Goal: Task Accomplishment & Management: Complete application form

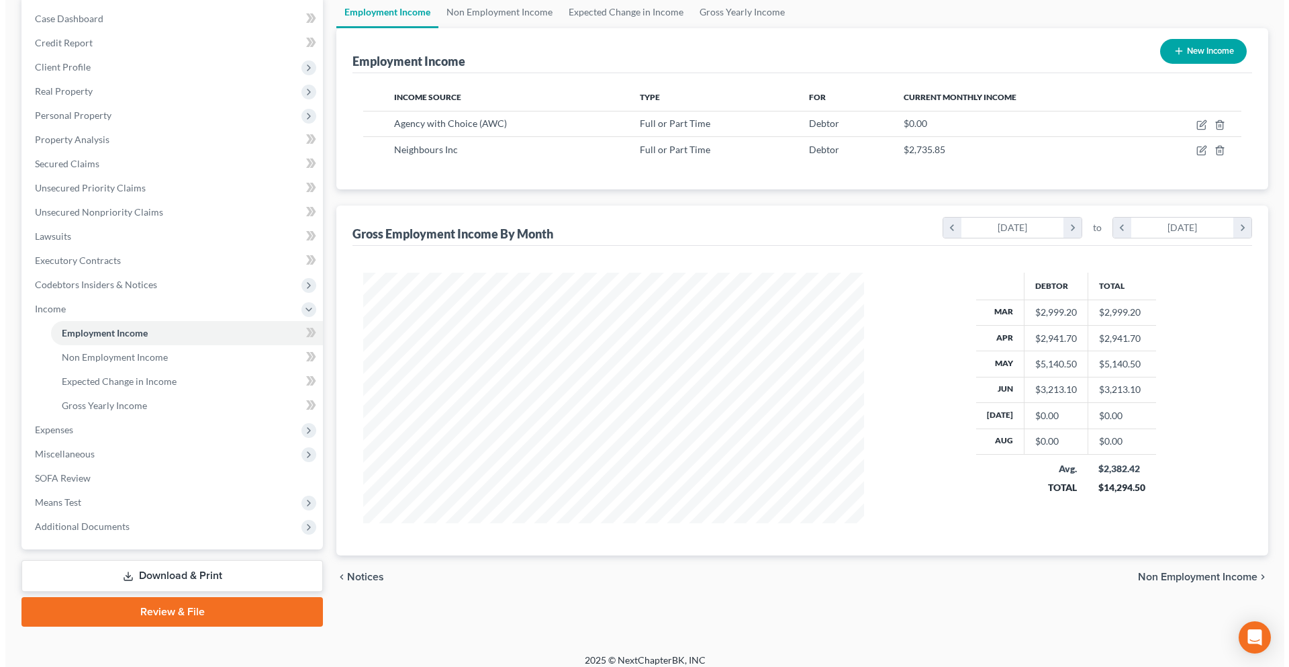
scroll to position [134, 0]
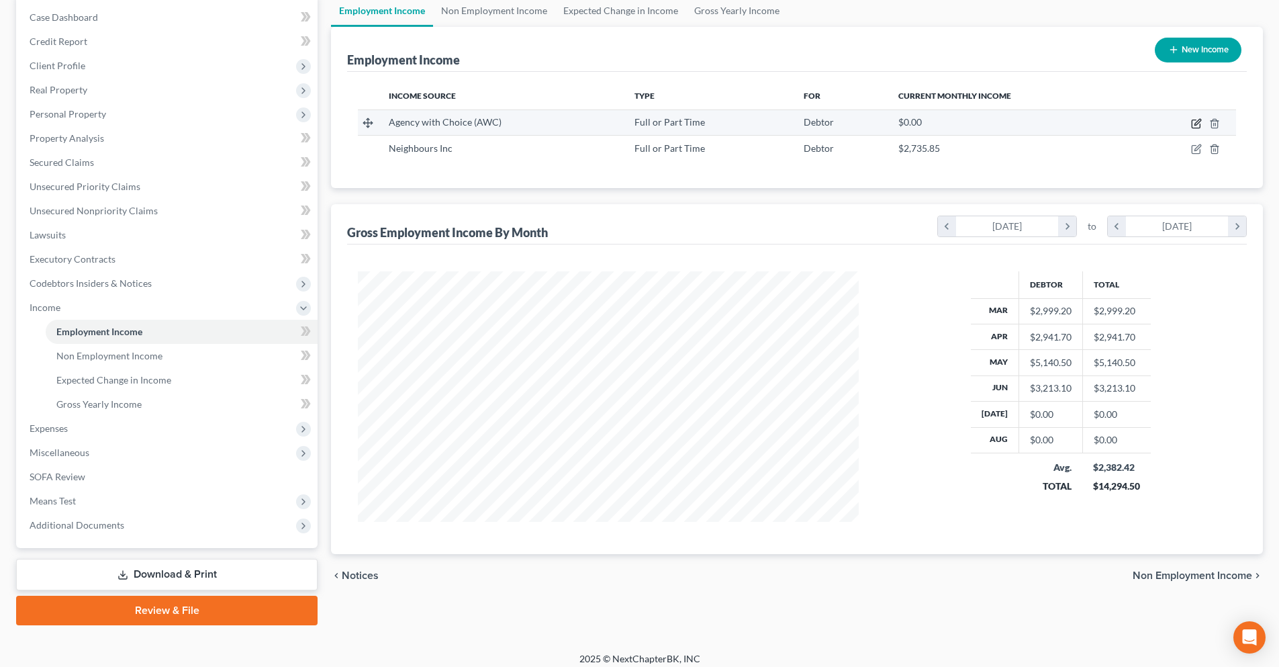
click at [1193, 127] on icon "button" at bounding box center [1196, 124] width 8 height 8
select select "0"
select select "33"
select select "0"
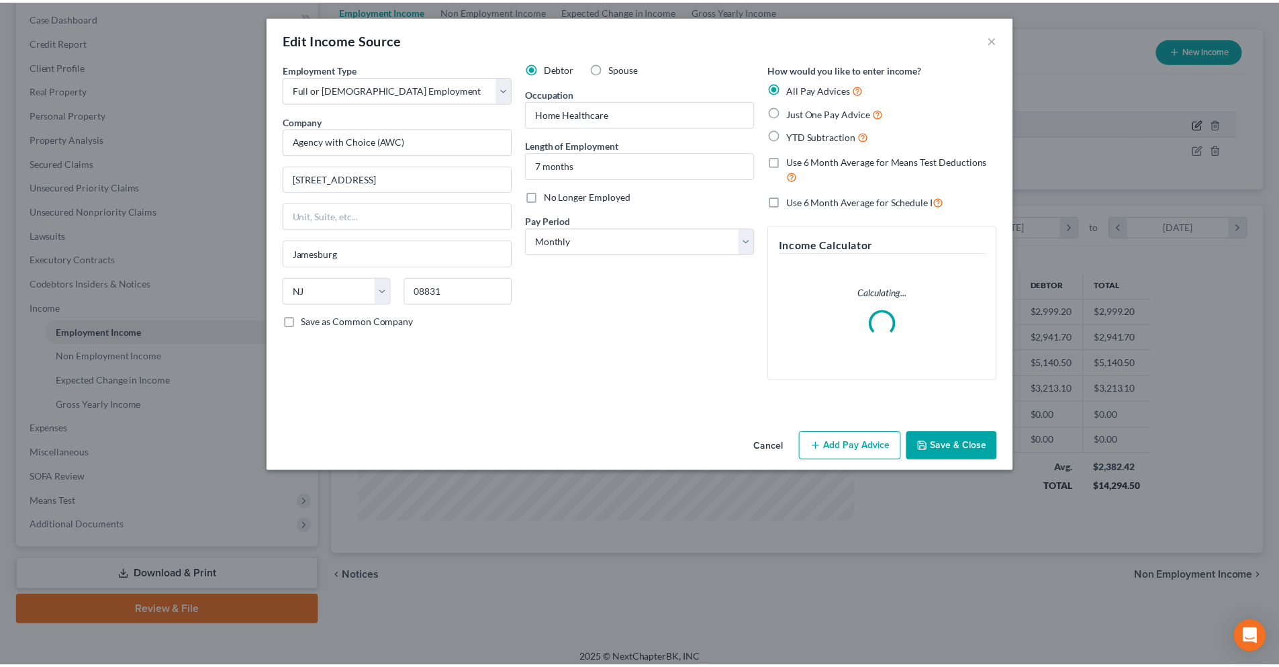
scroll to position [253, 533]
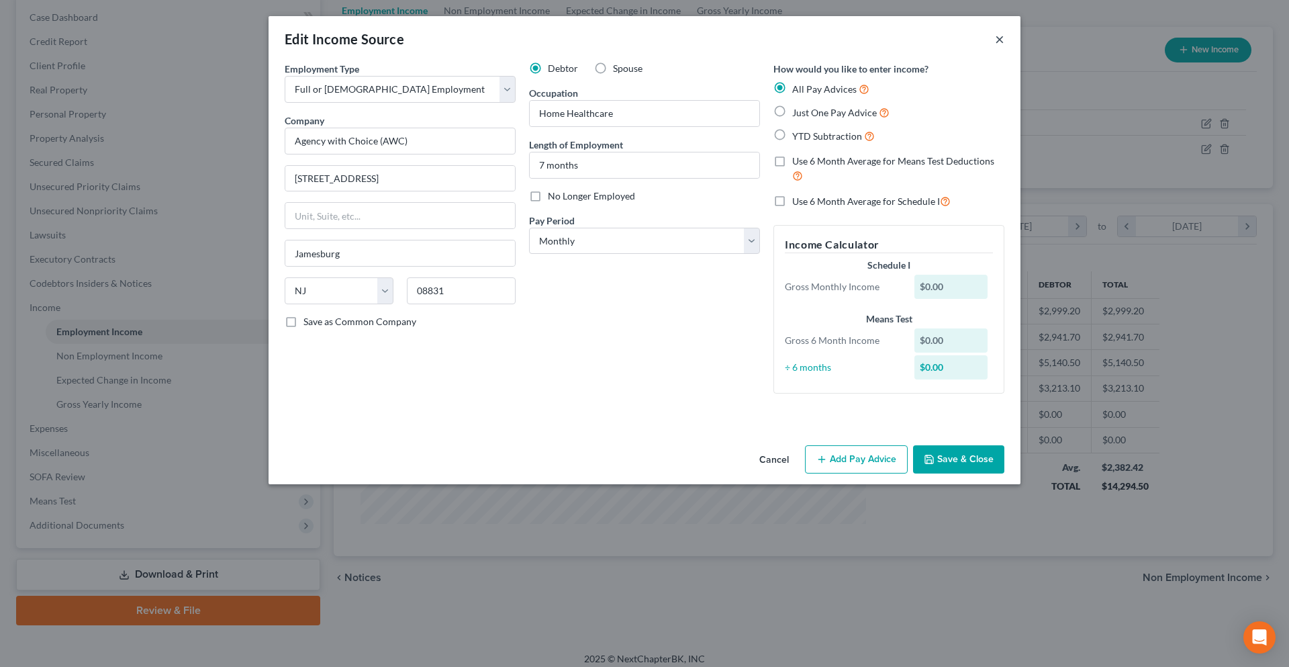
click at [1003, 40] on button "×" at bounding box center [999, 39] width 9 height 16
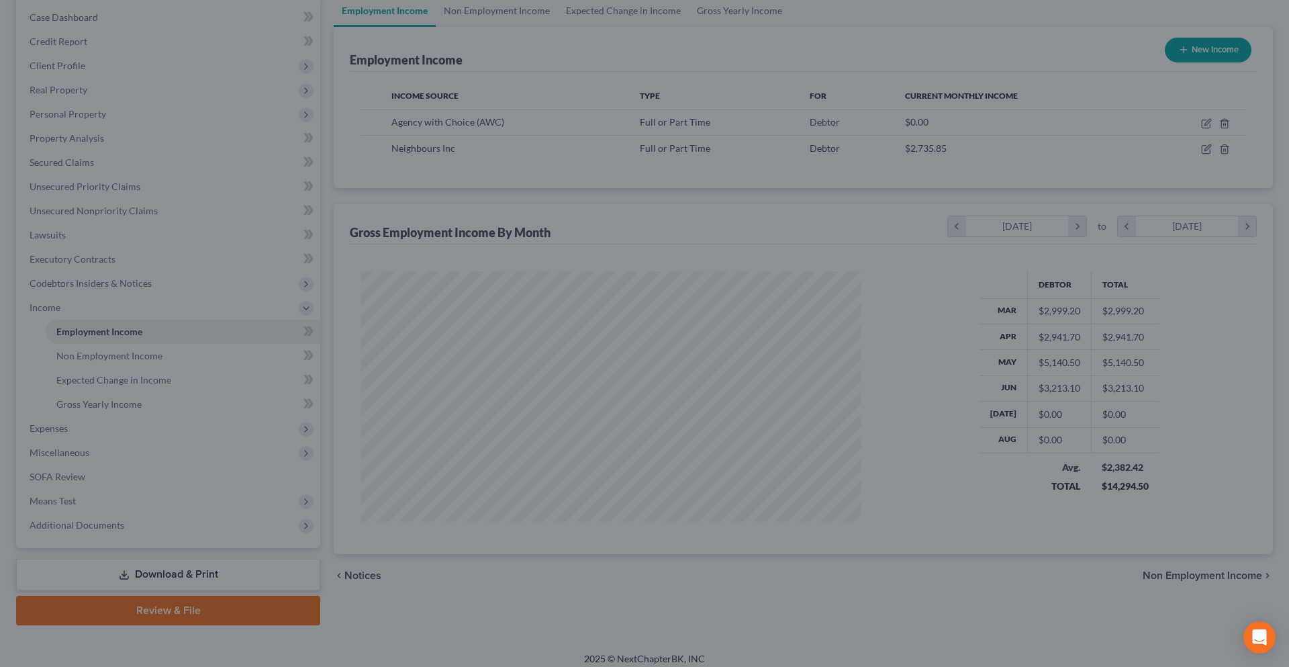
scroll to position [671297, 671020]
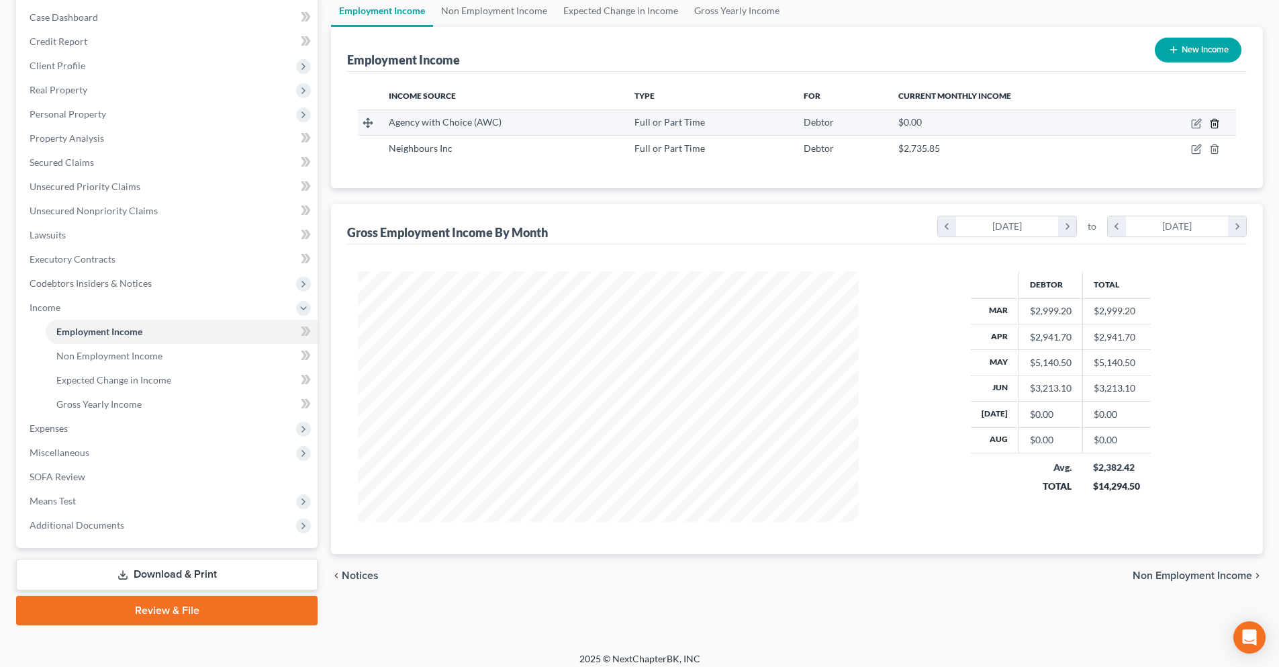
click at [1218, 124] on icon "button" at bounding box center [1214, 123] width 6 height 9
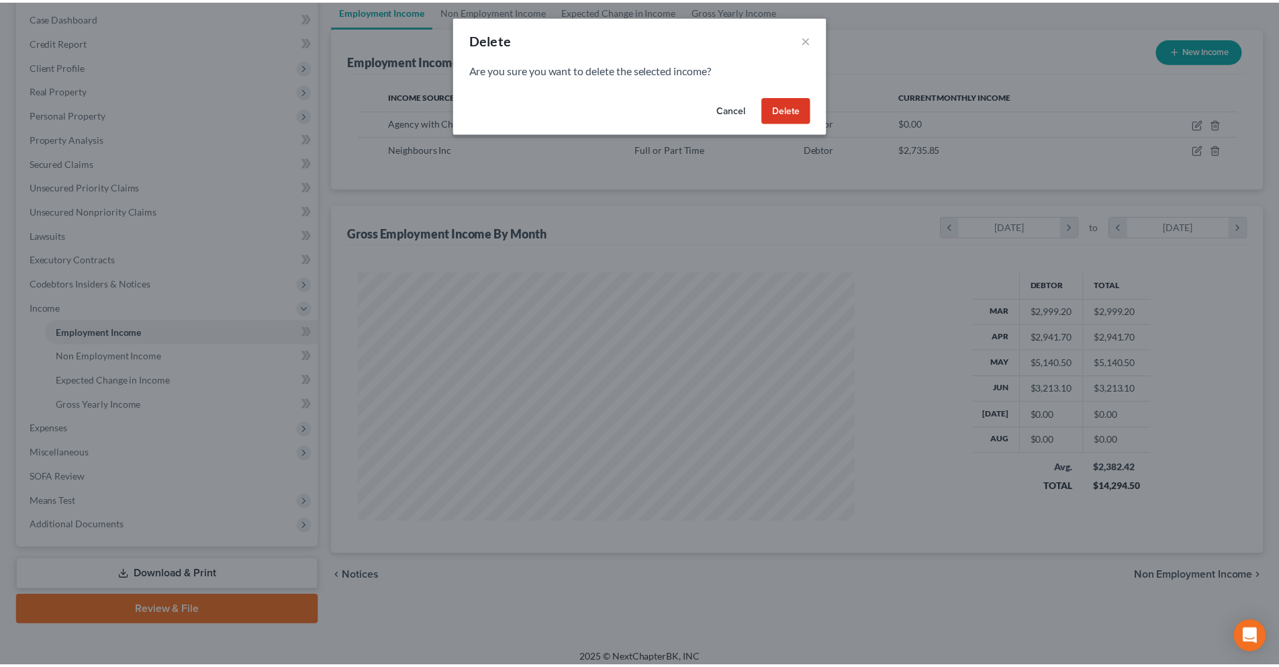
scroll to position [253, 533]
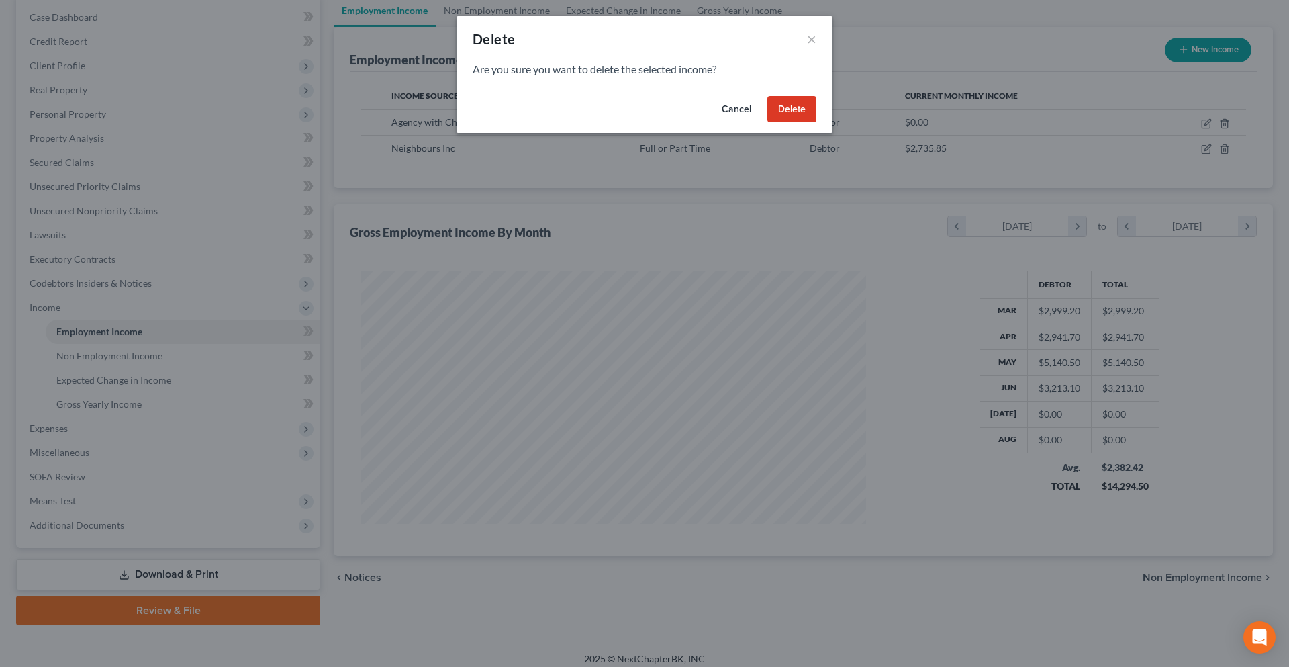
click at [814, 118] on button "Delete" at bounding box center [792, 109] width 49 height 27
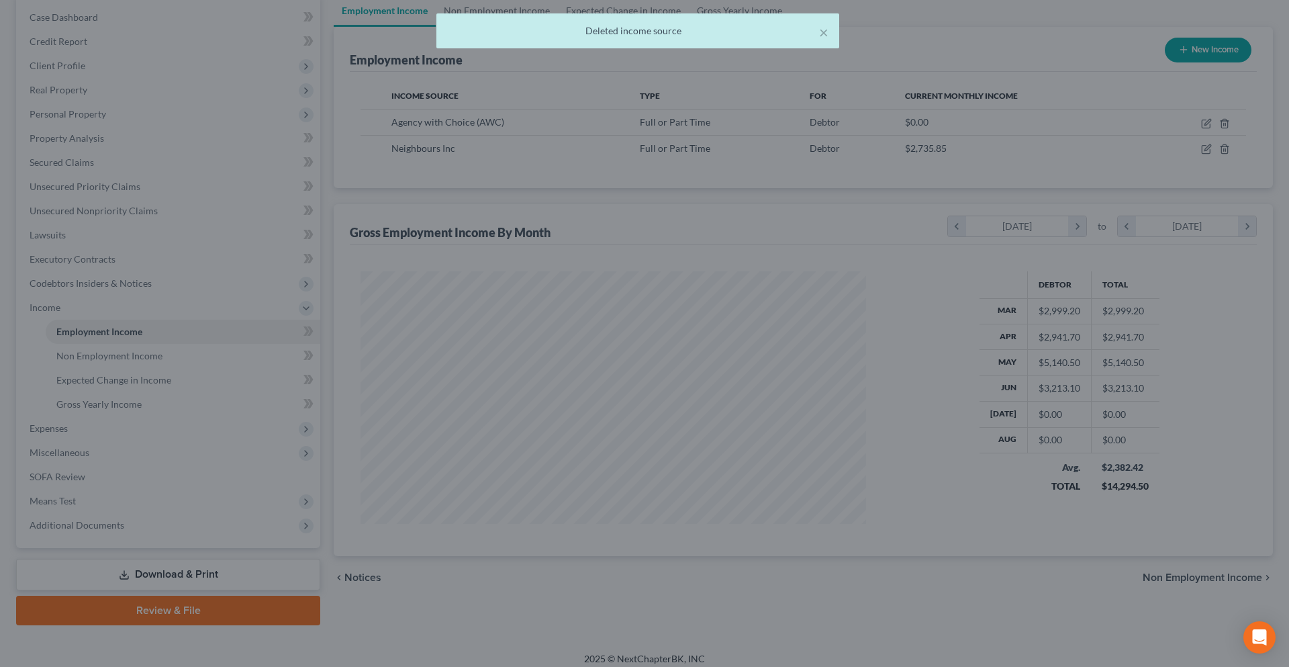
scroll to position [671297, 671020]
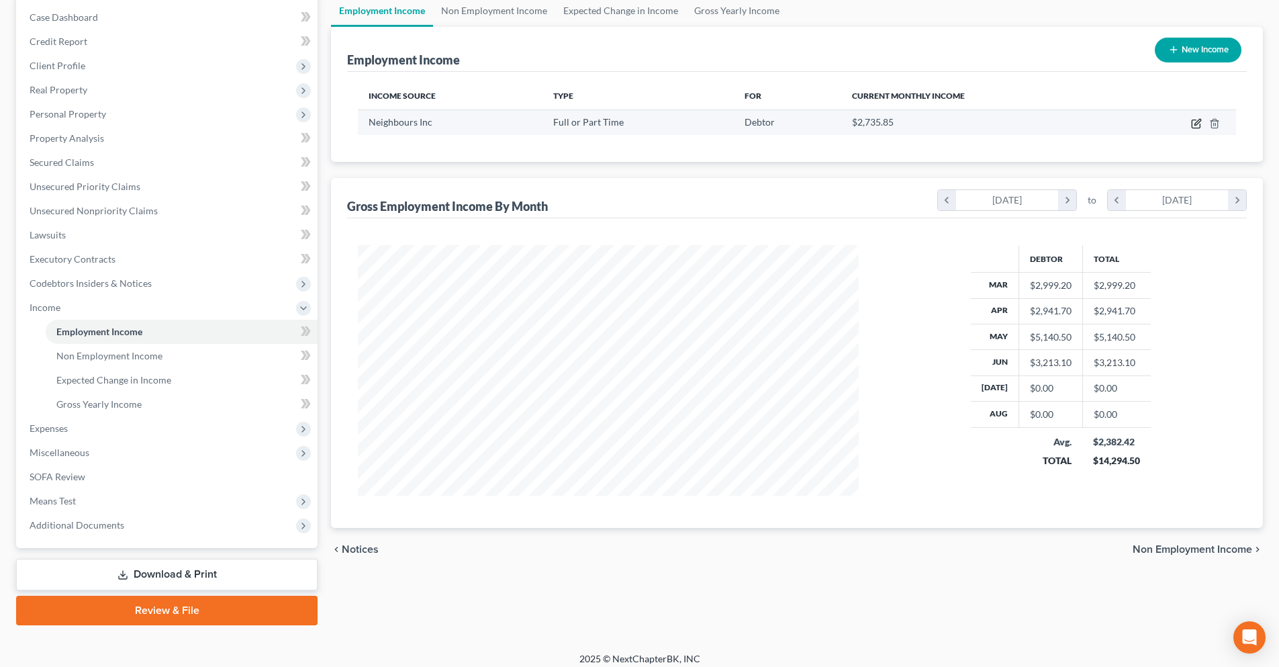
click at [1196, 122] on icon "button" at bounding box center [1196, 123] width 11 height 11
select select "0"
select select "33"
select select "2"
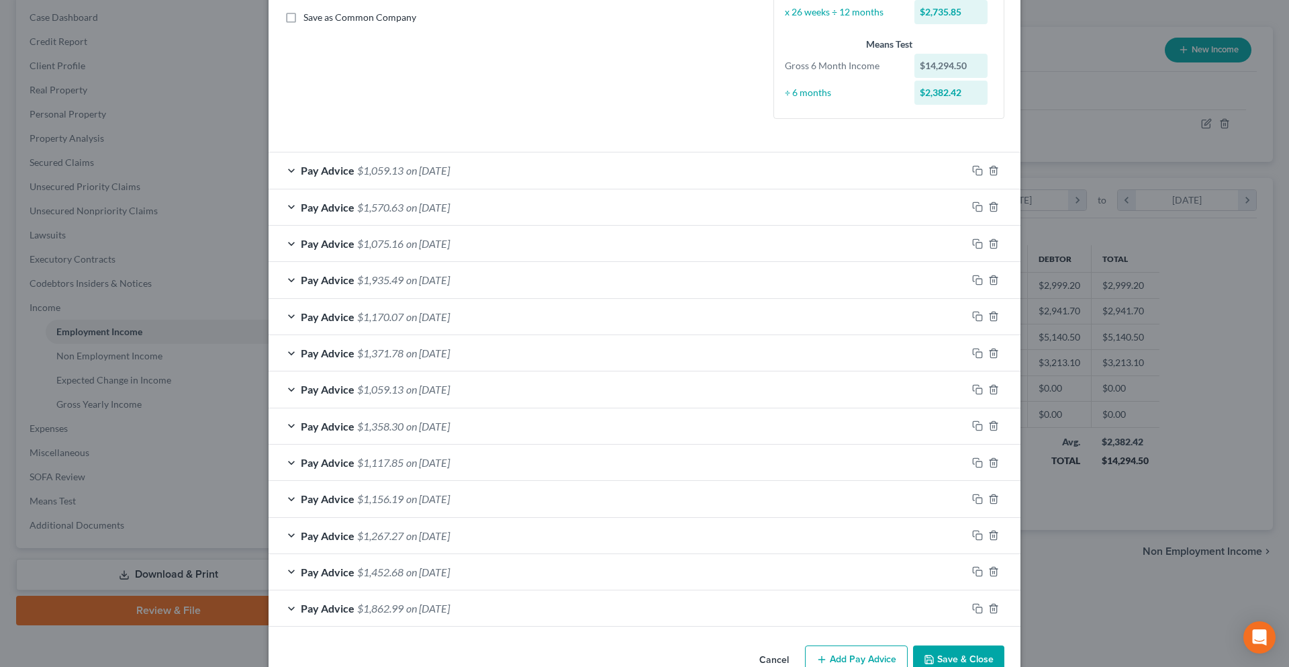
scroll to position [338, 0]
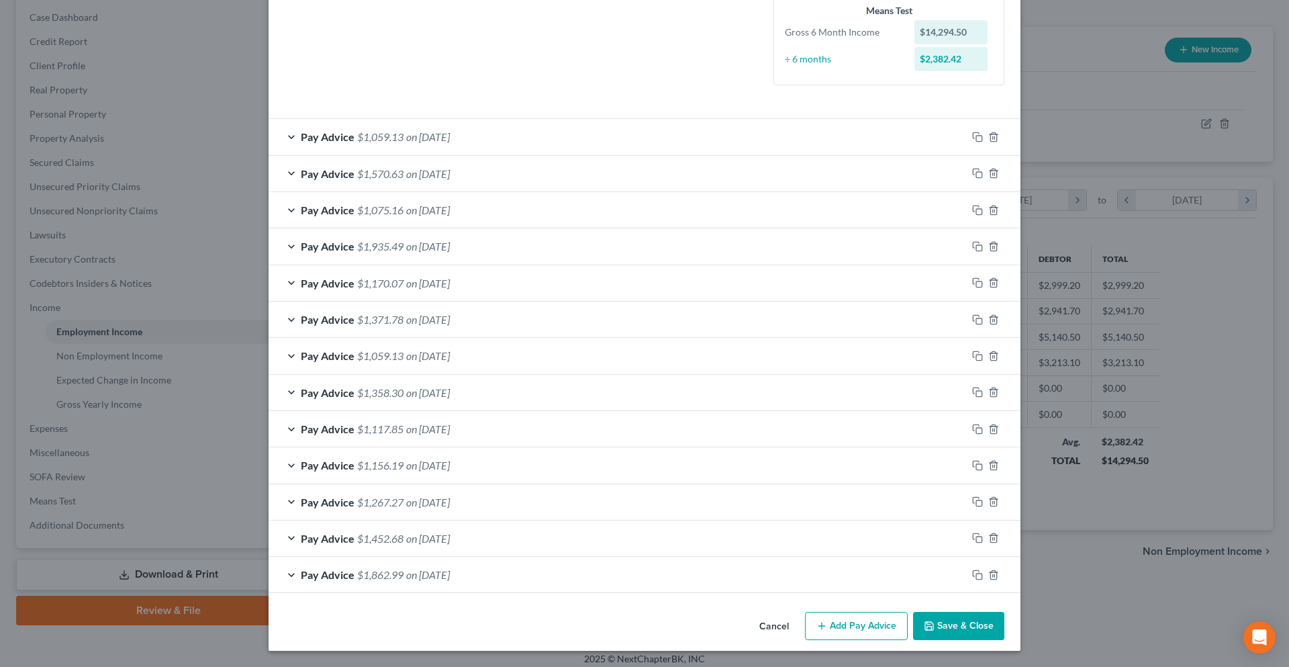
click at [884, 631] on button "Add Pay Advice" at bounding box center [856, 626] width 103 height 28
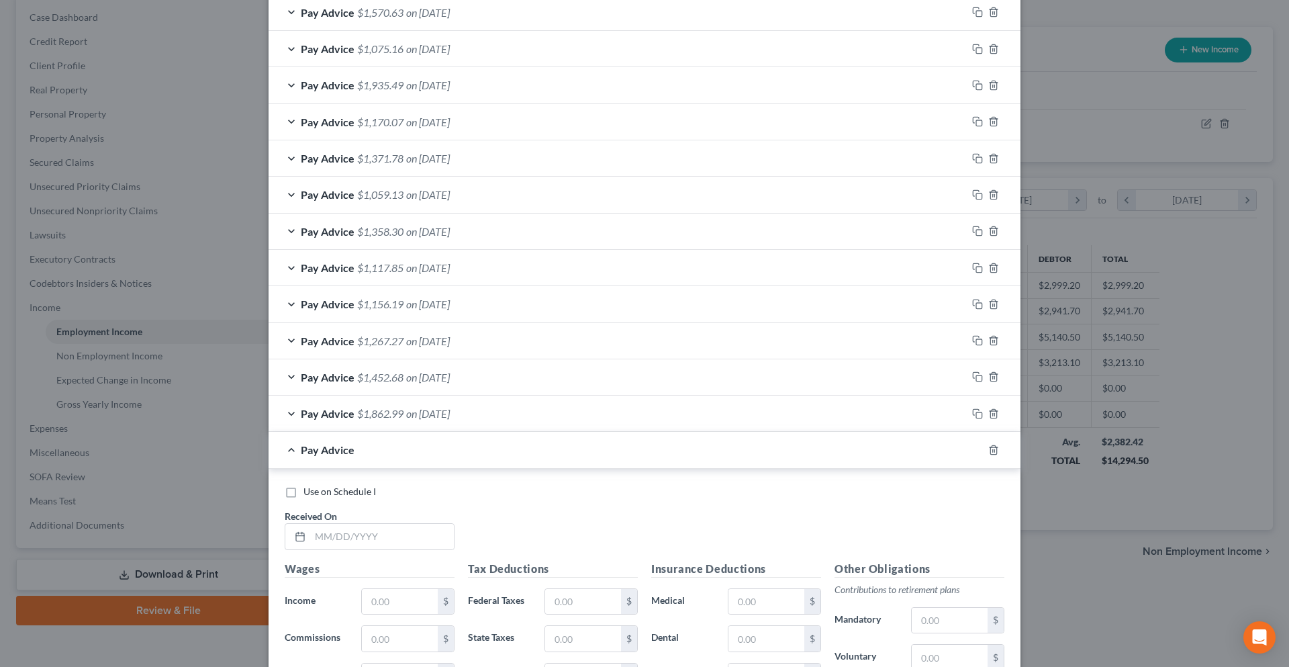
scroll to position [674, 0]
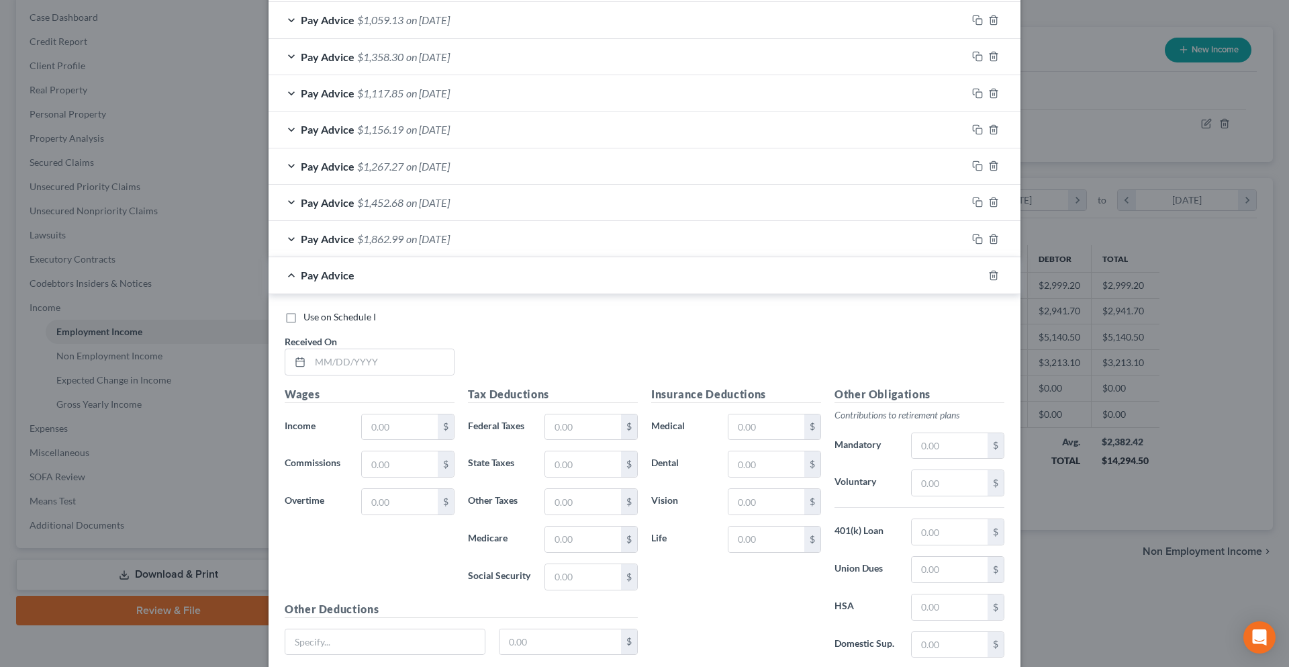
click at [396, 257] on div "Pay Advice" at bounding box center [626, 275] width 715 height 36
click at [397, 245] on div "Pay Advice $1,862.99 on 01/10/2025" at bounding box center [618, 239] width 698 height 36
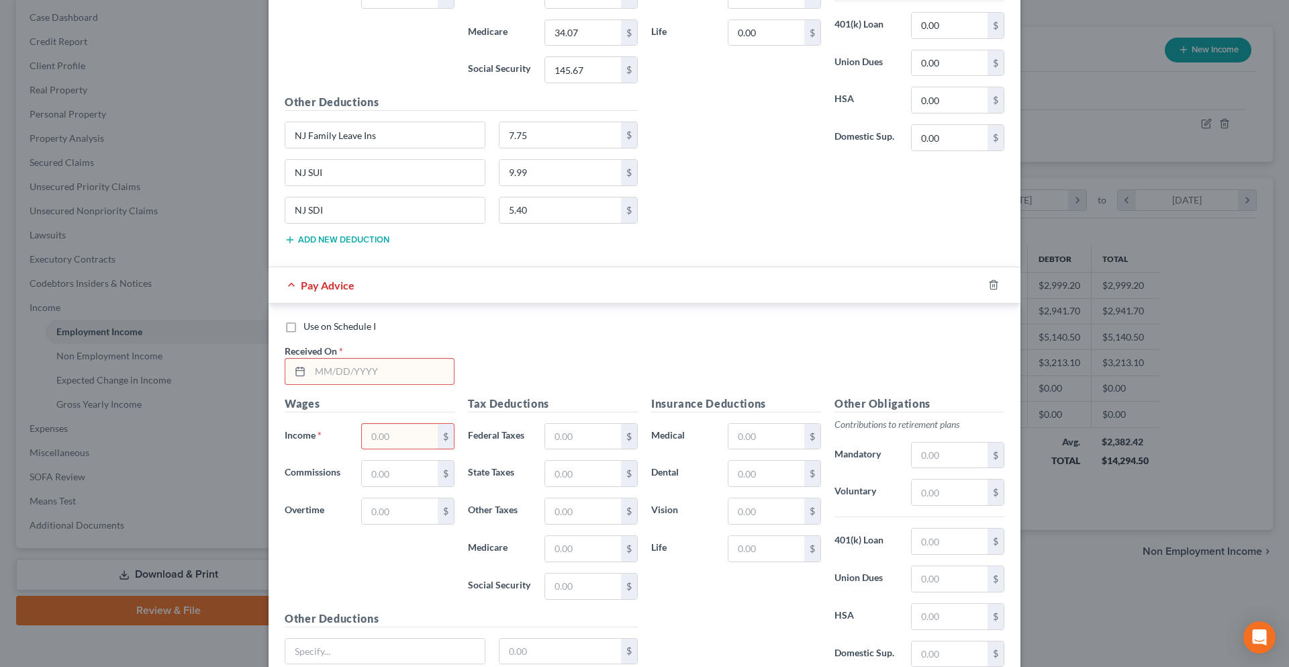
scroll to position [1211, 0]
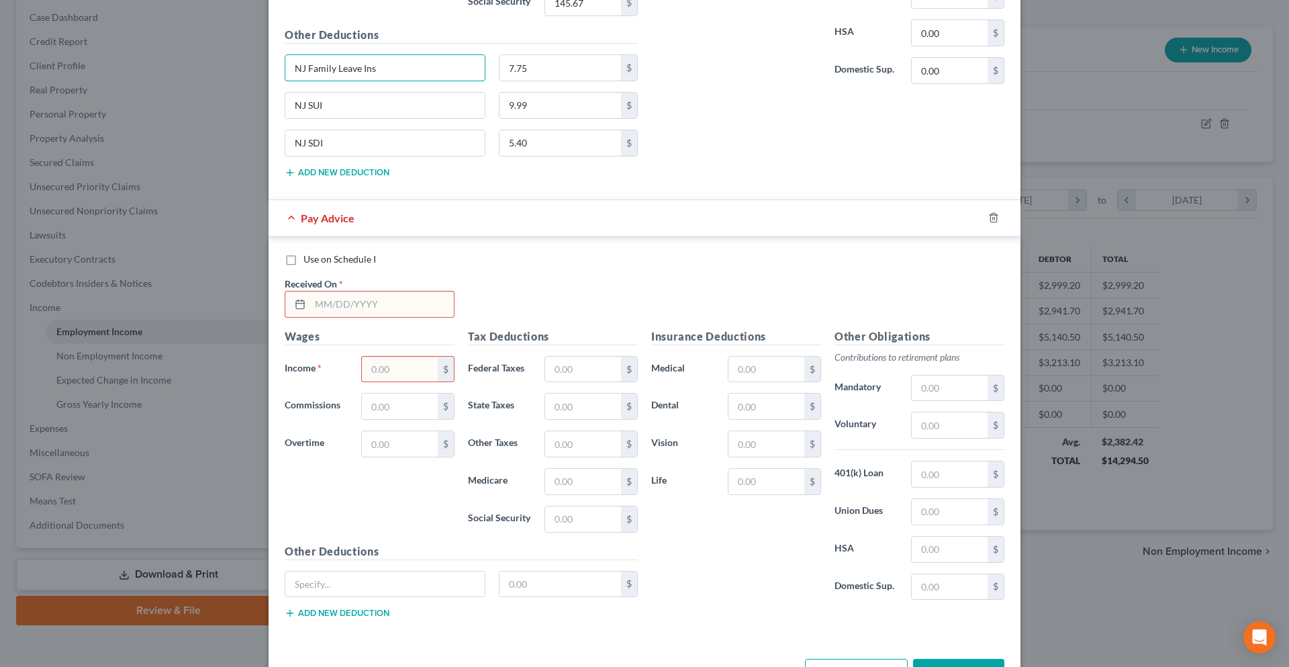
drag, startPoint x: 380, startPoint y: 74, endPoint x: 251, endPoint y: 74, distance: 128.9
click at [251, 74] on div "Edit Income Source × Employment Type * Select Full or Part Time Employment Self…" at bounding box center [644, 333] width 1289 height 667
click at [413, 574] on input "text" at bounding box center [384, 584] width 199 height 26
paste input "NJ Family Leave Ins"
type input "NJ Family Leave Ins"
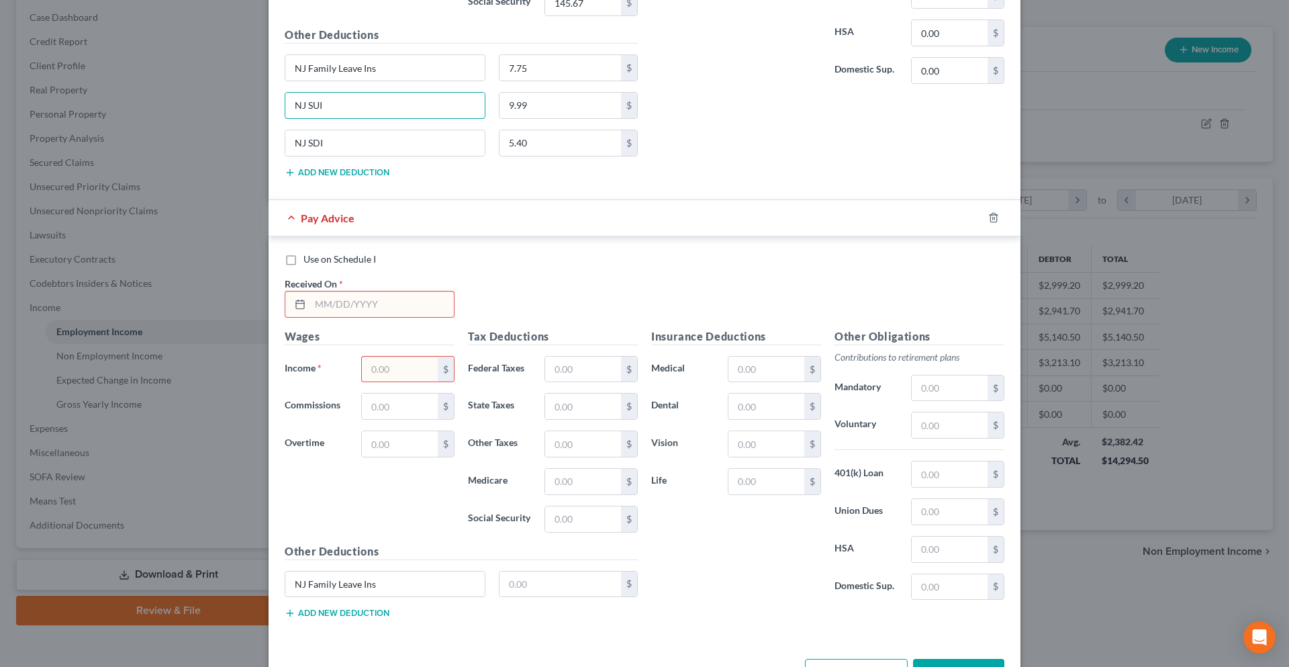
drag, startPoint x: 342, startPoint y: 104, endPoint x: 279, endPoint y: 103, distance: 63.1
click at [279, 103] on div "NJ SUI" at bounding box center [385, 105] width 214 height 27
click at [369, 614] on button "Add new deduction" at bounding box center [337, 613] width 105 height 11
click at [358, 612] on input "text" at bounding box center [384, 621] width 199 height 26
paste input "NJ SUI"
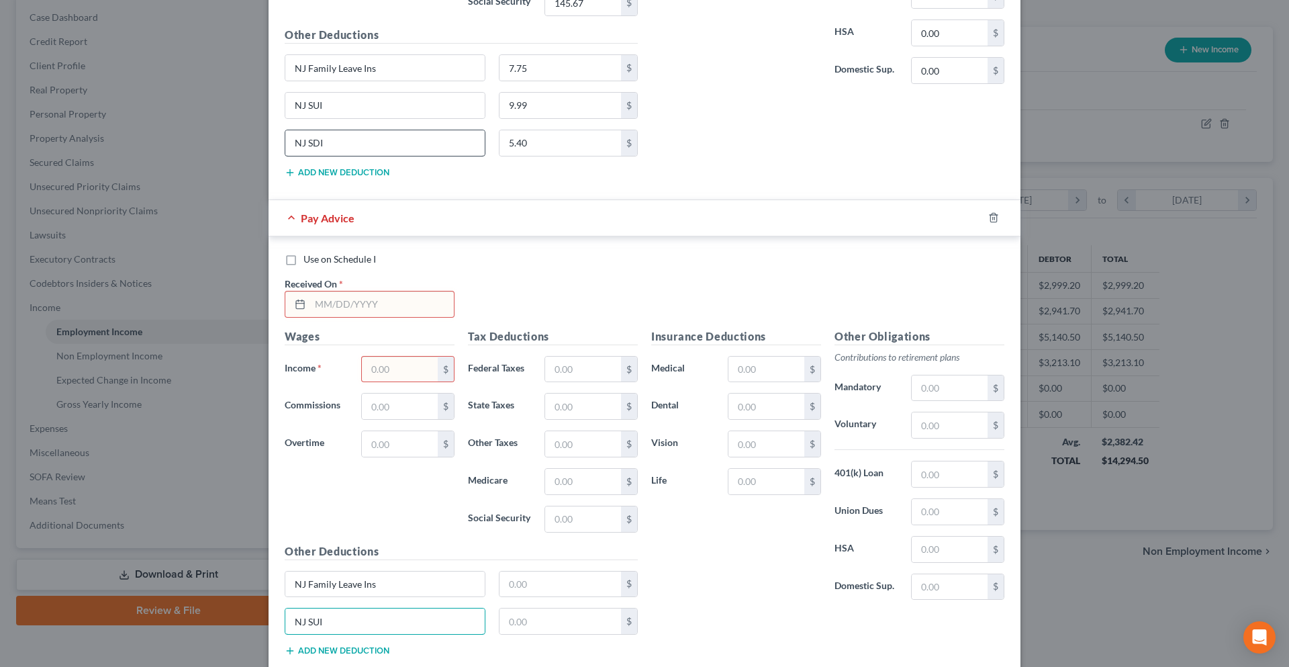
type input "NJ SUI"
drag, startPoint x: 332, startPoint y: 140, endPoint x: 288, endPoint y: 140, distance: 43.7
click at [288, 140] on input "NJ SDI" at bounding box center [384, 143] width 199 height 26
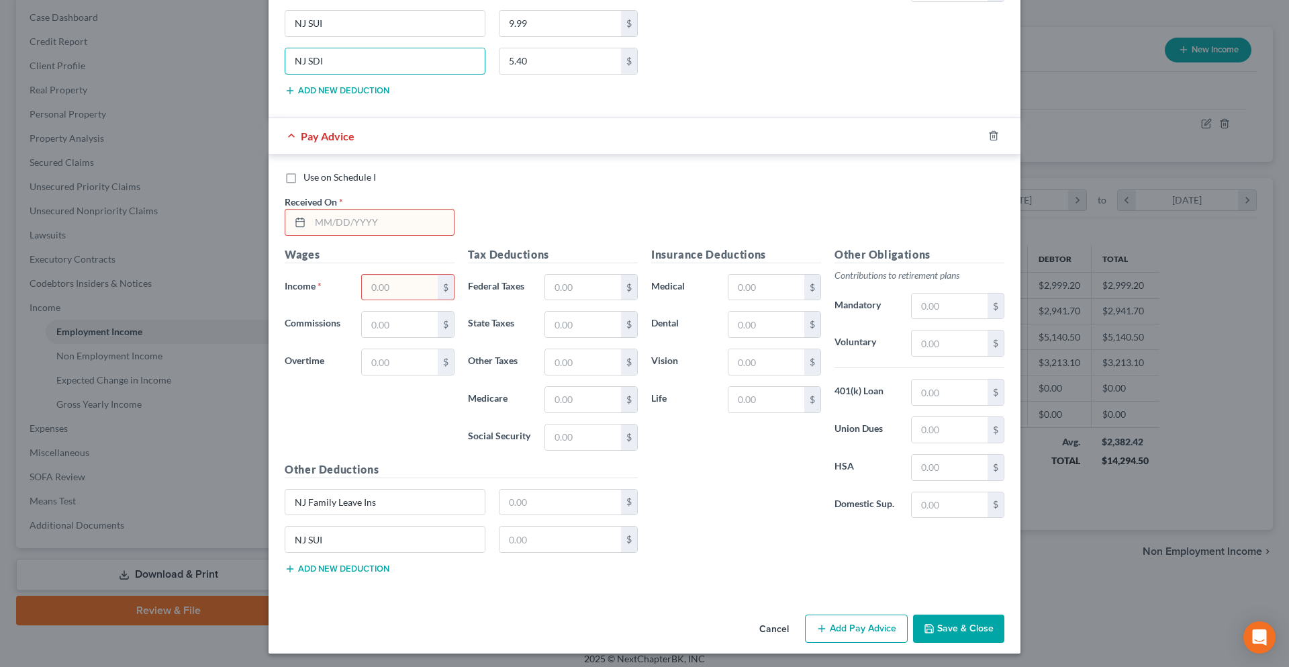
scroll to position [1295, 0]
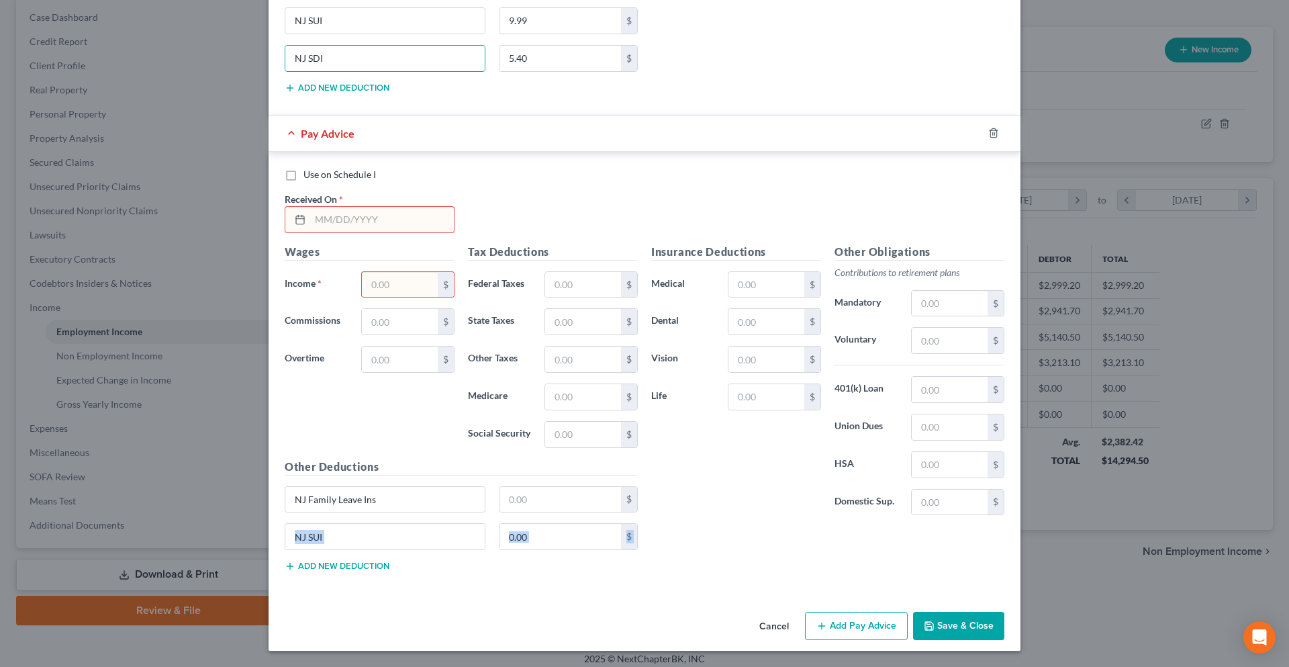
click at [324, 561] on div "Other Deductions NJ Family Leave Ins $ NJ SUI $ Add new deduction" at bounding box center [461, 521] width 367 height 124
click at [324, 567] on button "Add new deduction" at bounding box center [337, 566] width 105 height 11
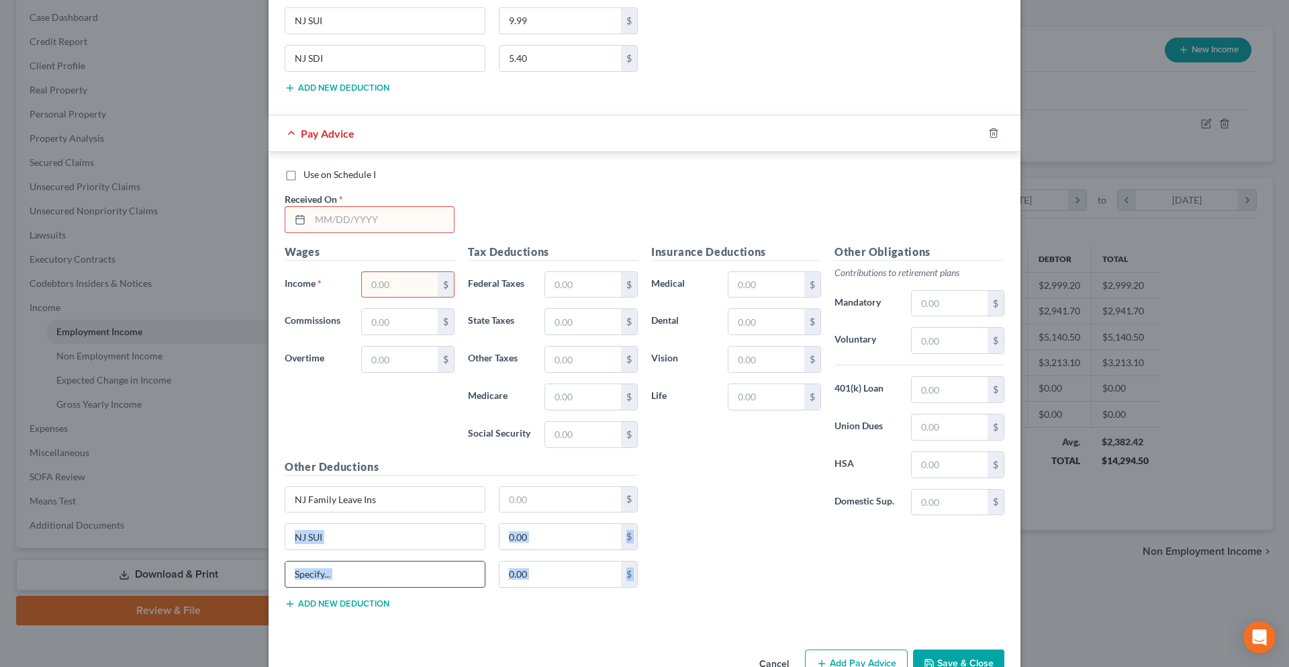
click at [347, 572] on input "text" at bounding box center [384, 574] width 199 height 26
drag, startPoint x: 342, startPoint y: 572, endPoint x: 302, endPoint y: 572, distance: 39.6
click at [302, 572] on input "text" at bounding box center [384, 574] width 199 height 26
paste input "NJ SDI"
type input "NJ SDI"
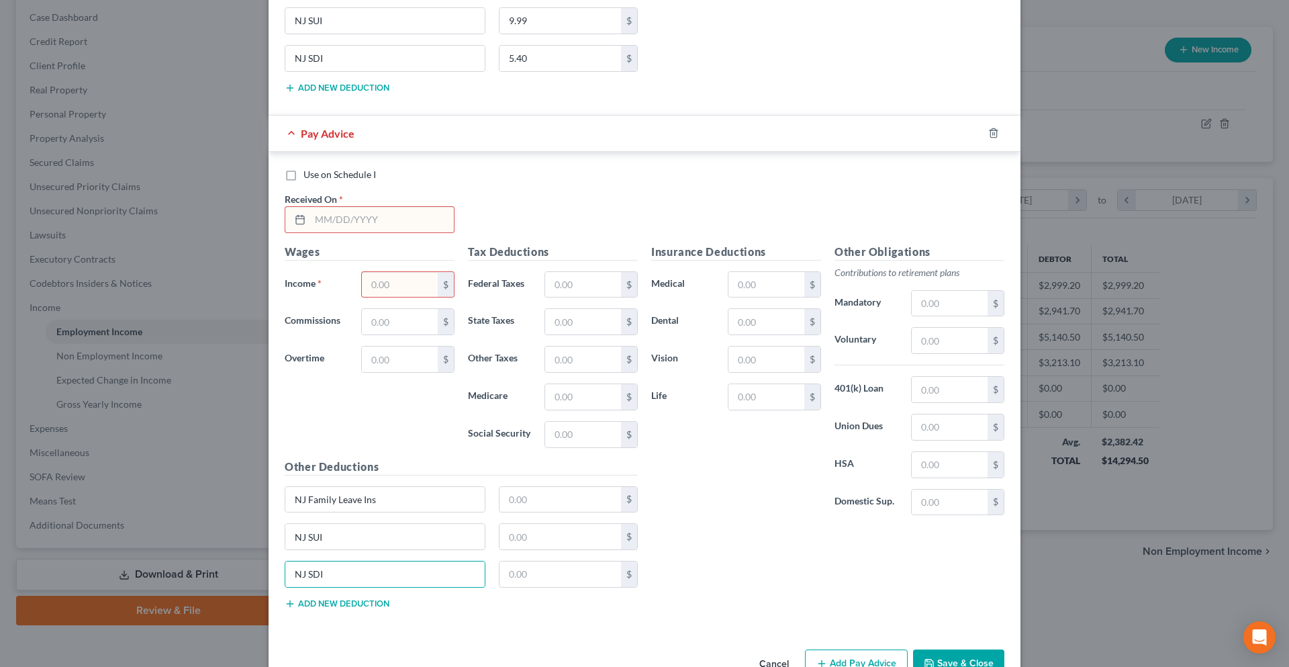
click at [318, 218] on input "text" at bounding box center [382, 220] width 144 height 26
type input "09/05/2025"
click at [377, 289] on input "text" at bounding box center [400, 285] width 76 height 26
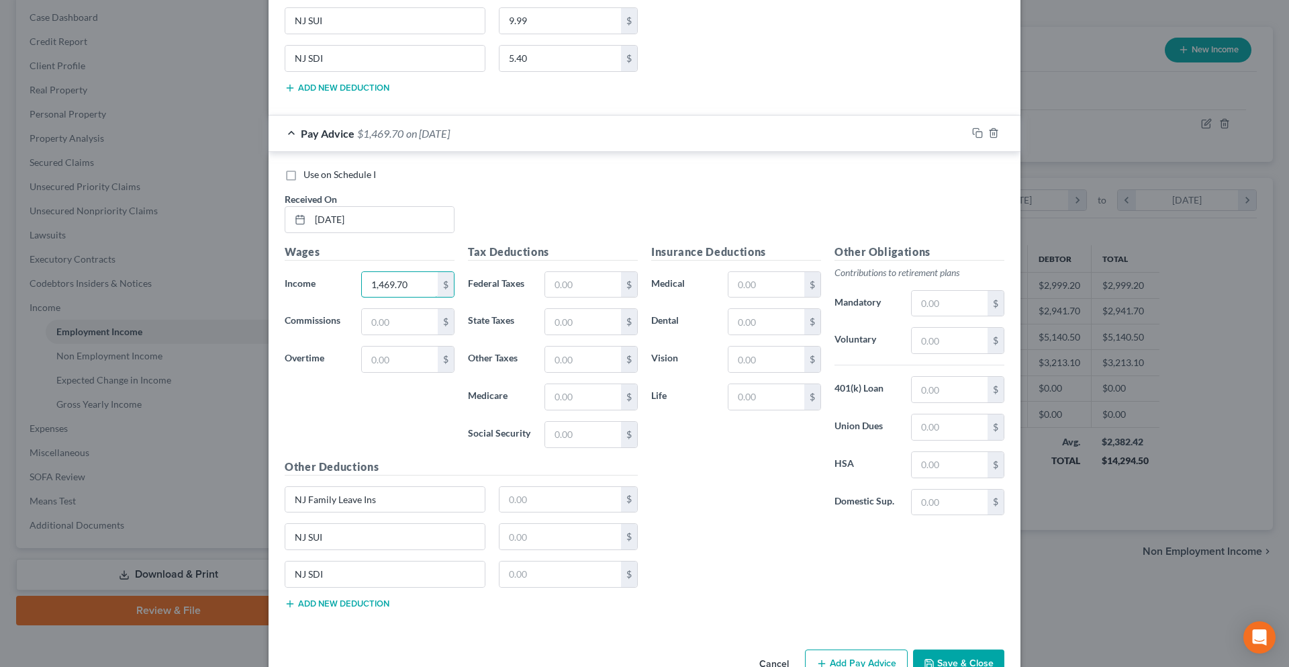
type input "1,469.70"
click at [524, 288] on label "Federal Taxes" at bounding box center [499, 284] width 77 height 27
click at [584, 280] on input "text" at bounding box center [583, 285] width 76 height 26
type input "97.96"
click at [566, 395] on input "text" at bounding box center [583, 397] width 76 height 26
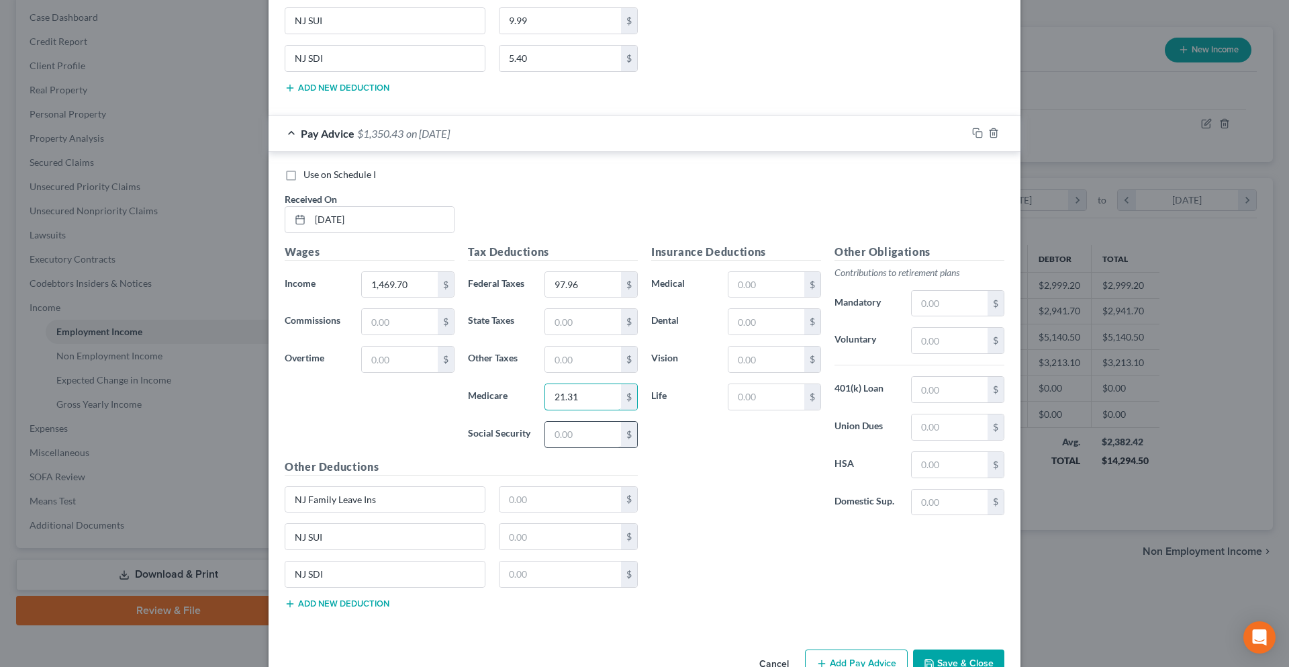
type input "21.31"
click at [569, 439] on input "text" at bounding box center [583, 435] width 76 height 26
type input "91.12"
click at [588, 504] on input "text" at bounding box center [561, 500] width 122 height 26
type input "4.85"
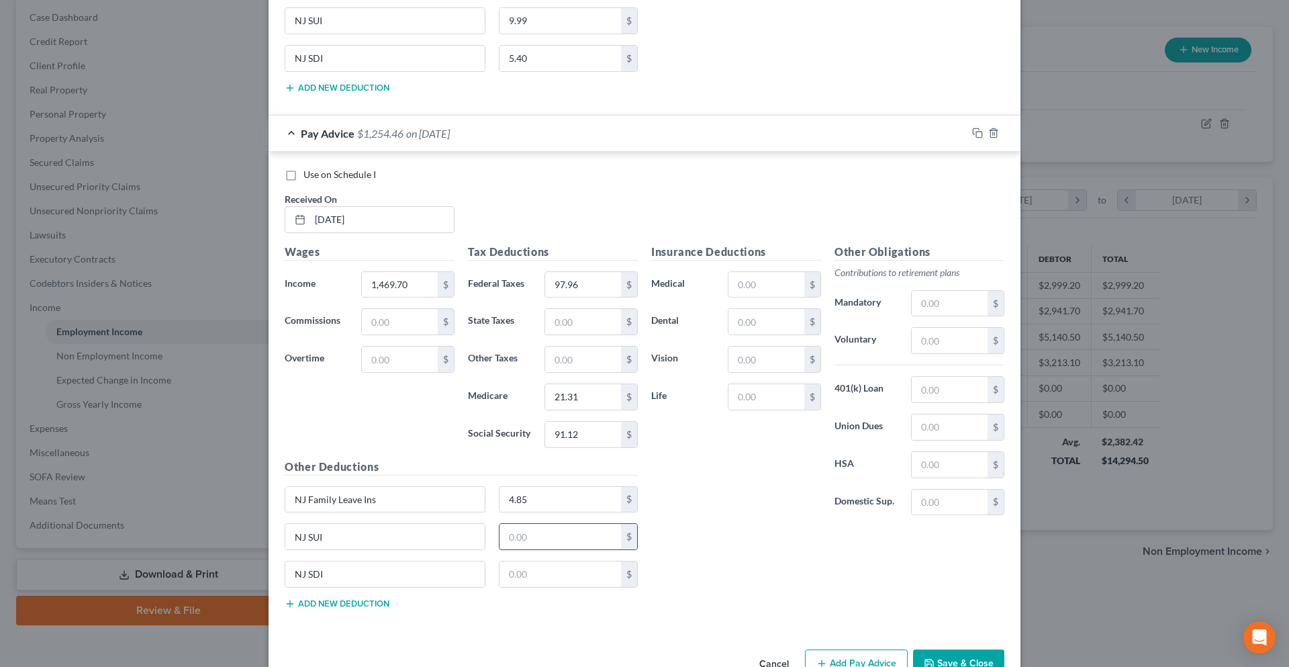
click at [523, 535] on input "text" at bounding box center [561, 537] width 122 height 26
type input "3"
type input "6.25"
click at [526, 580] on input "text" at bounding box center [561, 574] width 122 height 26
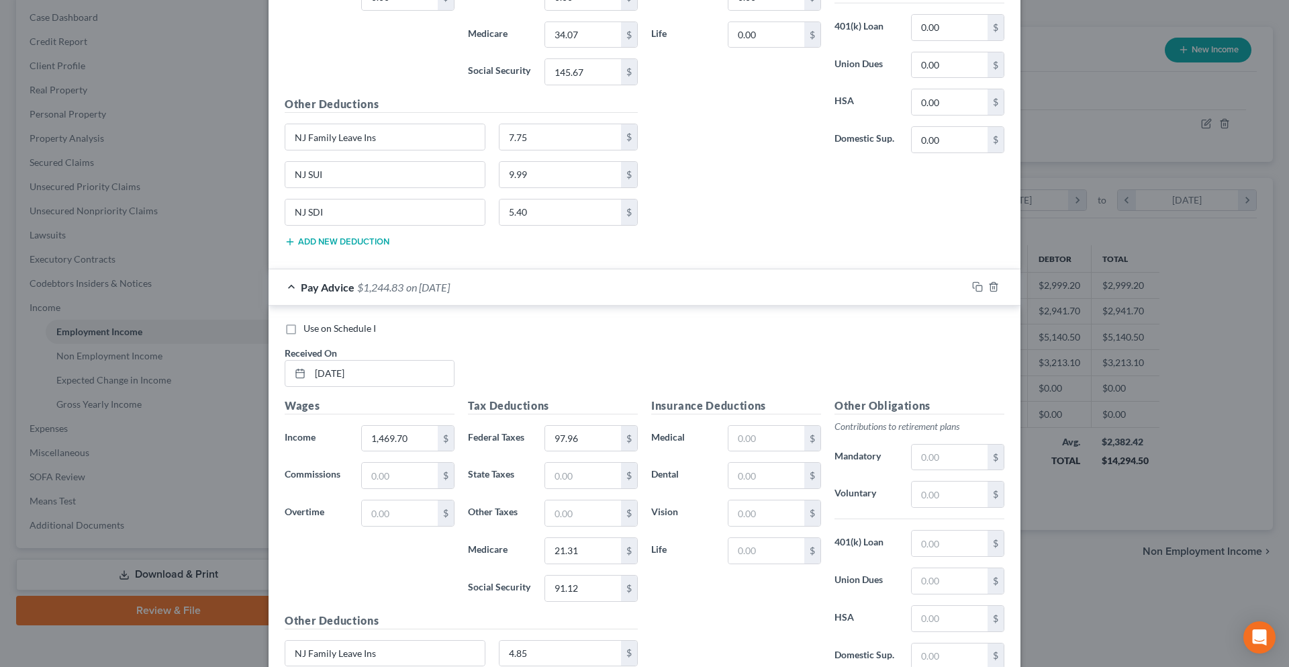
scroll to position [1161, 0]
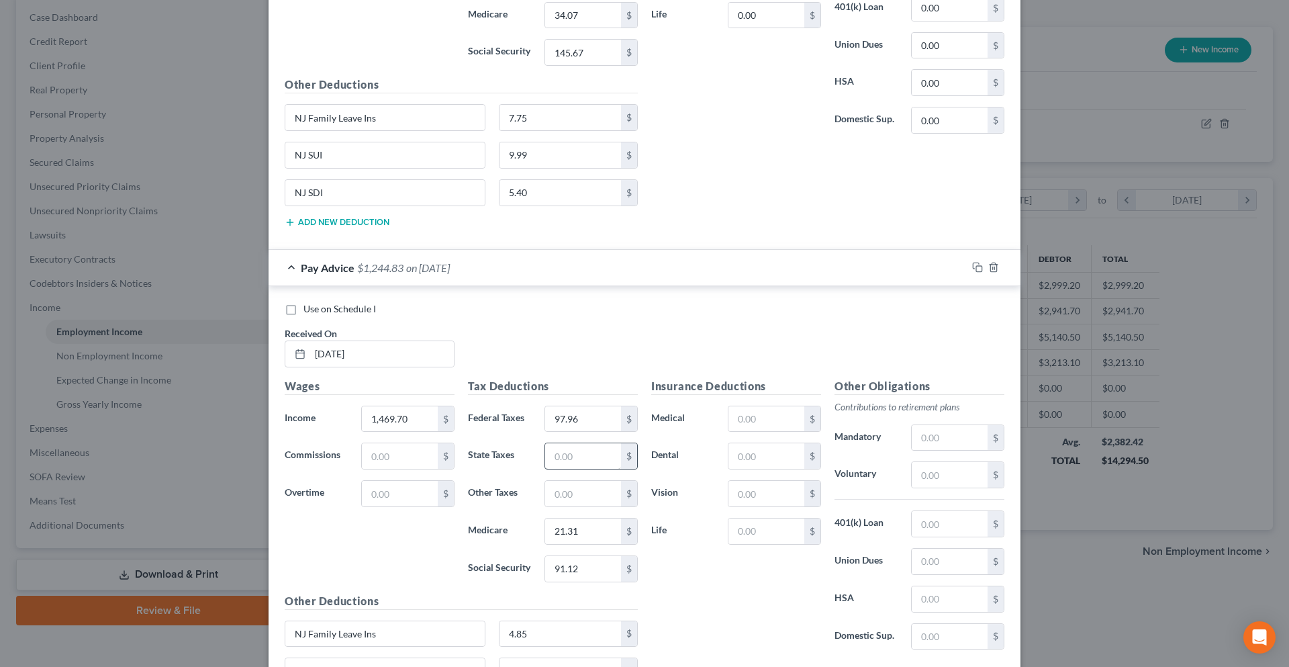
type input "3.38"
click at [569, 463] on input "text" at bounding box center [583, 456] width 76 height 26
type input "27.90"
click at [561, 487] on input "text" at bounding box center [583, 494] width 76 height 26
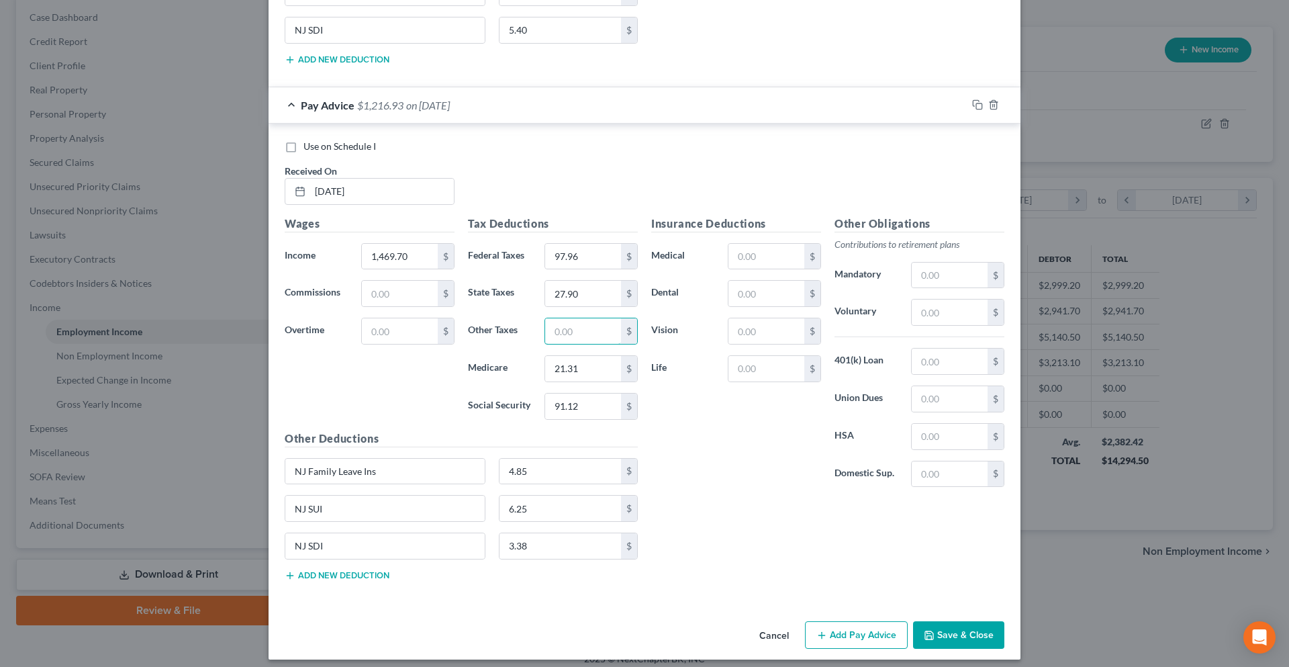
scroll to position [1332, 0]
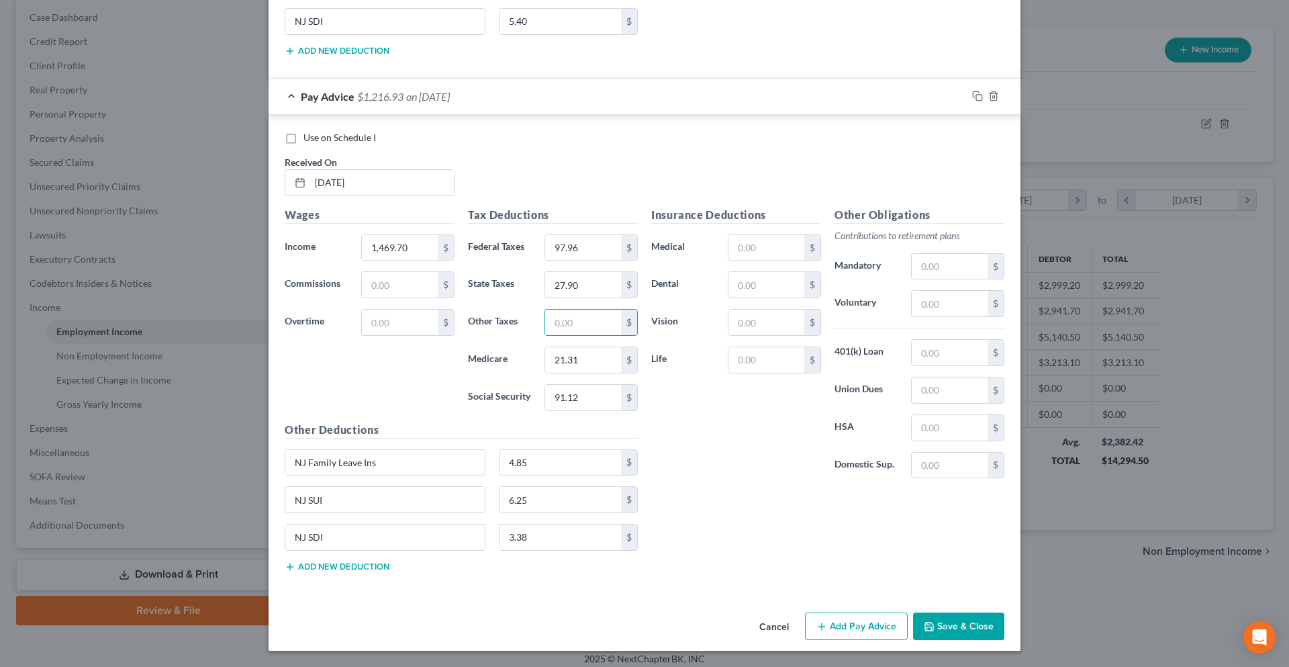
click at [846, 629] on button "Add Pay Advice" at bounding box center [856, 626] width 103 height 28
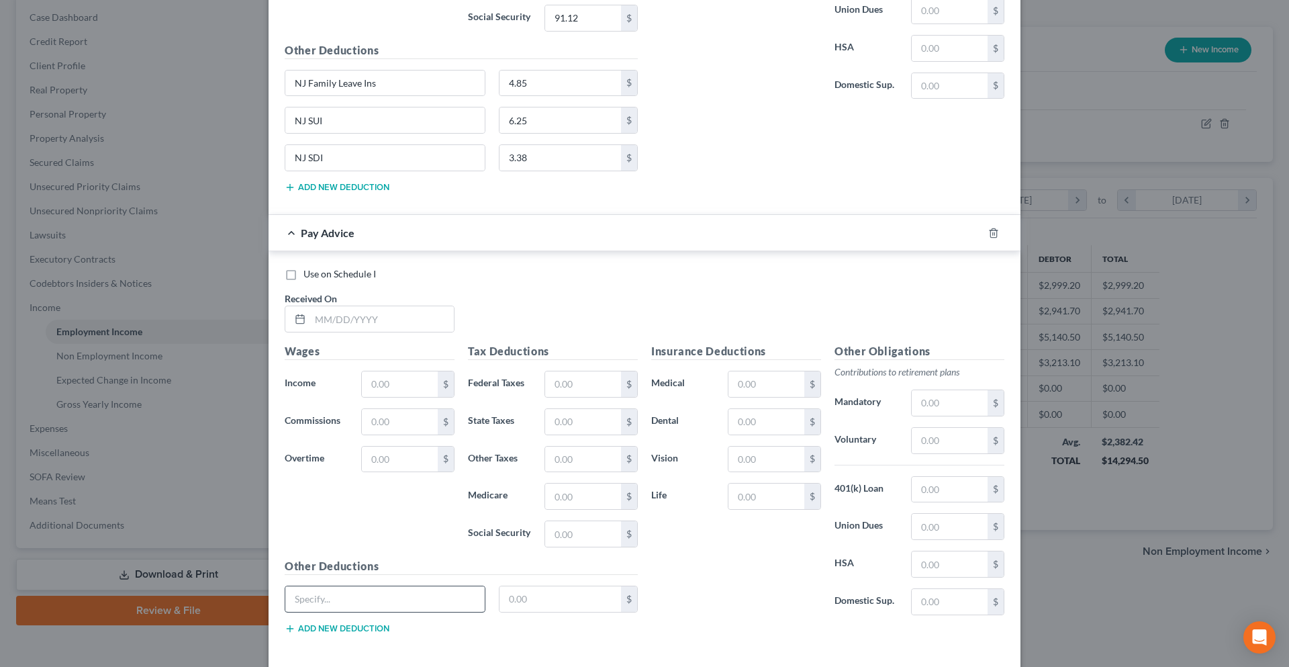
scroll to position [1735, 0]
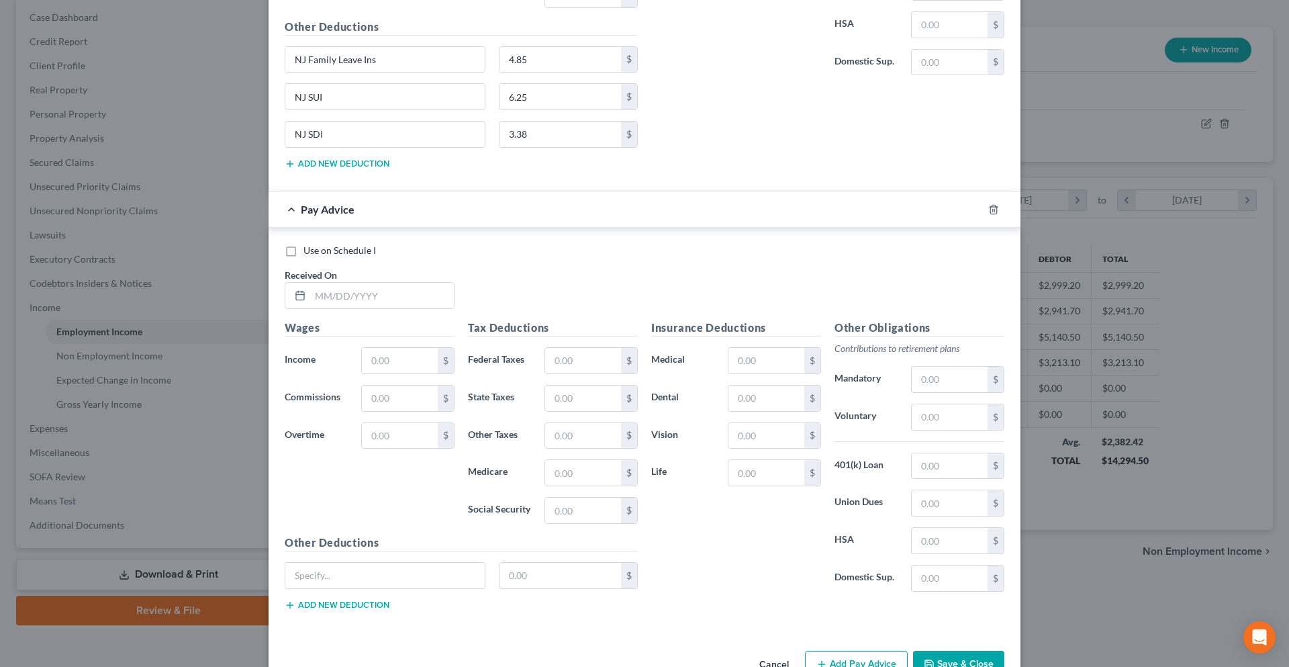
click at [338, 602] on button "Add new deduction" at bounding box center [337, 605] width 105 height 11
click at [335, 645] on button "Add new deduction" at bounding box center [337, 642] width 105 height 11
drag, startPoint x: 370, startPoint y: 60, endPoint x: 222, endPoint y: 85, distance: 150.5
click at [222, 85] on div "Edit Income Source × Employment Type * Select Full or Part Time Employment Self…" at bounding box center [644, 333] width 1289 height 667
click at [334, 584] on input "text" at bounding box center [384, 576] width 199 height 26
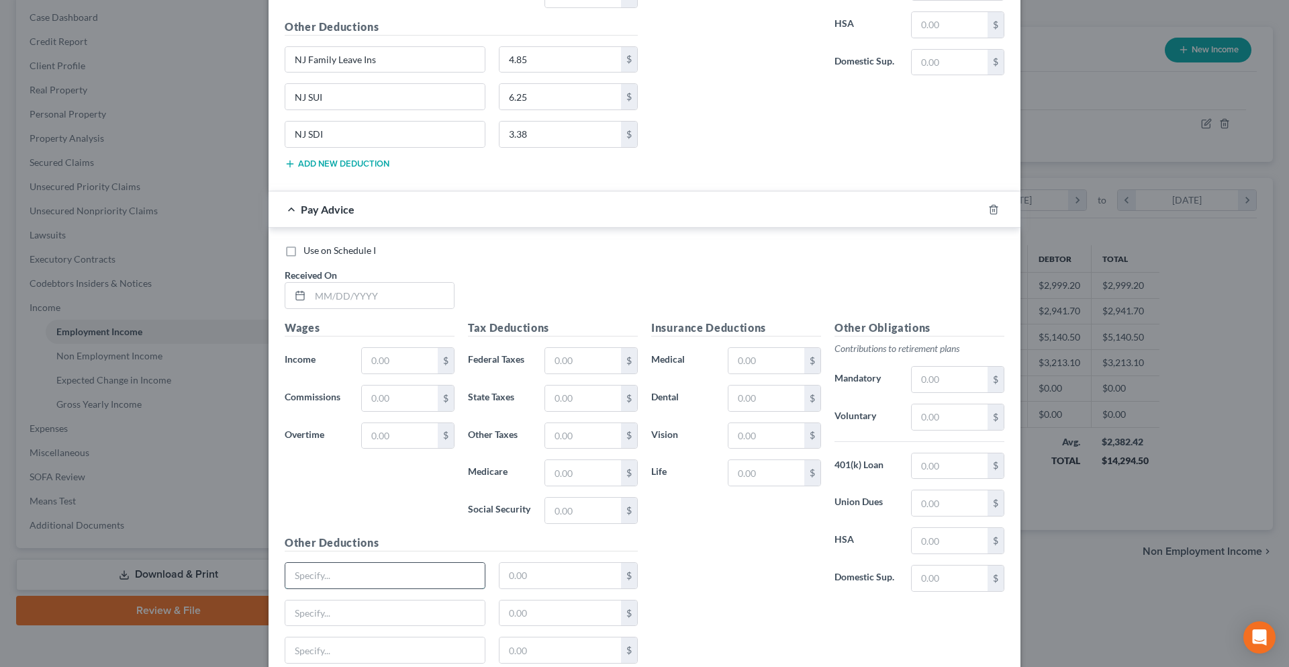
paste input "NJ Family Leave Ins"
type input "NJ Family Leave Ins"
drag, startPoint x: 331, startPoint y: 99, endPoint x: 250, endPoint y: 103, distance: 81.4
click at [250, 103] on div "Edit Income Source × Employment Type * Select Full or Part Time Employment Self…" at bounding box center [644, 333] width 1289 height 667
click at [308, 606] on input "text" at bounding box center [384, 613] width 199 height 26
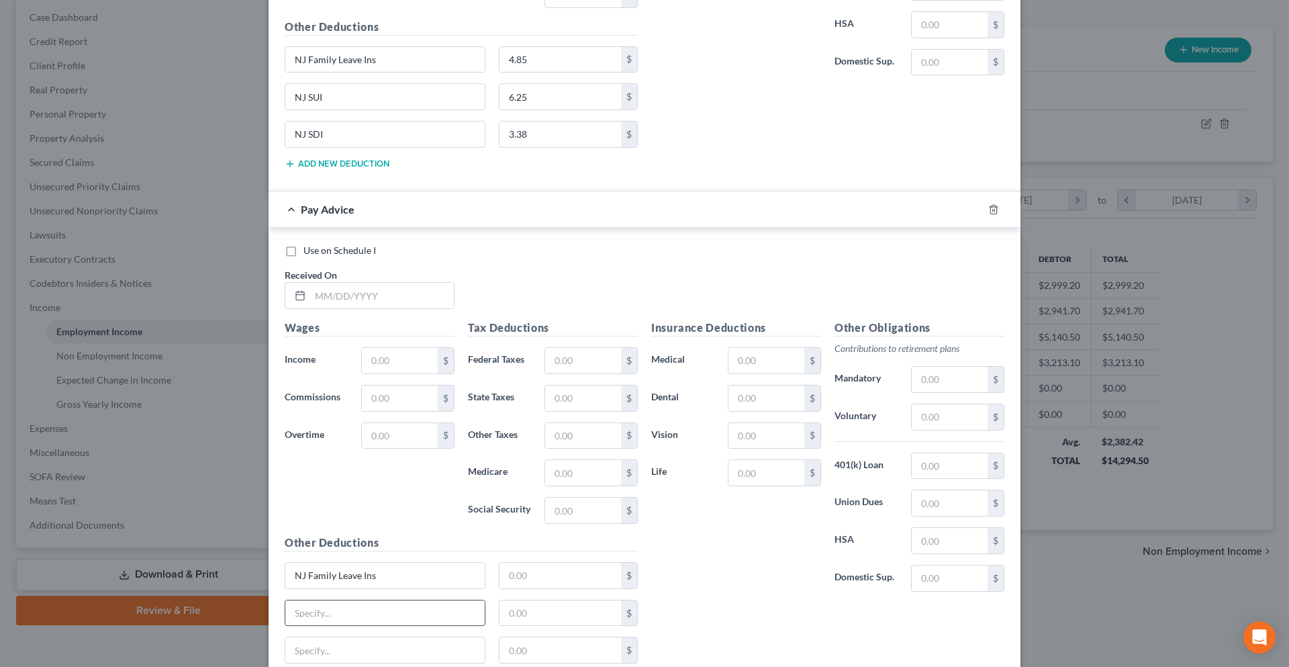
paste input "NJ SUI"
type input "NJ SUI"
drag, startPoint x: 323, startPoint y: 134, endPoint x: 282, endPoint y: 139, distance: 41.2
click at [285, 139] on input "NJ SDI" at bounding box center [384, 135] width 199 height 26
click at [342, 649] on input "text" at bounding box center [384, 650] width 199 height 26
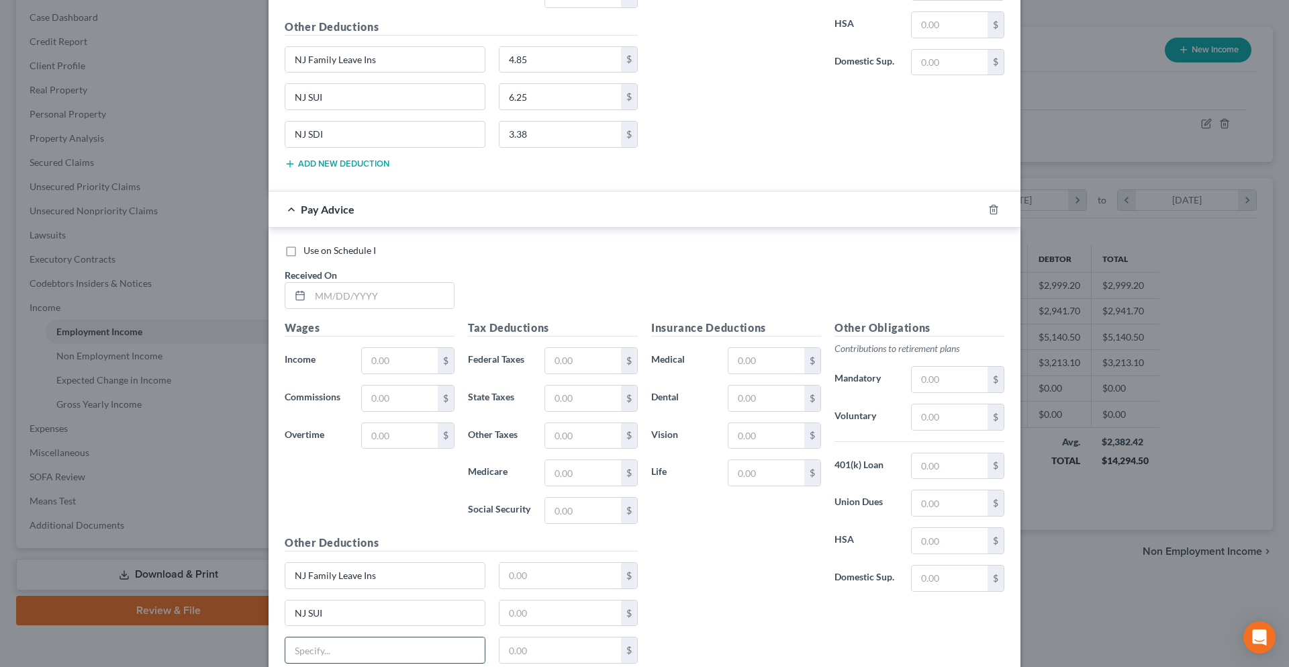
paste input "NJ SDI"
type input "NJ SDI"
click at [327, 286] on input "text" at bounding box center [382, 296] width 144 height 26
type input "08/22/2025"
click at [383, 362] on input "text" at bounding box center [400, 361] width 76 height 26
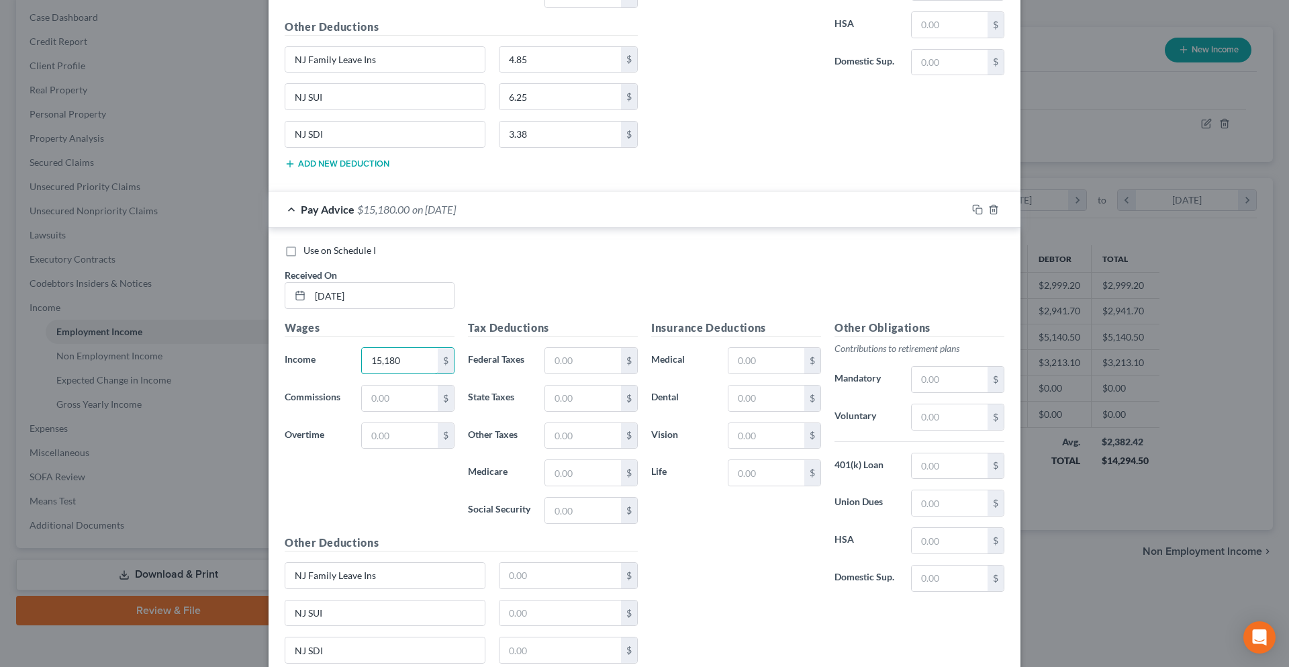
drag, startPoint x: 372, startPoint y: 363, endPoint x: 340, endPoint y: 363, distance: 31.6
click at [340, 363] on div "Income * 15,180 $" at bounding box center [369, 360] width 183 height 27
type input "1,518.00"
click at [560, 358] on input "text" at bounding box center [583, 361] width 76 height 26
type input "103.76"
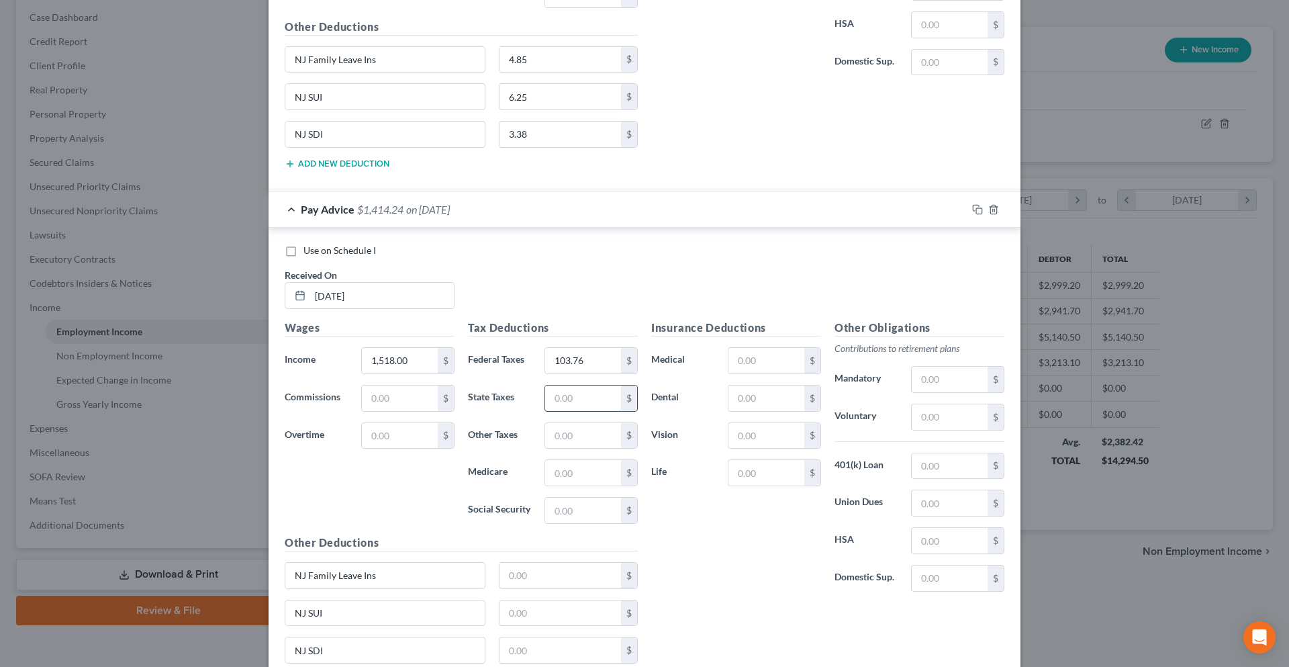
click at [565, 400] on input "text" at bounding box center [583, 398] width 76 height 26
type input "29.78"
click at [578, 485] on input "text" at bounding box center [583, 473] width 76 height 26
type input "22.01"
click at [572, 518] on input "text" at bounding box center [583, 511] width 76 height 26
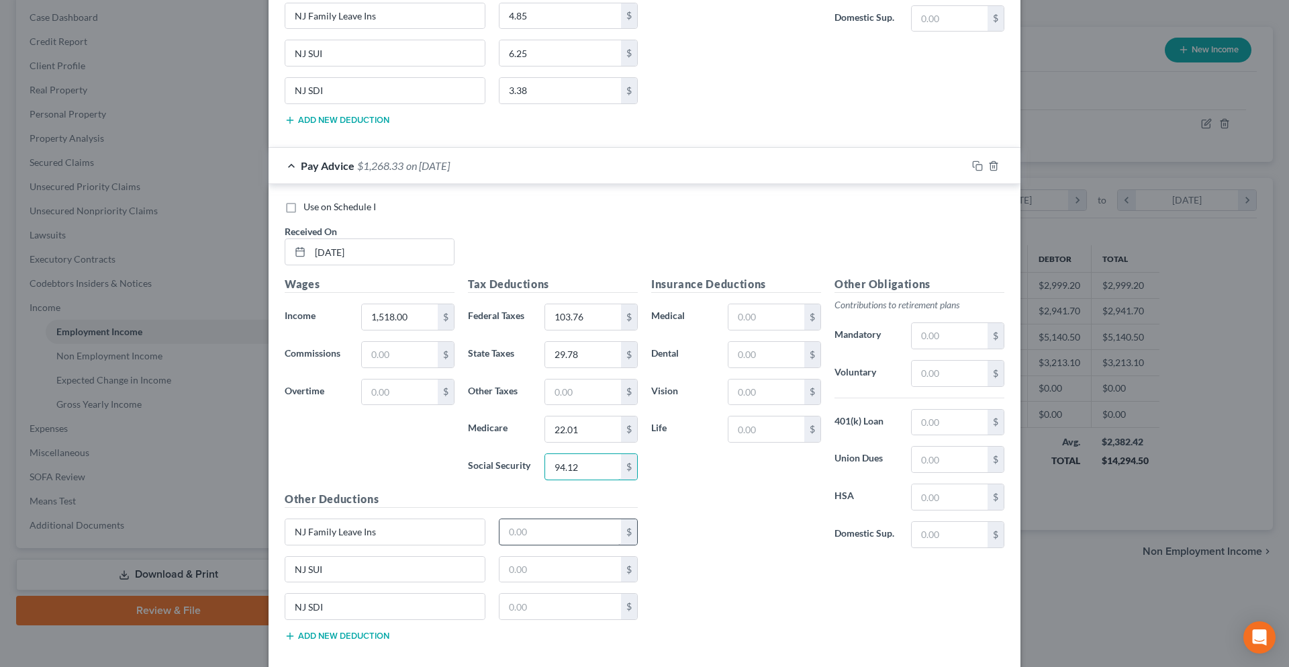
scroll to position [1802, 0]
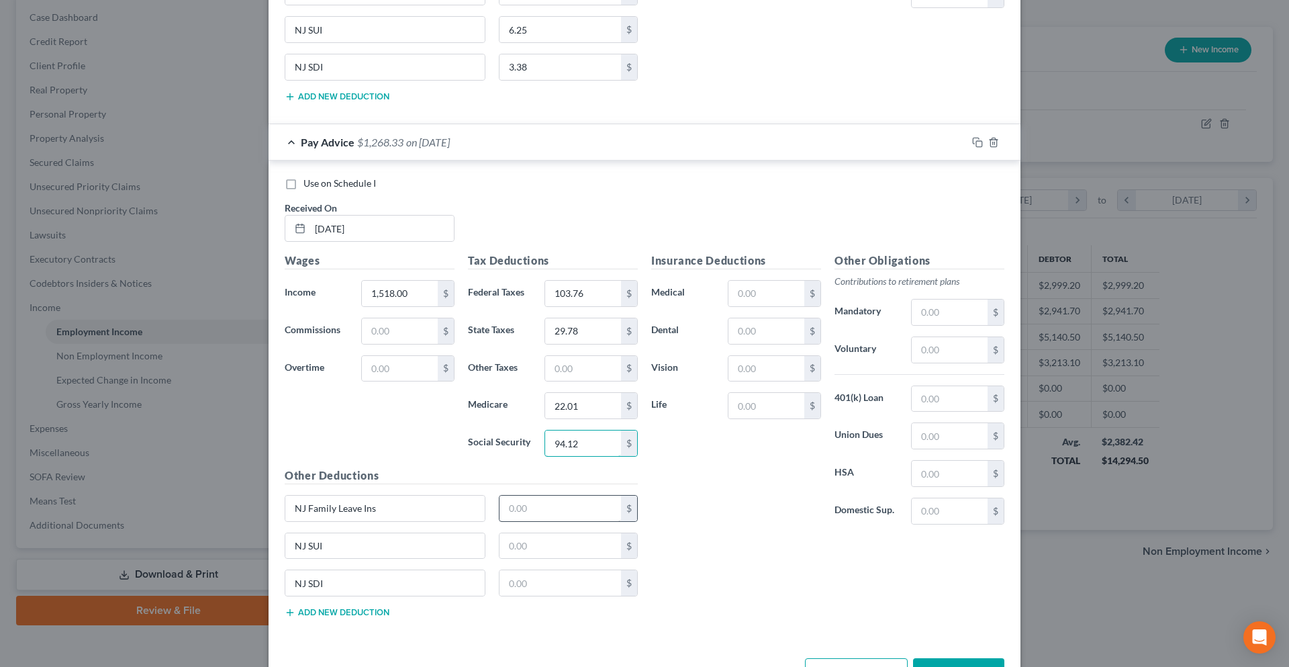
type input "94.12"
click at [561, 507] on input "text" at bounding box center [561, 509] width 122 height 26
type input "5.01"
click at [549, 541] on input "text" at bounding box center [561, 546] width 122 height 26
type input "6.45"
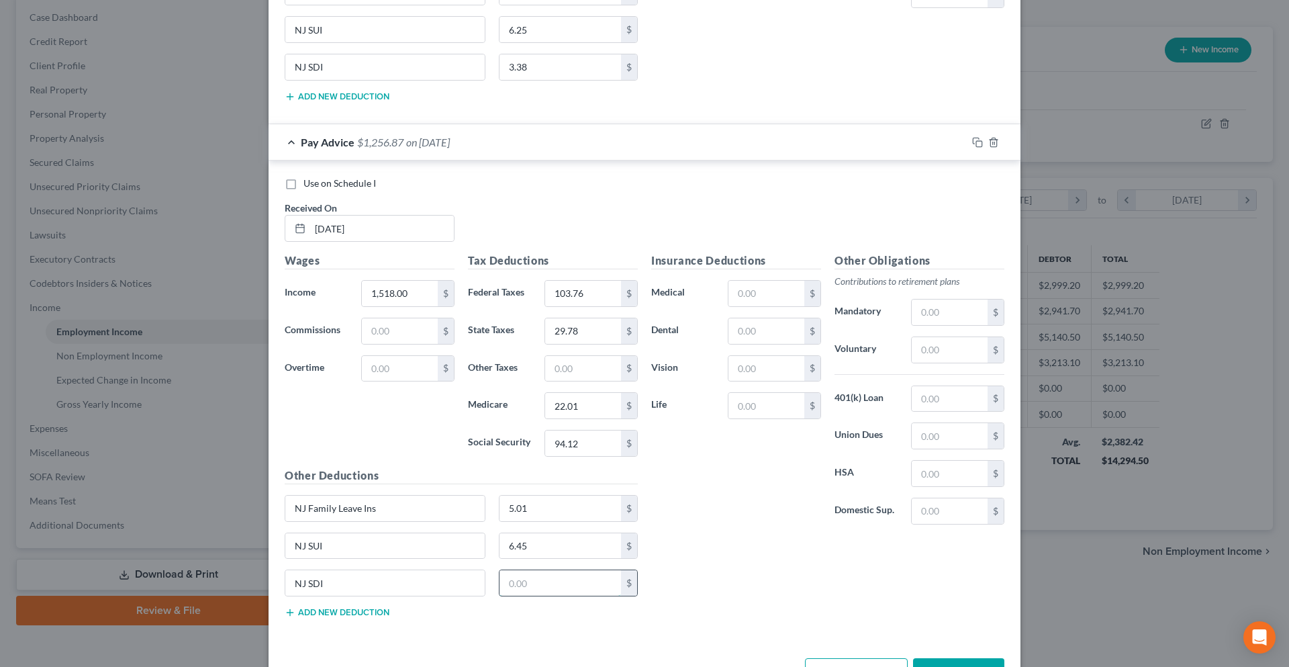
click at [547, 578] on input "text" at bounding box center [561, 583] width 122 height 26
type input "3.49"
click at [569, 365] on input "text" at bounding box center [583, 369] width 76 height 26
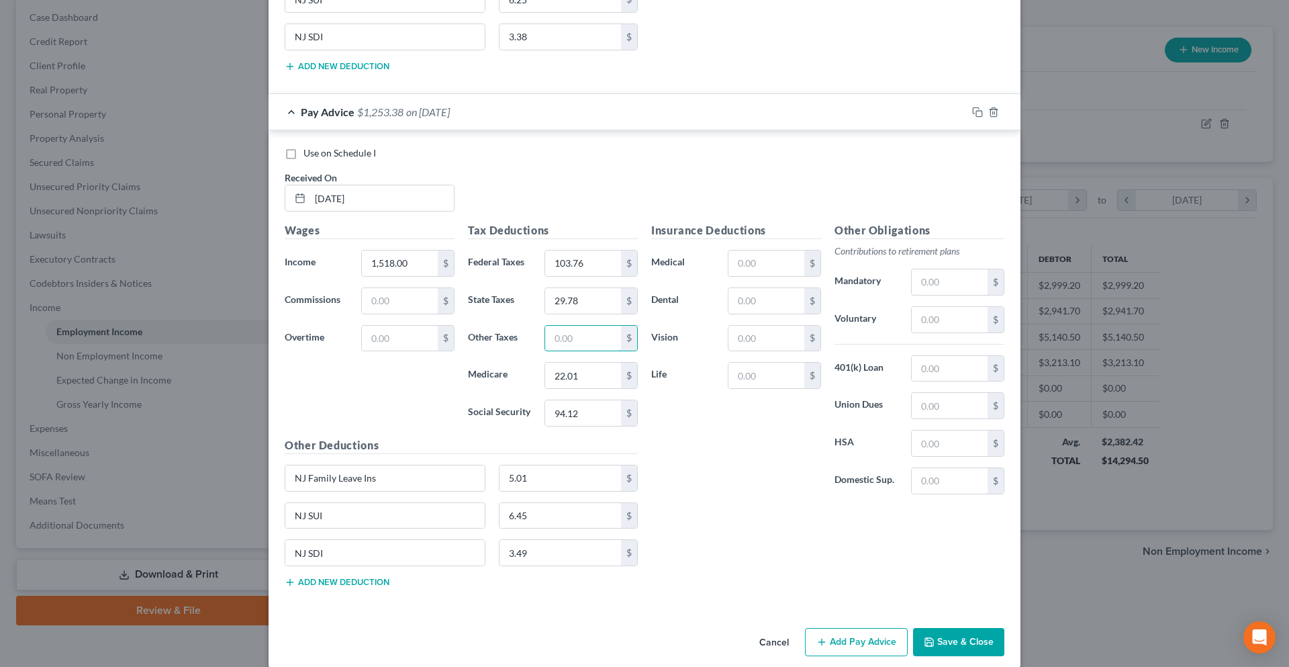
scroll to position [1849, 0]
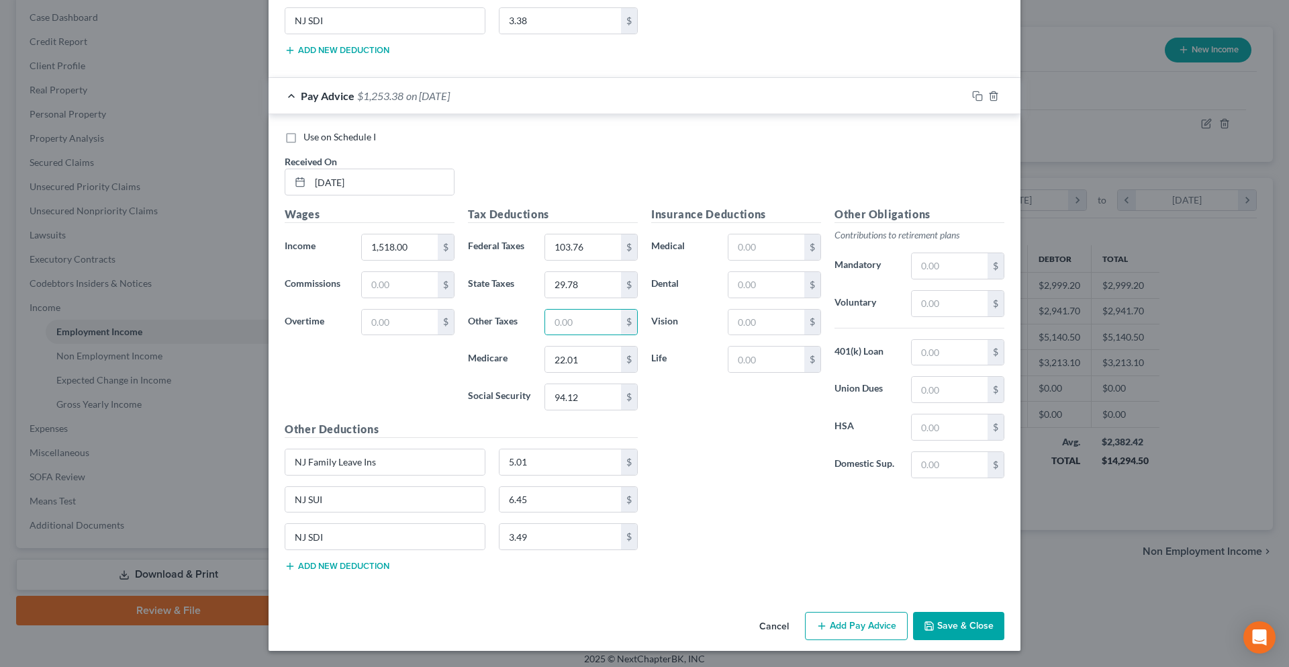
click at [830, 618] on button "Add Pay Advice" at bounding box center [856, 626] width 103 height 28
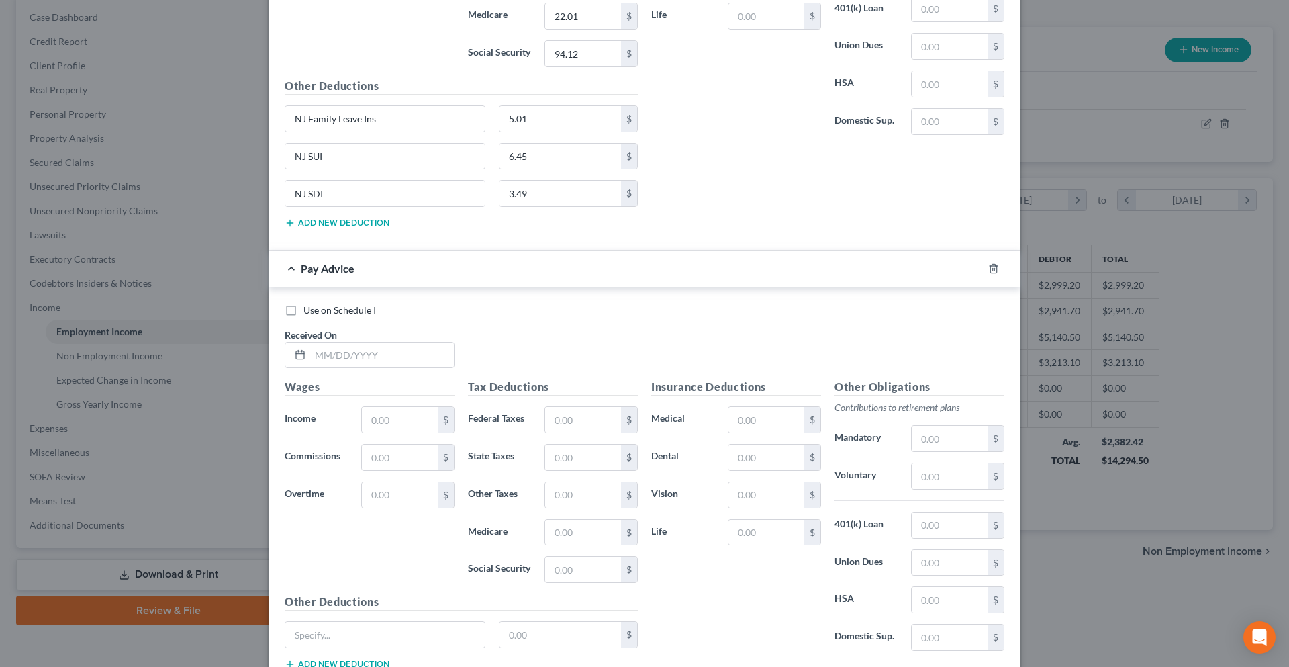
scroll to position [2252, 0]
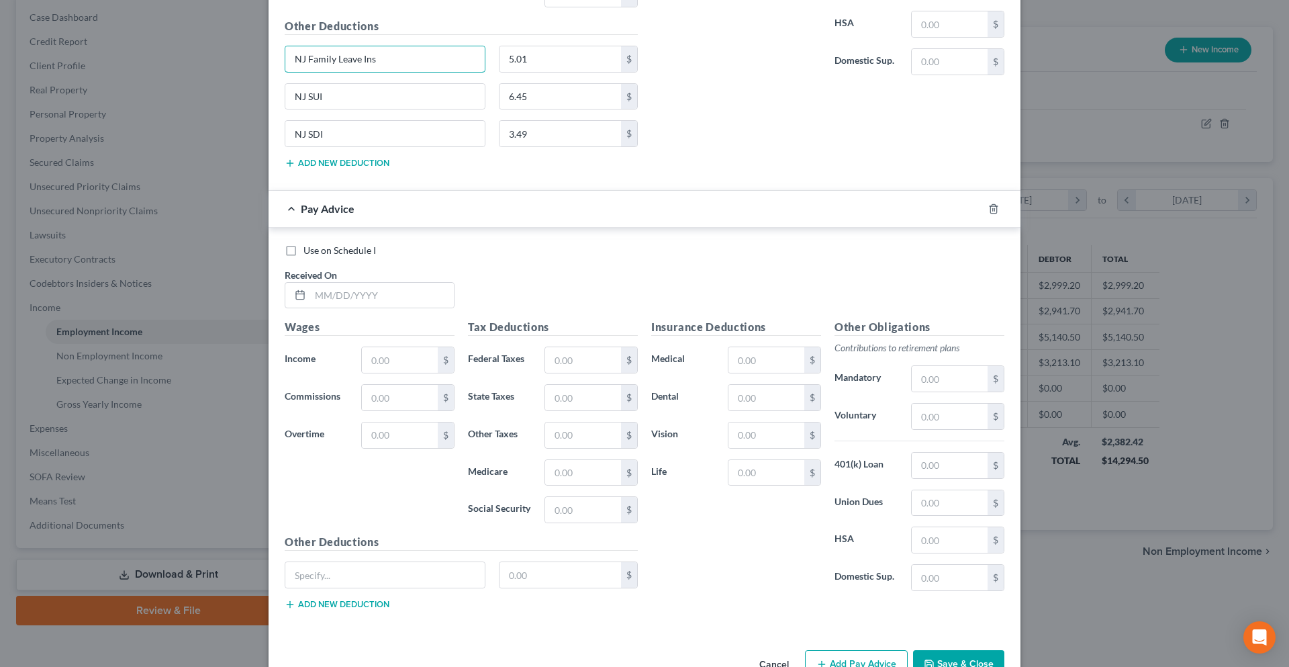
drag, startPoint x: 382, startPoint y: 67, endPoint x: 232, endPoint y: 67, distance: 149.8
click at [232, 67] on div "Edit Income Source × Employment Type * Select Full or Part Time Employment Self…" at bounding box center [644, 333] width 1289 height 667
click at [309, 608] on button "Add new deduction" at bounding box center [337, 604] width 105 height 11
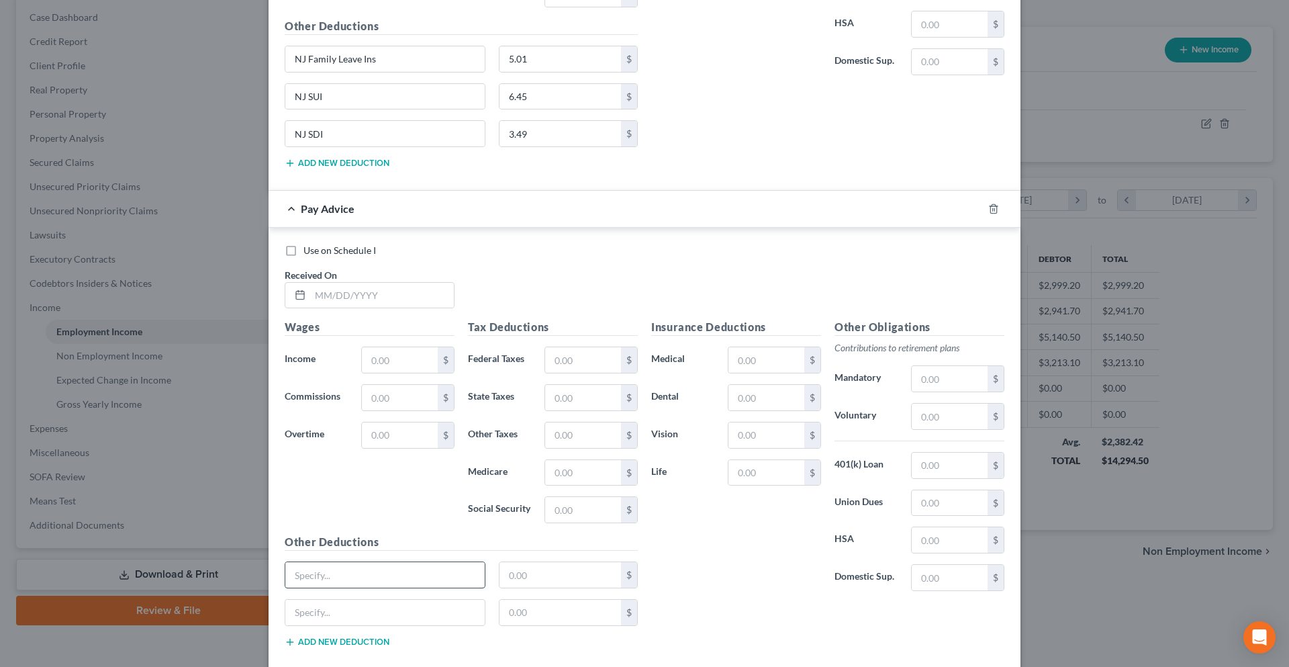
click at [318, 582] on input "text" at bounding box center [384, 575] width 199 height 26
paste input "NJ Family Leave Ins"
type input "NJ Family Leave Ins"
click at [331, 644] on button "Add new deduction" at bounding box center [337, 642] width 105 height 11
drag, startPoint x: 326, startPoint y: 106, endPoint x: 274, endPoint y: 106, distance: 51.7
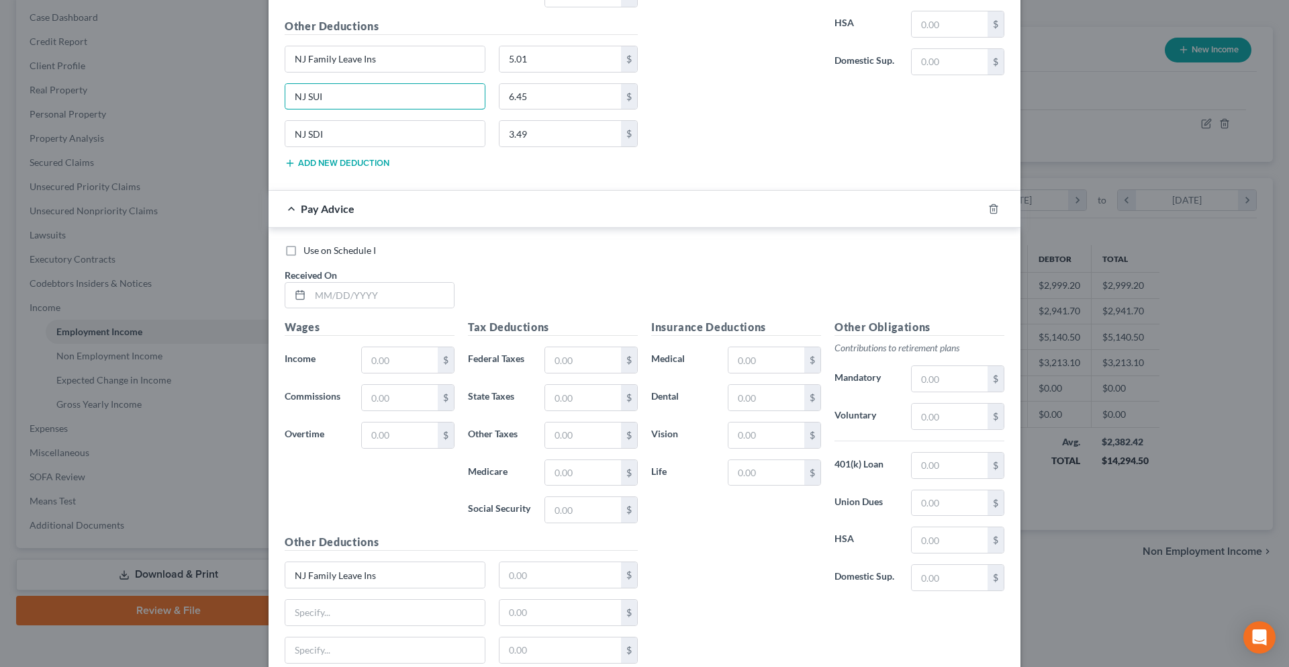
click at [278, 106] on div "NJ SUI" at bounding box center [385, 96] width 214 height 27
click at [322, 612] on input "text" at bounding box center [384, 613] width 199 height 26
paste input "NJ SUI"
type input "NJ SUI"
drag, startPoint x: 321, startPoint y: 132, endPoint x: 285, endPoint y: 134, distance: 36.3
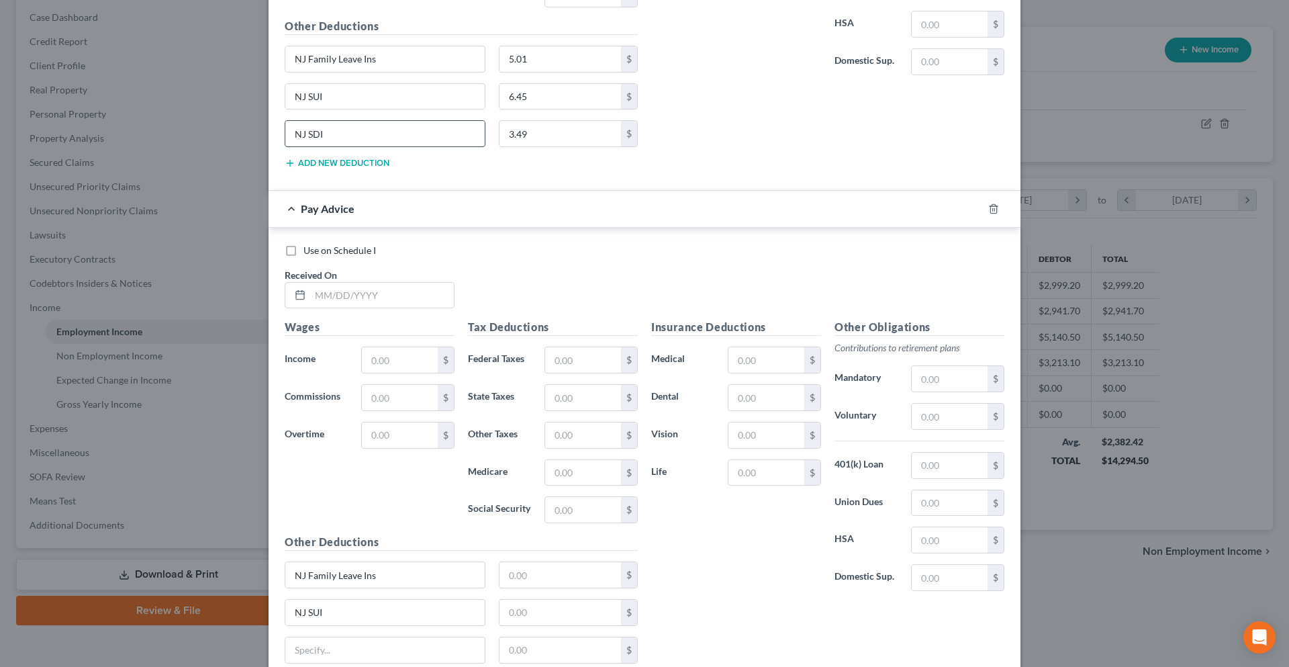
click at [285, 134] on input "NJ SDI" at bounding box center [384, 134] width 199 height 26
click at [361, 645] on input "text" at bounding box center [384, 650] width 199 height 26
paste input "NJ SDI"
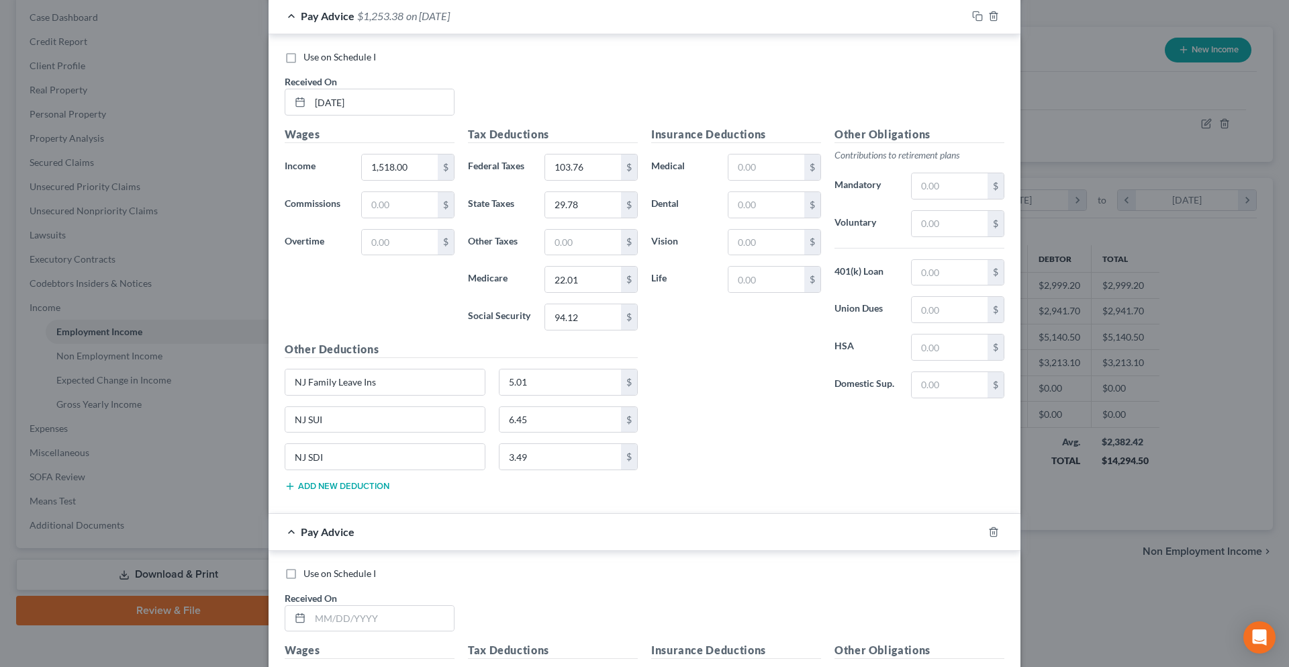
scroll to position [2050, 0]
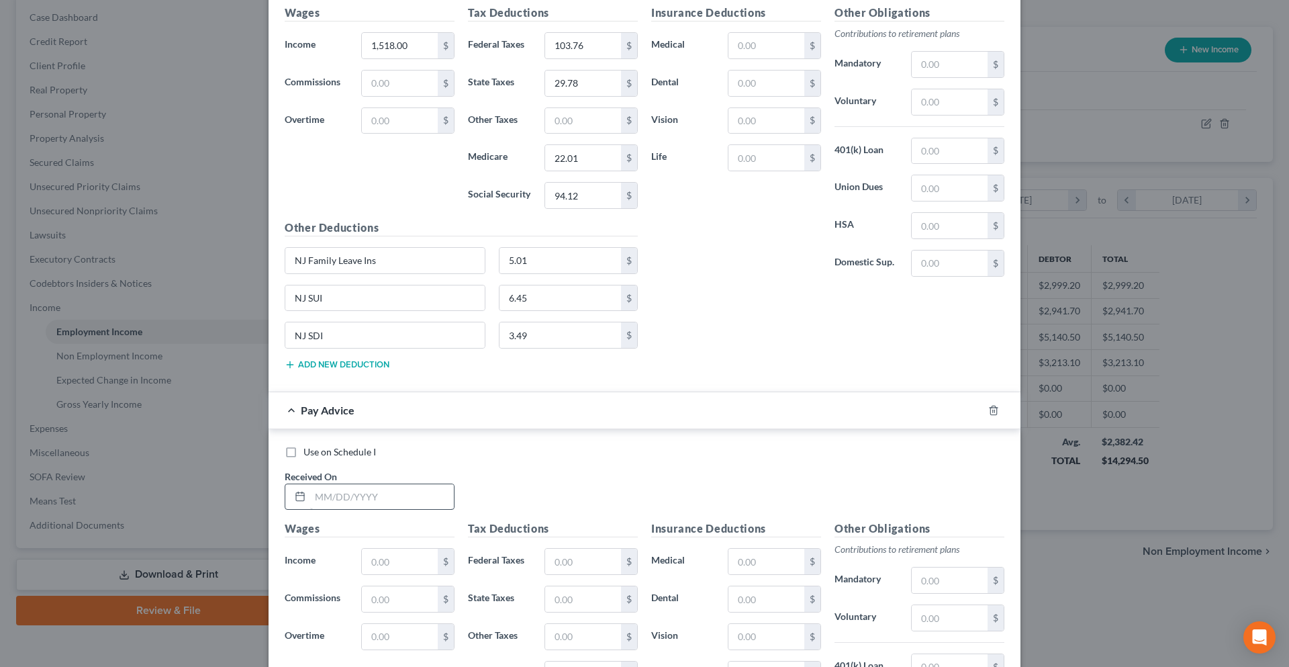
type input "NJ SDI"
click at [343, 504] on input "text" at bounding box center [382, 497] width 144 height 26
type input "08/08/2025"
click at [375, 568] on input "text" at bounding box center [400, 562] width 76 height 26
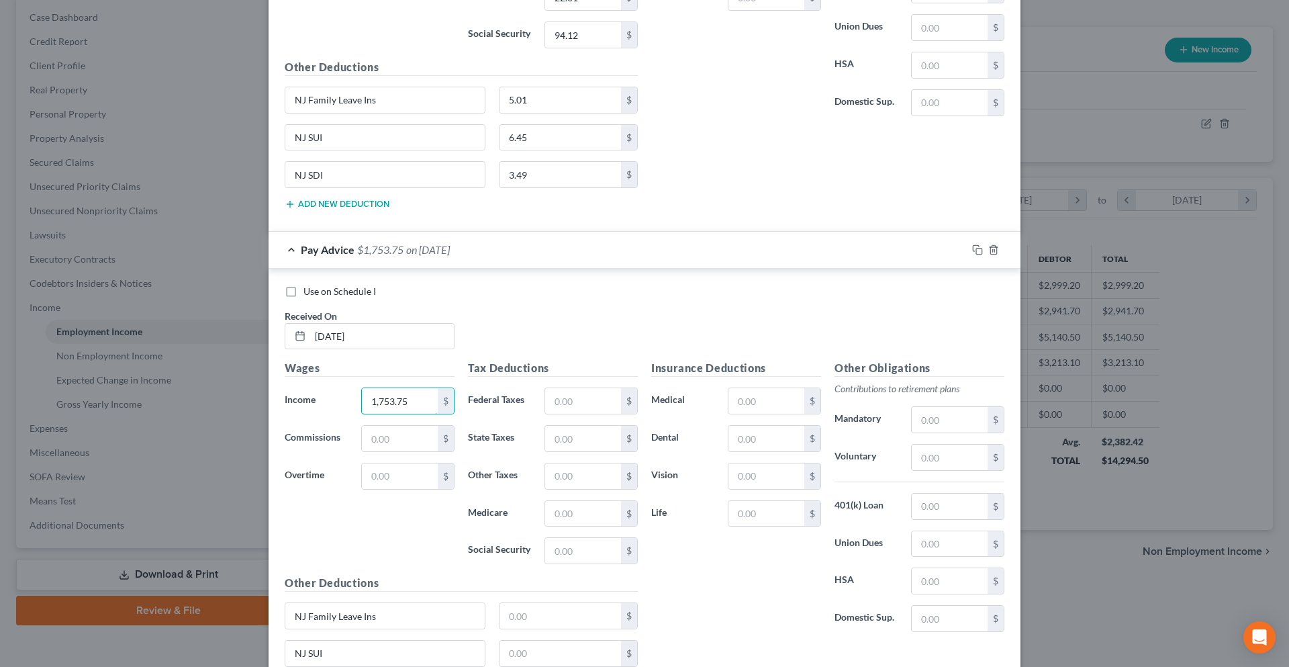
scroll to position [2252, 0]
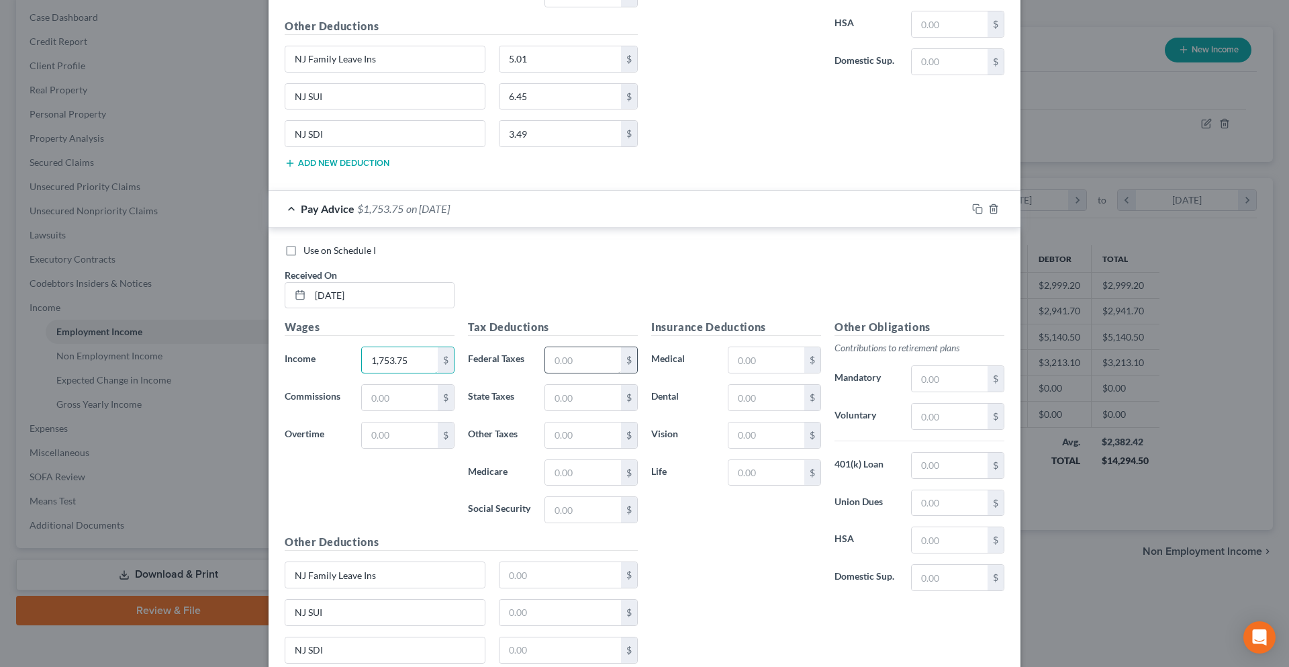
type input "1,753.75"
click at [553, 364] on input "text" at bounding box center [583, 360] width 76 height 26
type input "132.05"
click at [558, 396] on input "text" at bounding box center [583, 398] width 76 height 26
type input "43.71"
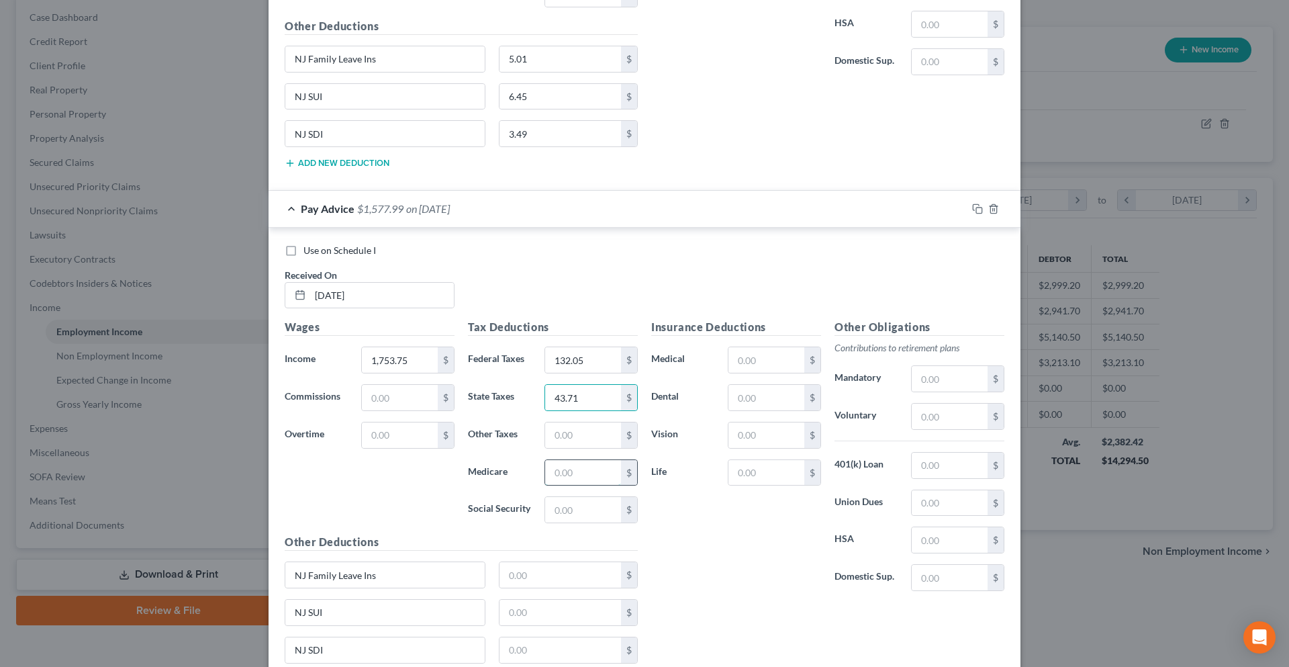
click at [551, 475] on input "text" at bounding box center [583, 473] width 76 height 26
type input "25.43"
click at [555, 511] on input "text" at bounding box center [583, 510] width 76 height 26
type input "108.73"
click at [508, 576] on input "text" at bounding box center [561, 575] width 122 height 26
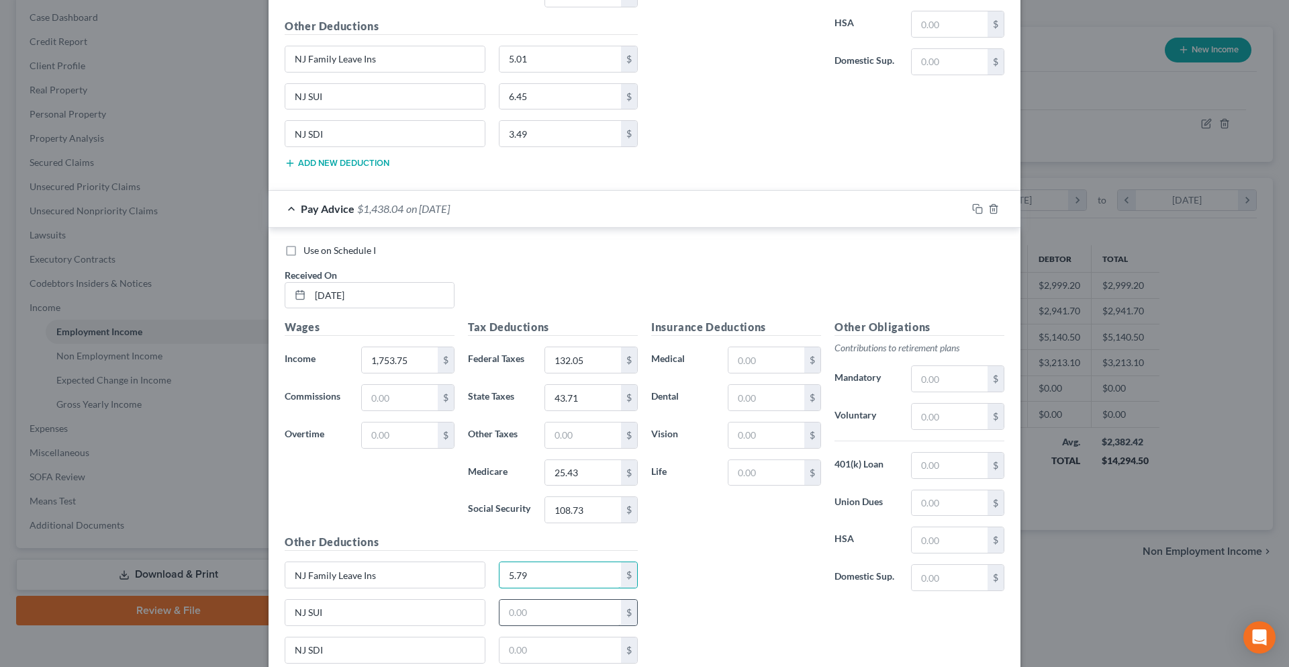
type input "5.79"
click at [509, 614] on input "text" at bounding box center [561, 613] width 122 height 26
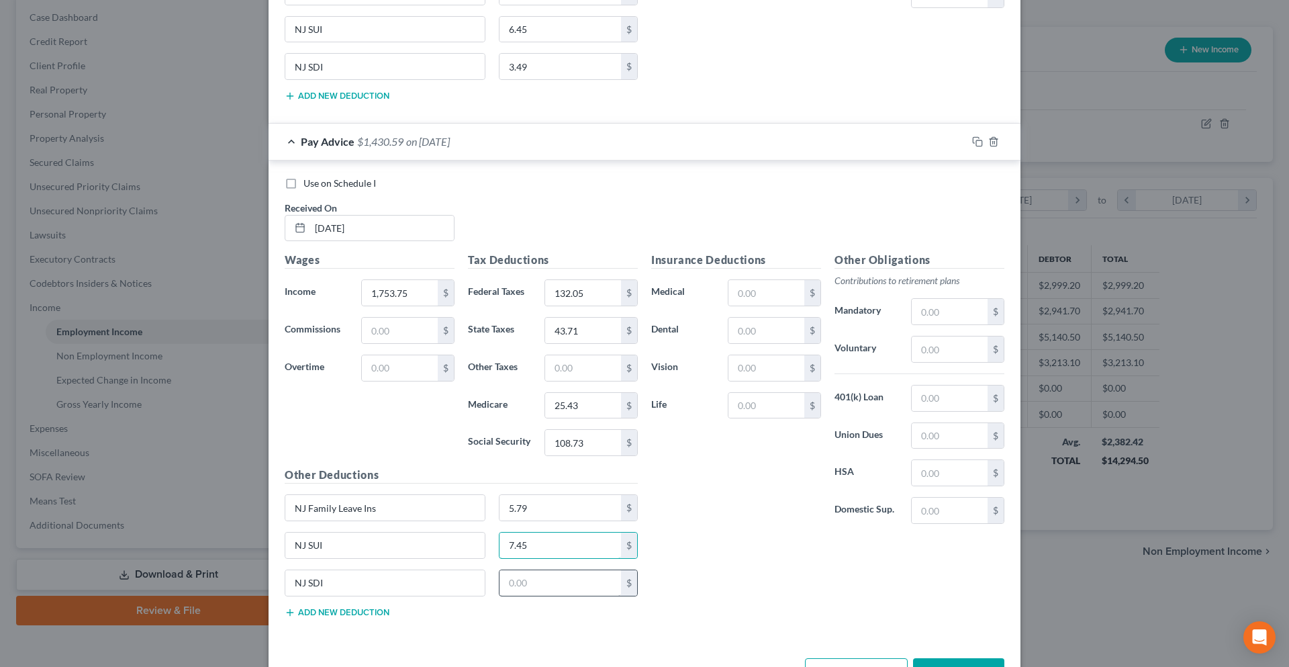
type input "7.45"
click at [516, 590] on input "text" at bounding box center [561, 583] width 122 height 26
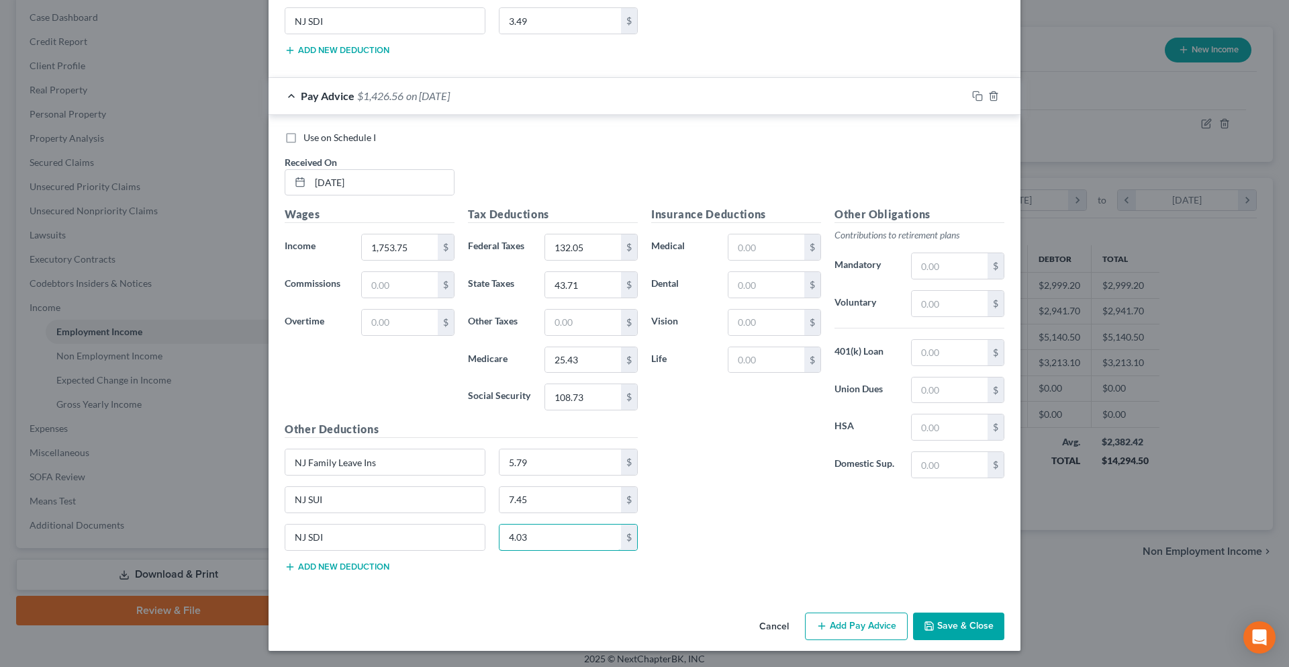
type input "4.03"
click at [886, 625] on button "Add Pay Advice" at bounding box center [856, 626] width 103 height 28
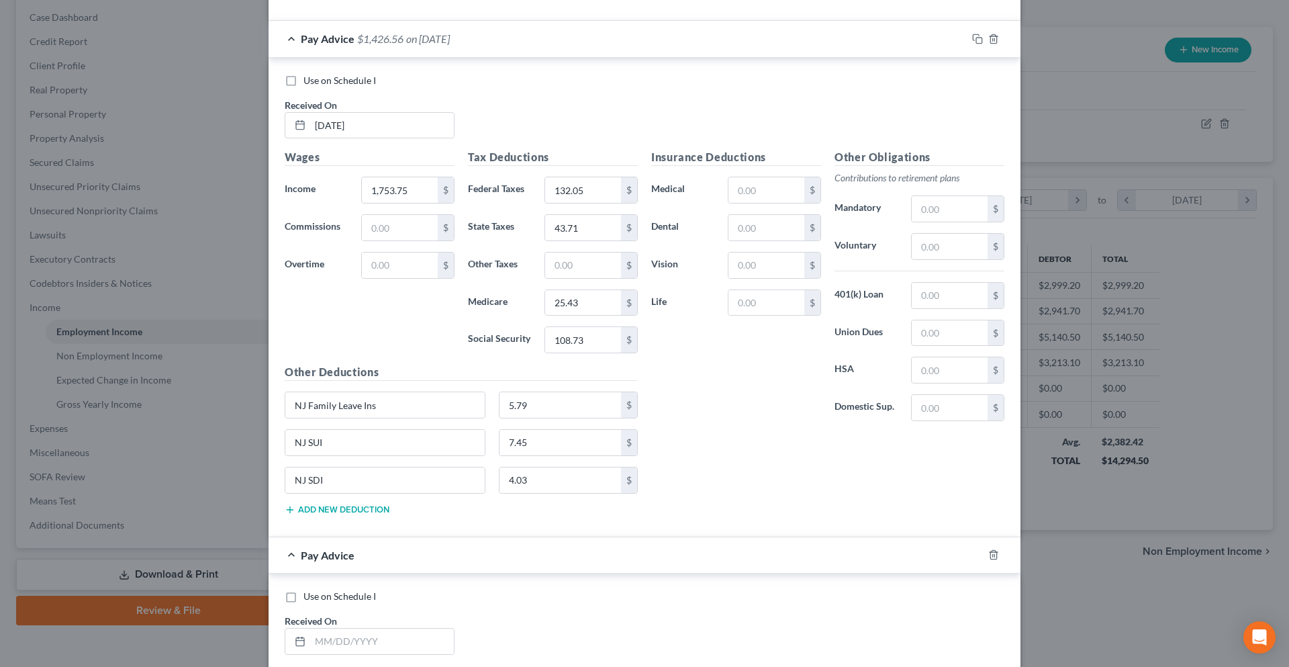
scroll to position [2566, 0]
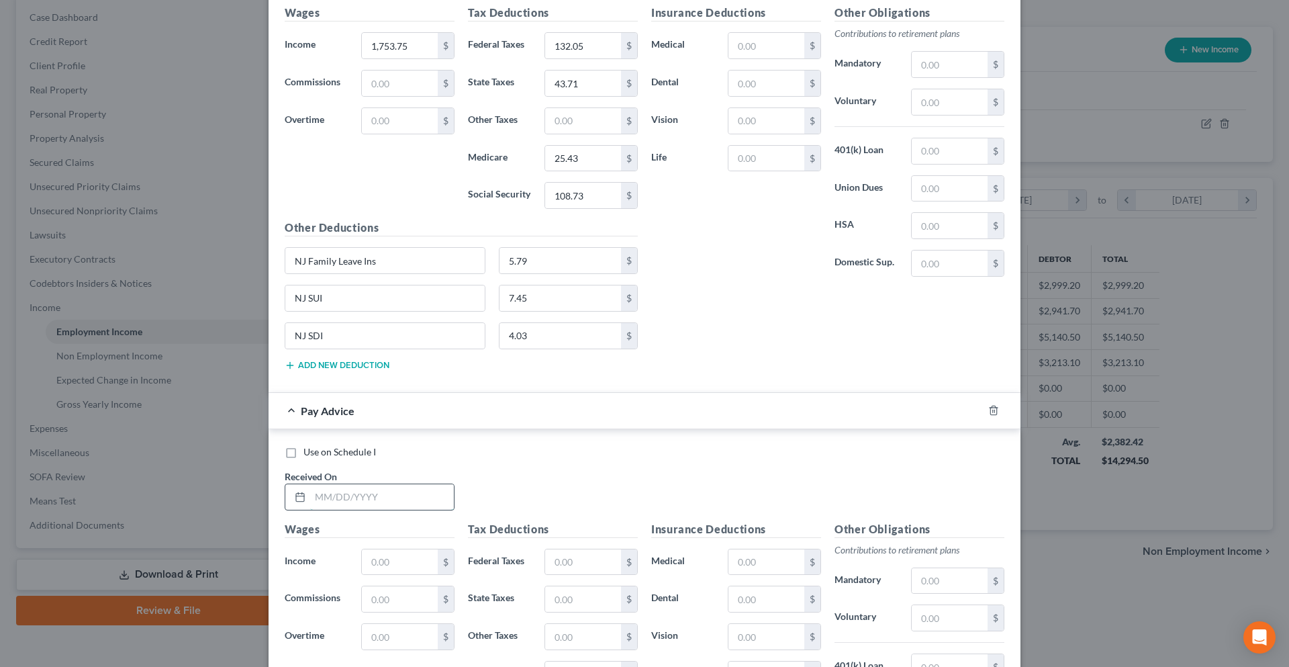
click at [386, 503] on input "text" at bounding box center [382, 497] width 144 height 26
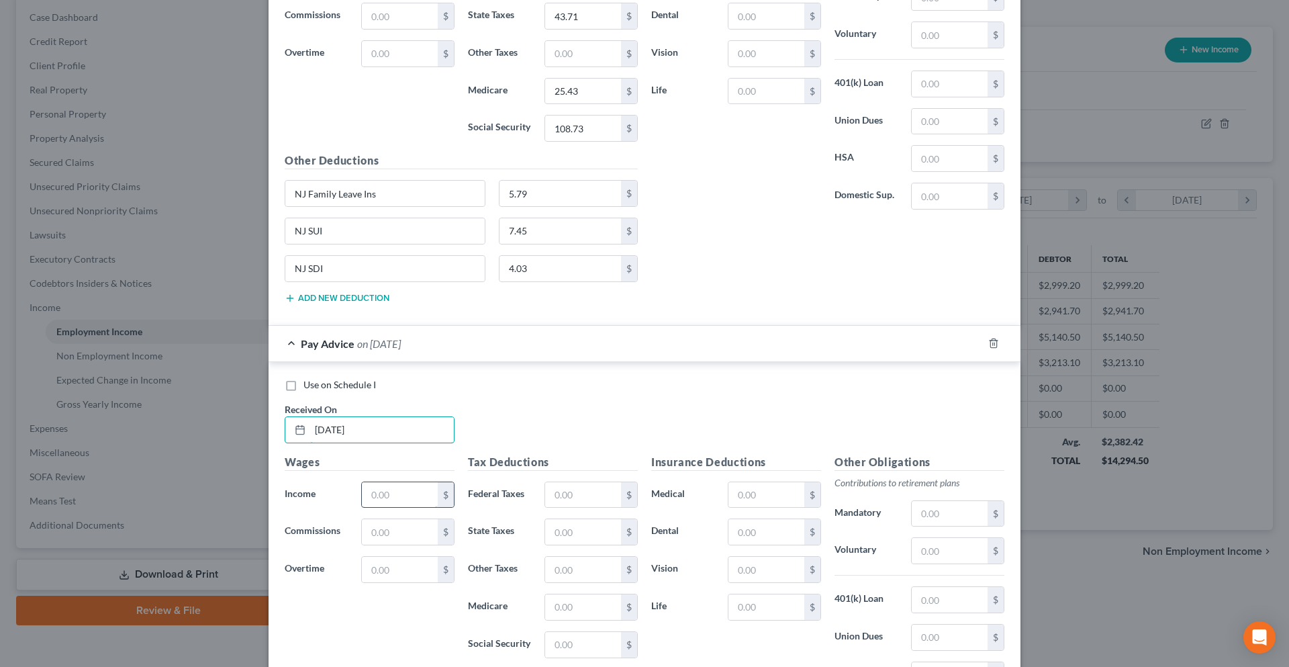
type input "07/25/2025"
click at [381, 501] on input "text" at bounding box center [400, 495] width 76 height 26
type input "2"
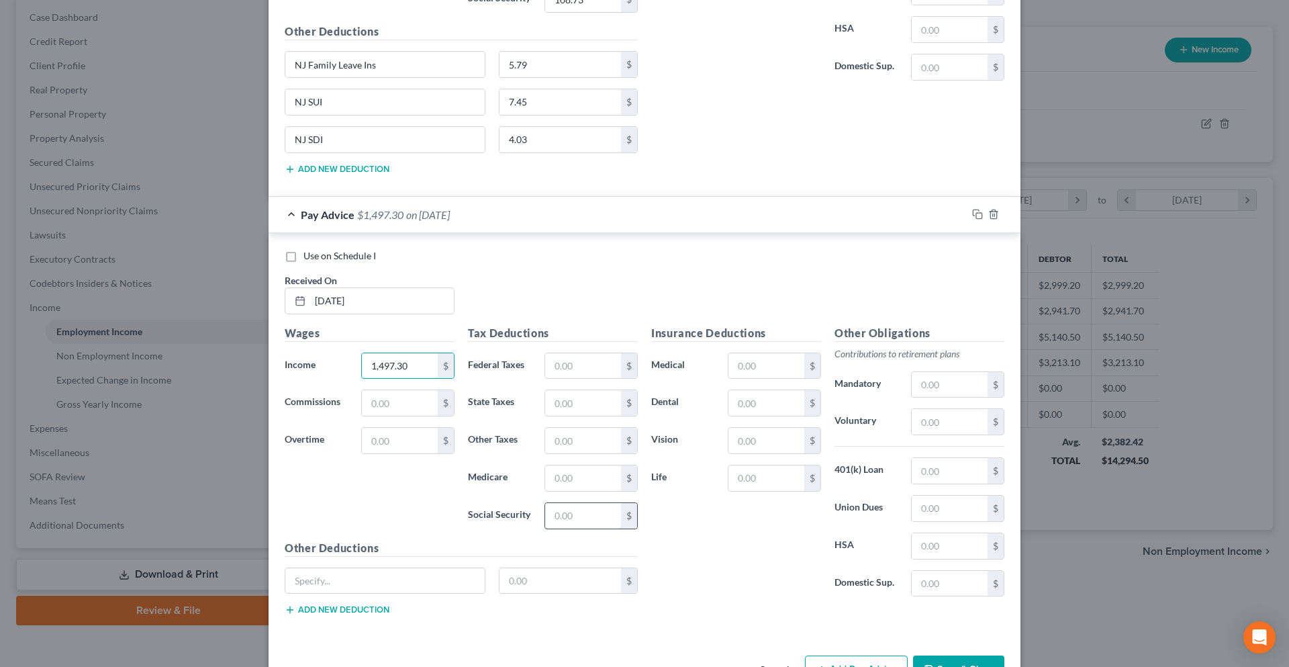
scroll to position [2767, 0]
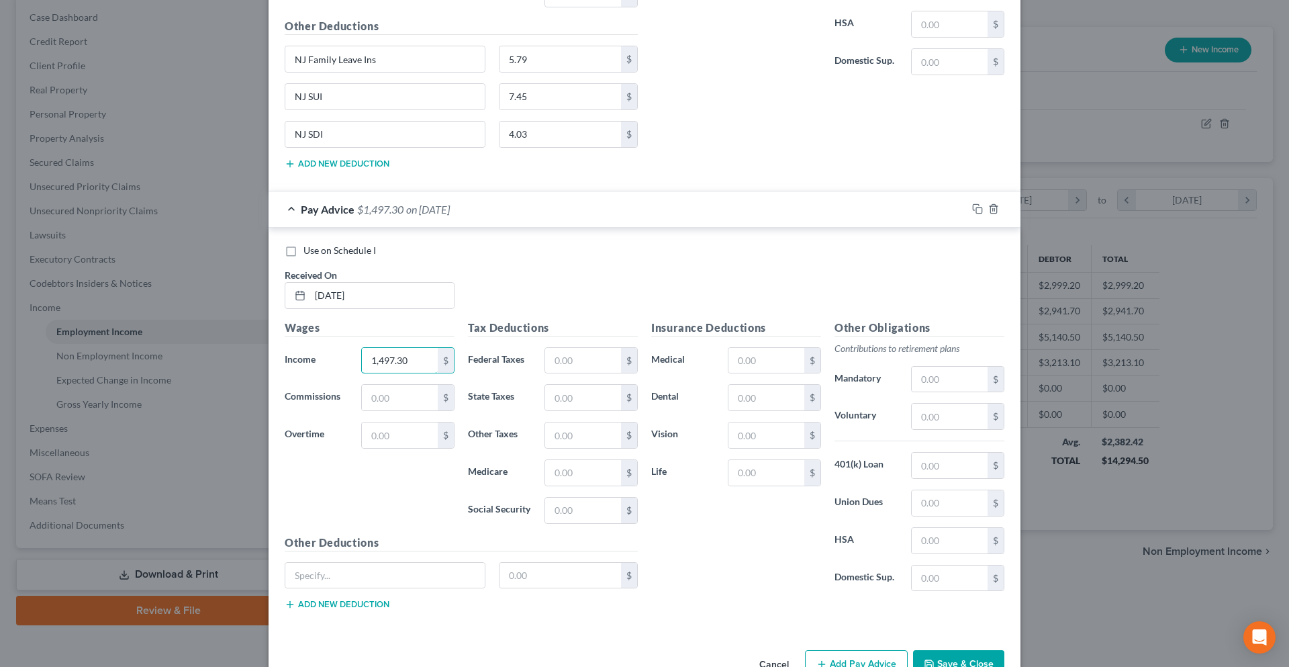
type input "1,497.30"
click at [326, 600] on button "Add new deduction" at bounding box center [337, 604] width 105 height 11
click at [324, 641] on button "Add new deduction" at bounding box center [337, 642] width 105 height 11
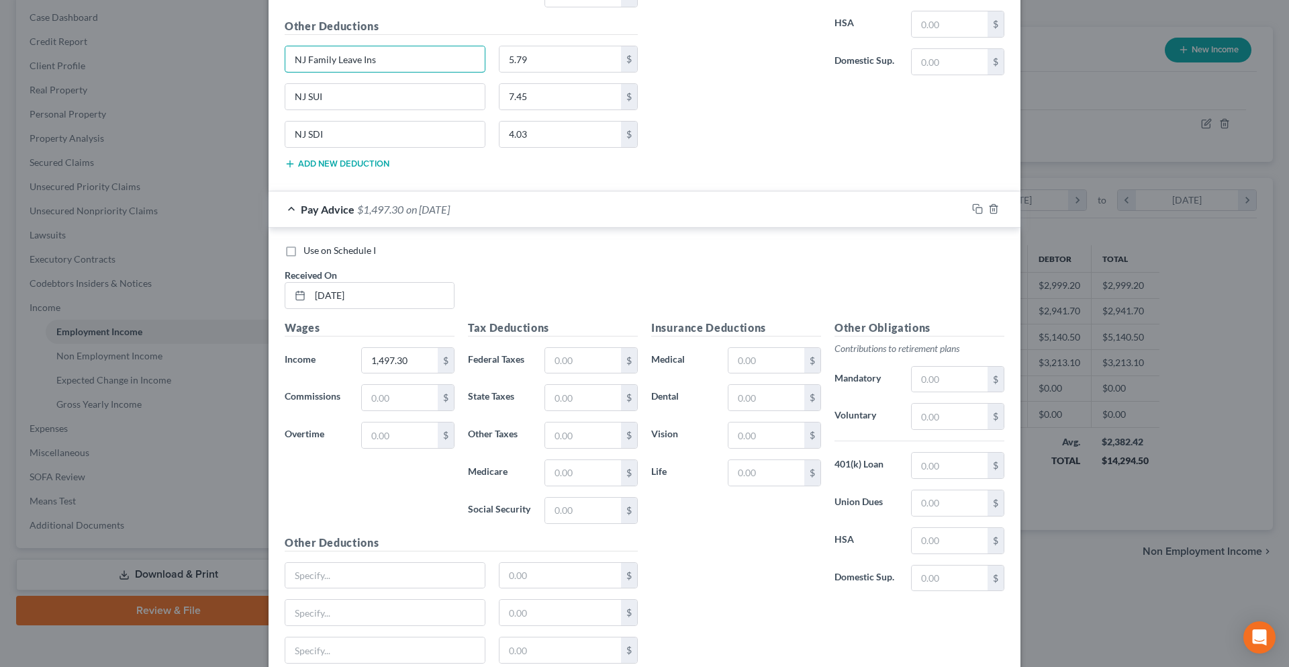
drag, startPoint x: 391, startPoint y: 59, endPoint x: 226, endPoint y: 59, distance: 164.5
click at [226, 59] on div "Edit Income Source × Employment Type * Select Full or Part Time Employment Self…" at bounding box center [644, 333] width 1289 height 667
click at [327, 578] on input "text" at bounding box center [384, 576] width 199 height 26
paste input "NJ Family Leave Ins"
type input "NJ Family Leave Ins"
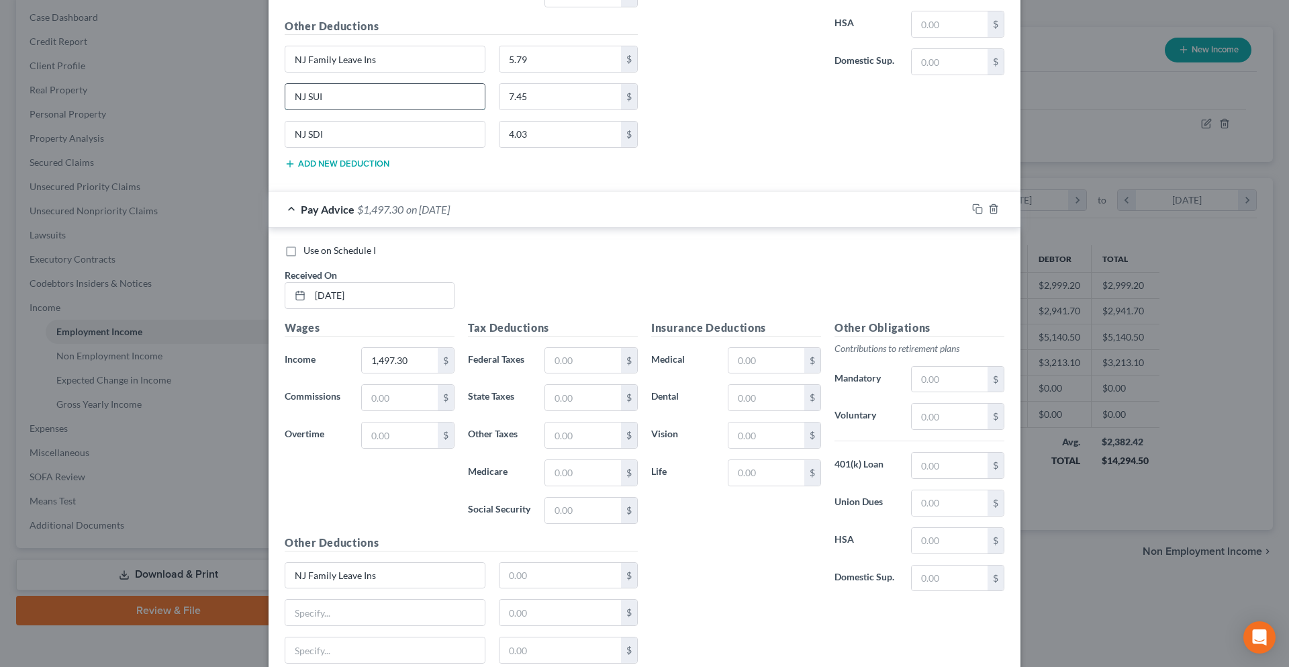
drag, startPoint x: 322, startPoint y: 97, endPoint x: 282, endPoint y: 101, distance: 39.8
click at [285, 101] on input "NJ SUI" at bounding box center [384, 97] width 199 height 26
click at [336, 606] on input "text" at bounding box center [384, 613] width 199 height 26
paste input "NJ SUI"
type input "NJ SUI"
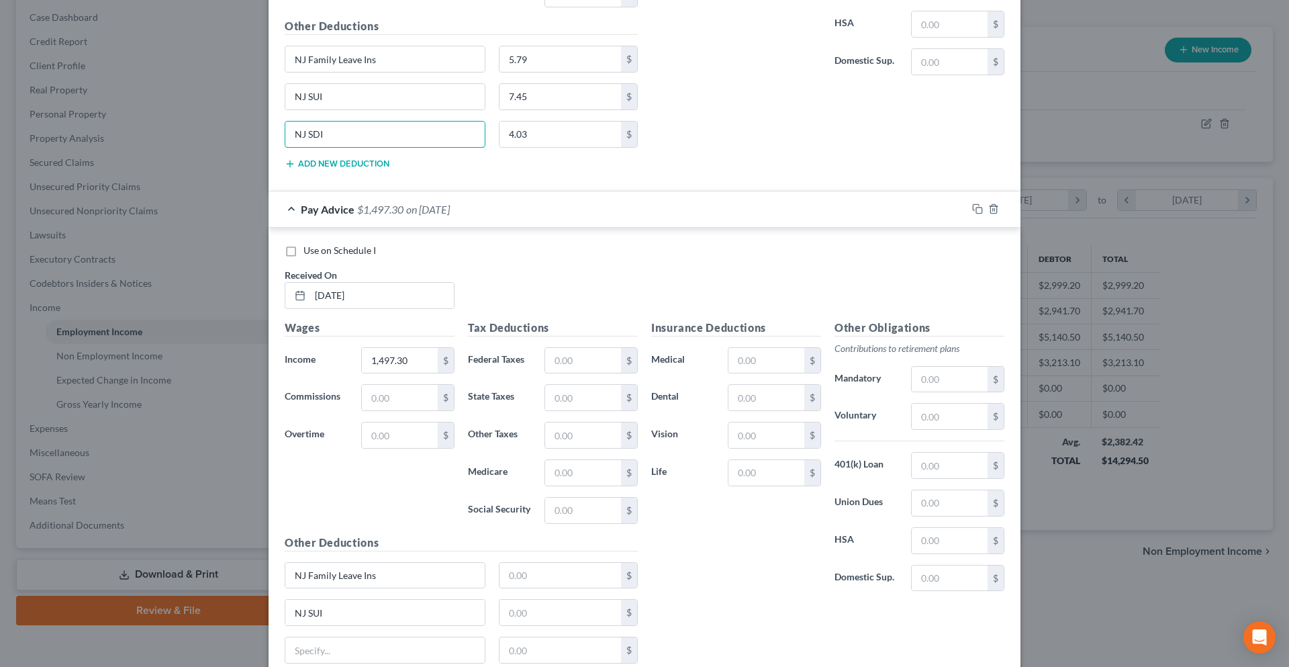
drag, startPoint x: 319, startPoint y: 136, endPoint x: 273, endPoint y: 136, distance: 46.3
click at [278, 136] on div "NJ SDI" at bounding box center [385, 134] width 214 height 27
click at [389, 647] on input "text" at bounding box center [384, 650] width 199 height 26
paste input "NJ SDI"
type input "NJ SDI"
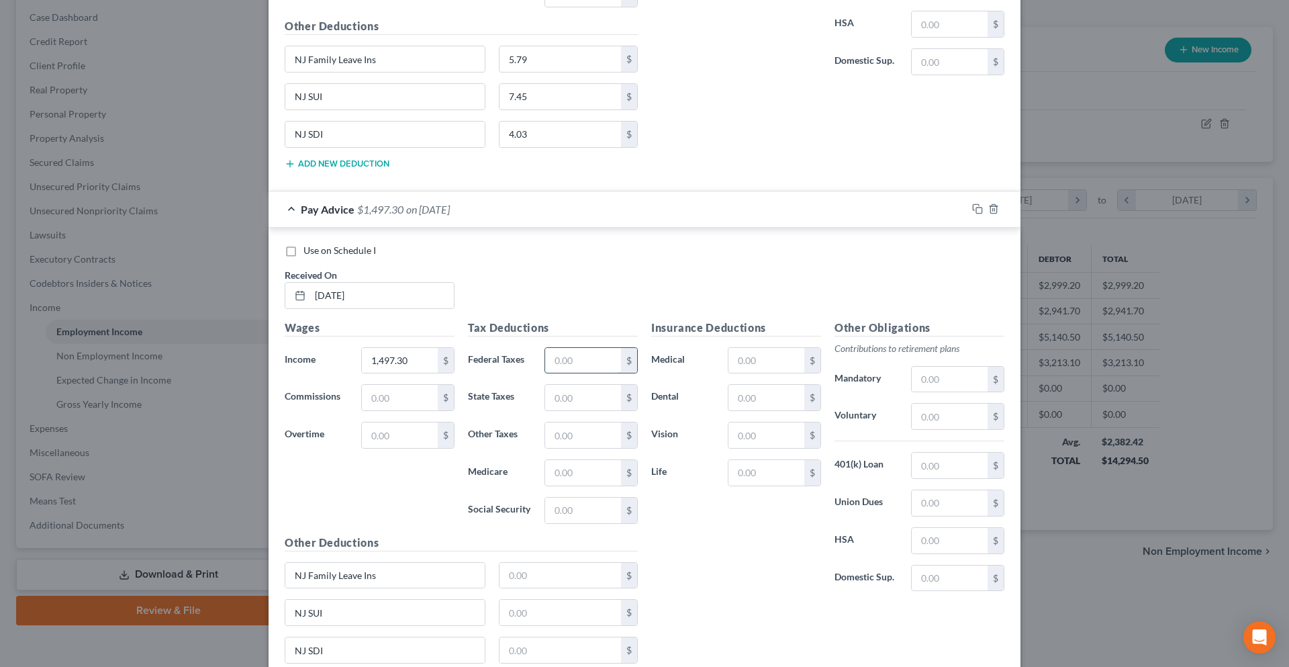
click at [553, 359] on input "text" at bounding box center [583, 361] width 76 height 26
type input "101.27"
click at [547, 394] on input "text" at bounding box center [583, 398] width 76 height 26
type input "28.97"
click at [561, 480] on input "text" at bounding box center [583, 473] width 76 height 26
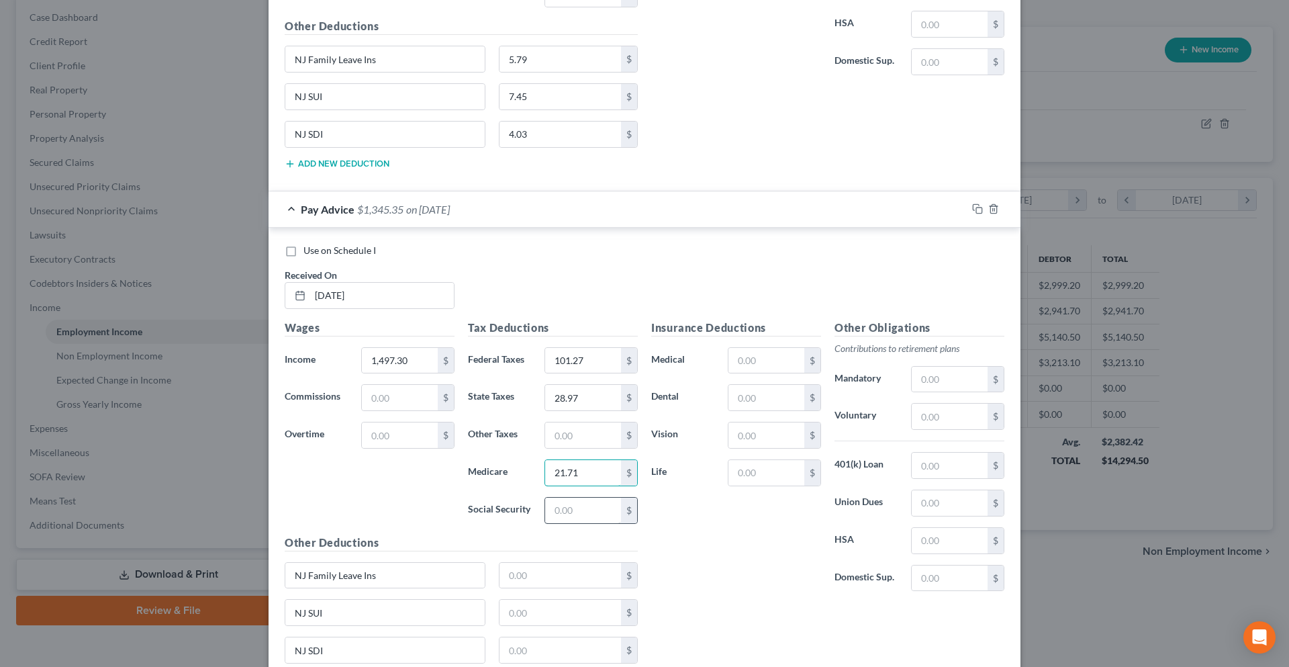
type input "21.71"
click at [559, 506] on input "text" at bounding box center [583, 511] width 76 height 26
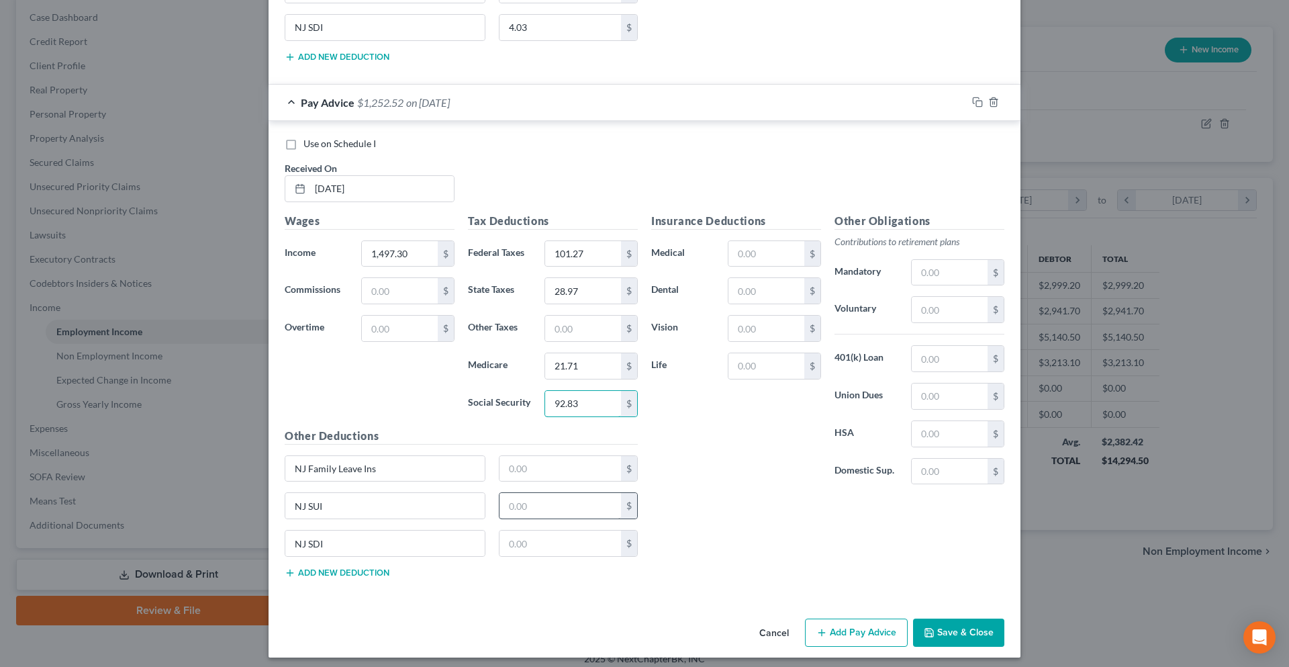
scroll to position [2881, 0]
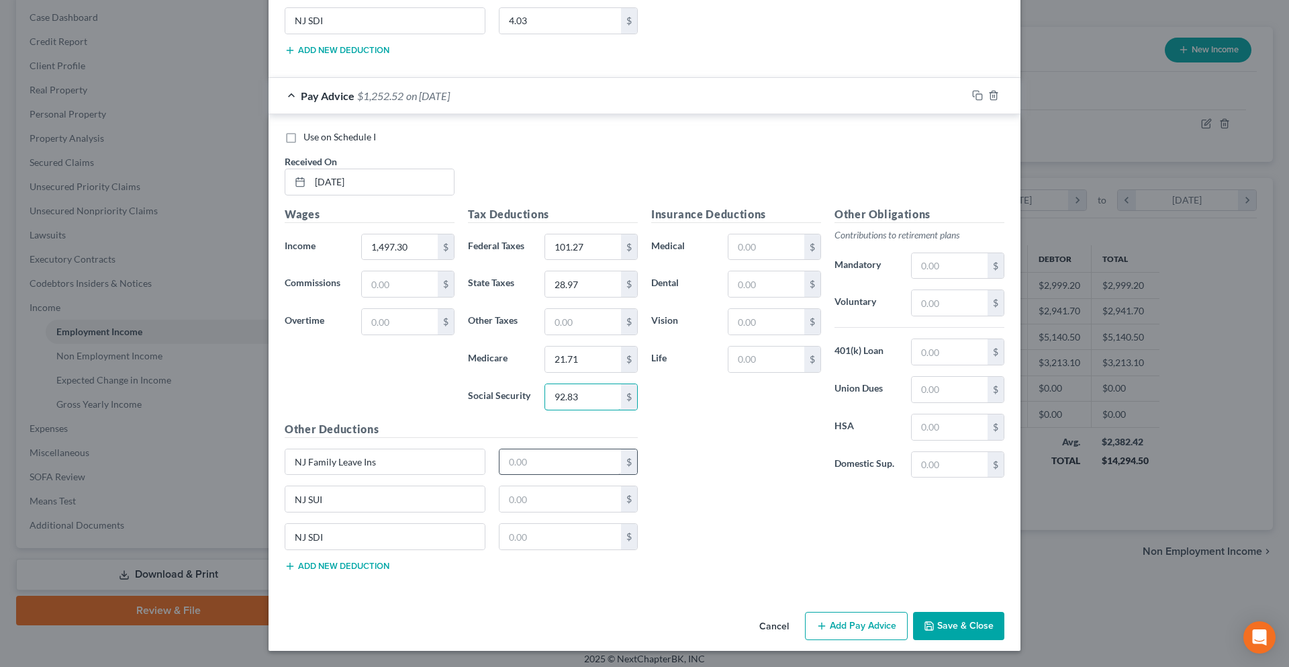
type input "92.83"
click at [561, 465] on input "text" at bounding box center [561, 462] width 122 height 26
type input "4.94"
click at [558, 496] on input "text" at bounding box center [561, 499] width 122 height 26
type input "6.36"
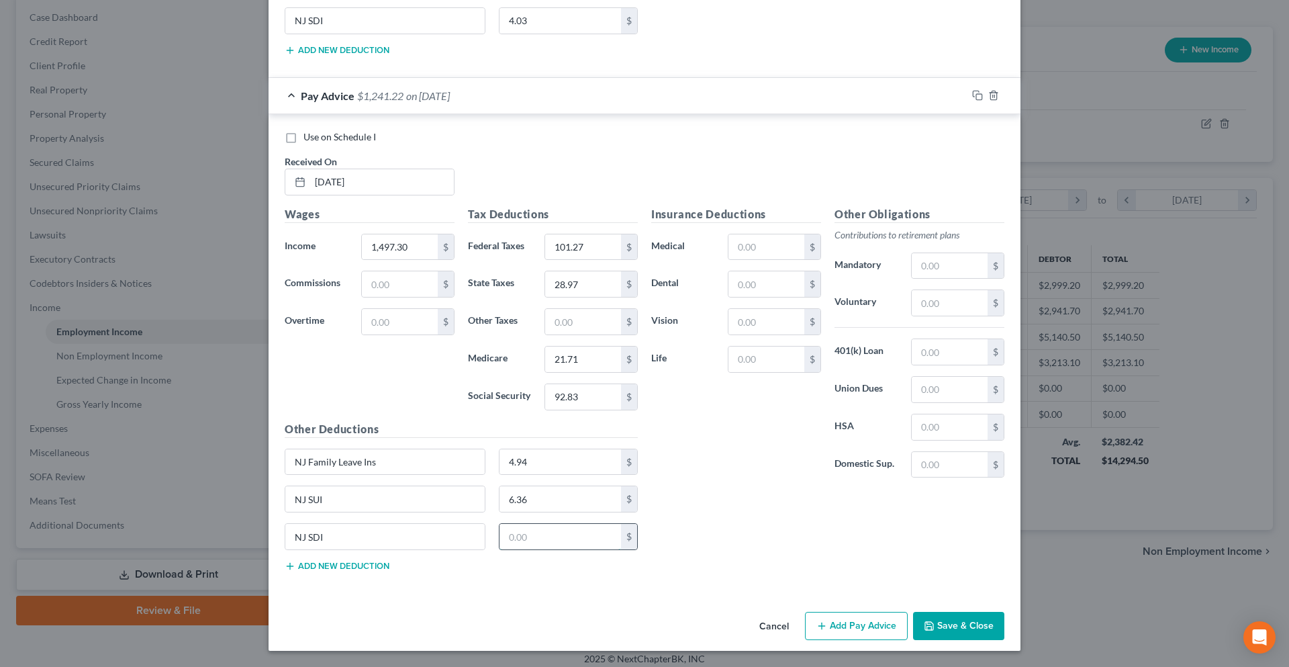
click at [543, 530] on input "text" at bounding box center [561, 537] width 122 height 26
type input "3.44"
click at [829, 629] on button "Add Pay Advice" at bounding box center [856, 626] width 103 height 28
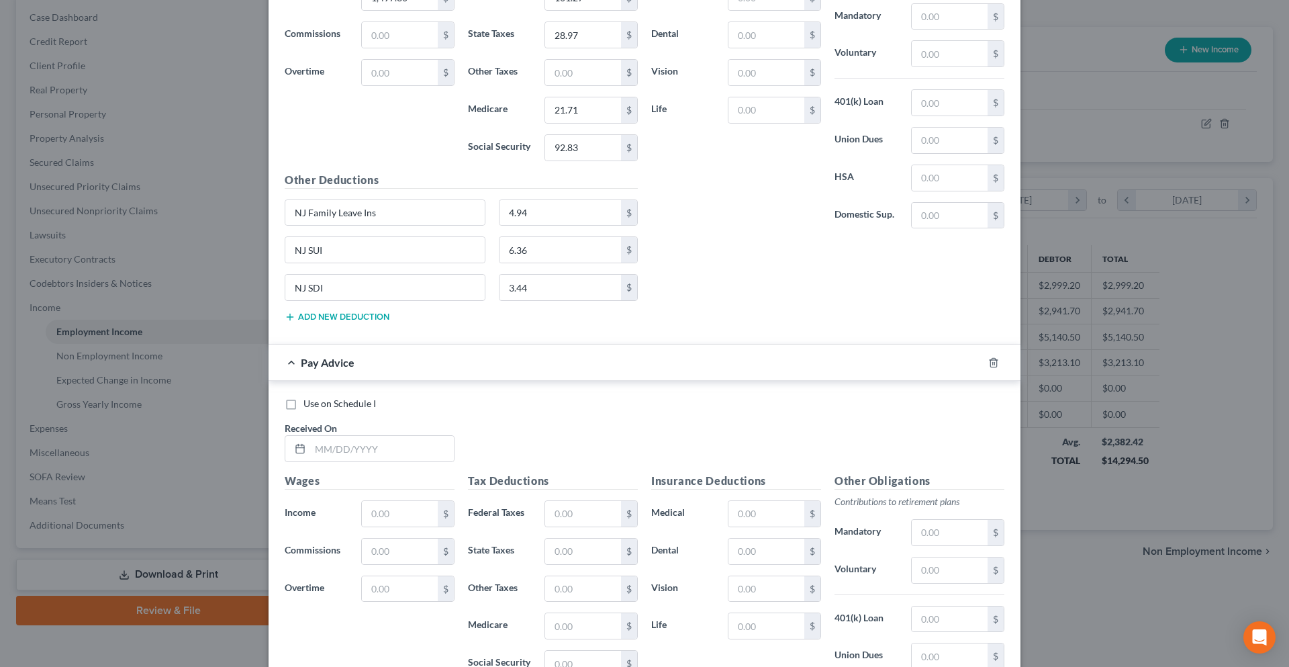
scroll to position [3150, 0]
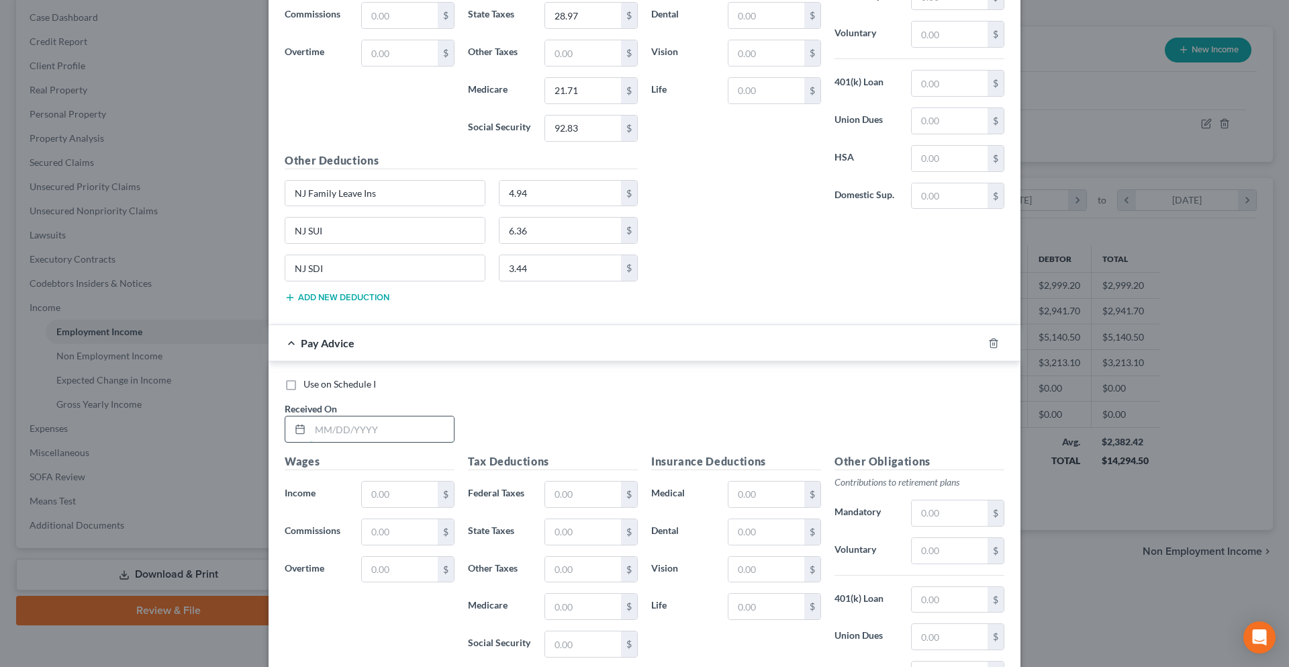
click at [403, 438] on input "text" at bounding box center [382, 429] width 144 height 26
type input "[DATE]"
click at [386, 502] on input "text" at bounding box center [400, 494] width 76 height 26
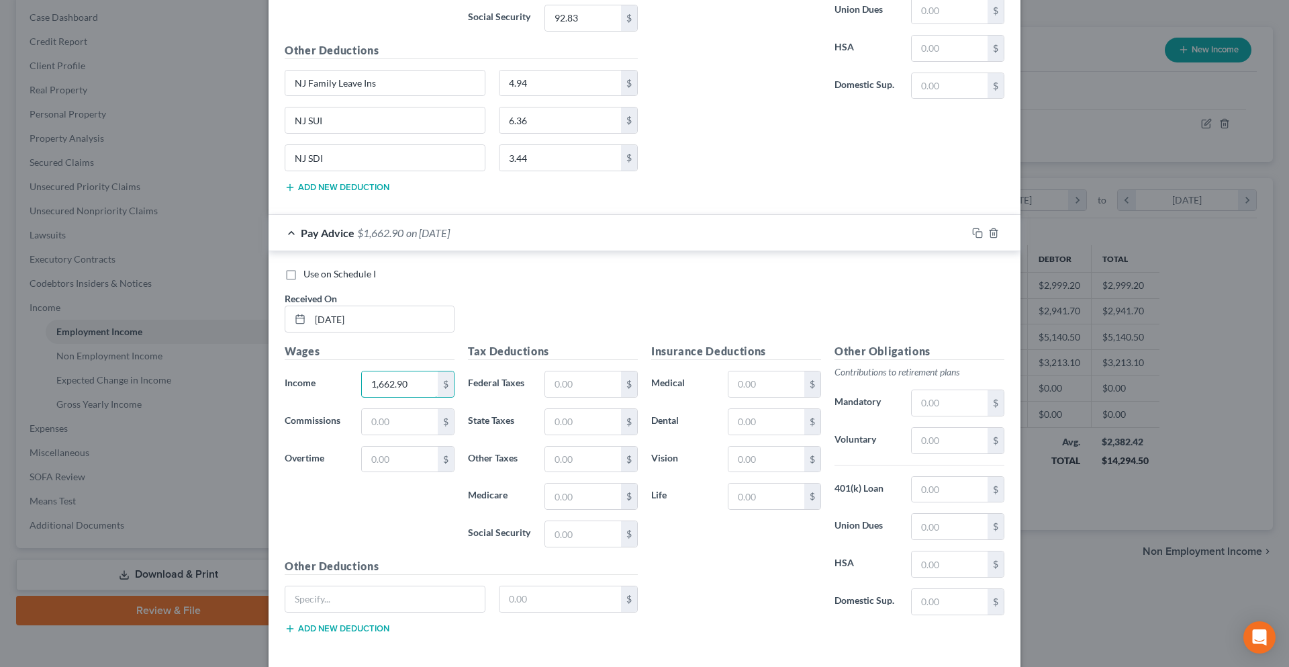
scroll to position [3284, 0]
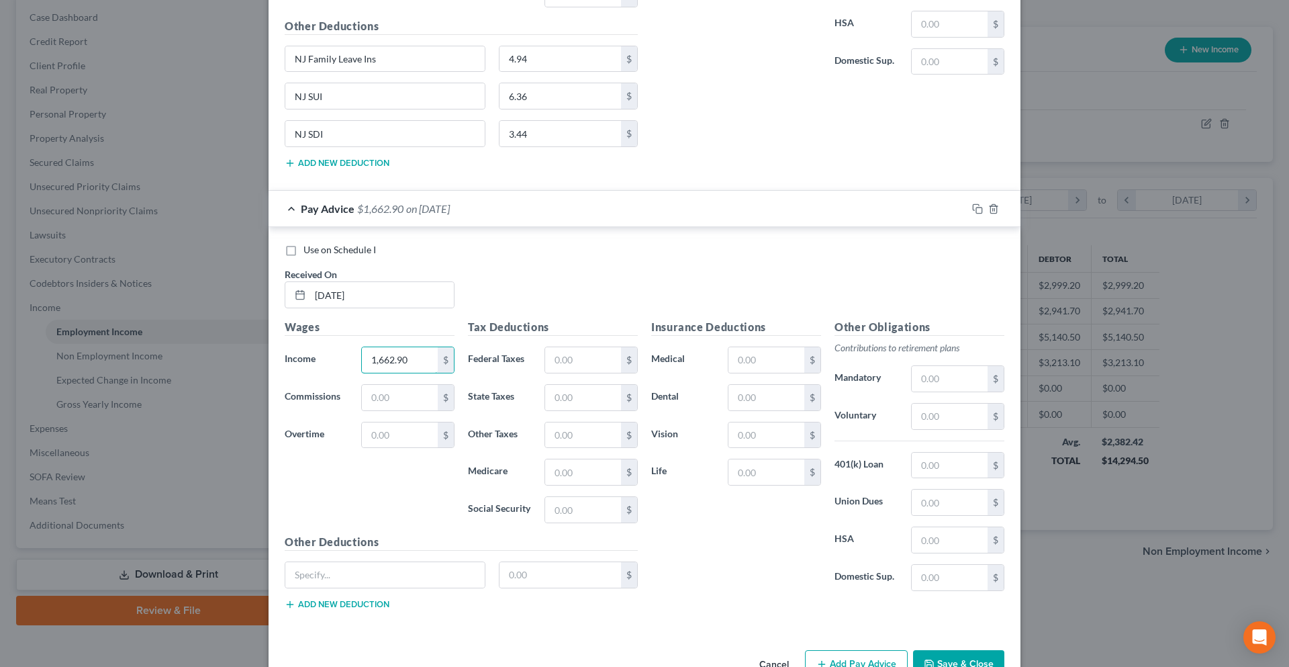
type input "1,662.90"
click at [377, 605] on button "Add new deduction" at bounding box center [337, 604] width 105 height 11
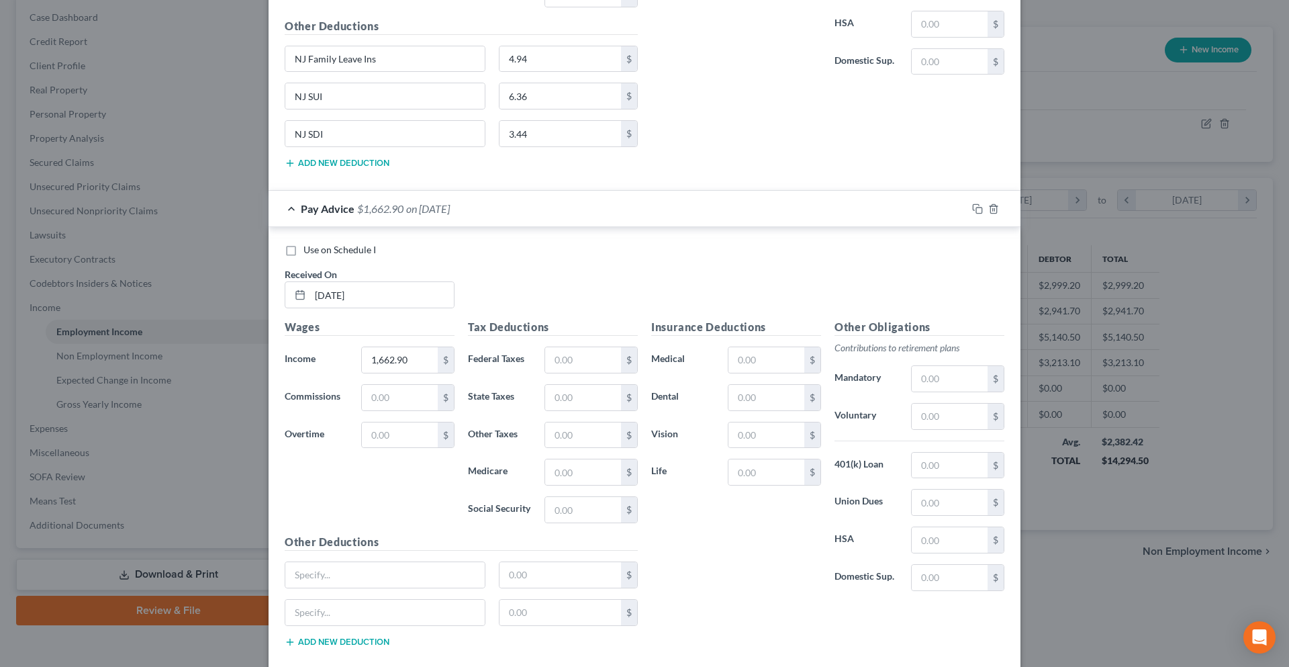
click at [359, 645] on button "Add new deduction" at bounding box center [337, 642] width 105 height 11
drag, startPoint x: 374, startPoint y: 50, endPoint x: 222, endPoint y: 60, distance: 152.1
click at [222, 60] on div "Edit Income Source × Employment Type * Select Full or Part Time Employment Self…" at bounding box center [644, 333] width 1289 height 667
click at [325, 580] on input "text" at bounding box center [384, 575] width 199 height 26
paste input "NJ Family Leave Ins"
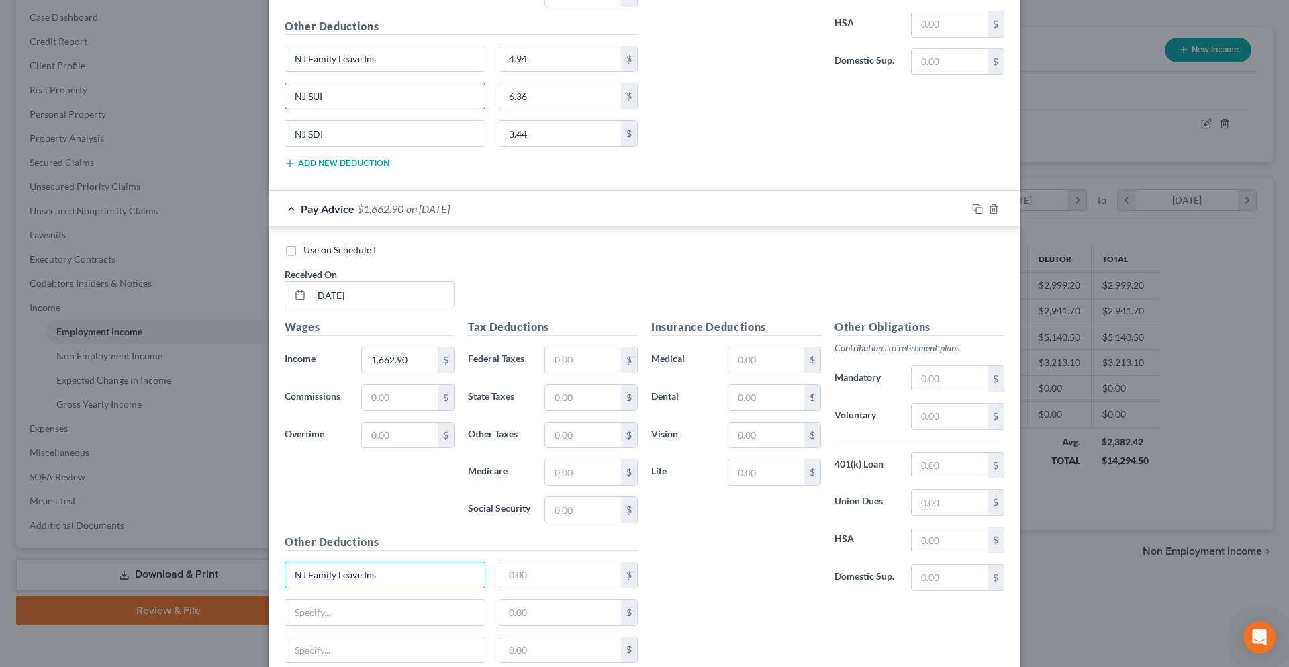
type input "NJ Family Leave Ins"
drag, startPoint x: 330, startPoint y: 93, endPoint x: 278, endPoint y: 97, distance: 52.5
click at [278, 97] on div "NJ SUI" at bounding box center [385, 96] width 214 height 27
click at [323, 615] on input "text" at bounding box center [384, 613] width 199 height 26
paste input "NJ SUI"
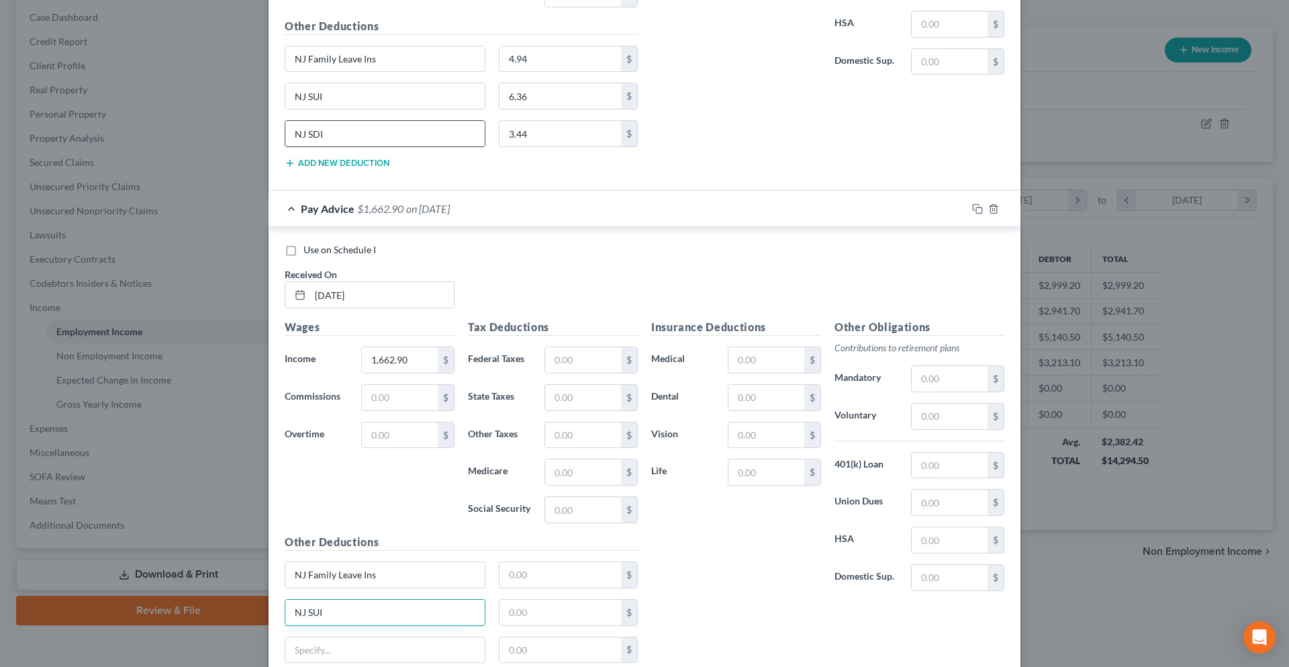
type input "NJ SUI"
drag, startPoint x: 316, startPoint y: 136, endPoint x: 285, endPoint y: 136, distance: 30.9
click at [285, 136] on input "NJ SDI" at bounding box center [384, 134] width 199 height 26
click at [297, 653] on input "text" at bounding box center [384, 650] width 199 height 26
paste input "NJ SDI"
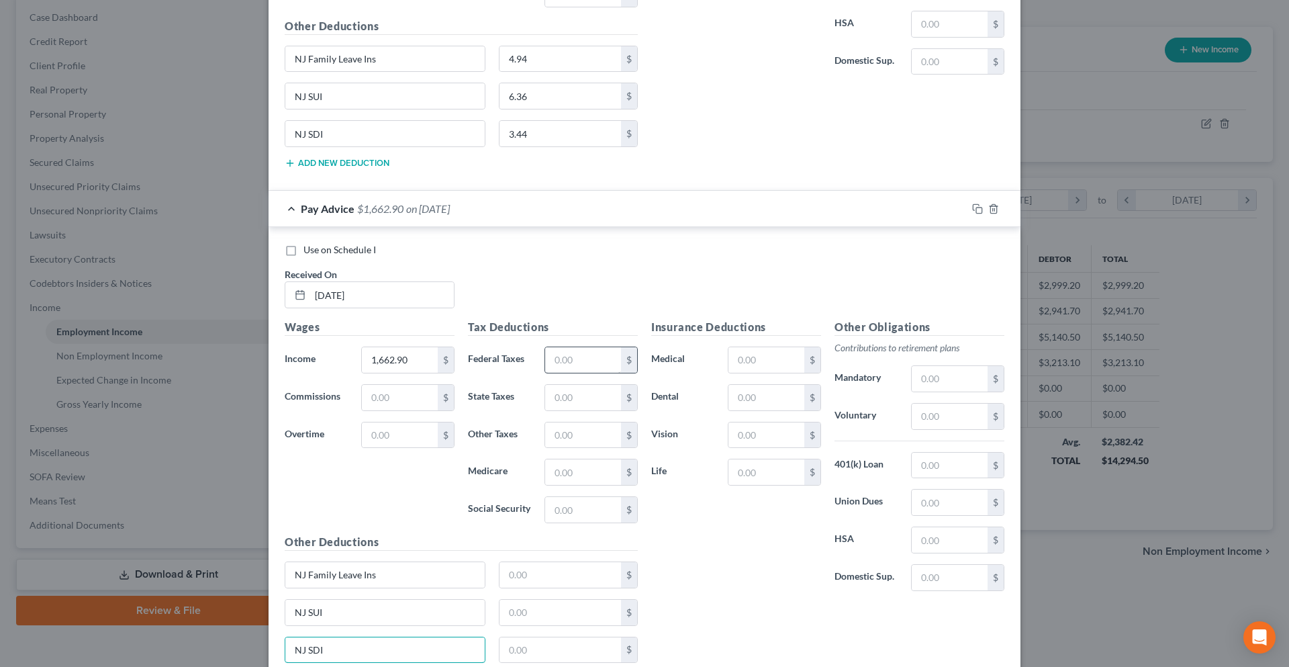
type input "NJ SDI"
click at [556, 363] on input "text" at bounding box center [583, 360] width 76 height 26
type input "121.14"
click at [563, 394] on input "text" at bounding box center [583, 398] width 76 height 26
type input "38.17"
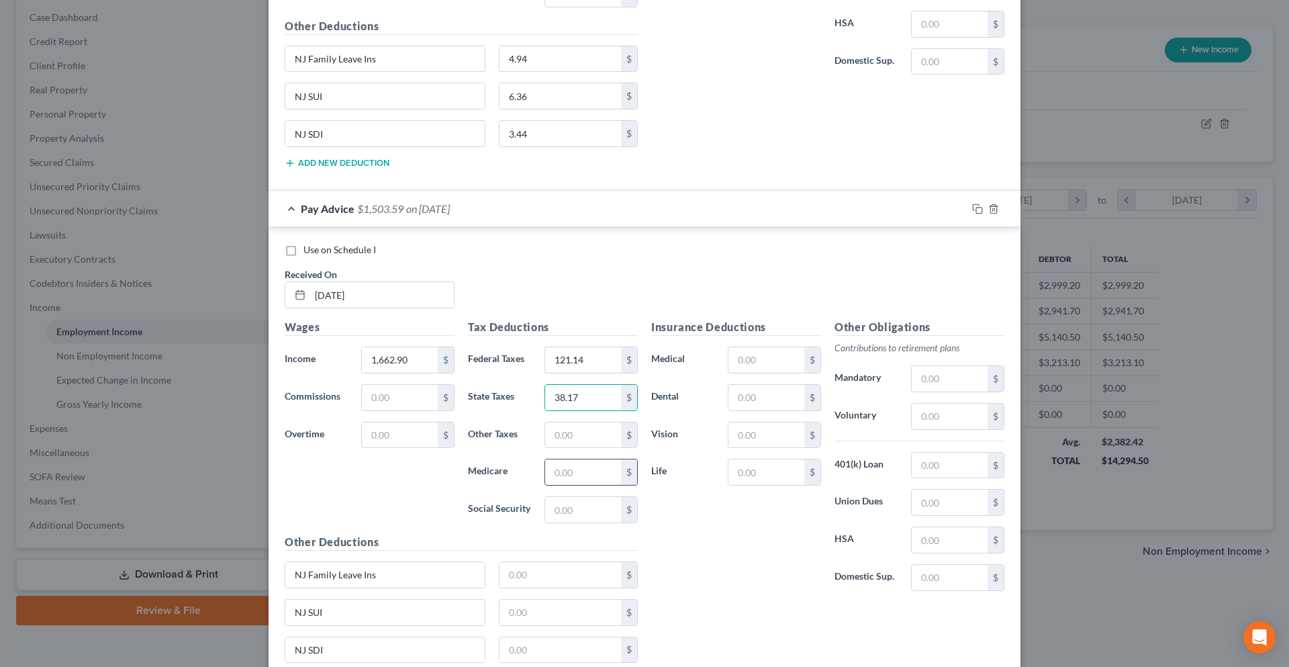
click at [545, 467] on input "text" at bounding box center [583, 472] width 76 height 26
type input "24.11"
click at [558, 516] on input "text" at bounding box center [583, 510] width 76 height 26
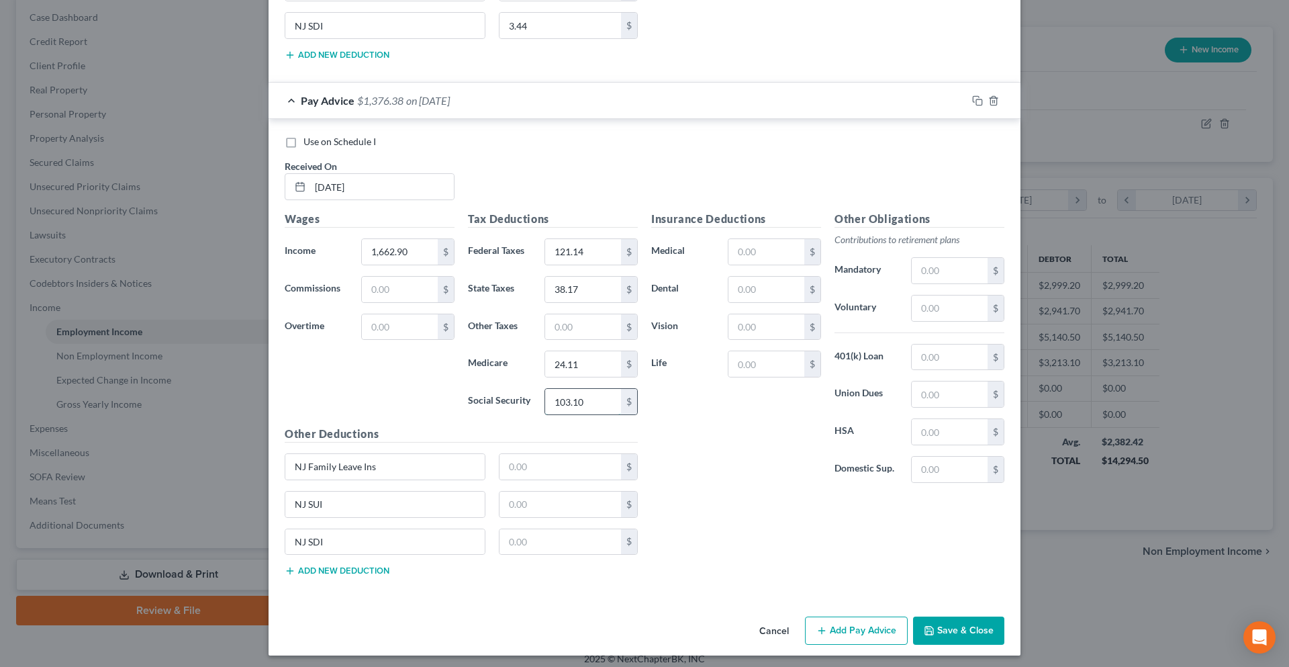
scroll to position [3397, 0]
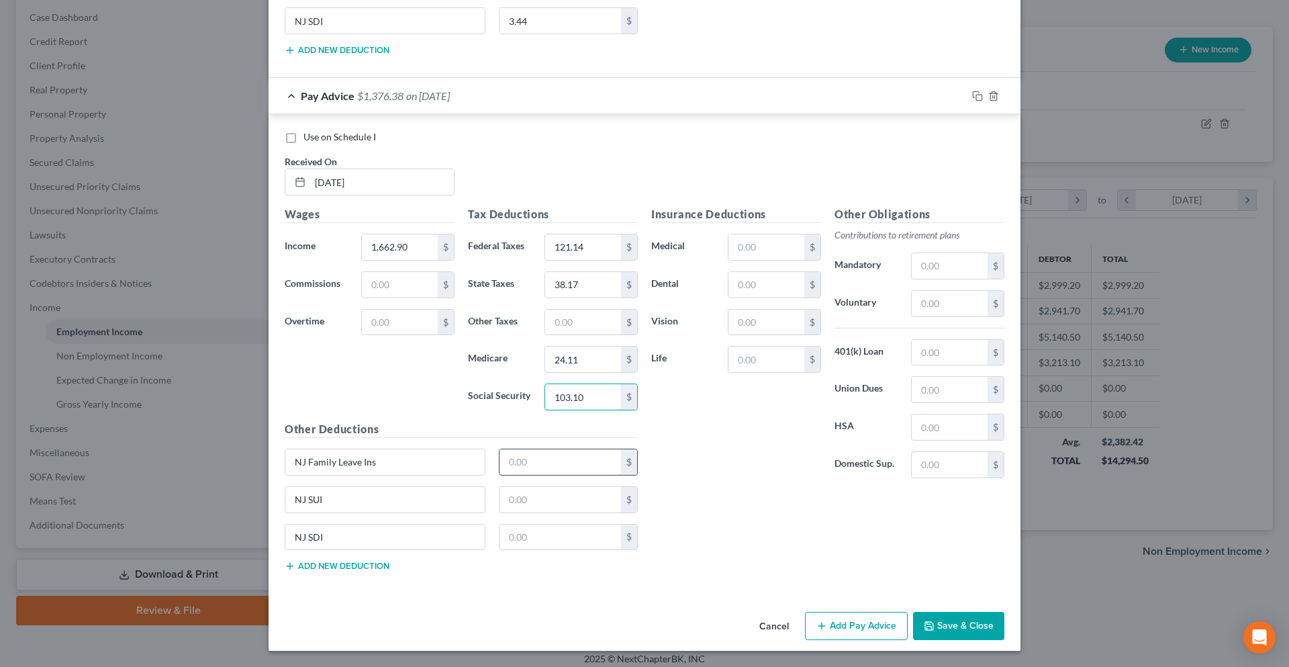
type input "103.10"
click at [555, 466] on input "text" at bounding box center [561, 462] width 122 height 26
type input "5.49"
click at [555, 505] on input "text" at bounding box center [561, 500] width 122 height 26
type input "7.07"
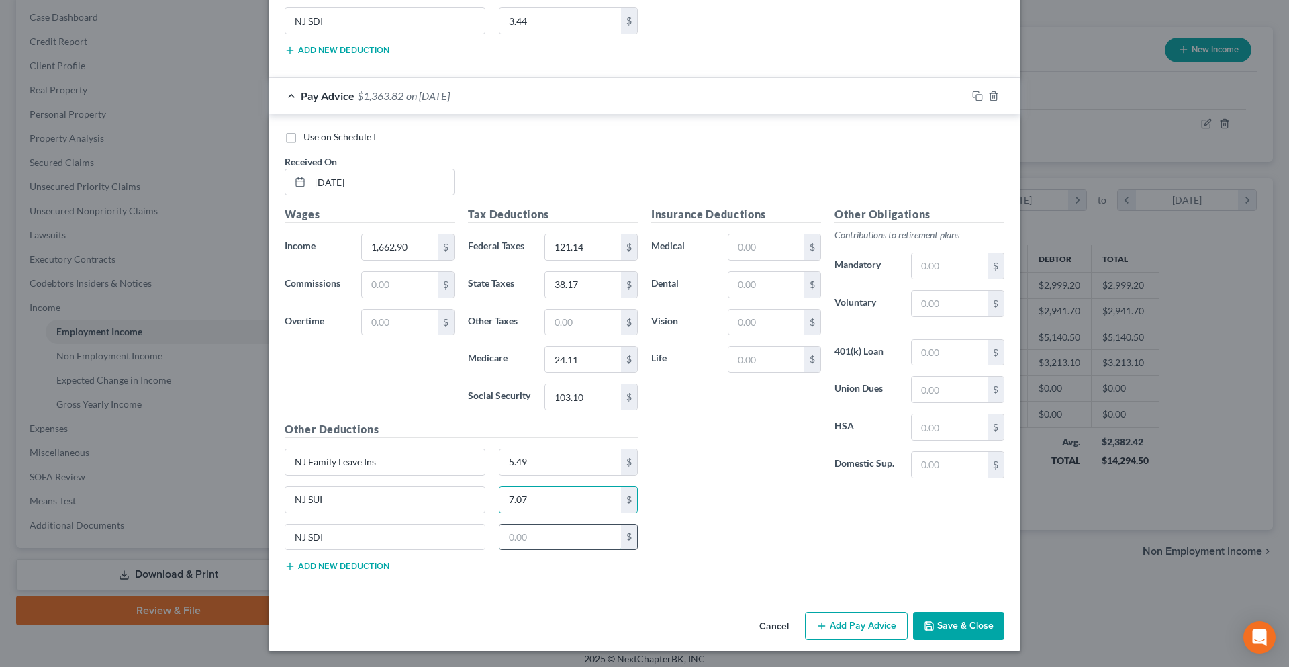
click at [543, 526] on input "text" at bounding box center [561, 537] width 122 height 26
type input "3.82"
click at [848, 631] on button "Add Pay Advice" at bounding box center [856, 626] width 103 height 28
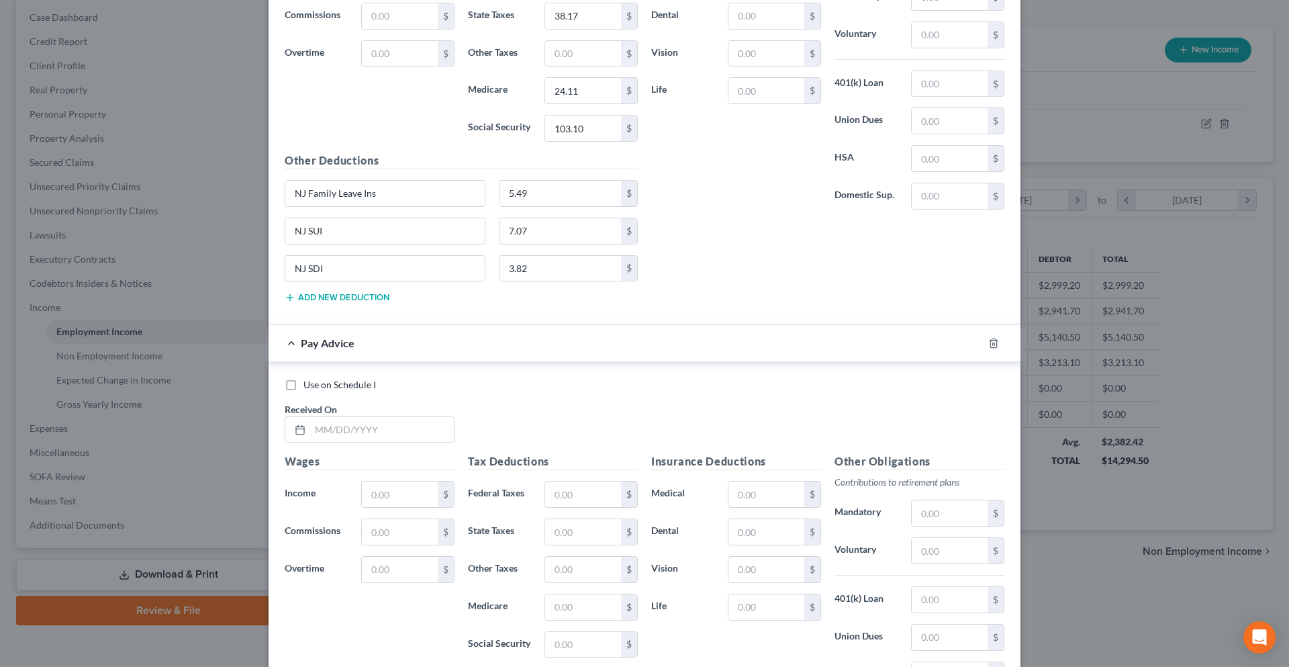
scroll to position [3838, 0]
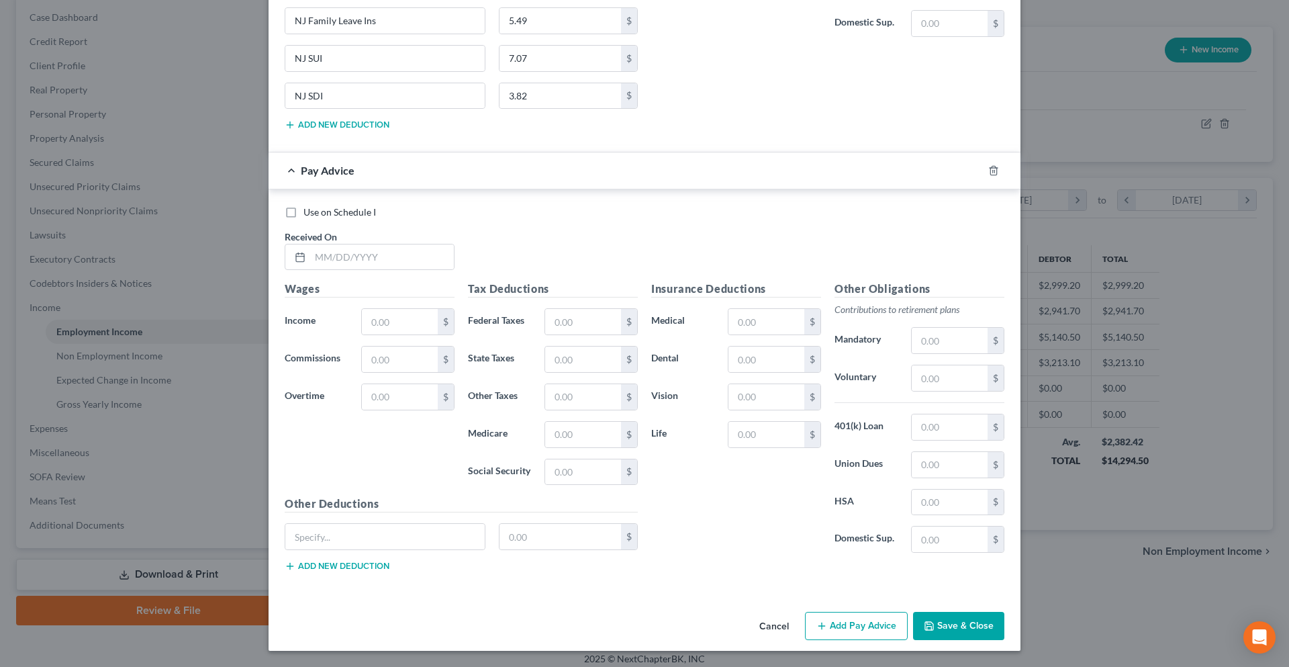
click at [975, 626] on button "Save & Close" at bounding box center [958, 626] width 91 height 28
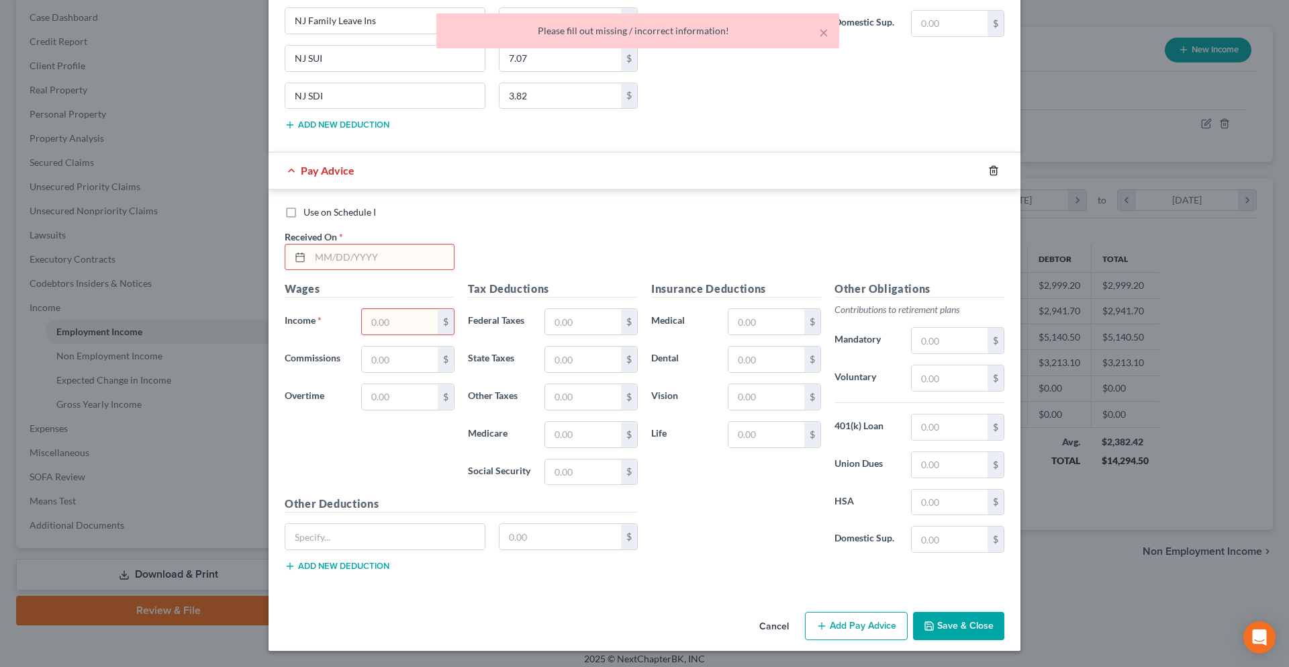
click at [993, 170] on line "button" at bounding box center [993, 171] width 0 height 3
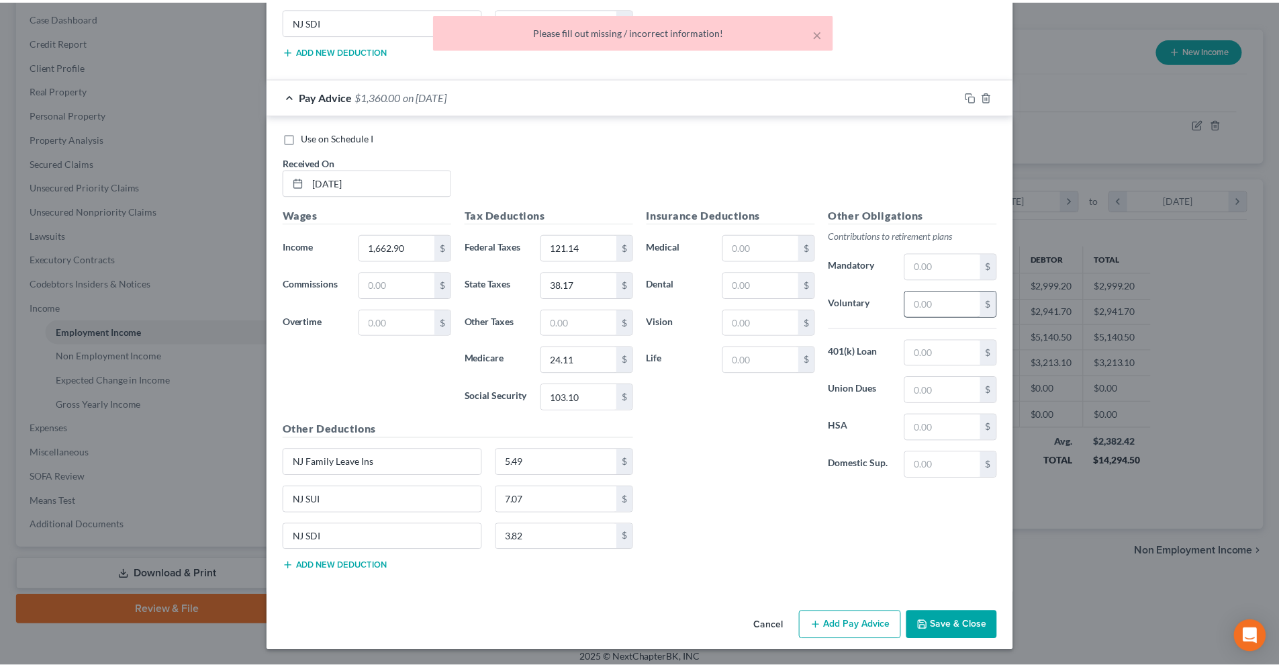
scroll to position [3397, 0]
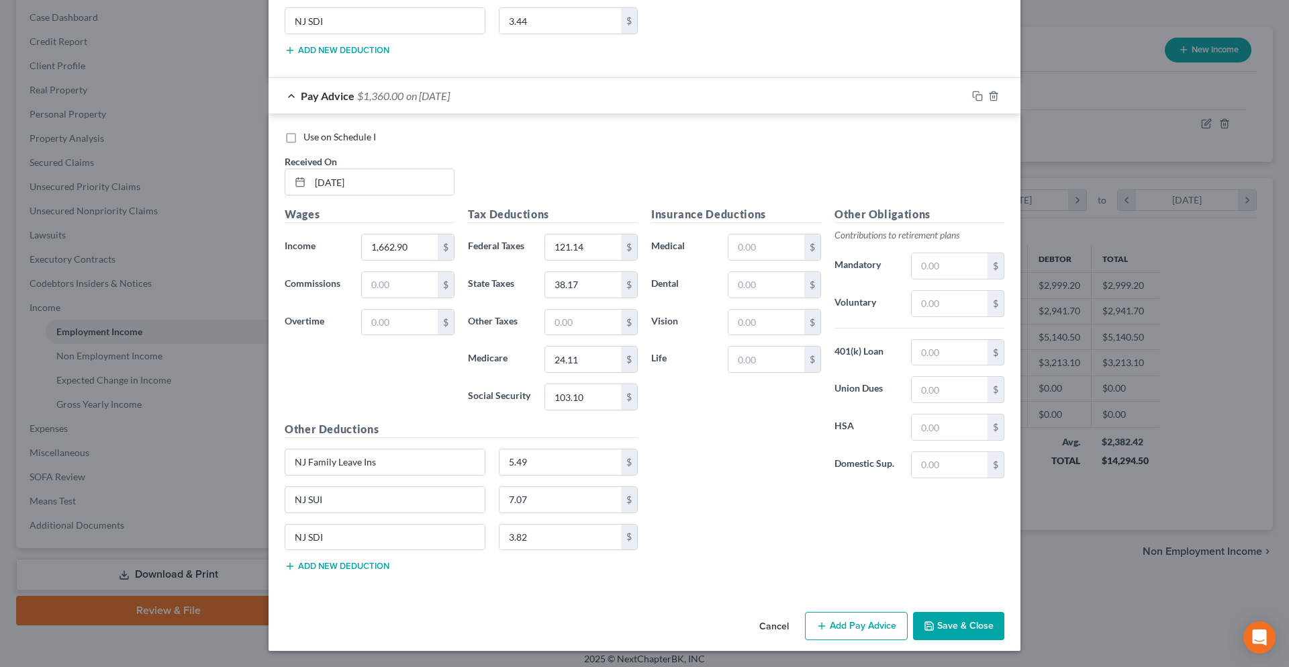
click at [964, 618] on button "Save & Close" at bounding box center [958, 626] width 91 height 28
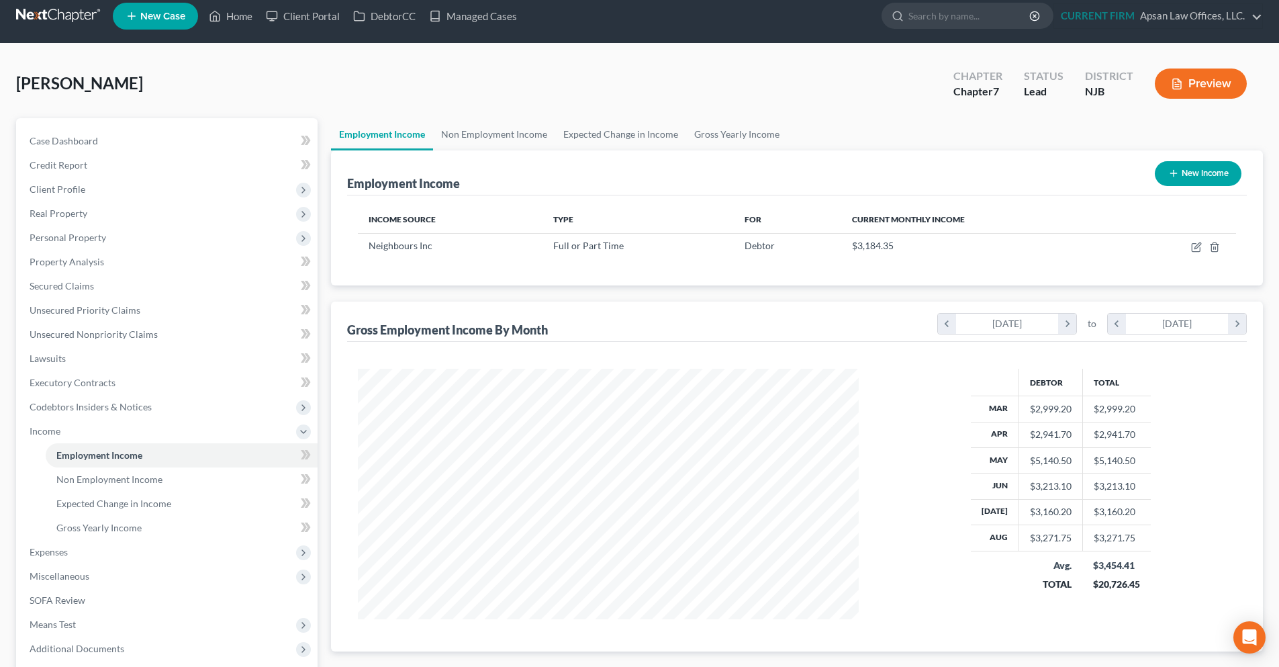
scroll to position [0, 0]
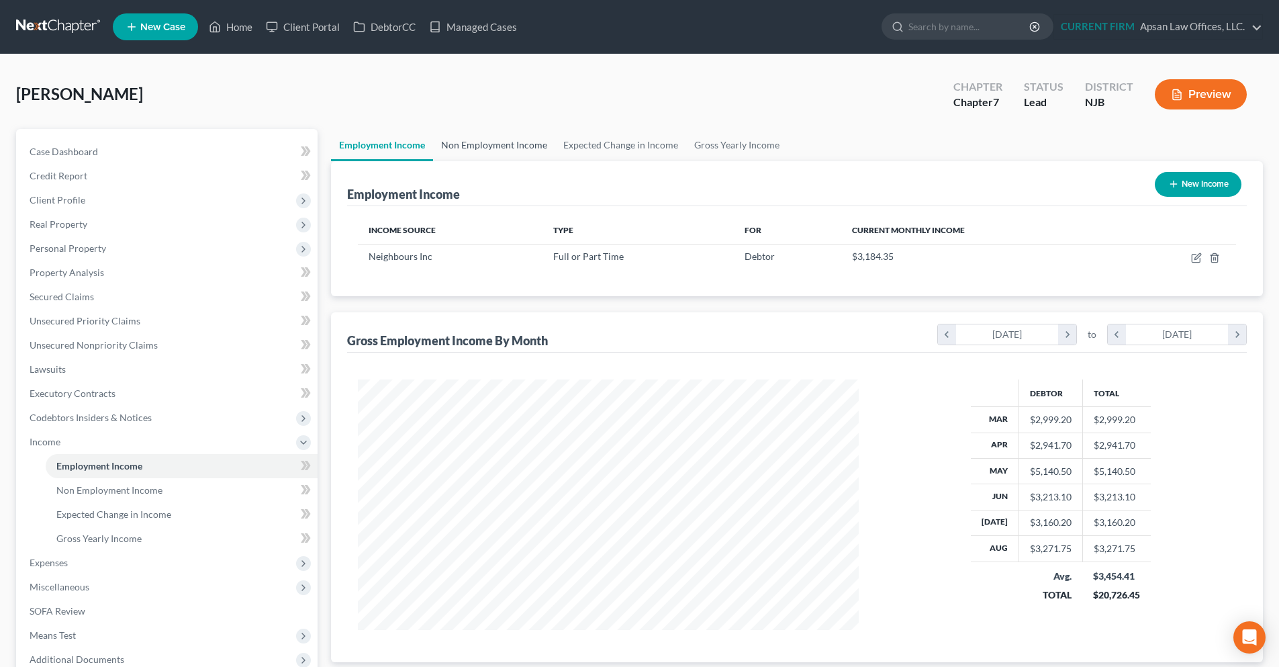
click at [481, 148] on link "Non Employment Income" at bounding box center [494, 145] width 122 height 32
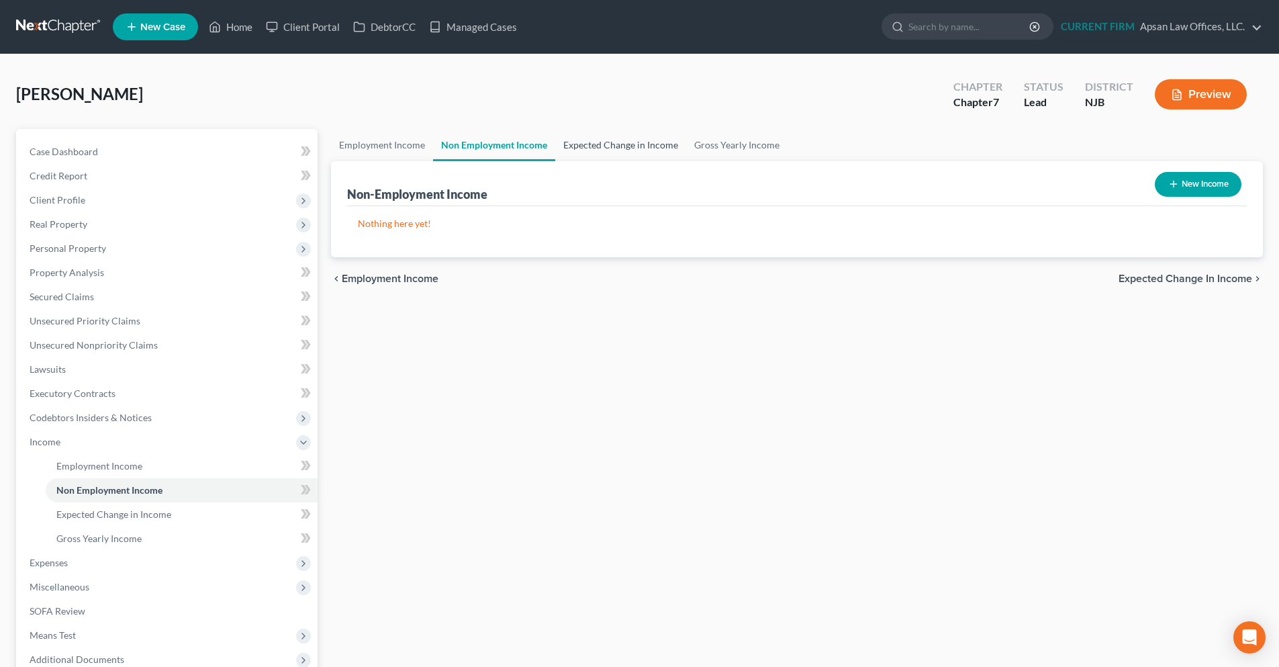
click at [588, 148] on link "Expected Change in Income" at bounding box center [620, 145] width 131 height 32
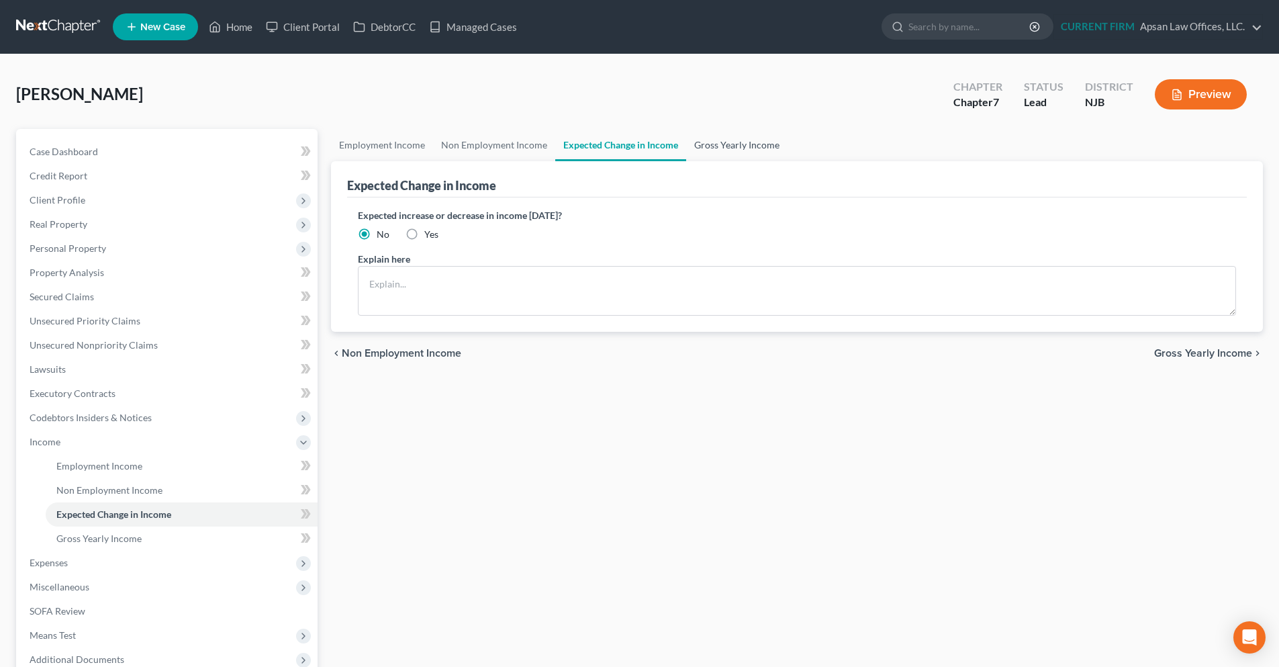
click at [735, 148] on link "Gross Yearly Income" at bounding box center [736, 145] width 101 height 32
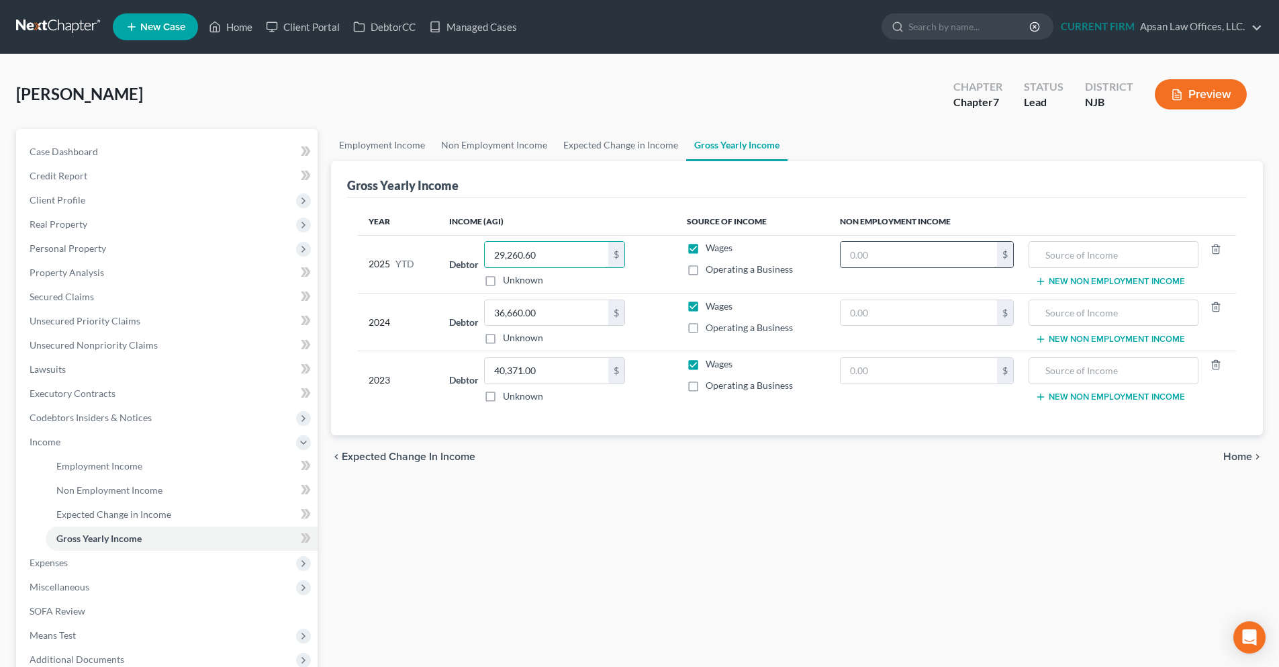
type input "29,260.60"
click at [888, 256] on input "text" at bounding box center [919, 255] width 156 height 26
click at [1240, 460] on span "Home" at bounding box center [1238, 456] width 29 height 11
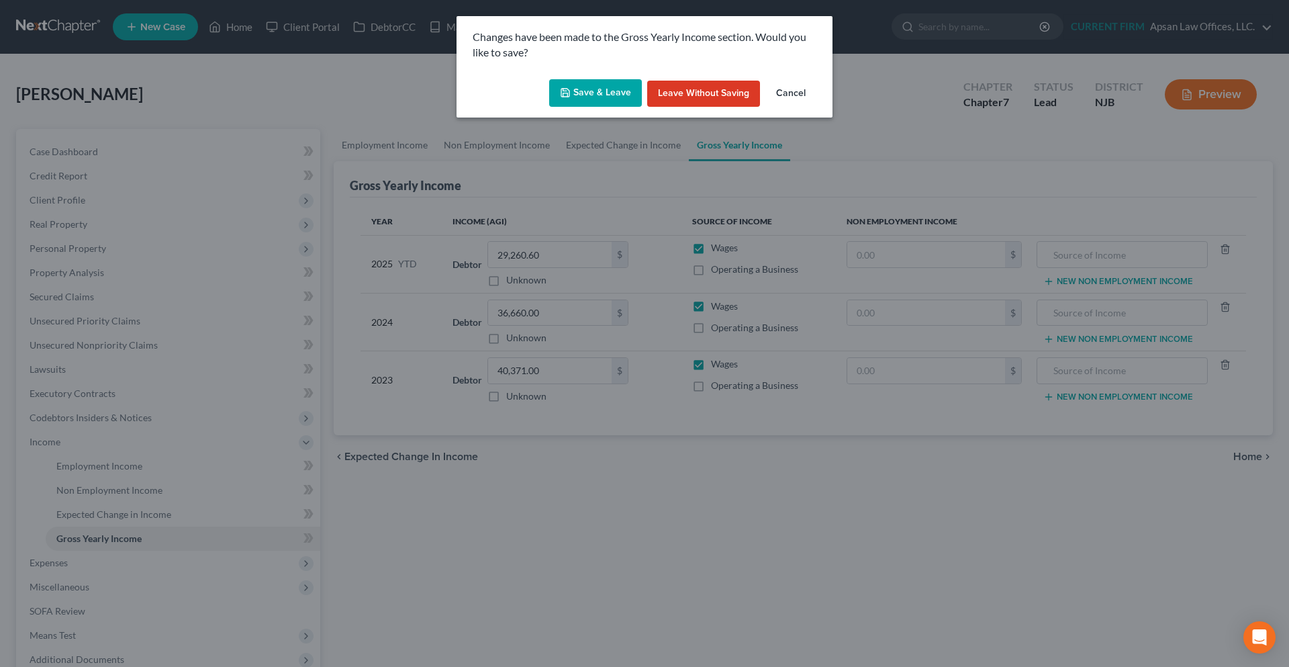
click at [602, 101] on button "Save & Leave" at bounding box center [595, 93] width 93 height 28
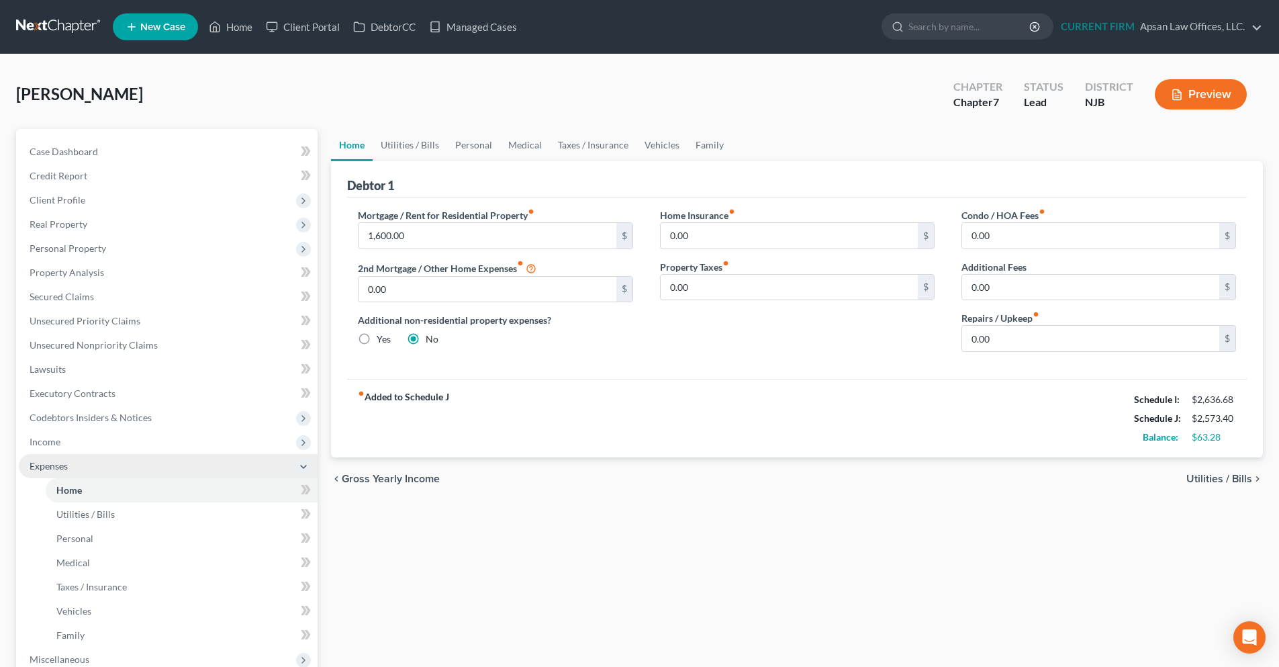
click at [302, 465] on polyline at bounding box center [303, 466] width 5 height 3
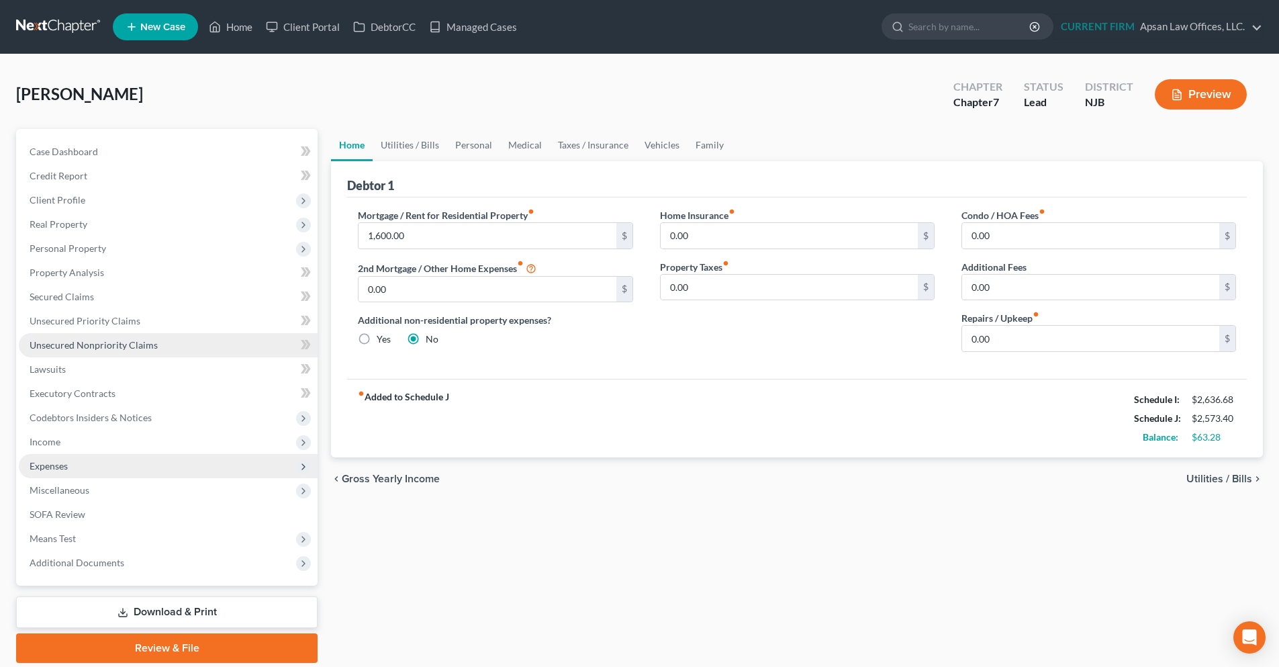
click at [163, 343] on link "Unsecured Nonpriority Claims" at bounding box center [168, 345] width 299 height 24
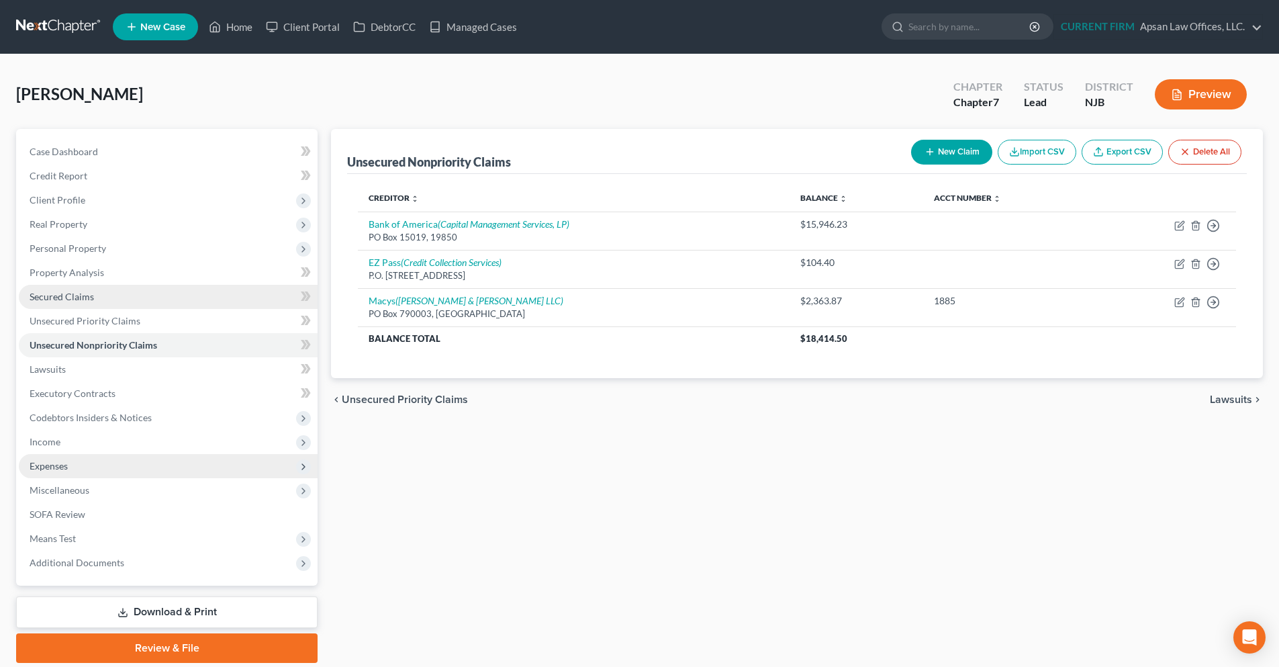
click at [40, 297] on span "Secured Claims" at bounding box center [62, 296] width 64 height 11
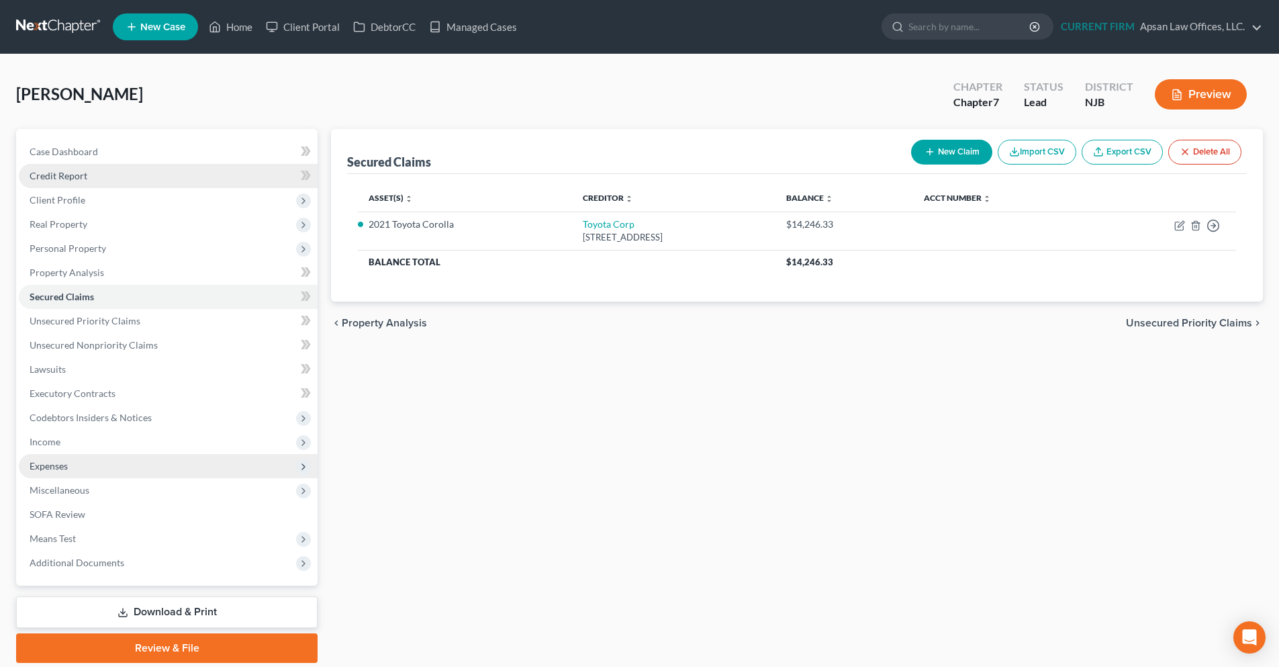
click at [125, 175] on link "Credit Report" at bounding box center [168, 176] width 299 height 24
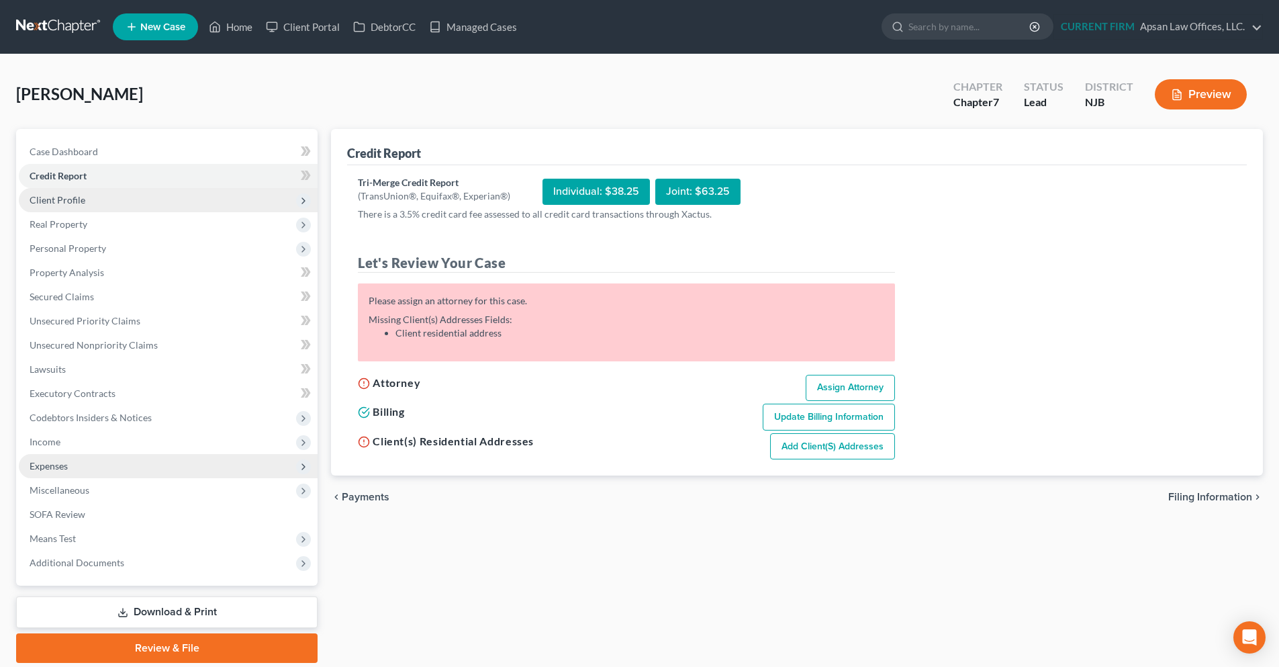
click at [144, 199] on span "Client Profile" at bounding box center [168, 200] width 299 height 24
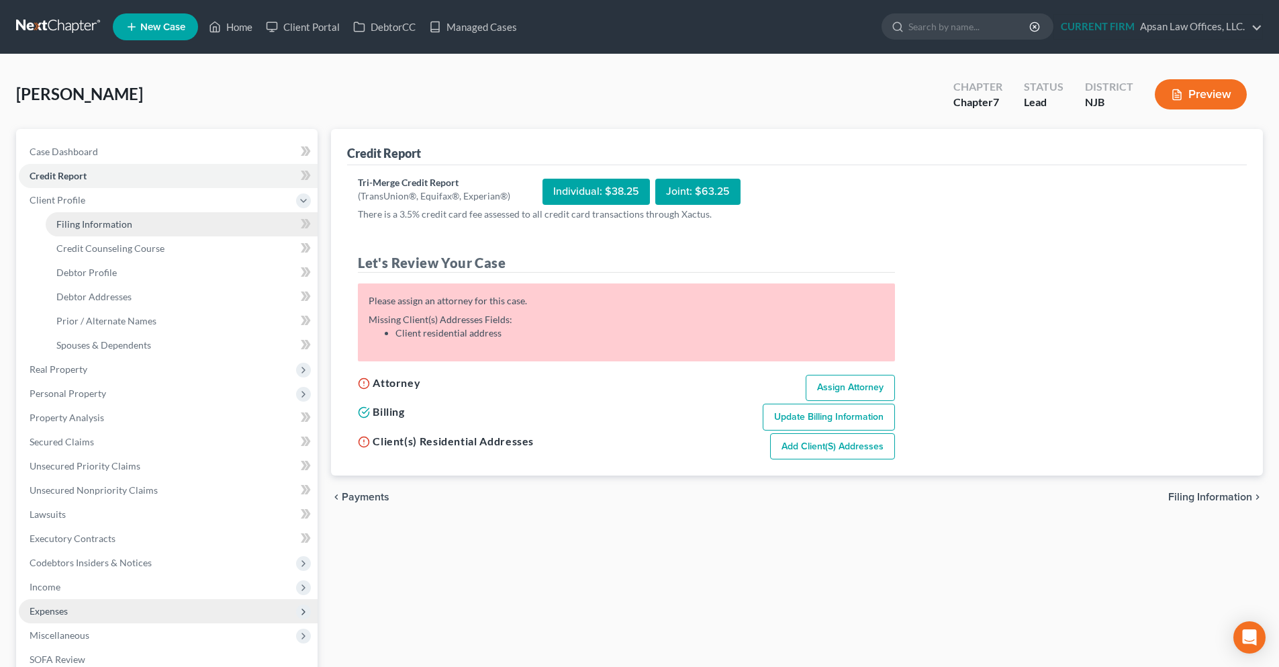
click at [140, 225] on link "Filing Information" at bounding box center [182, 224] width 272 height 24
select select "1"
select select "0"
select select "51"
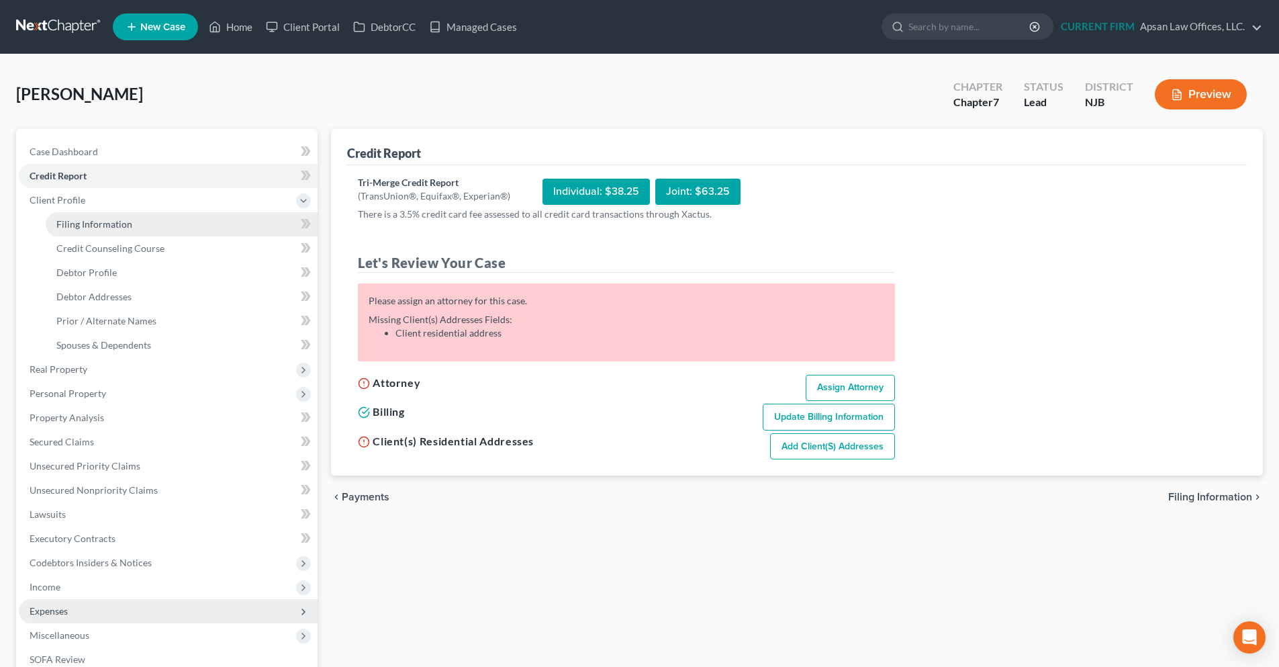
select select "33"
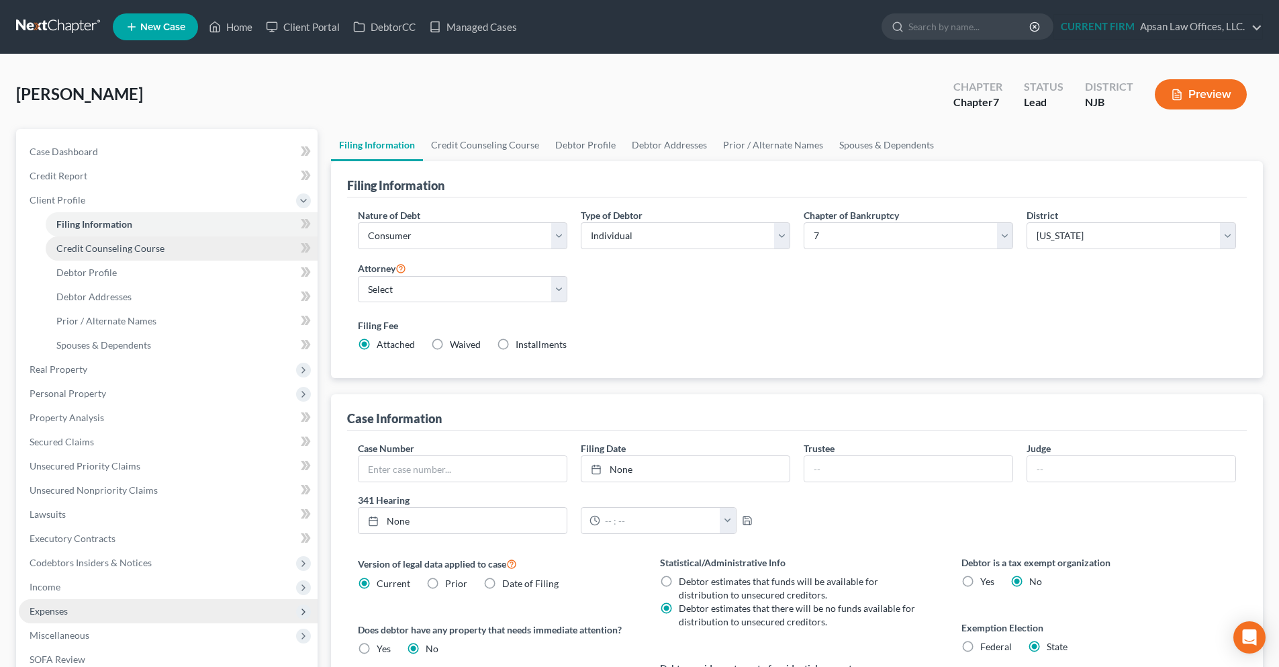
click at [140, 246] on span "Credit Counseling Course" at bounding box center [110, 247] width 108 height 11
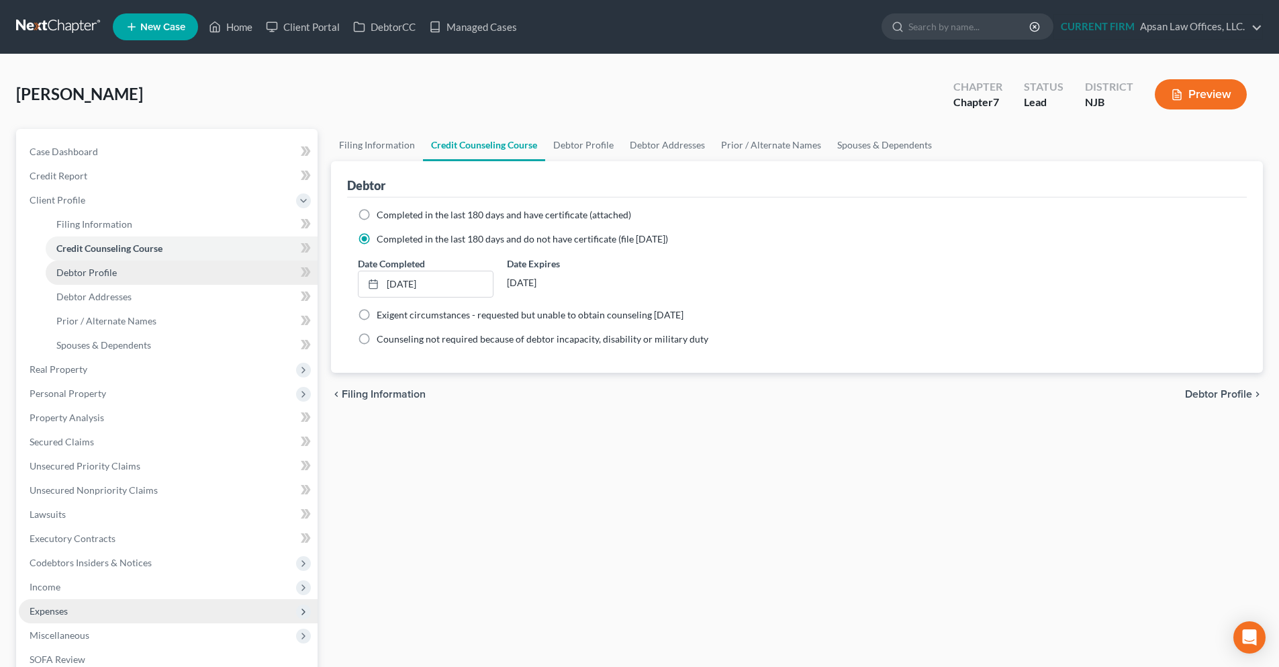
click at [96, 276] on span "Debtor Profile" at bounding box center [86, 272] width 60 height 11
select select "0"
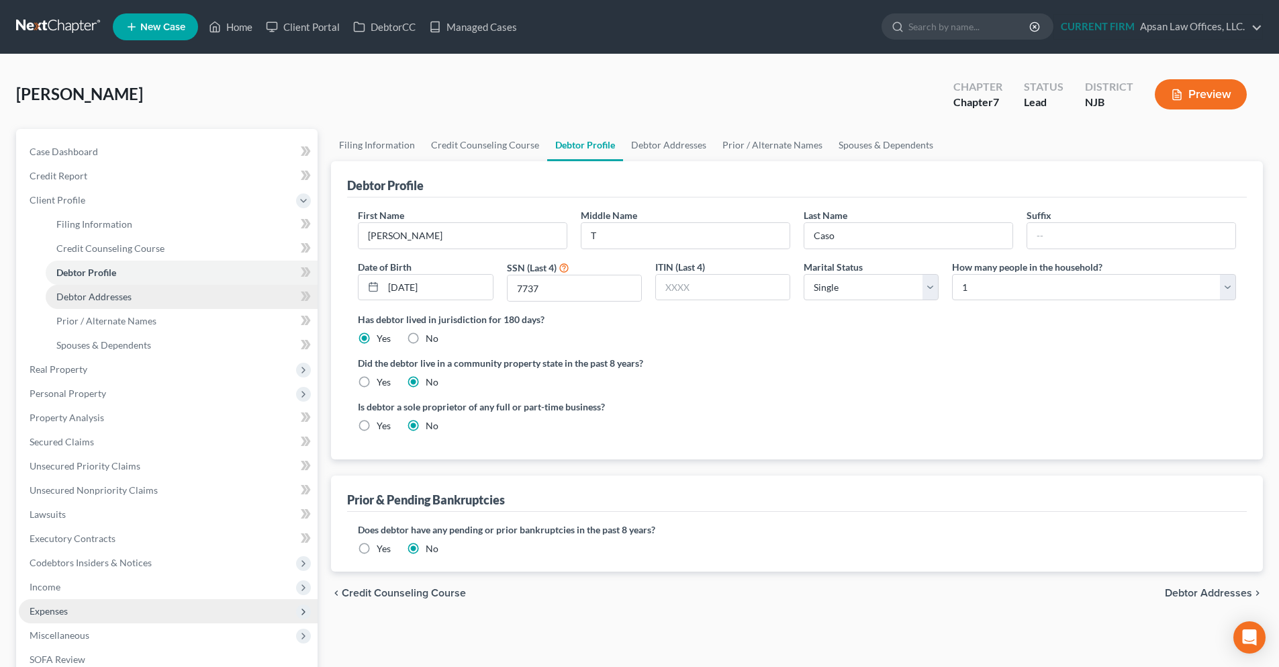
click at [100, 306] on link "Debtor Addresses" at bounding box center [182, 297] width 272 height 24
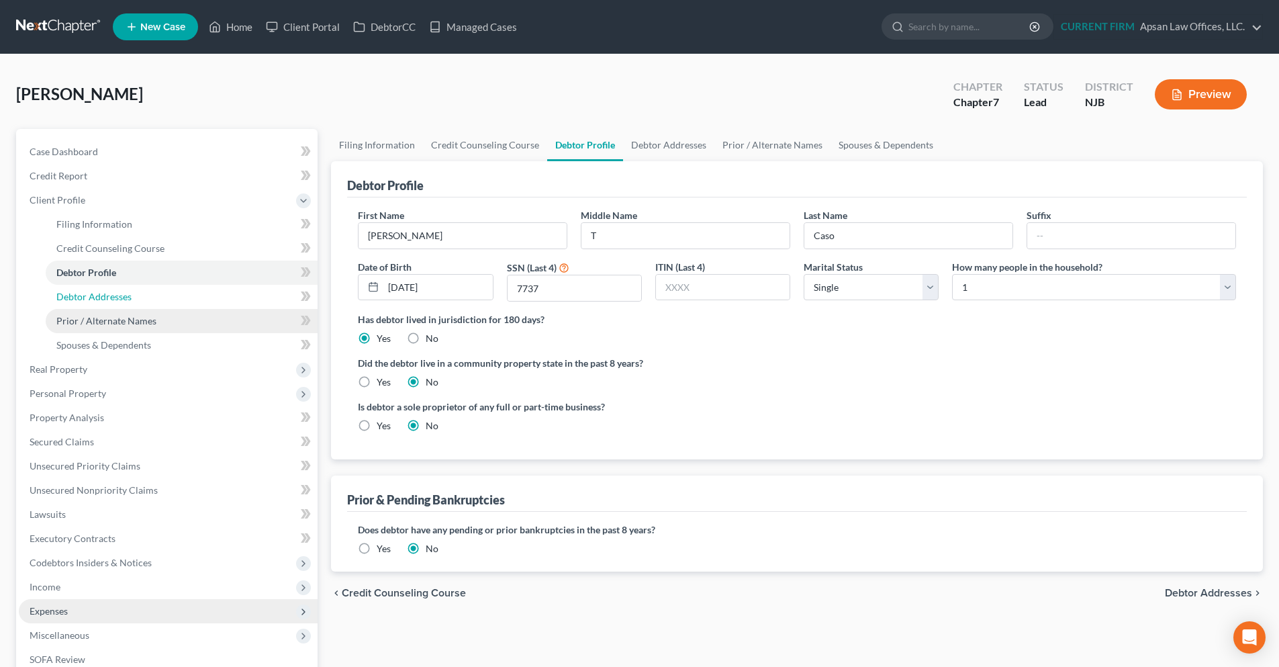
select select "0"
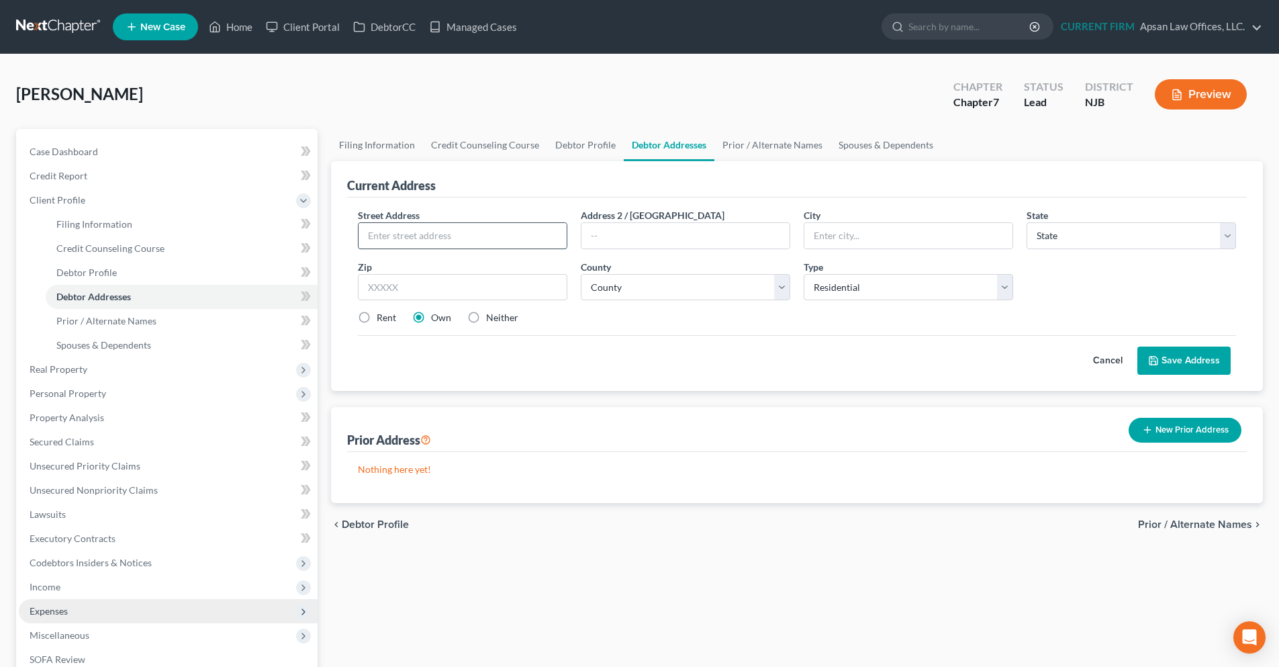
click at [422, 238] on input "text" at bounding box center [463, 236] width 208 height 26
type input "71 Hope Rd"
click at [471, 289] on input "text" at bounding box center [463, 287] width 210 height 27
type input "33707"
type input "Saint Petersburg"
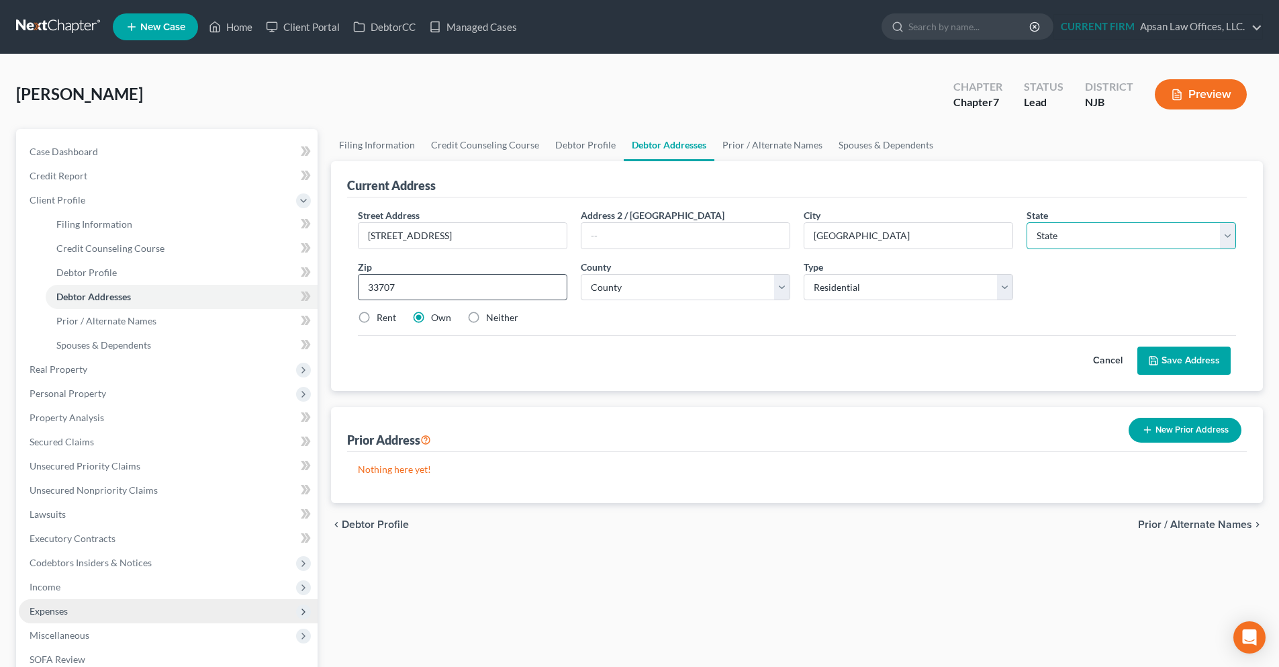
select select "9"
drag, startPoint x: 424, startPoint y: 279, endPoint x: 356, endPoint y: 285, distance: 68.0
click at [356, 285] on div "Zip * 33707" at bounding box center [462, 280] width 223 height 41
type input "07825"
click at [710, 241] on input "text" at bounding box center [686, 236] width 208 height 26
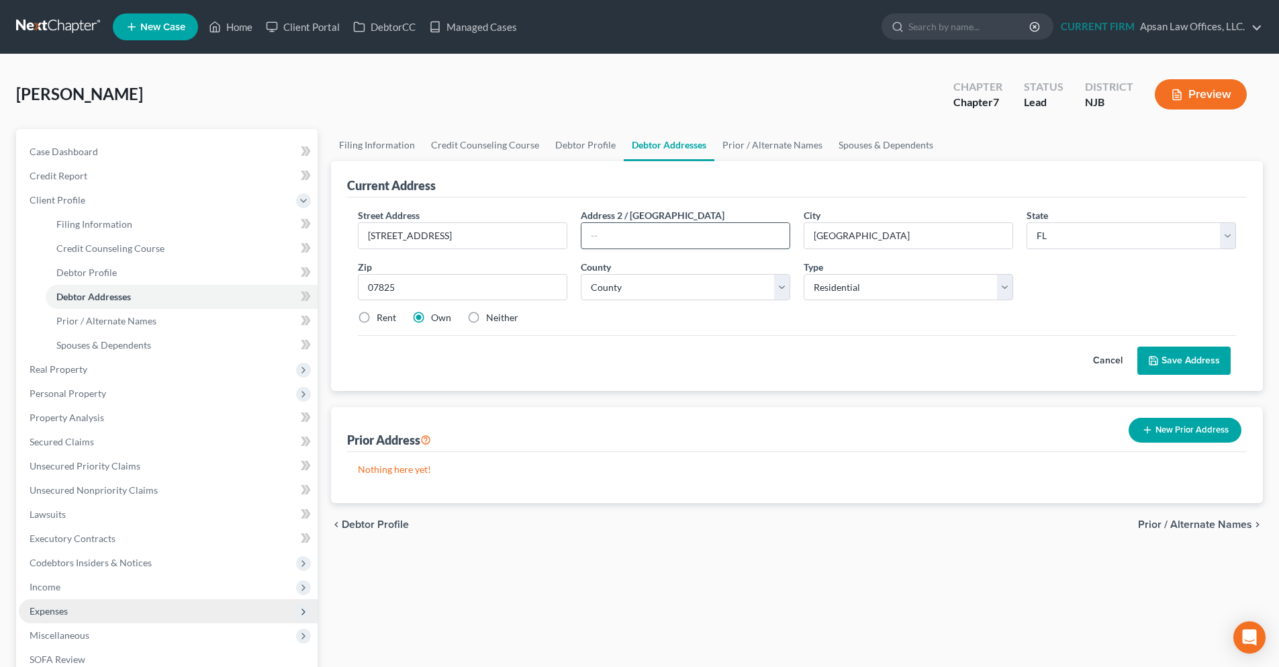
type input "Blairstown"
select select "33"
click at [1172, 367] on button "Save Address" at bounding box center [1184, 361] width 93 height 28
click at [774, 293] on select "County Atlantic County Bergen County Burlington County Camden County Cape May C…" at bounding box center [686, 287] width 210 height 27
select select "20"
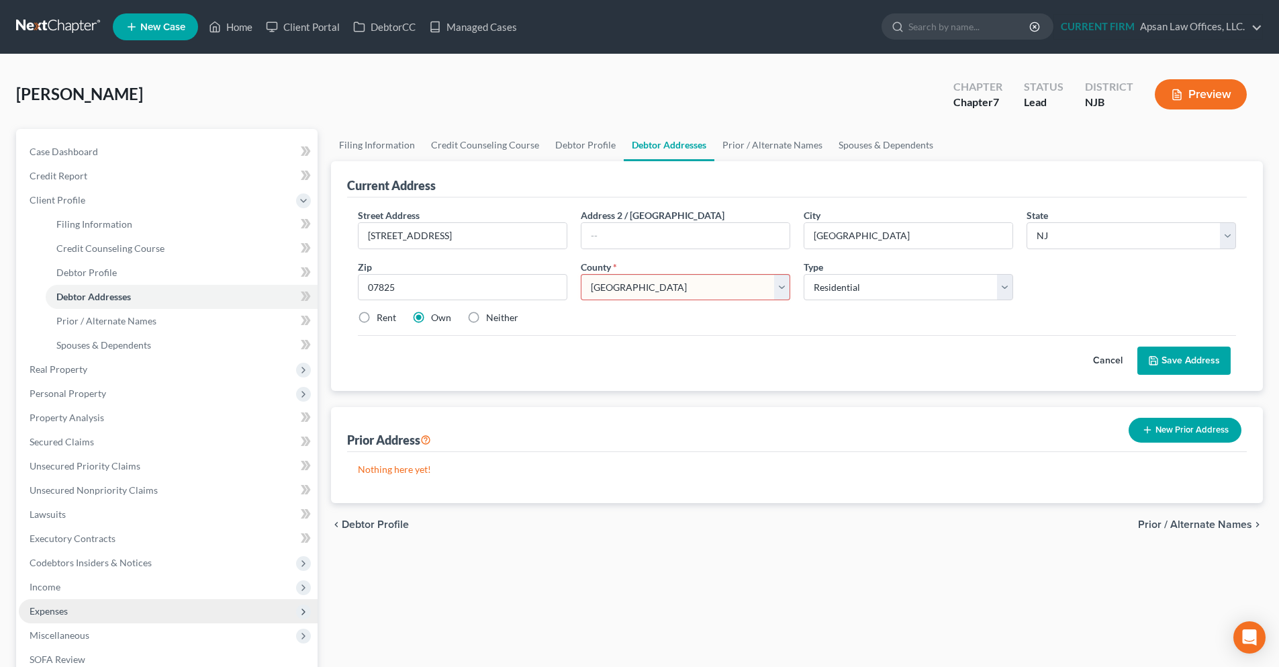
click at [581, 274] on select "County Atlantic County Bergen County Burlington County Camden County Cape May C…" at bounding box center [686, 287] width 210 height 27
click at [1161, 358] on button "Save Address" at bounding box center [1184, 361] width 93 height 28
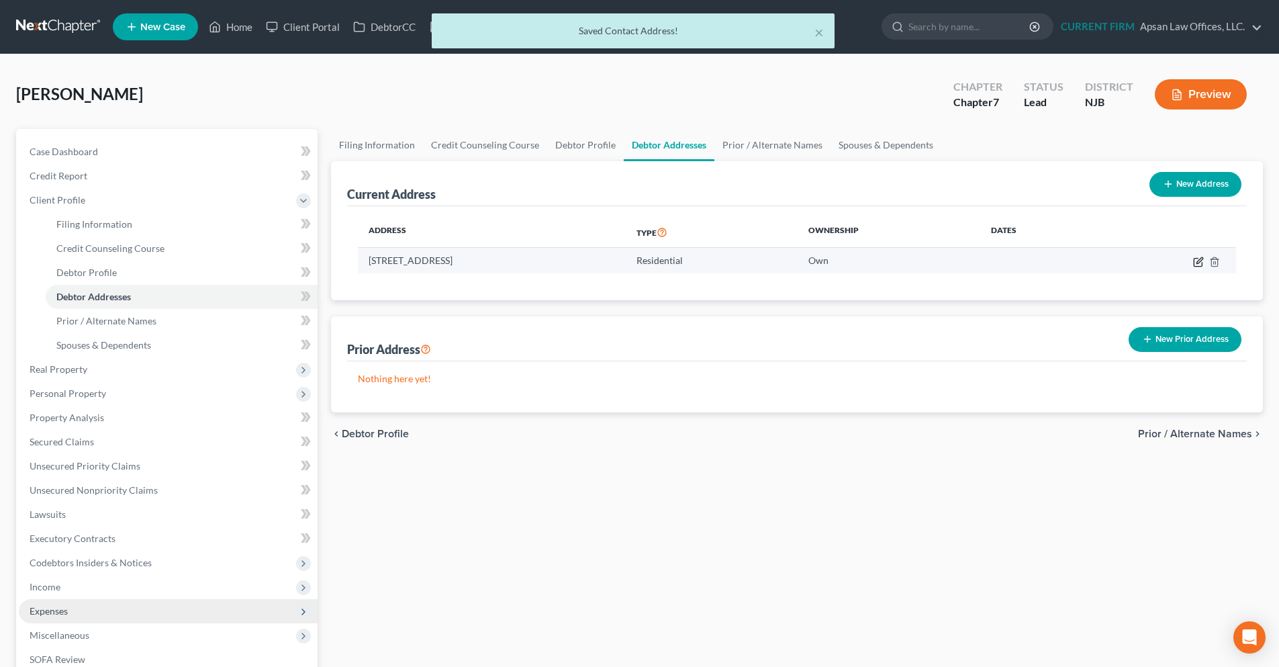
click at [1197, 261] on icon "button" at bounding box center [1198, 262] width 11 height 11
select select "33"
select select "20"
select select "0"
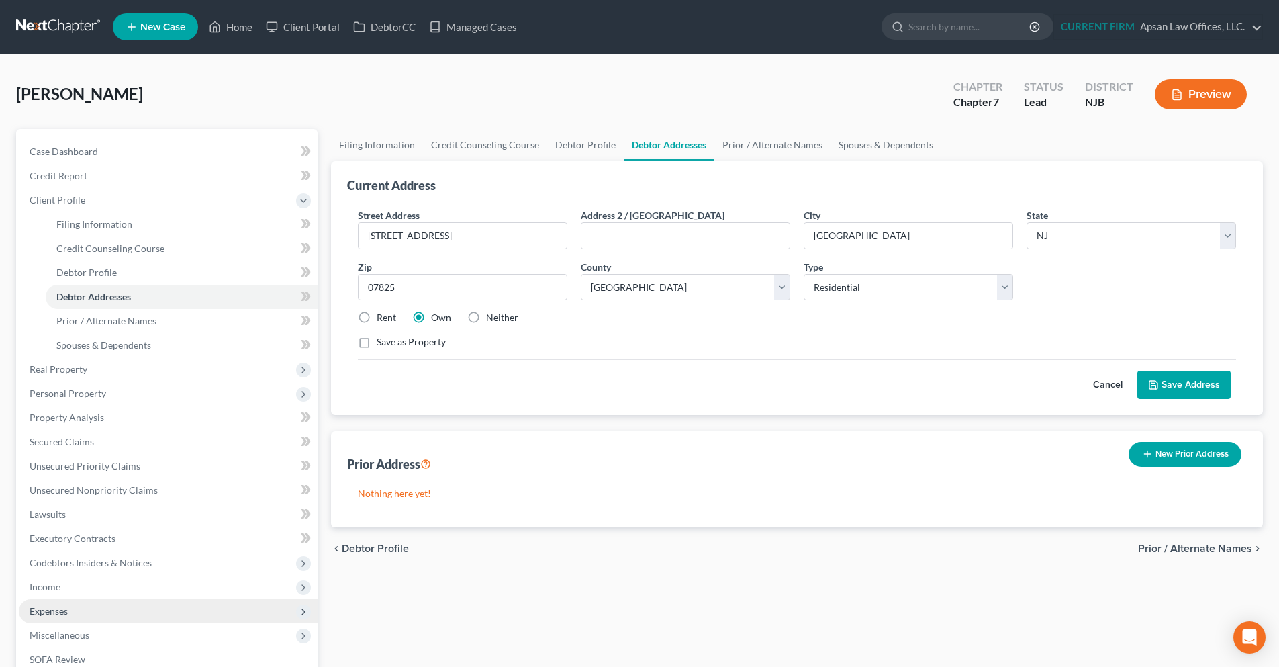
drag, startPoint x: 362, startPoint y: 316, endPoint x: 494, endPoint y: 341, distance: 134.7
click at [377, 316] on label "Rent" at bounding box center [386, 317] width 19 height 13
click at [382, 316] on input "Rent" at bounding box center [386, 315] width 9 height 9
radio input "true"
click at [1190, 385] on button "Save Address" at bounding box center [1184, 385] width 93 height 28
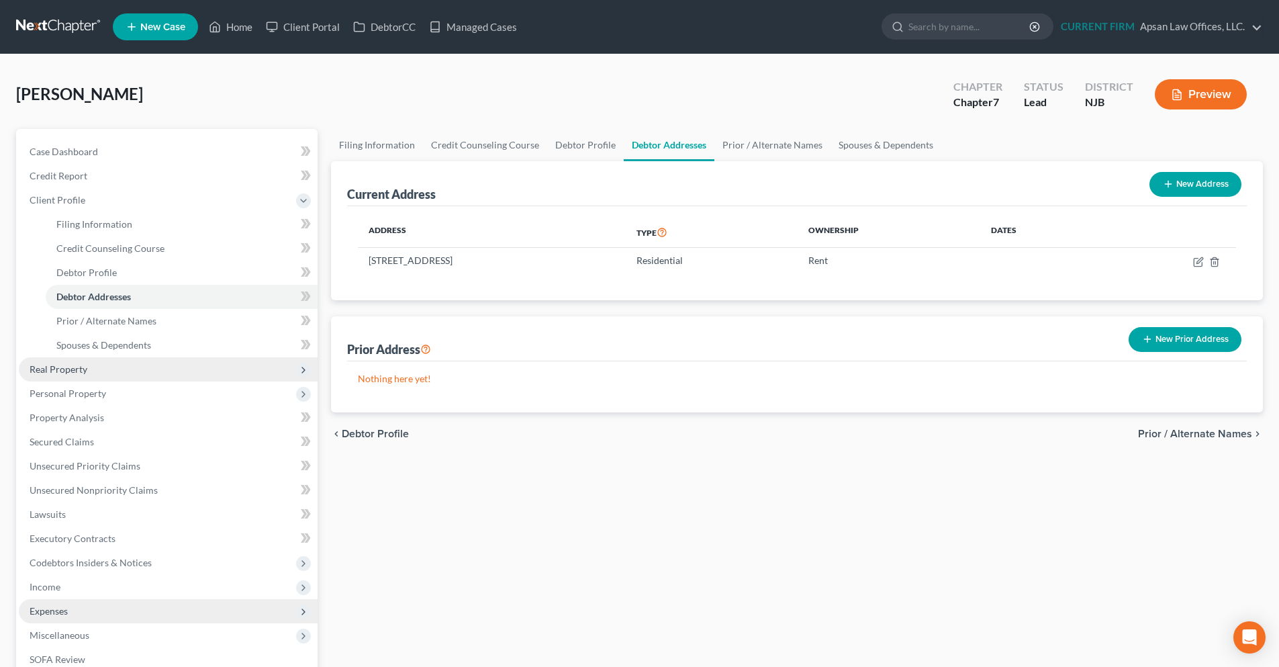
click at [132, 367] on span "Real Property" at bounding box center [168, 369] width 299 height 24
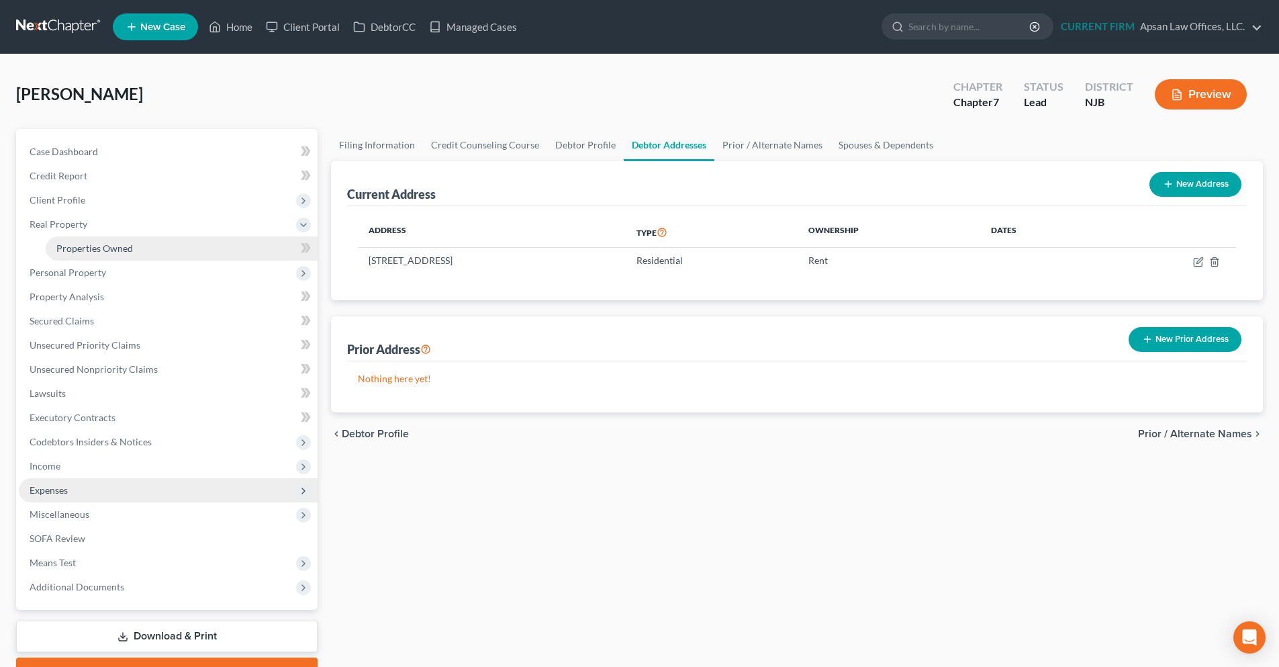
click at [123, 250] on span "Properties Owned" at bounding box center [94, 247] width 77 height 11
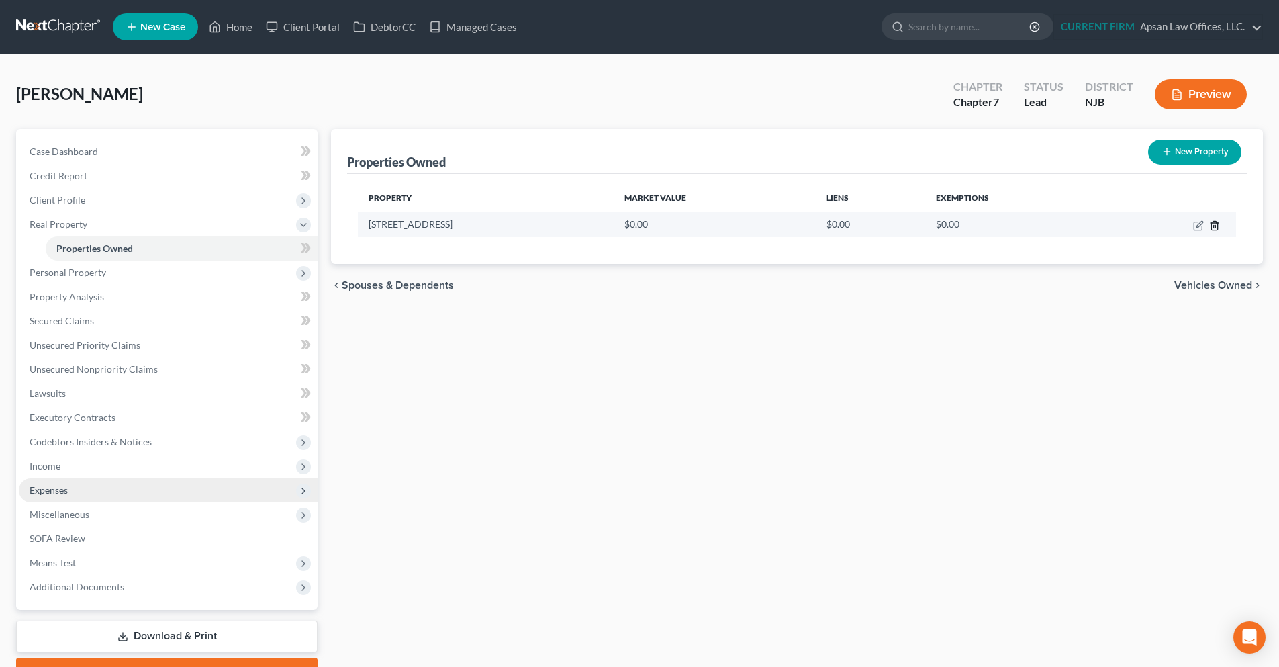
click at [1220, 228] on icon "button" at bounding box center [1214, 225] width 11 height 11
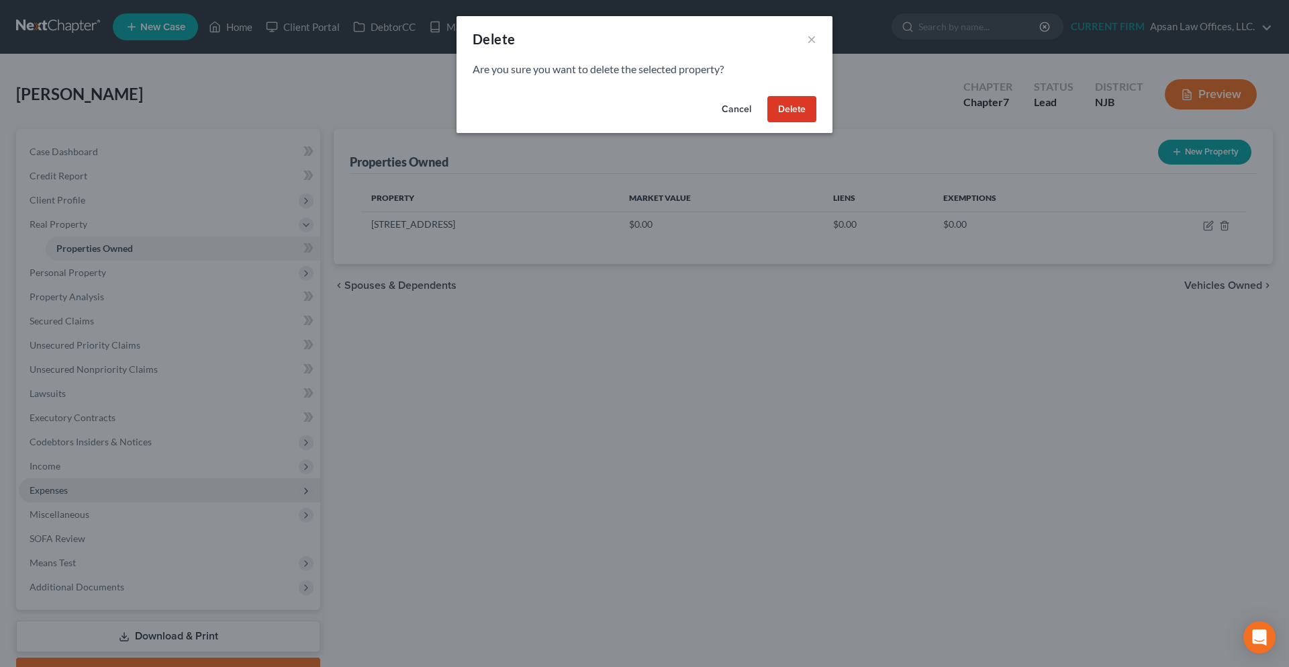
click at [798, 114] on button "Delete" at bounding box center [792, 109] width 49 height 27
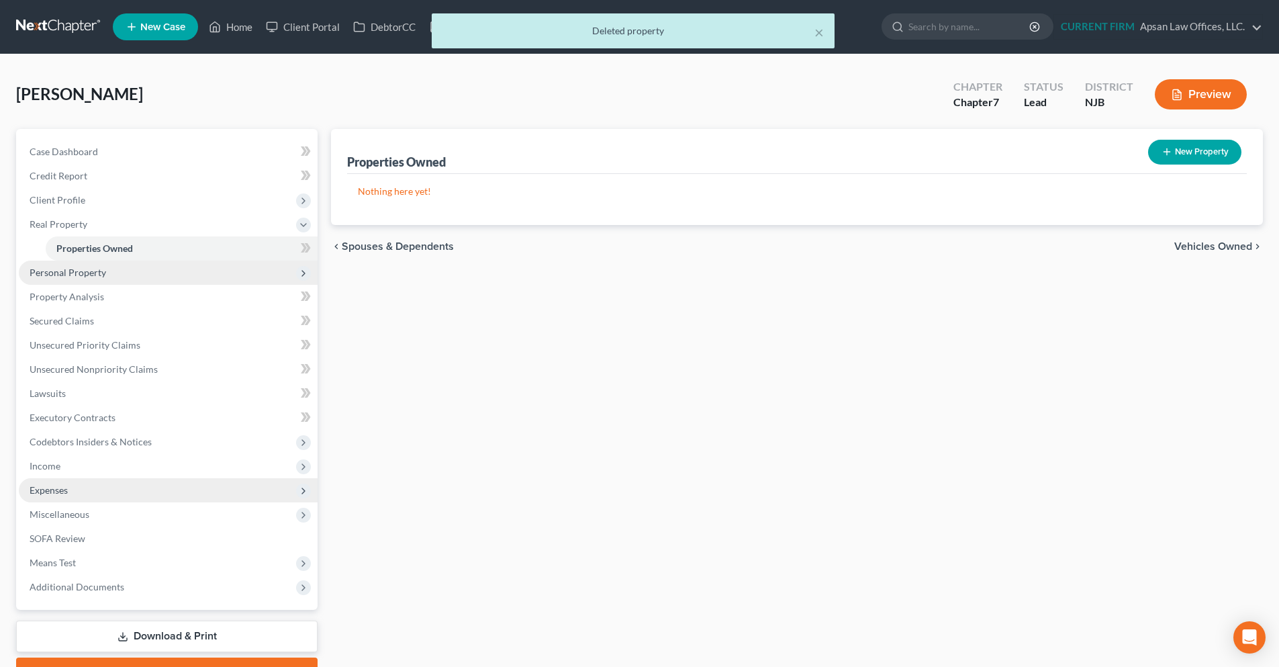
click at [92, 271] on span "Personal Property" at bounding box center [68, 272] width 77 height 11
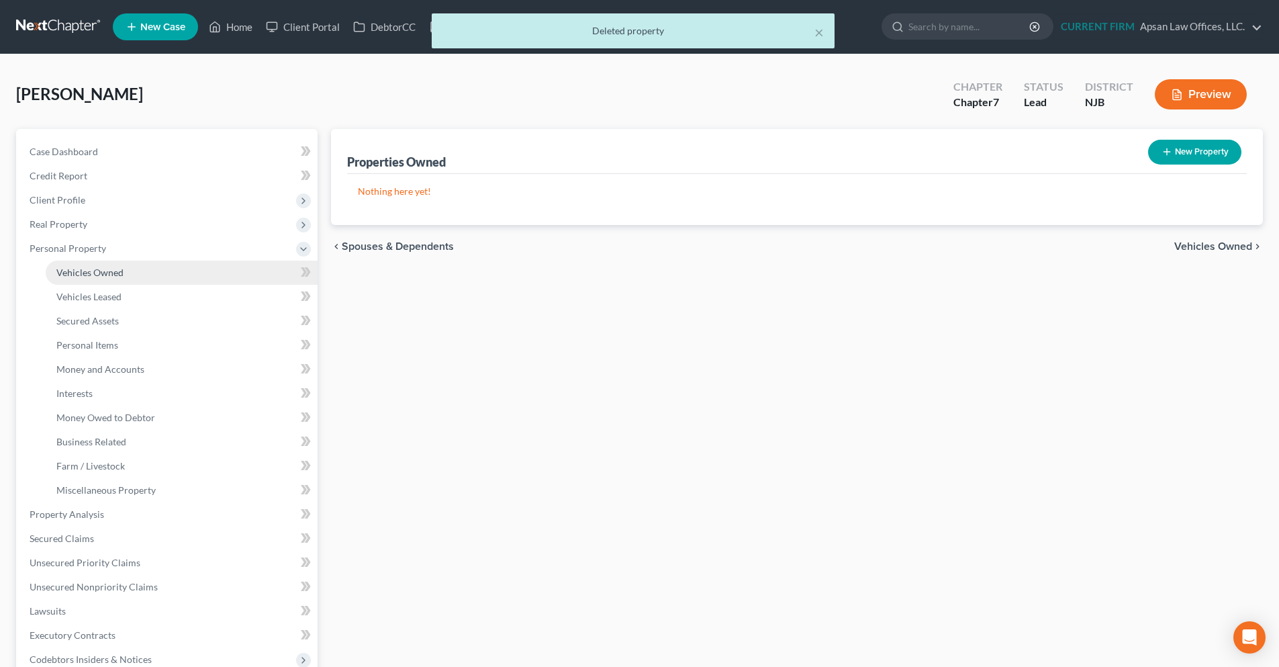
click at [103, 265] on link "Vehicles Owned" at bounding box center [182, 273] width 272 height 24
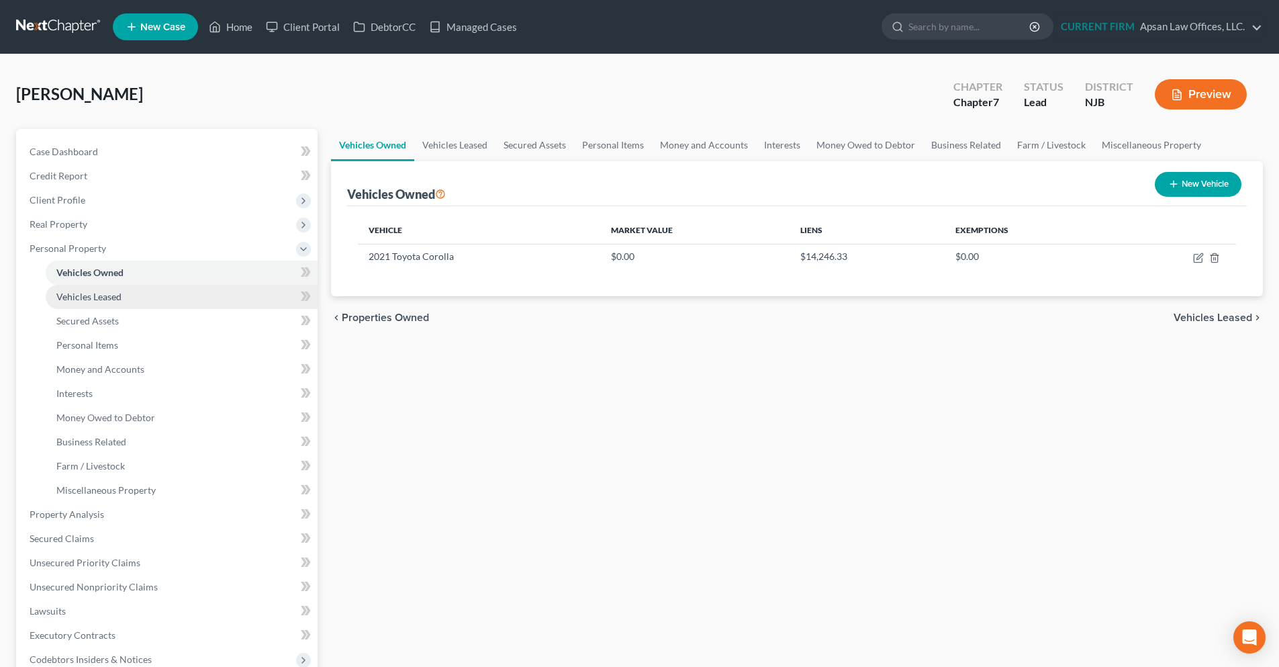
click at [97, 291] on span "Vehicles Leased" at bounding box center [88, 296] width 65 height 11
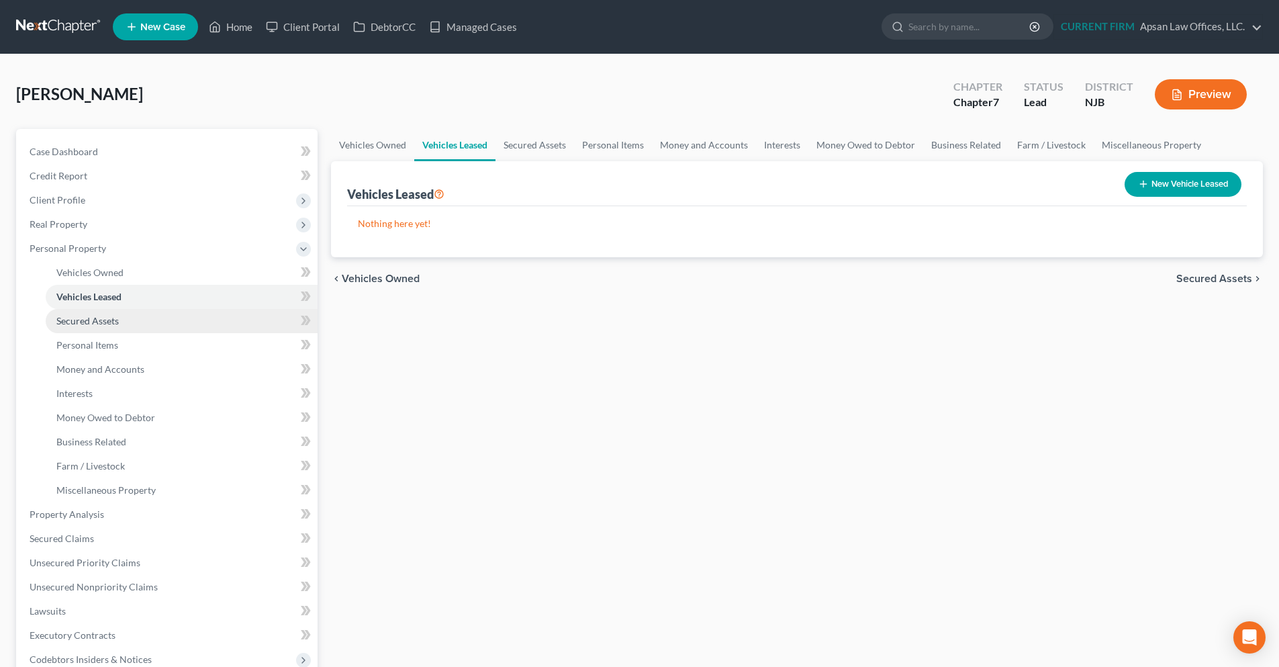
click at [89, 322] on span "Secured Assets" at bounding box center [87, 320] width 62 height 11
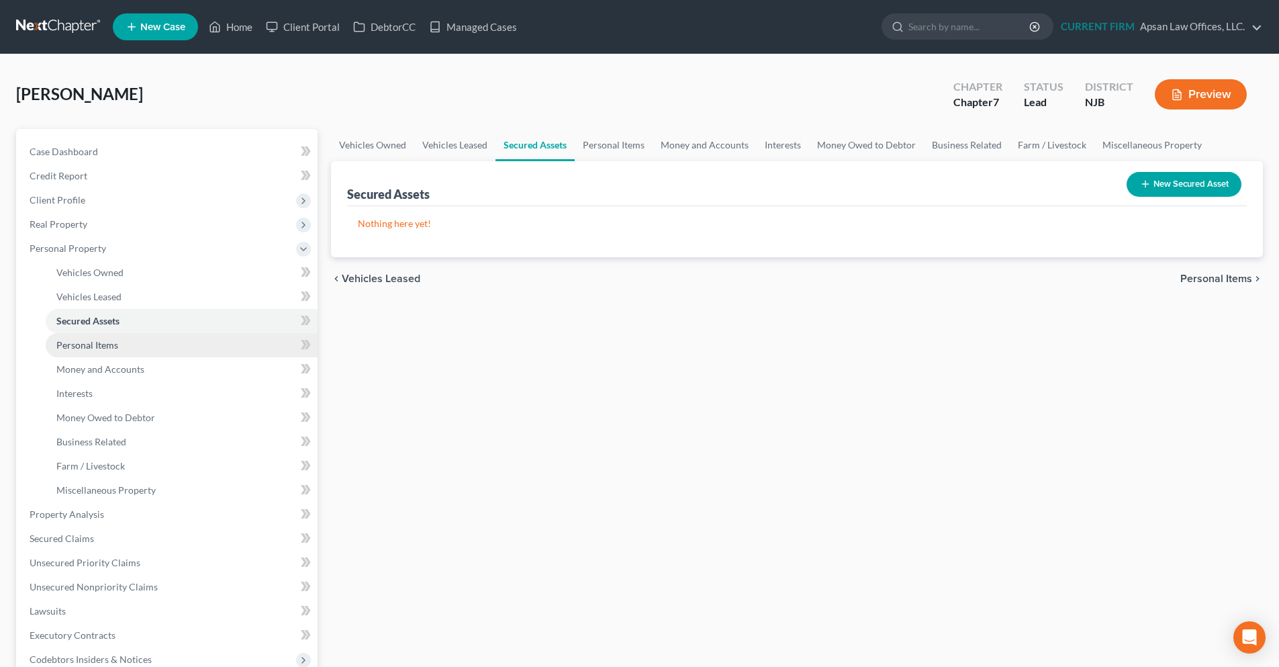
click at [93, 346] on span "Personal Items" at bounding box center [87, 344] width 62 height 11
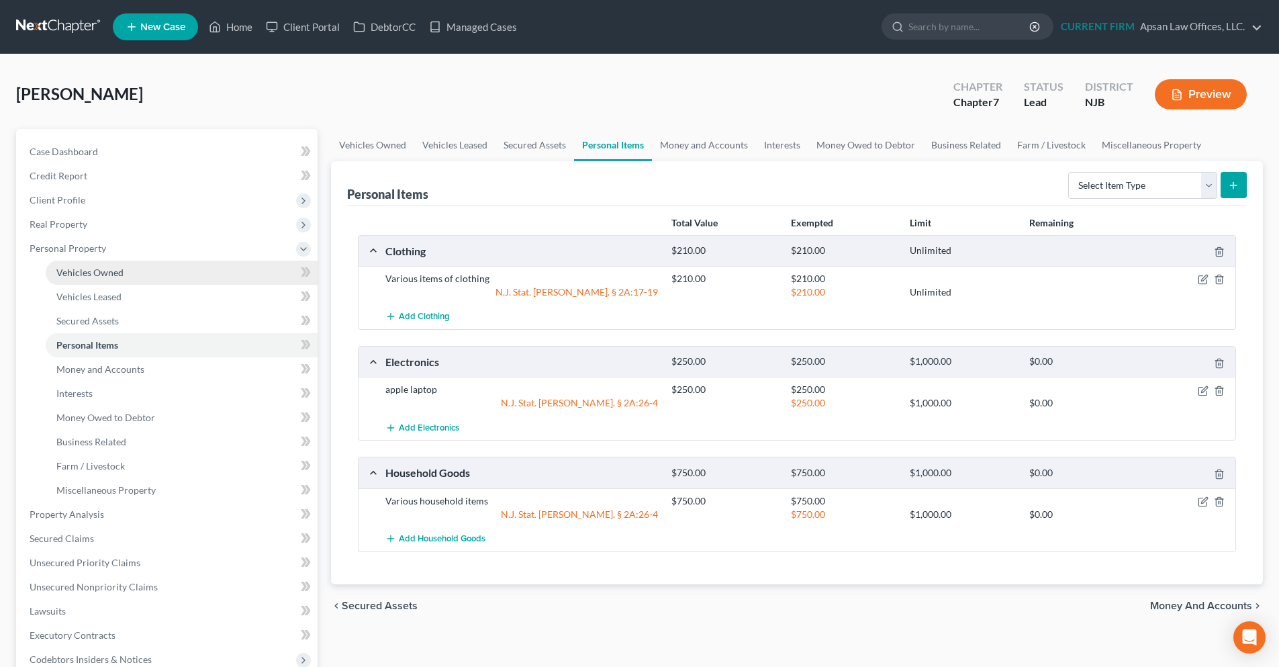
click at [104, 269] on span "Vehicles Owned" at bounding box center [89, 272] width 67 height 11
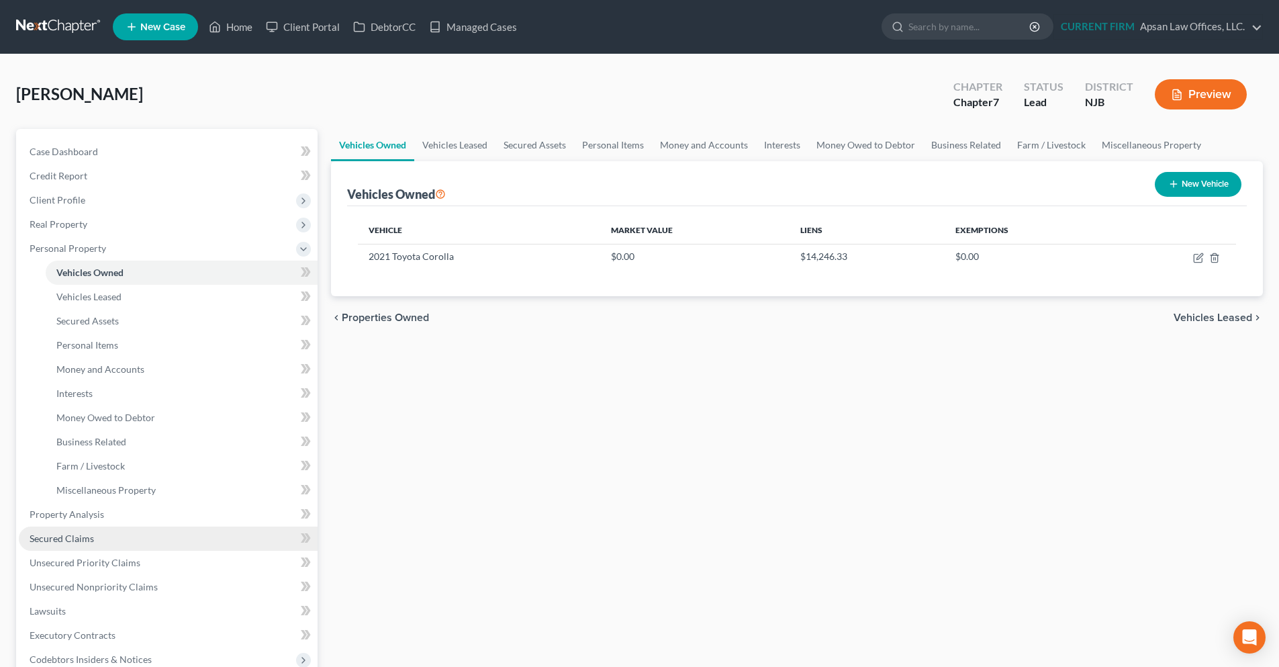
click at [101, 546] on link "Secured Claims" at bounding box center [168, 538] width 299 height 24
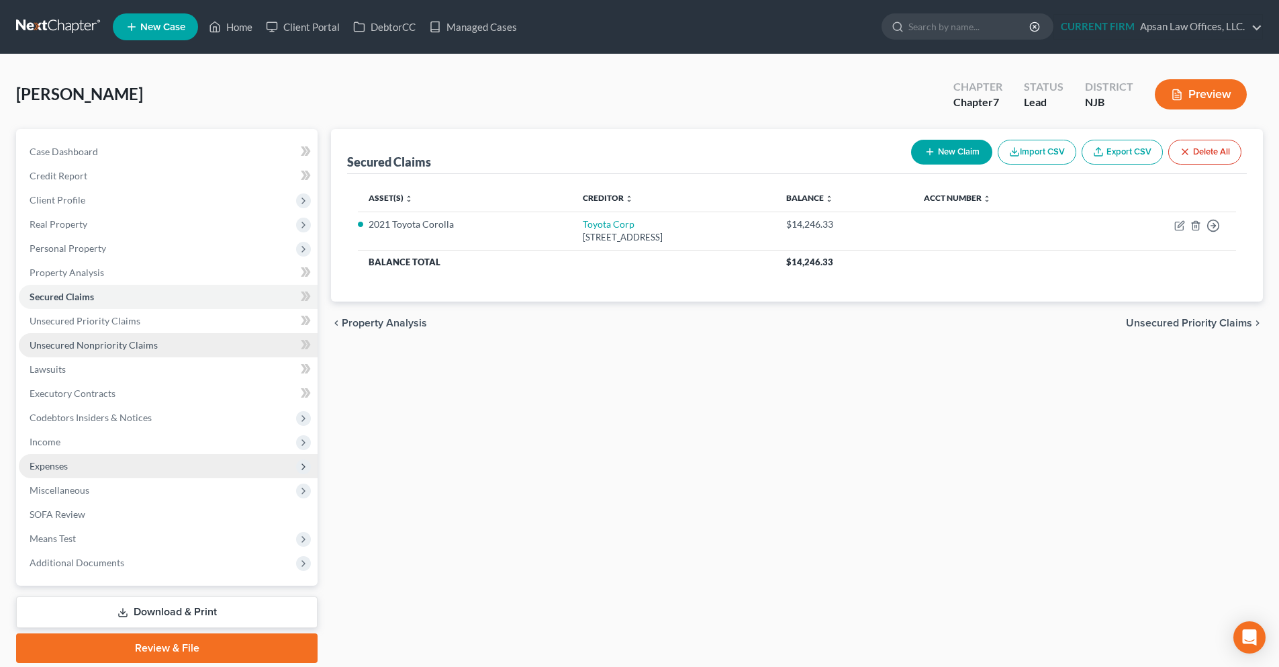
click at [98, 345] on span "Unsecured Nonpriority Claims" at bounding box center [94, 344] width 128 height 11
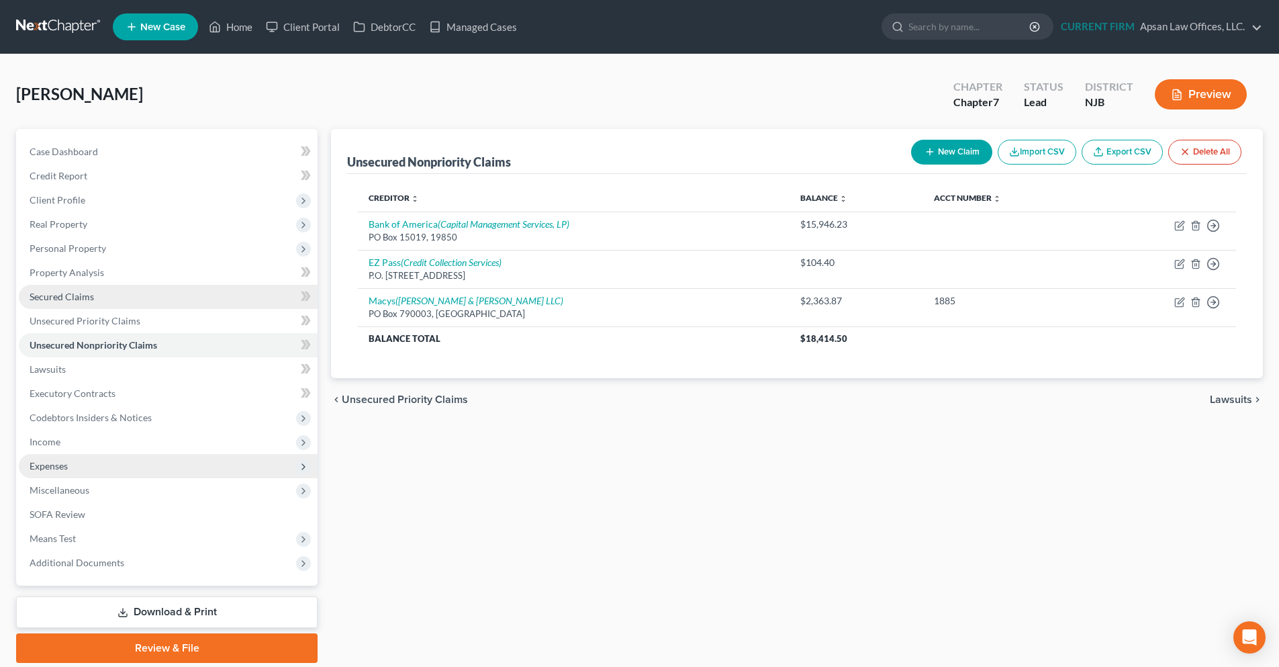
click at [77, 300] on span "Secured Claims" at bounding box center [62, 296] width 64 height 11
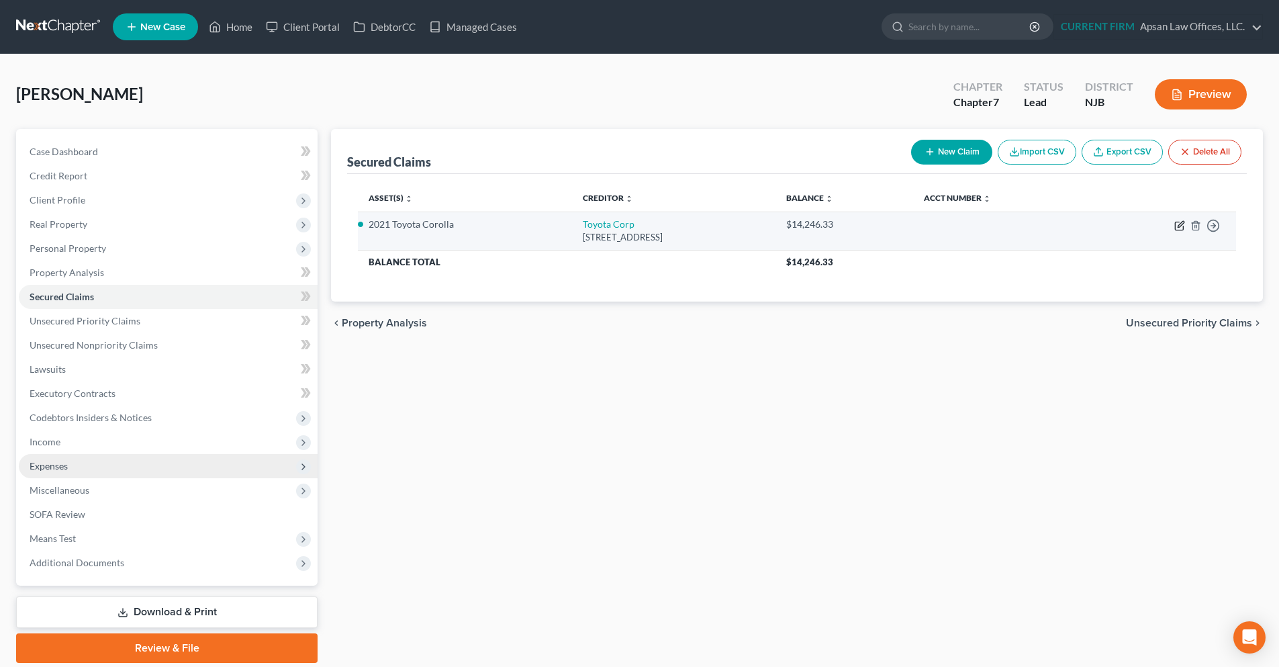
click at [1180, 228] on icon "button" at bounding box center [1180, 225] width 11 height 11
select select "33"
select select "8"
select select "2"
select select "0"
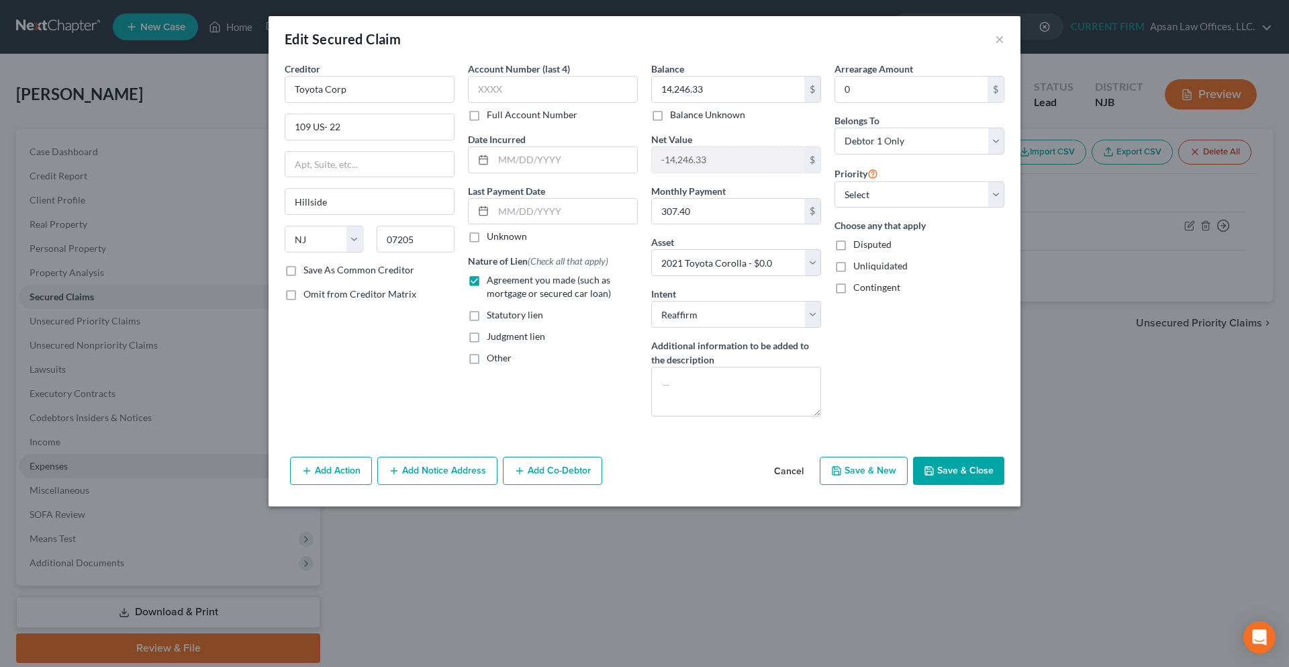
click at [958, 459] on button "Save & Close" at bounding box center [958, 471] width 91 height 28
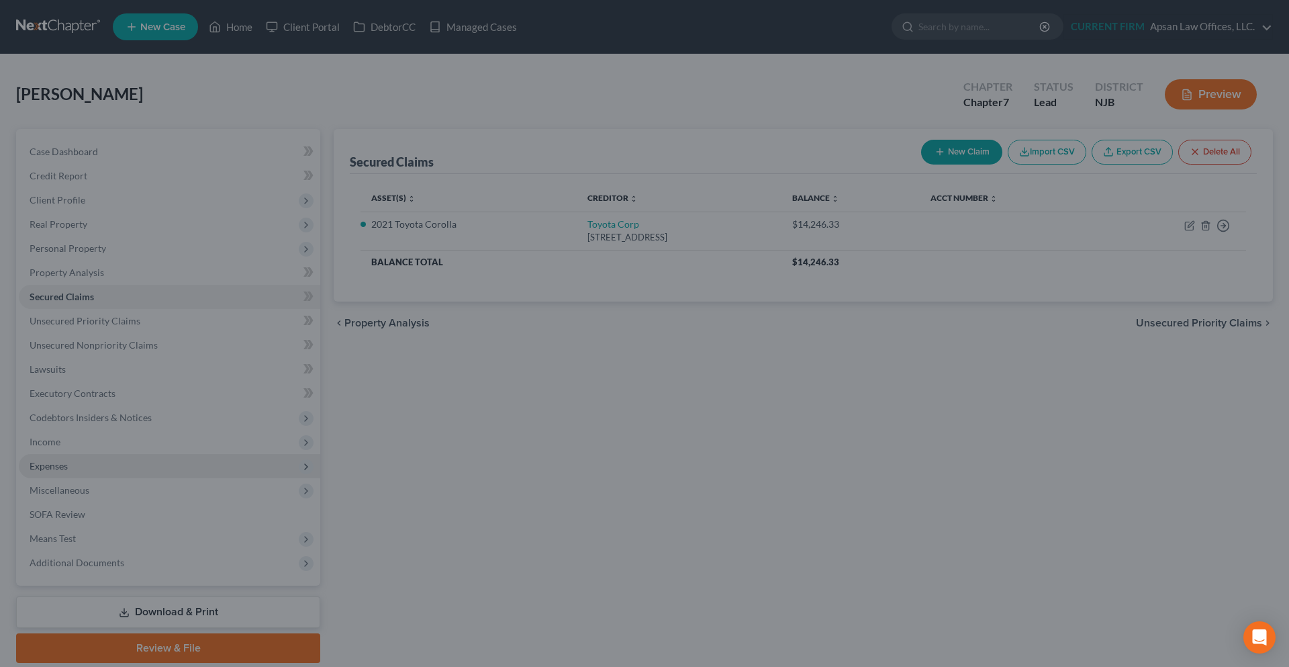
select select "8"
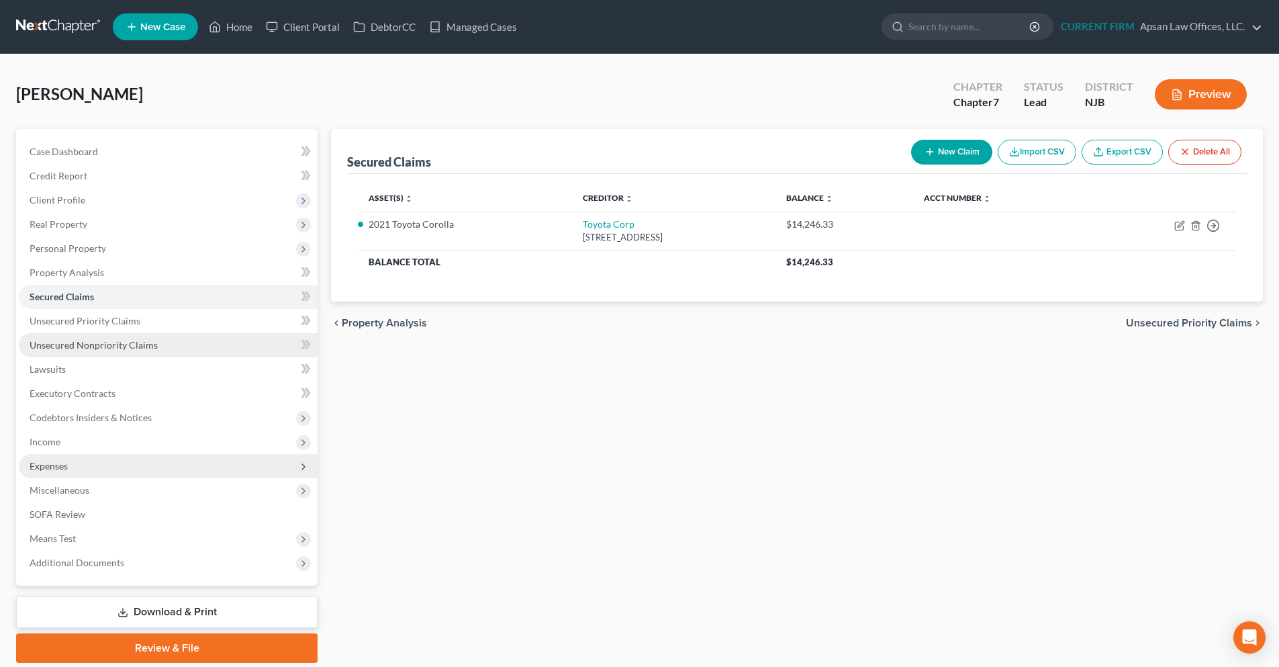
click at [148, 342] on span "Unsecured Nonpriority Claims" at bounding box center [94, 344] width 128 height 11
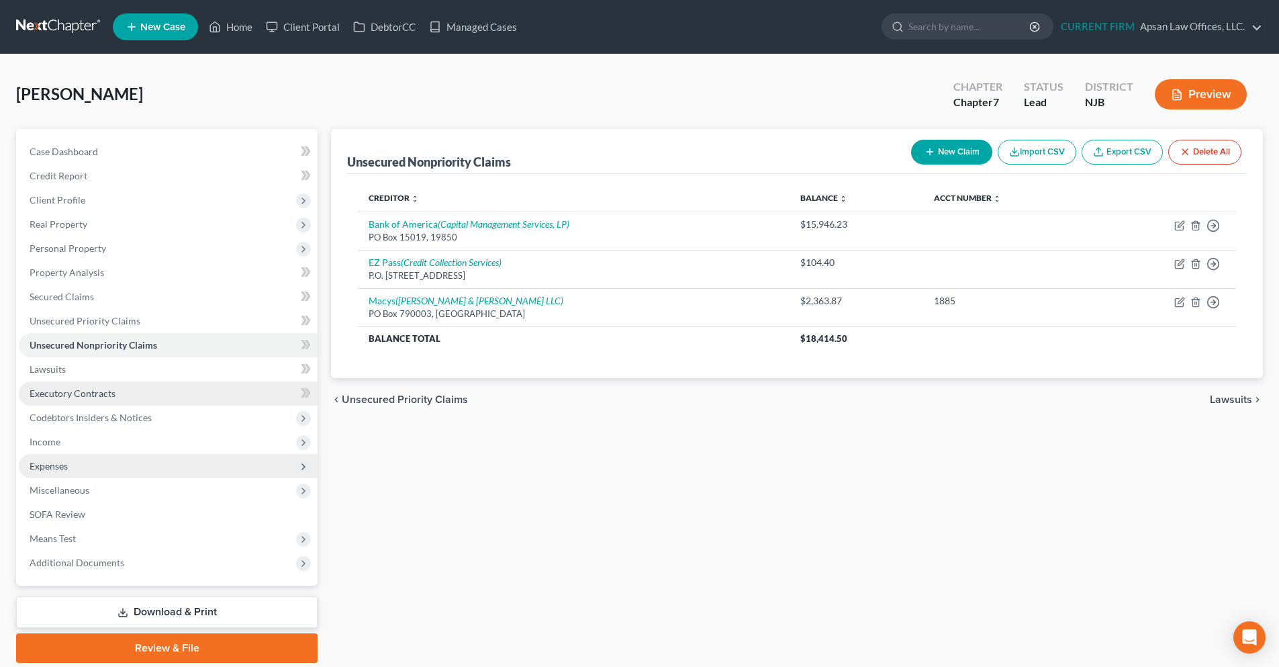
click at [118, 397] on link "Executory Contracts" at bounding box center [168, 393] width 299 height 24
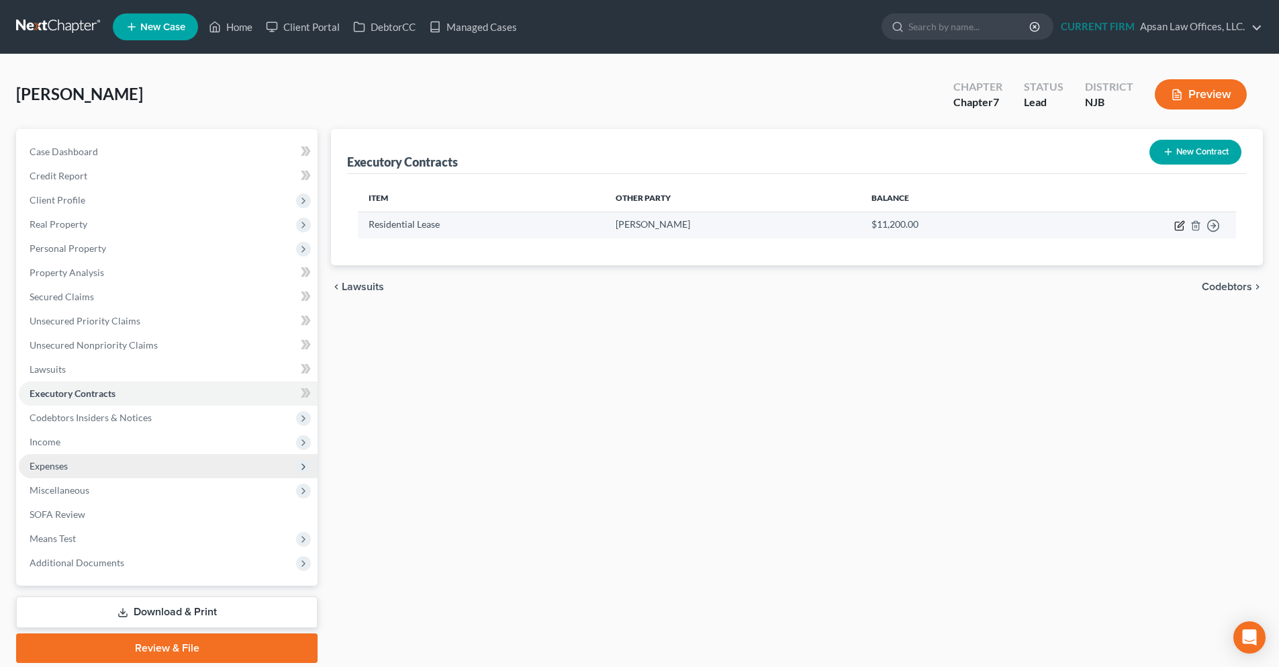
click at [1175, 230] on icon "button" at bounding box center [1179, 226] width 8 height 8
select select "3"
select select "33"
select select "0"
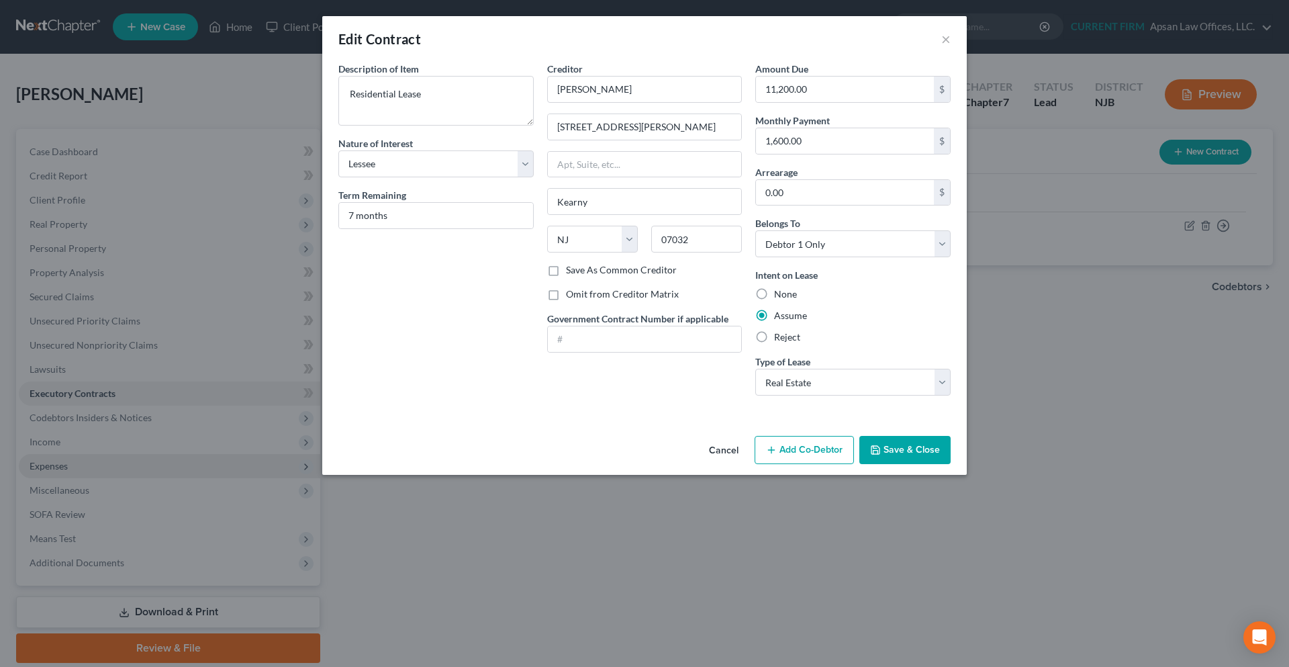
click at [872, 447] on icon "button" at bounding box center [875, 450] width 11 height 11
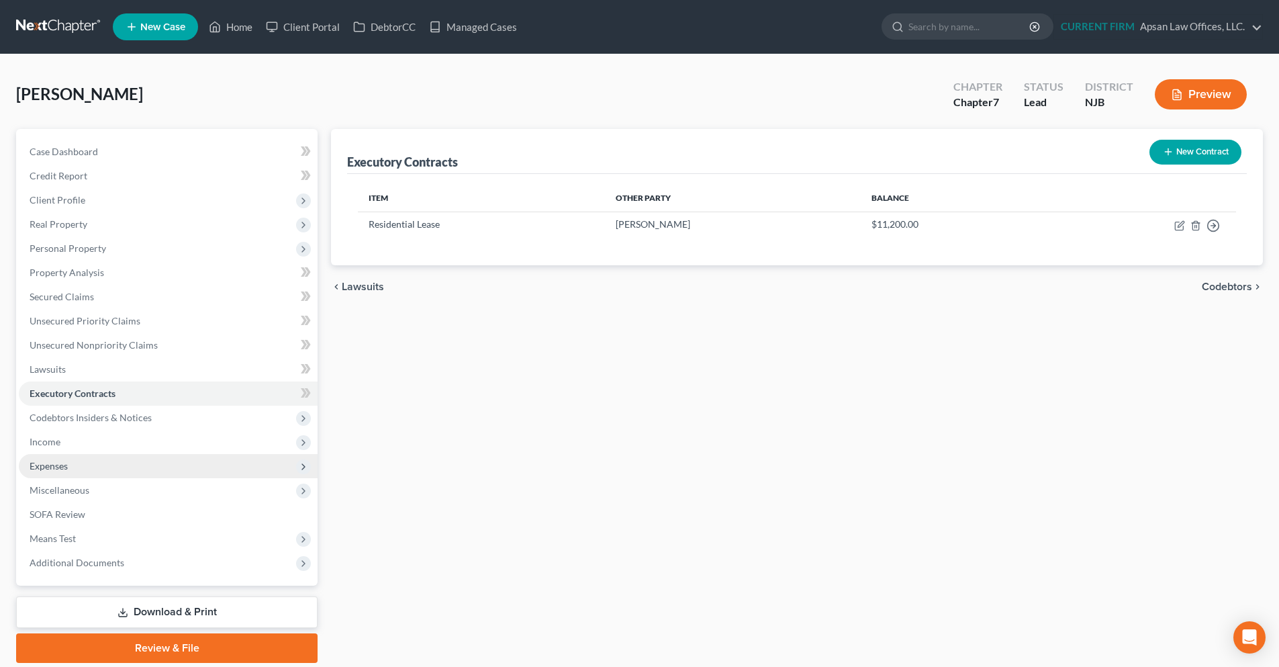
click at [53, 467] on span "Expenses" at bounding box center [49, 465] width 38 height 11
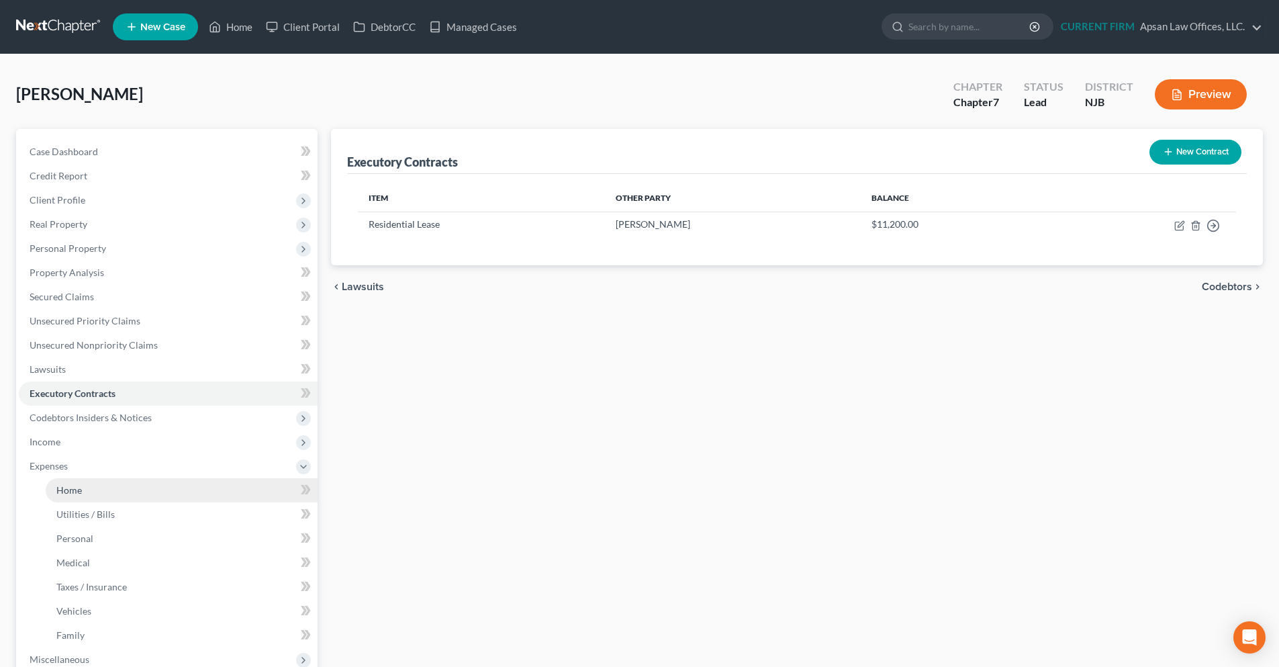
click at [74, 494] on span "Home" at bounding box center [69, 489] width 26 height 11
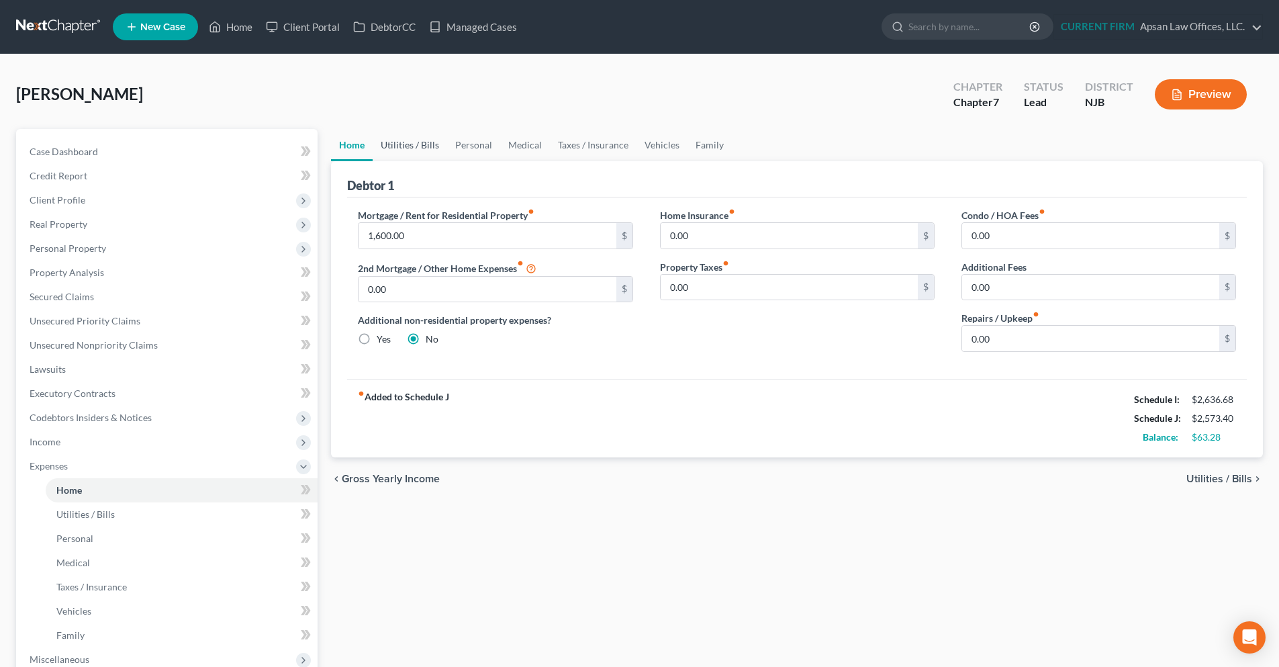
click at [394, 148] on link "Utilities / Bills" at bounding box center [410, 145] width 75 height 32
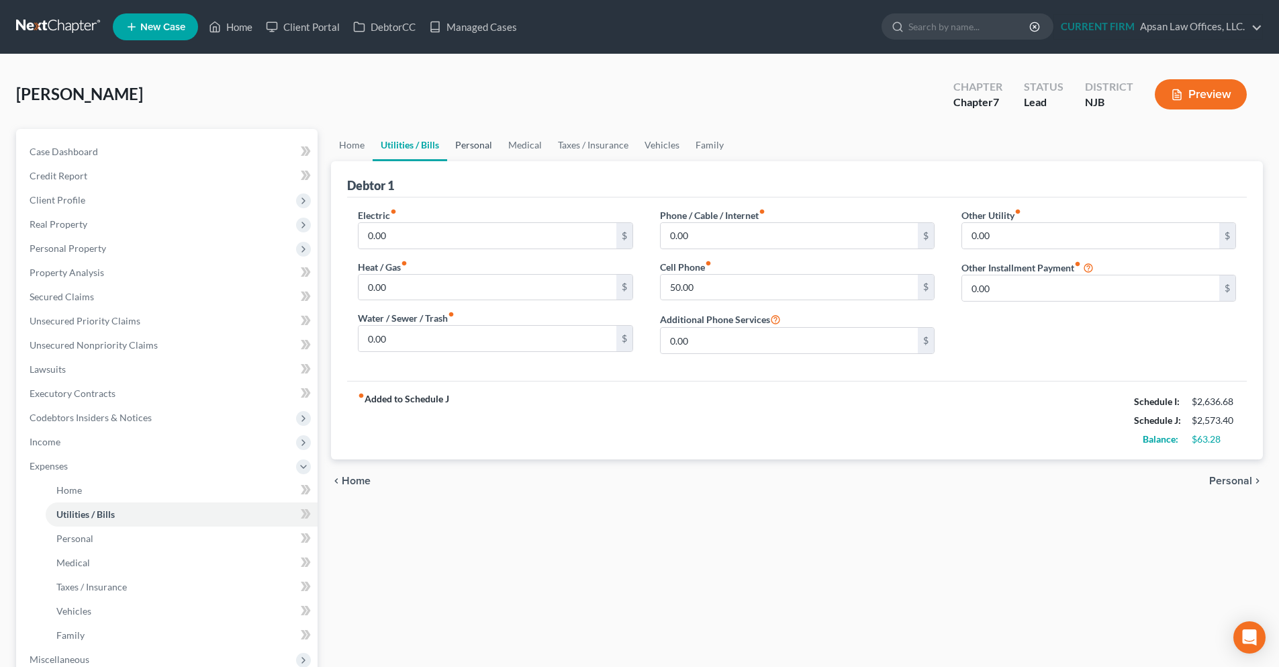
click at [486, 148] on link "Personal" at bounding box center [473, 145] width 53 height 32
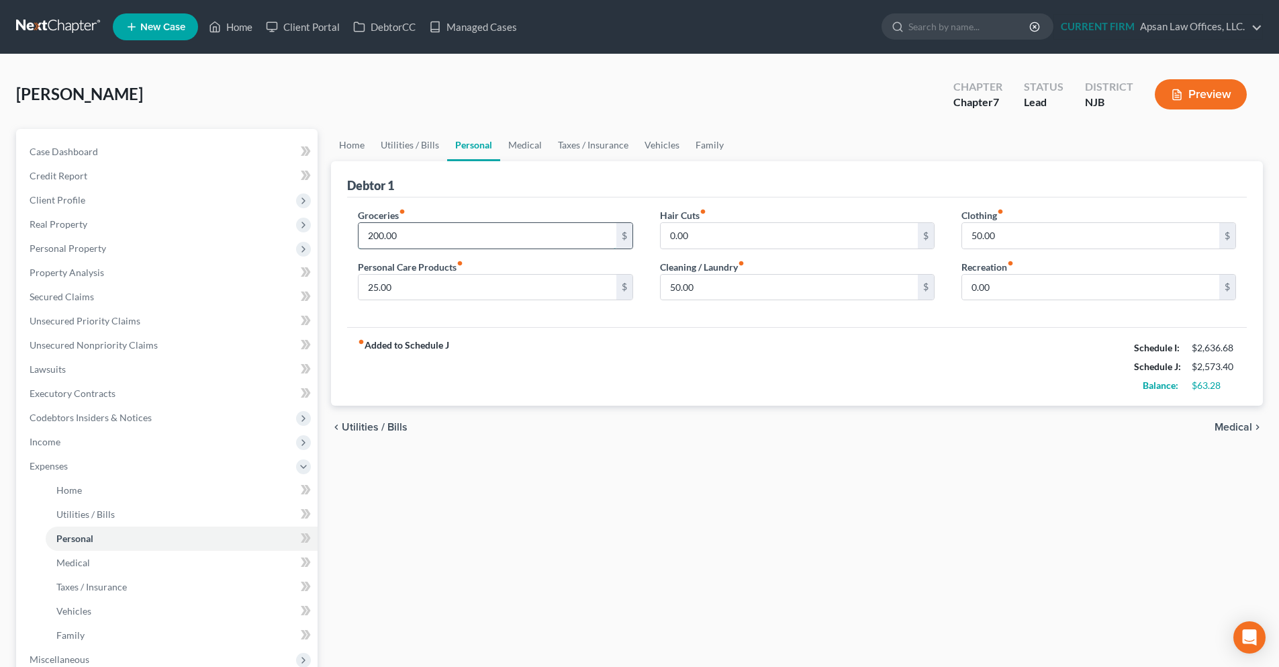
click at [383, 237] on input "200.00" at bounding box center [487, 236] width 257 height 26
drag, startPoint x: 383, startPoint y: 237, endPoint x: 376, endPoint y: 237, distance: 7.4
click at [376, 237] on input "200.00" at bounding box center [487, 236] width 257 height 26
click at [702, 244] on input "0.00" at bounding box center [789, 236] width 257 height 26
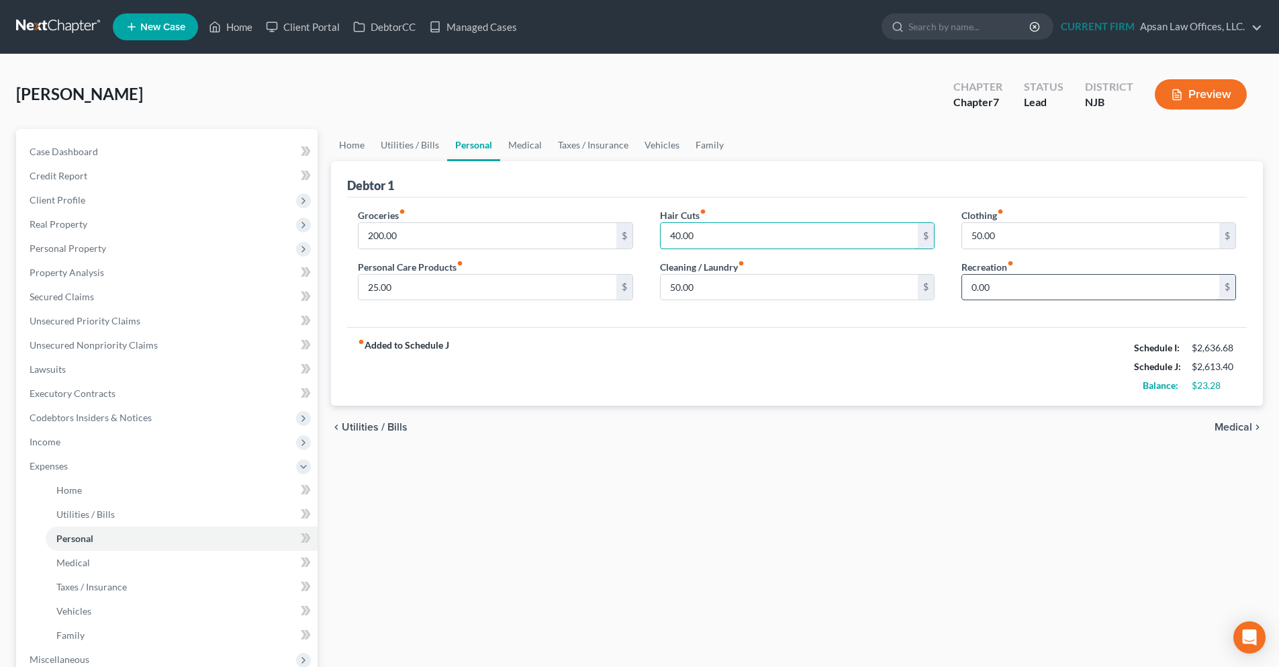
type input "40.00"
click at [991, 287] on input "0.00" at bounding box center [1090, 288] width 257 height 26
click at [383, 236] on input "200.00" at bounding box center [487, 236] width 257 height 26
drag, startPoint x: 383, startPoint y: 236, endPoint x: 375, endPoint y: 236, distance: 8.1
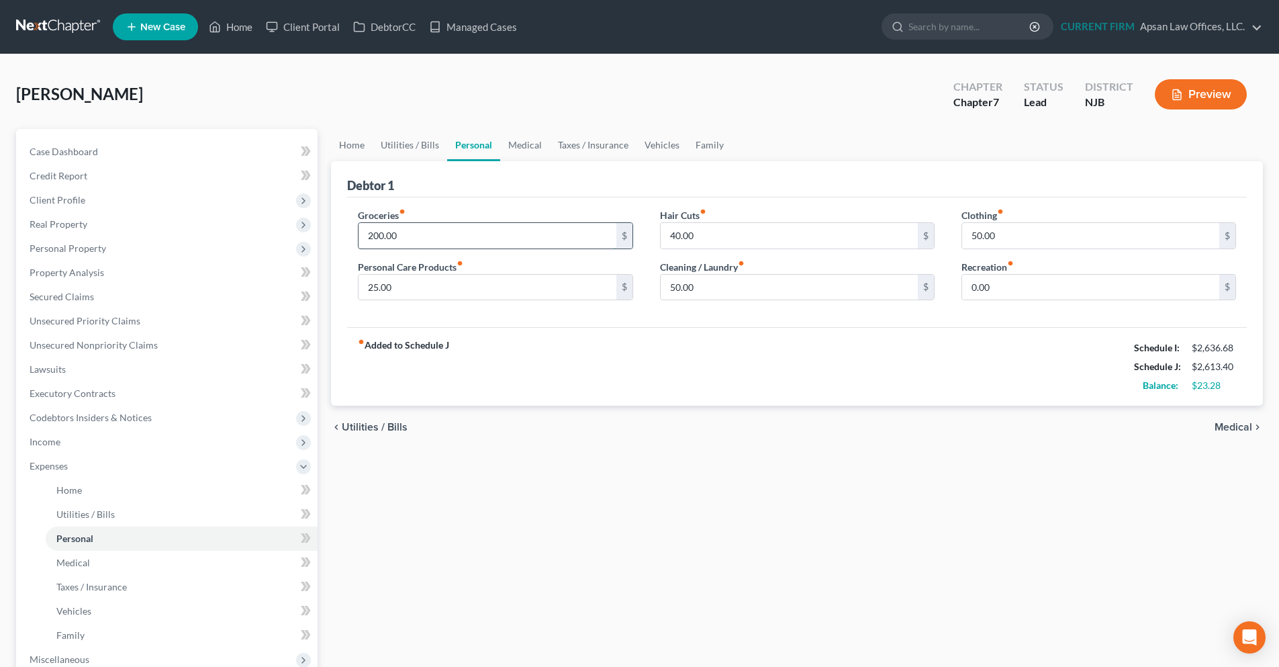
click at [375, 236] on input "200.00" at bounding box center [487, 236] width 257 height 26
type input "240.00"
click at [453, 208] on div "Groceries fiber_manual_record 240.00 $" at bounding box center [495, 228] width 275 height 41
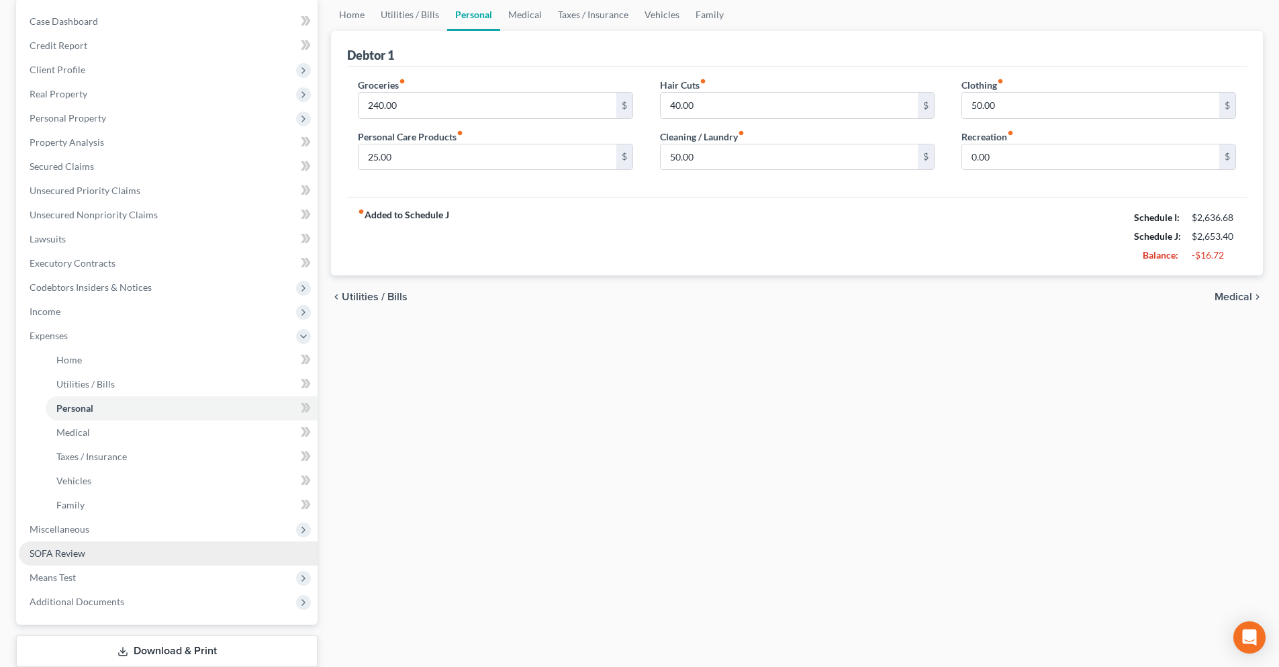
scroll to position [134, 0]
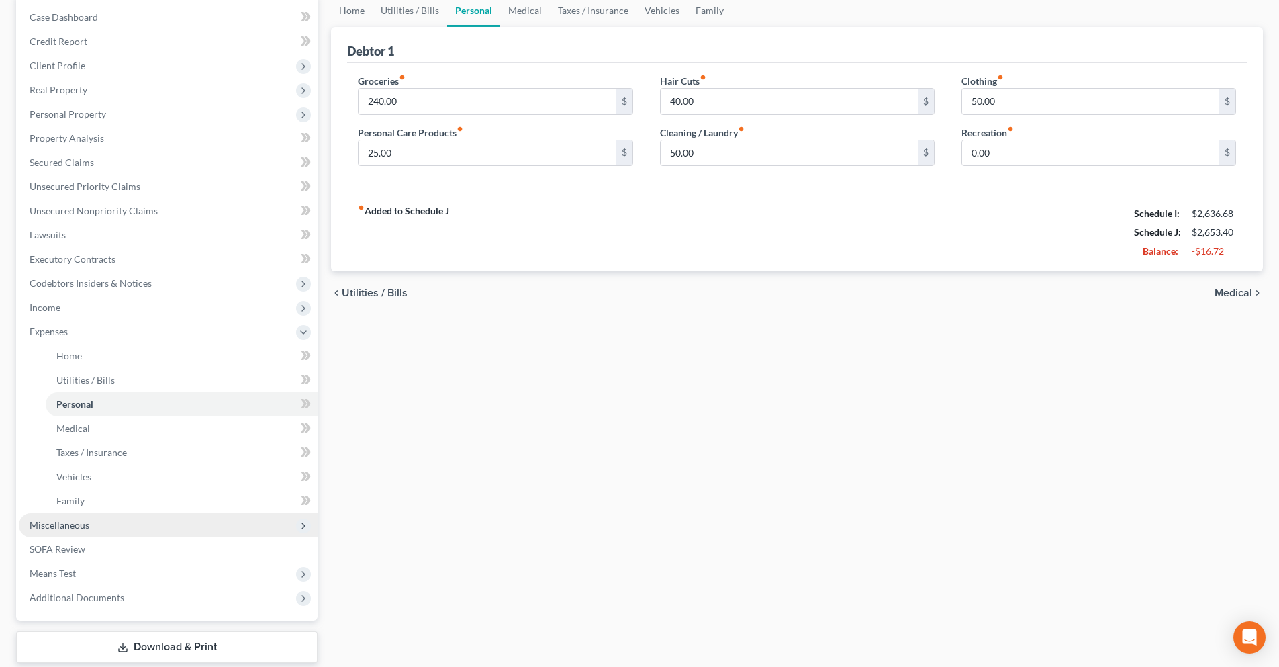
click at [136, 529] on span "Miscellaneous" at bounding box center [168, 525] width 299 height 24
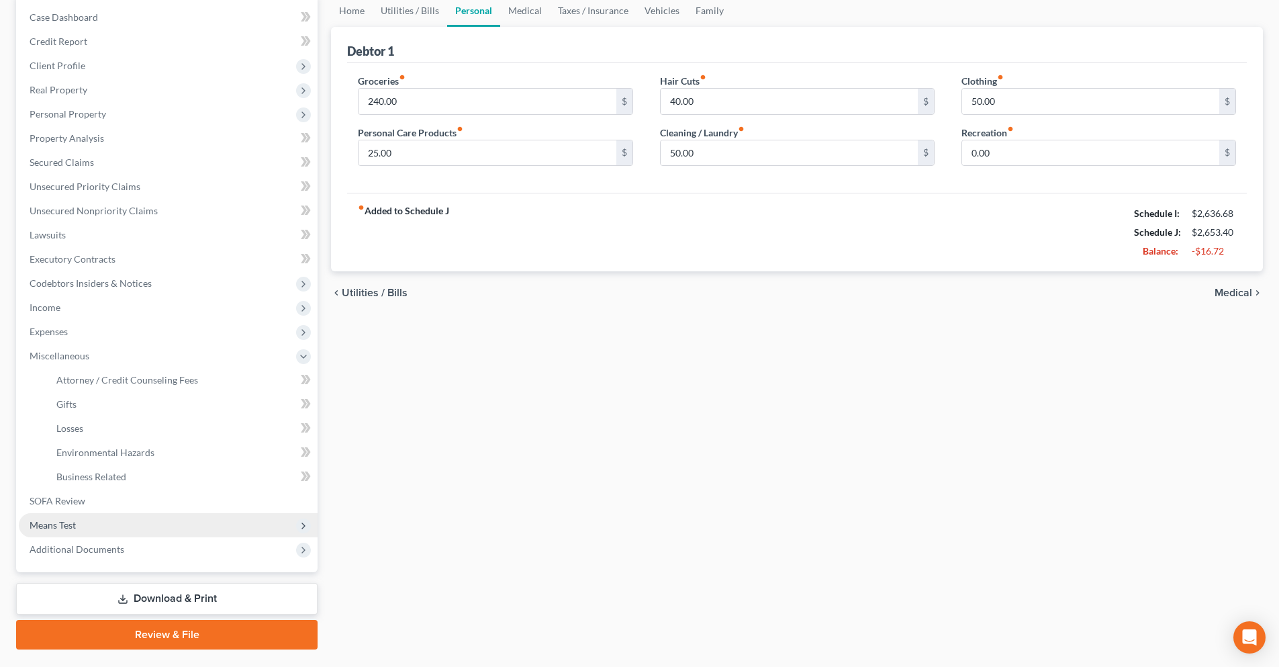
click at [97, 522] on span "Means Test" at bounding box center [168, 525] width 299 height 24
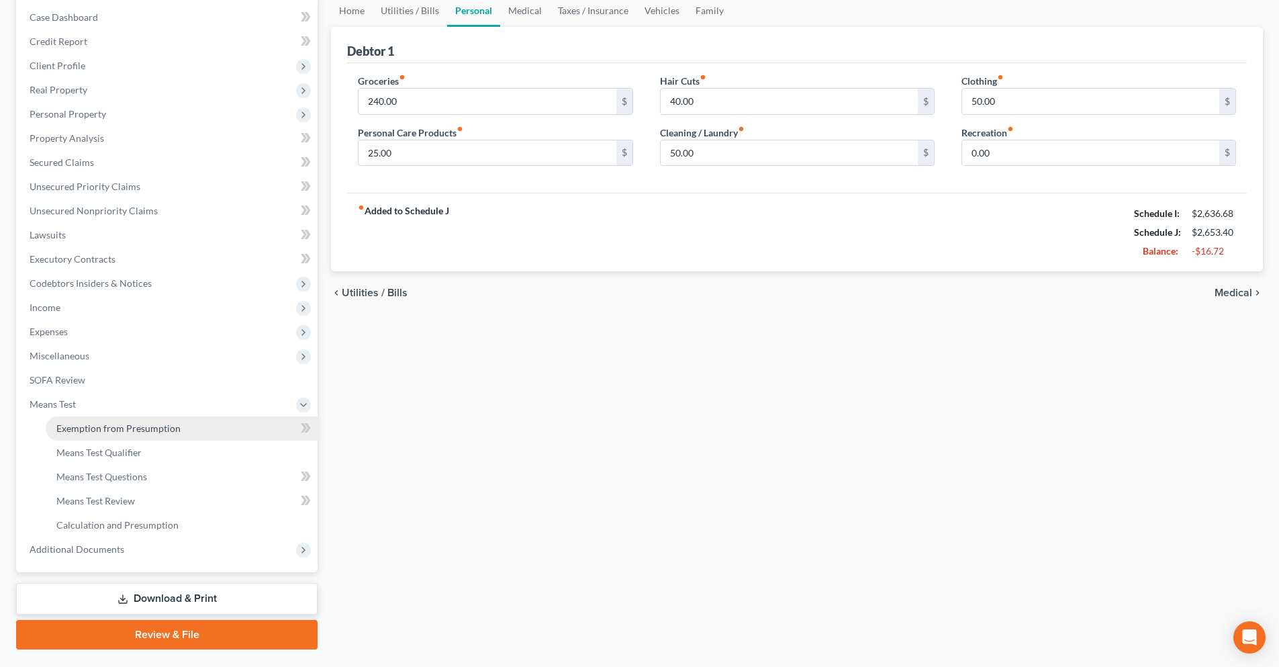
click at [136, 430] on span "Exemption from Presumption" at bounding box center [118, 427] width 124 height 11
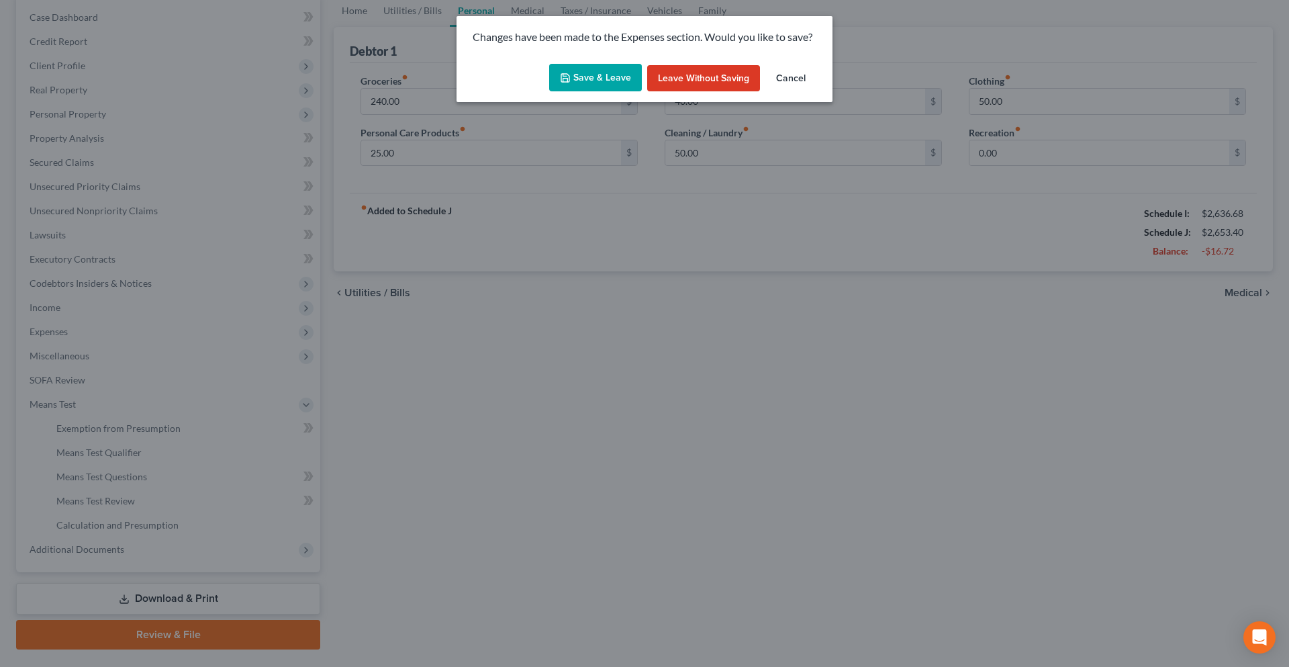
click at [617, 85] on button "Save & Leave" at bounding box center [595, 78] width 93 height 28
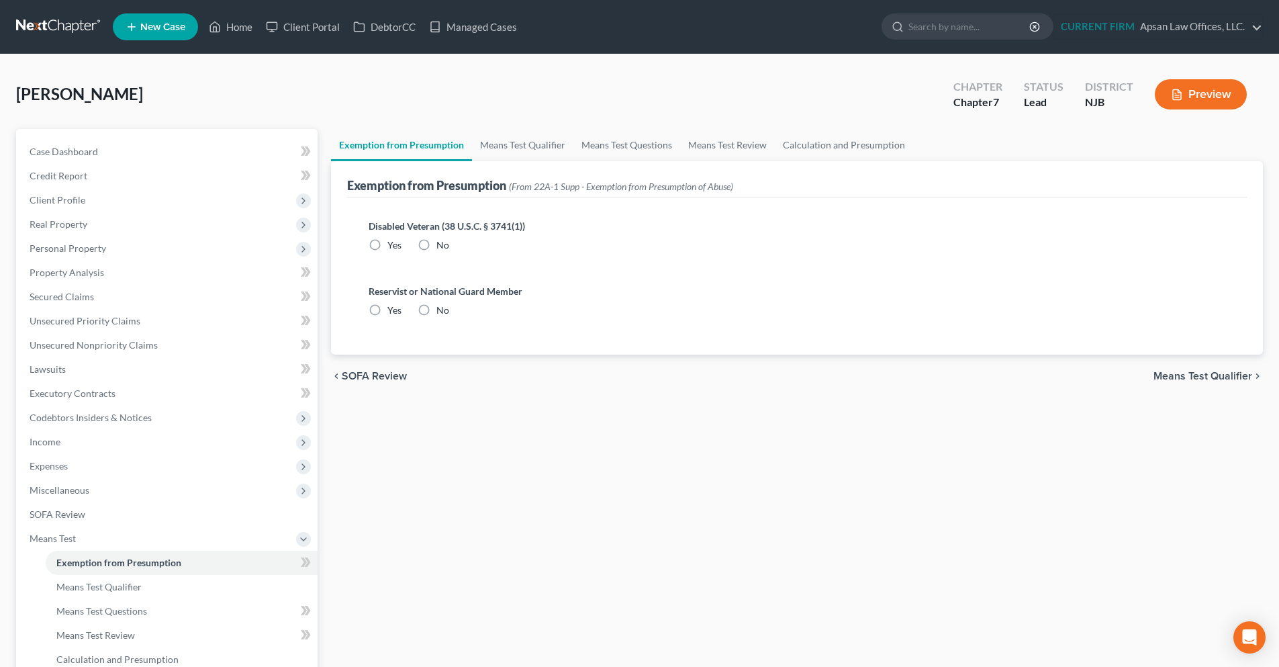
click at [437, 244] on label "No" at bounding box center [443, 244] width 13 height 13
click at [442, 244] on input "No" at bounding box center [446, 242] width 9 height 9
radio input "true"
click at [437, 310] on label "No" at bounding box center [443, 310] width 13 height 13
click at [442, 310] on input "No" at bounding box center [446, 308] width 9 height 9
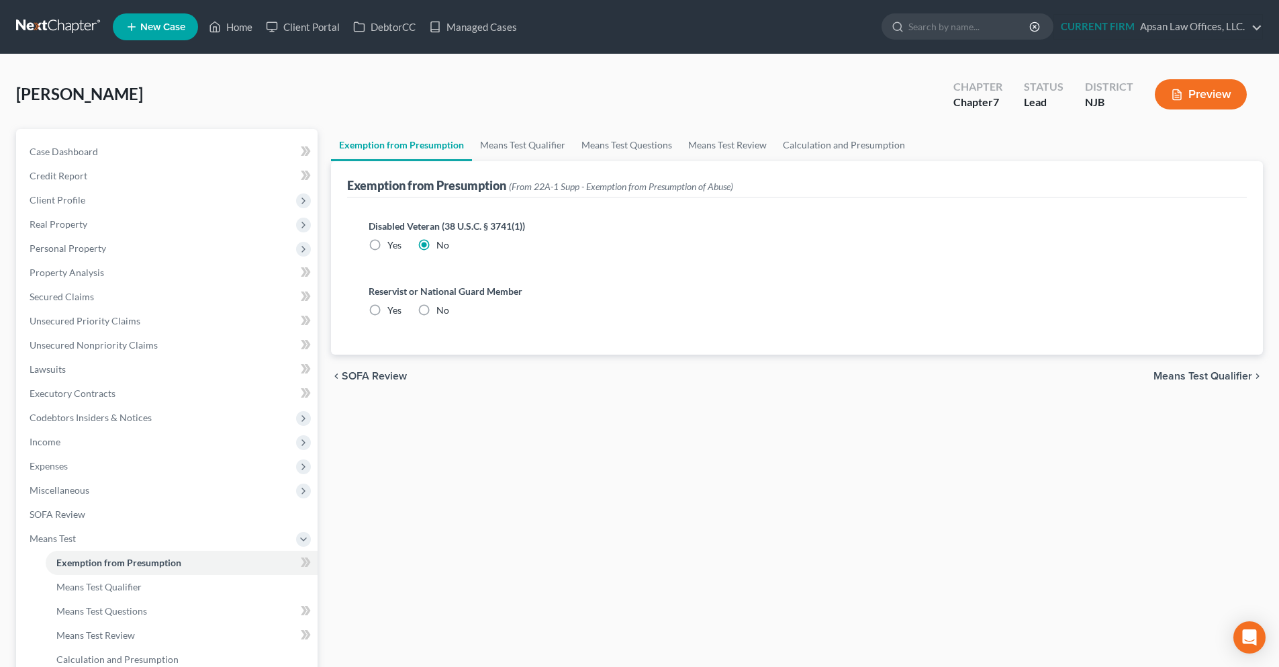
radio input "true"
click at [524, 150] on link "Means Test Qualifier" at bounding box center [522, 145] width 101 height 32
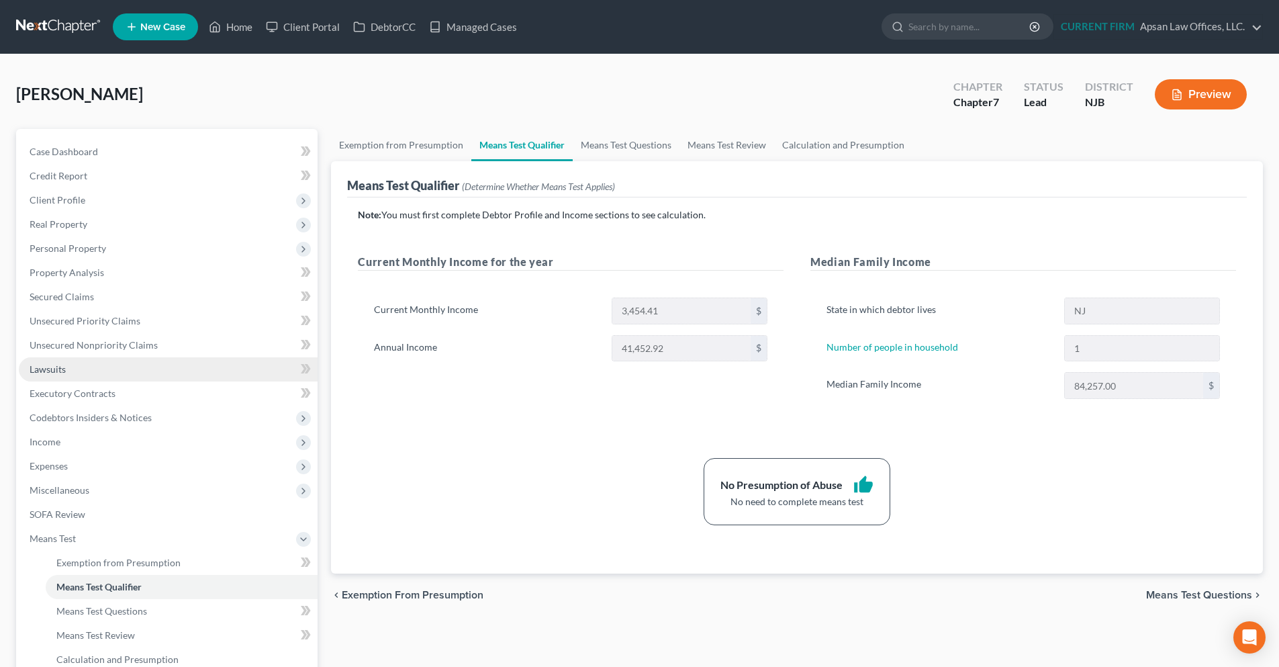
click at [134, 372] on link "Lawsuits" at bounding box center [168, 369] width 299 height 24
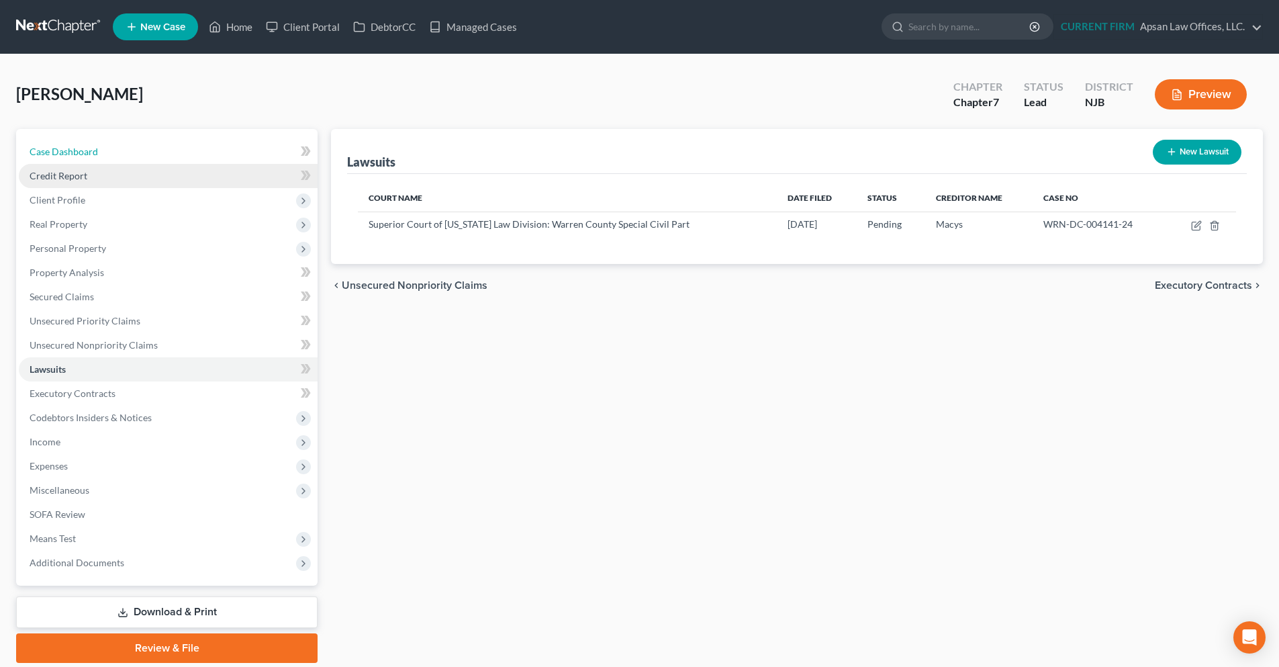
drag, startPoint x: 144, startPoint y: 158, endPoint x: 136, endPoint y: 168, distance: 12.8
click at [144, 158] on link "Case Dashboard" at bounding box center [168, 152] width 299 height 24
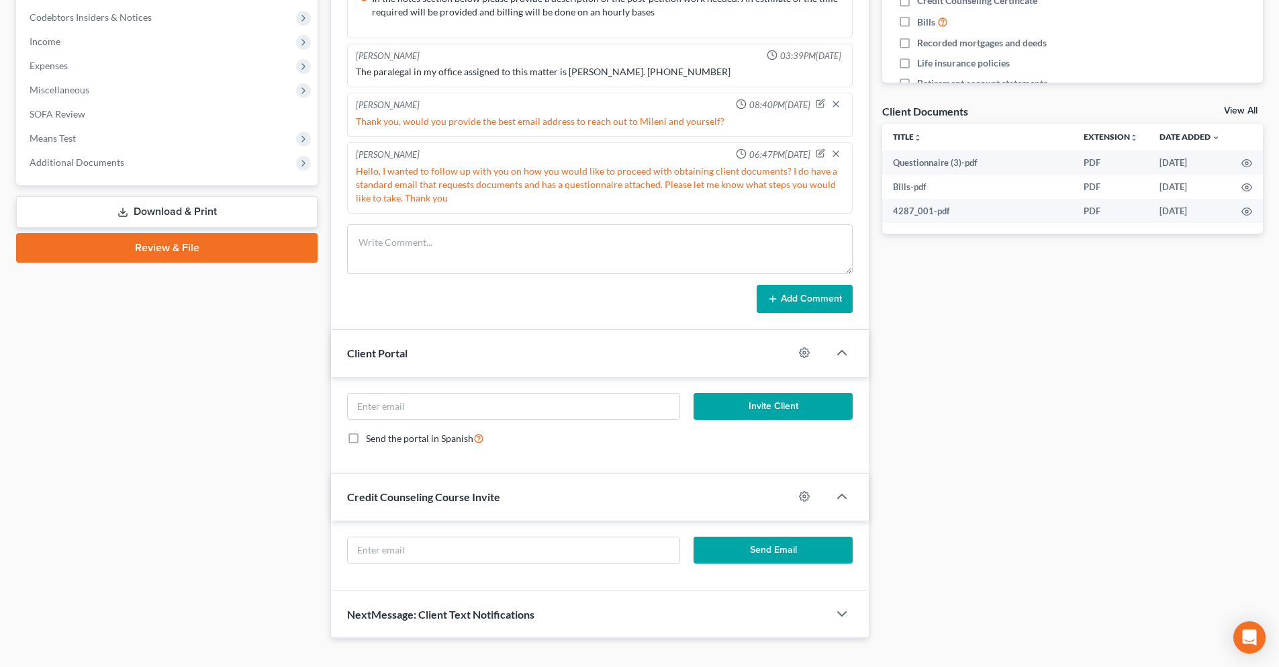
scroll to position [403, 0]
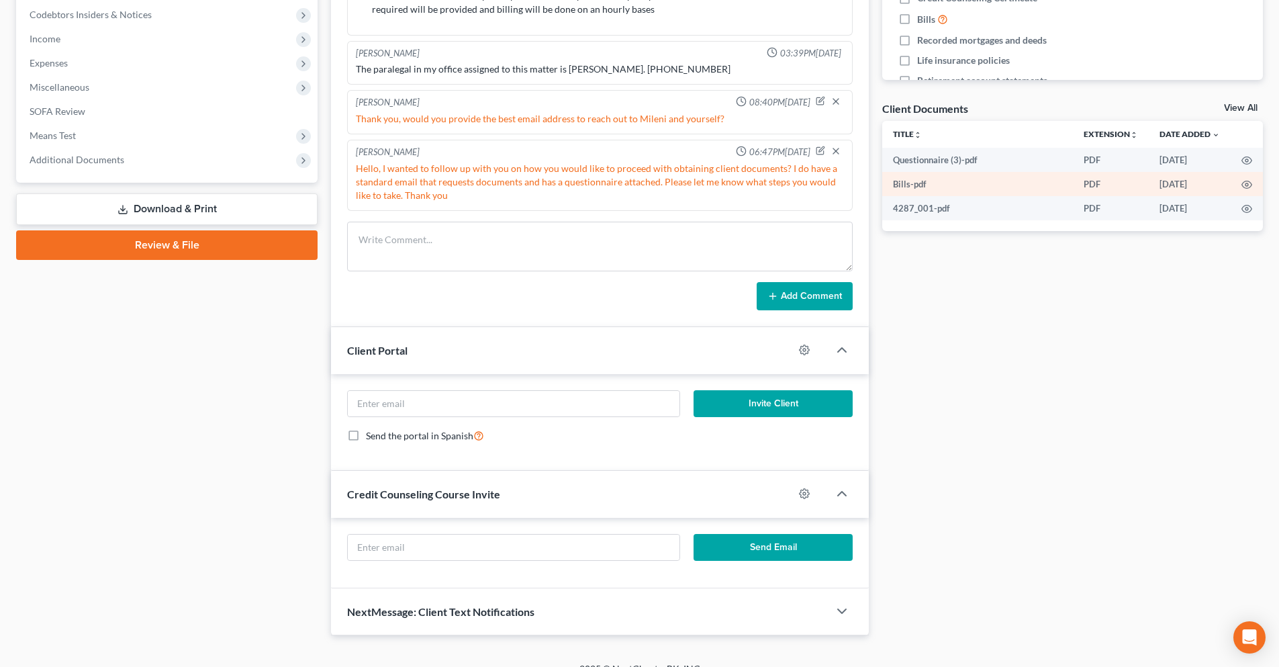
drag, startPoint x: 1234, startPoint y: 109, endPoint x: 1189, endPoint y: 181, distance: 84.2
click at [1234, 109] on link "View All" at bounding box center [1241, 107] width 34 height 9
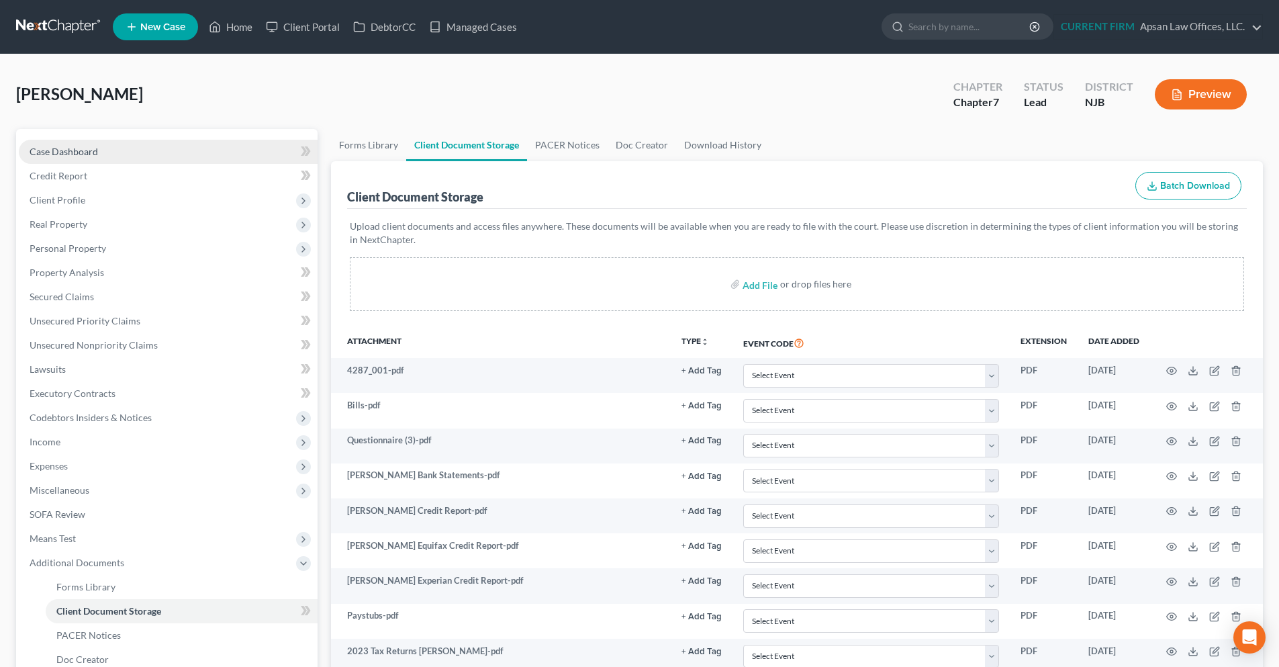
click at [102, 150] on link "Case Dashboard" at bounding box center [168, 152] width 299 height 24
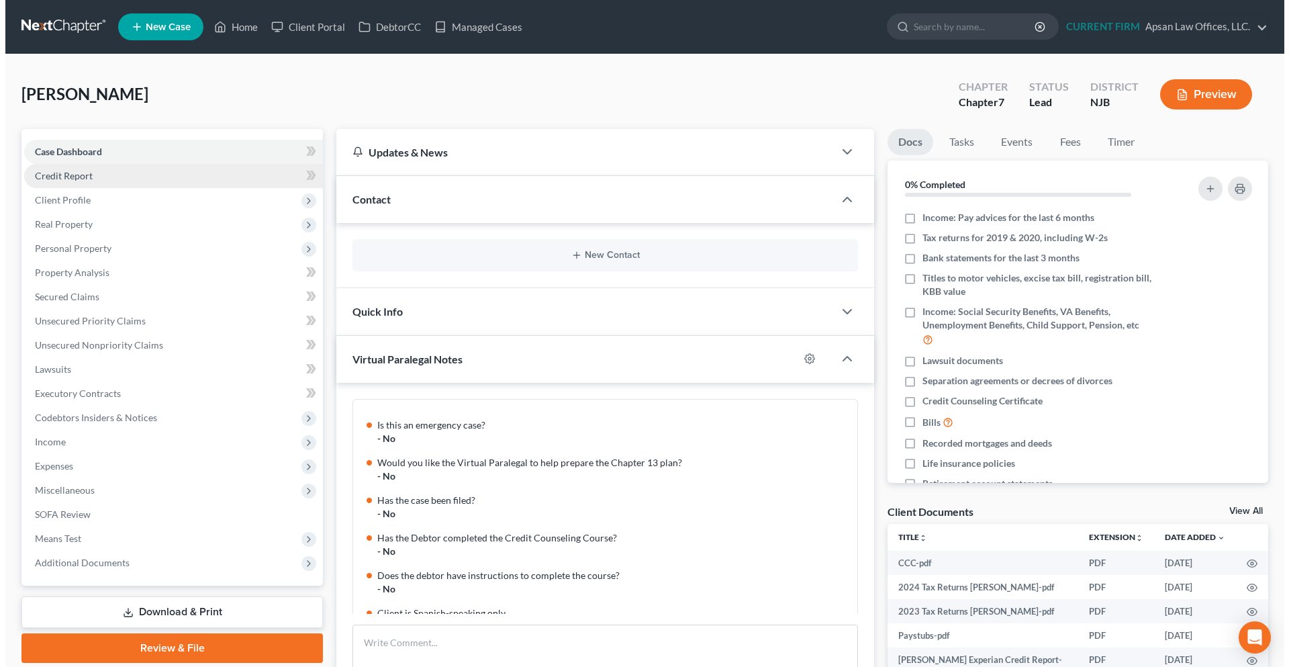
scroll to position [303, 0]
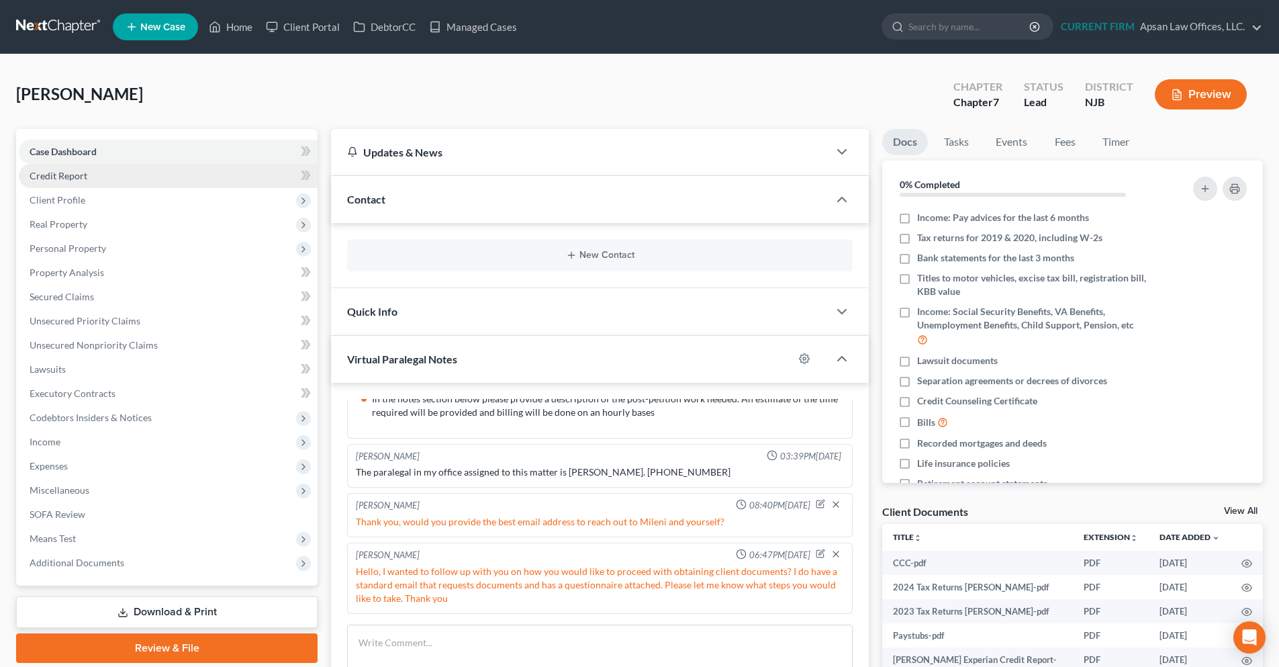
click at [94, 178] on link "Credit Report" at bounding box center [168, 176] width 299 height 24
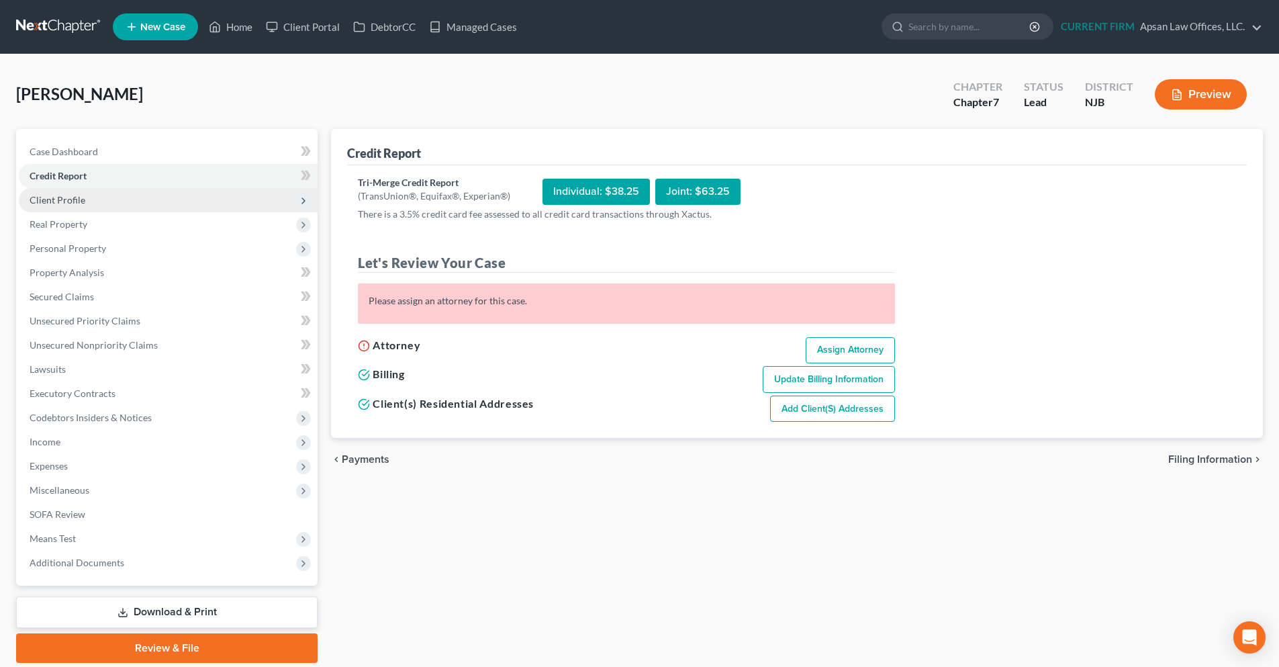
click at [83, 199] on span "Client Profile" at bounding box center [58, 199] width 56 height 11
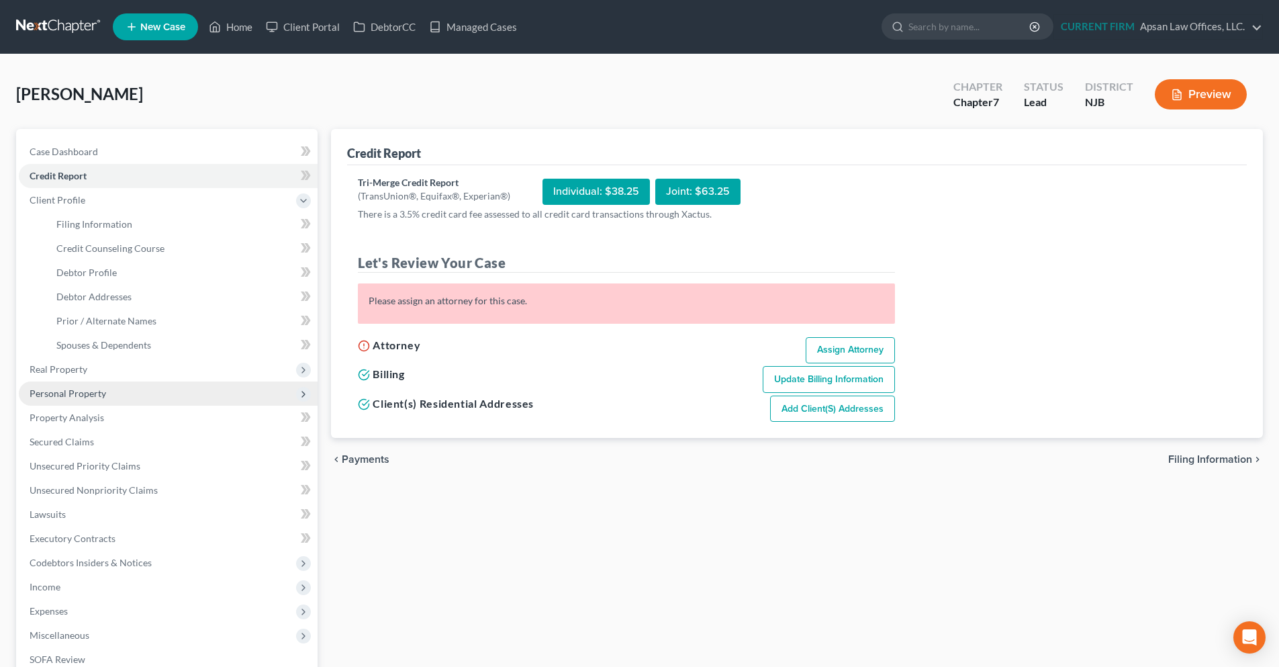
click at [84, 384] on span "Personal Property" at bounding box center [168, 393] width 299 height 24
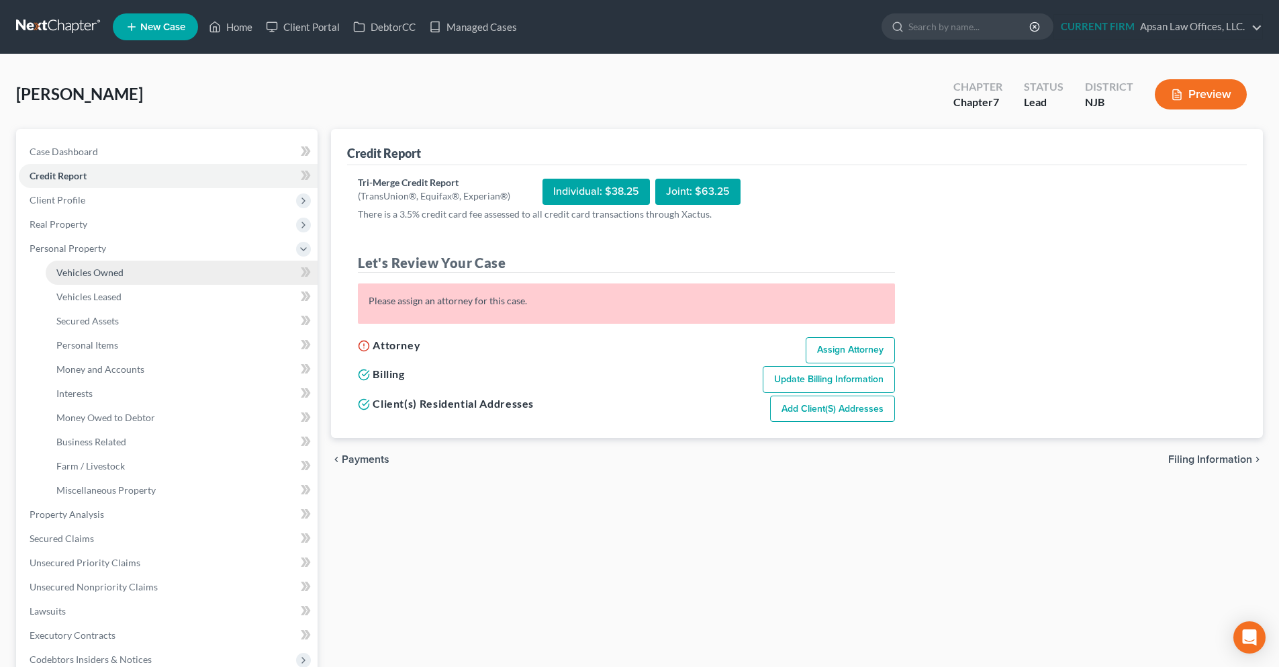
click at [95, 271] on span "Vehicles Owned" at bounding box center [89, 272] width 67 height 11
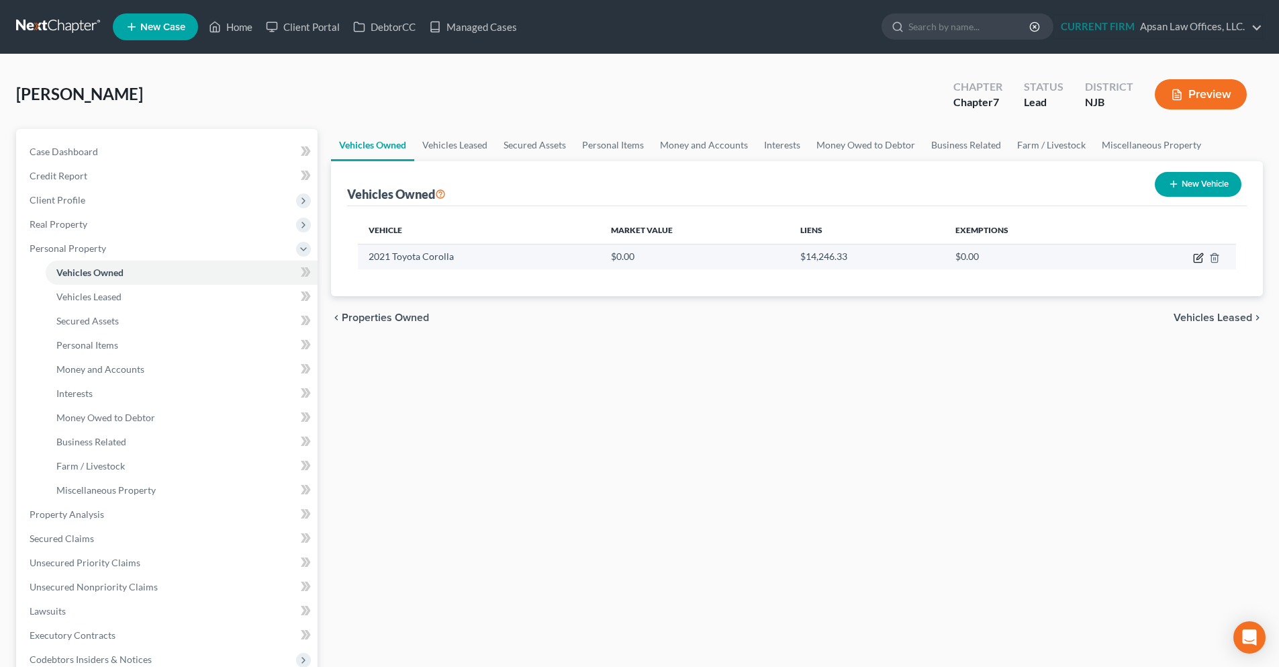
click at [1202, 259] on icon "button" at bounding box center [1198, 259] width 8 height 8
select select "0"
select select "5"
select select "0"
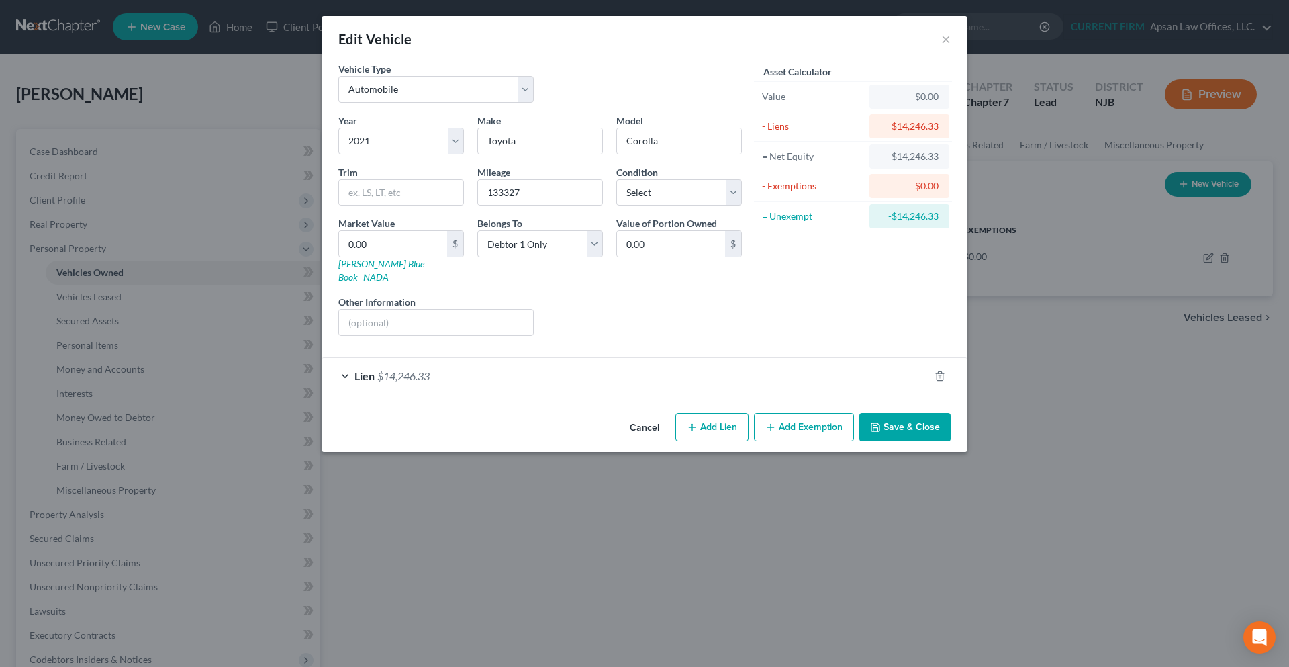
click at [348, 365] on div "Lien $14,246.33" at bounding box center [625, 376] width 607 height 36
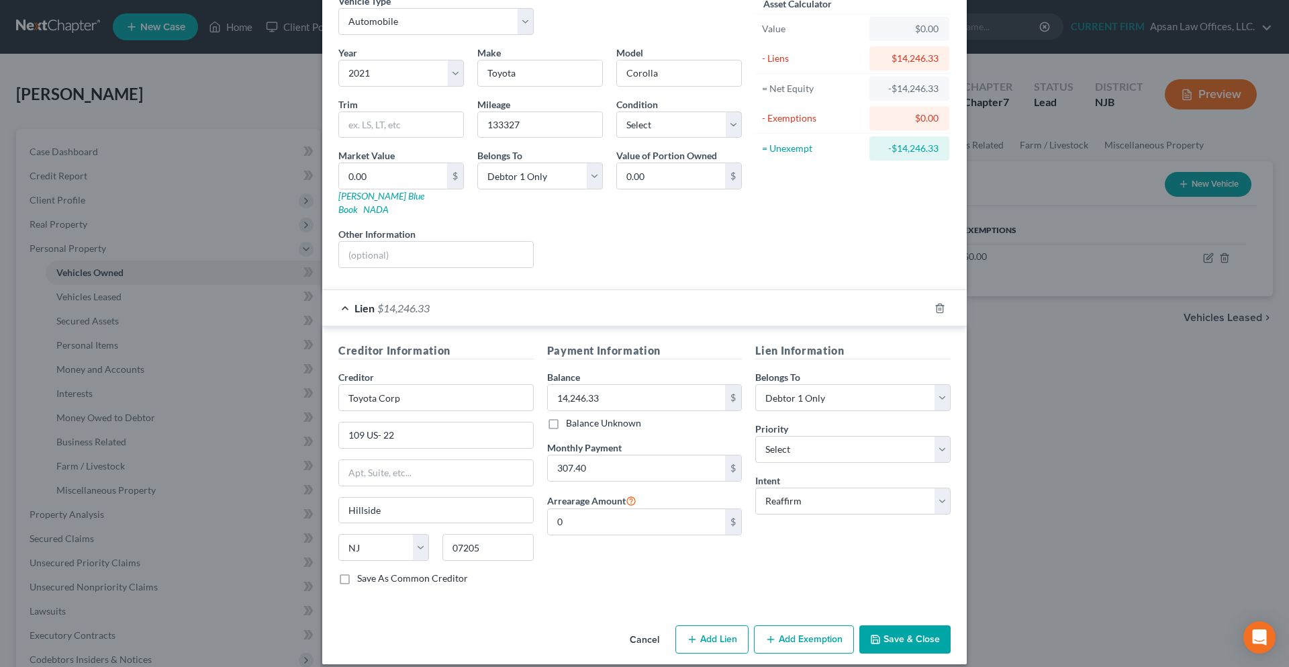
scroll to position [1, 0]
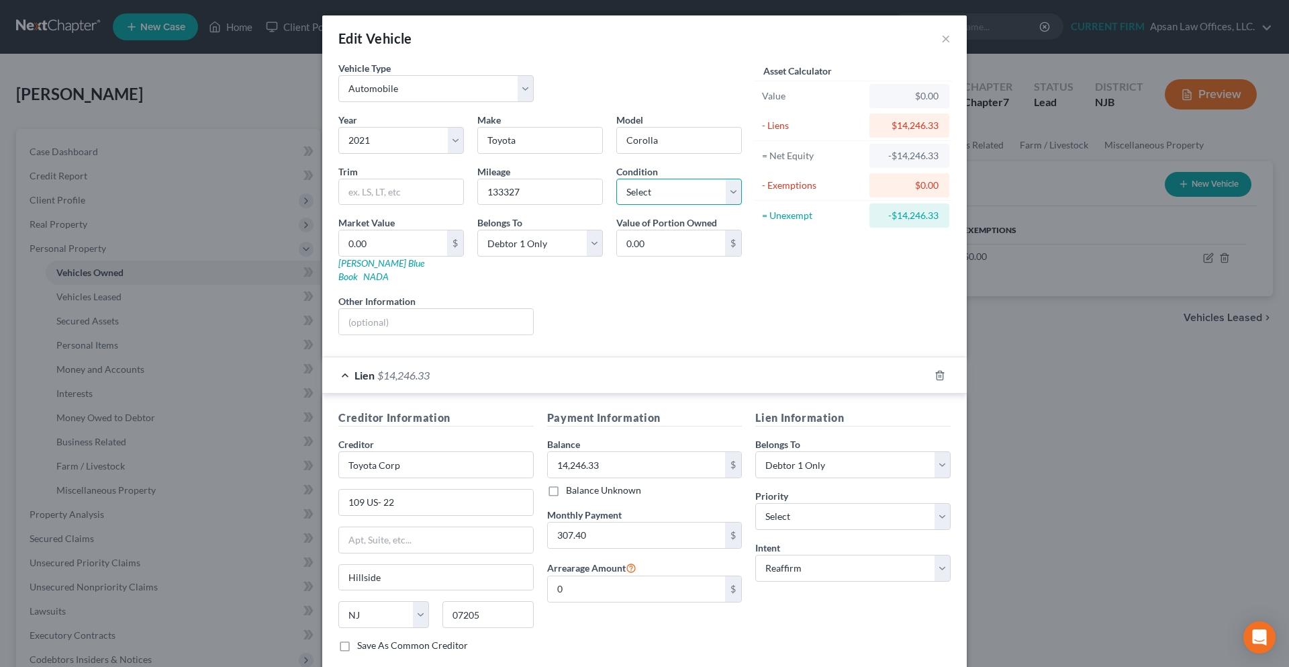
click at [725, 188] on select "Select Excellent Very Good Good Fair Poor" at bounding box center [679, 192] width 126 height 27
select select "2"
click at [616, 179] on select "Select Excellent Very Good Good Fair Poor" at bounding box center [679, 192] width 126 height 27
click at [379, 246] on input "0.00" at bounding box center [393, 243] width 108 height 26
type input "7"
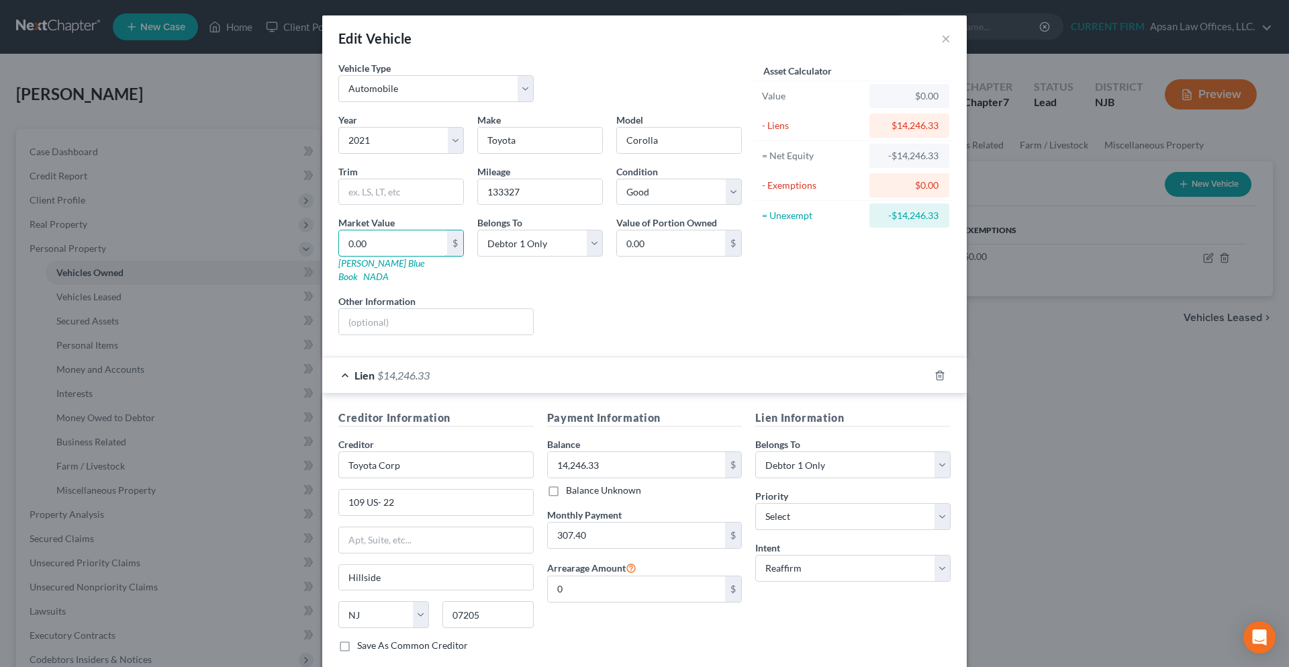
type input "7.00"
type input "78"
type input "78.00"
type input "785"
type input "785.00"
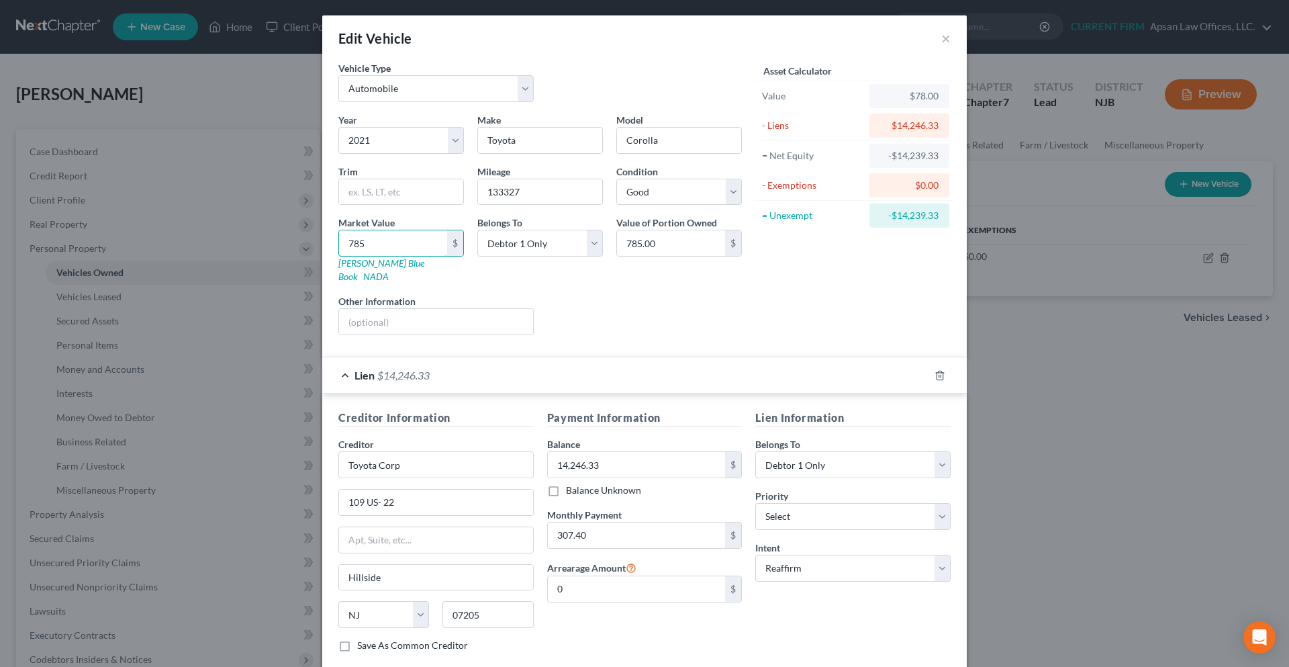
type input "7855"
type input "7,855.00"
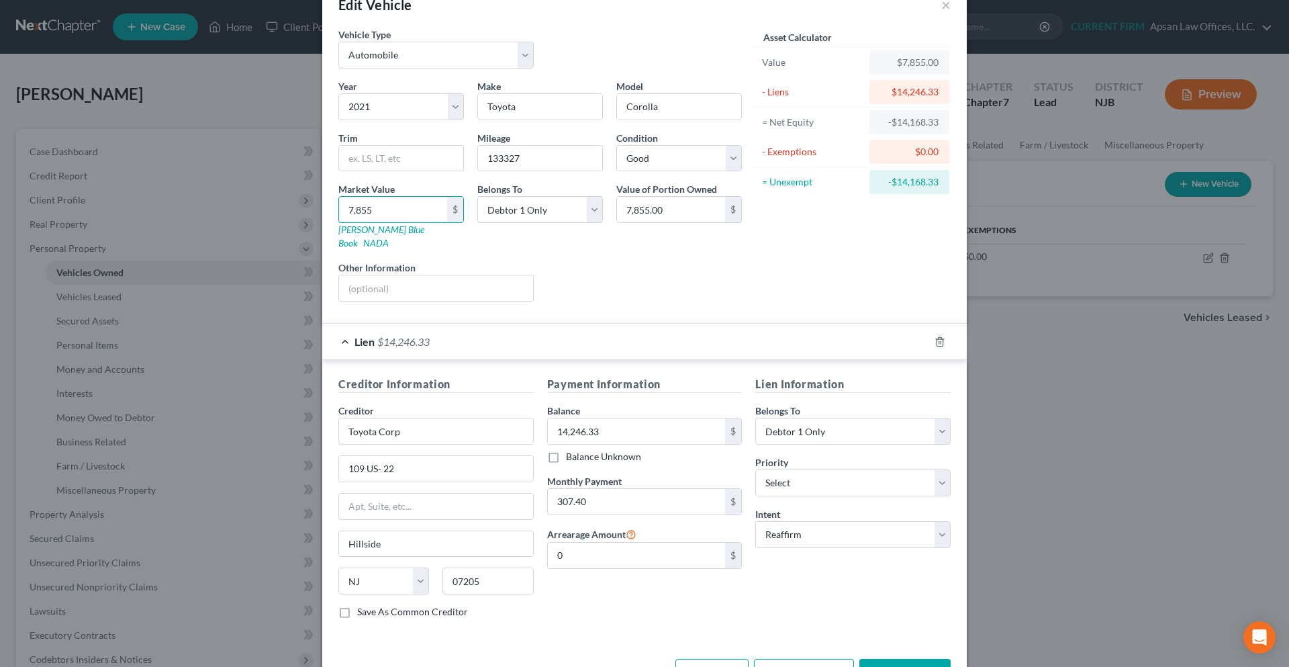
scroll to position [68, 0]
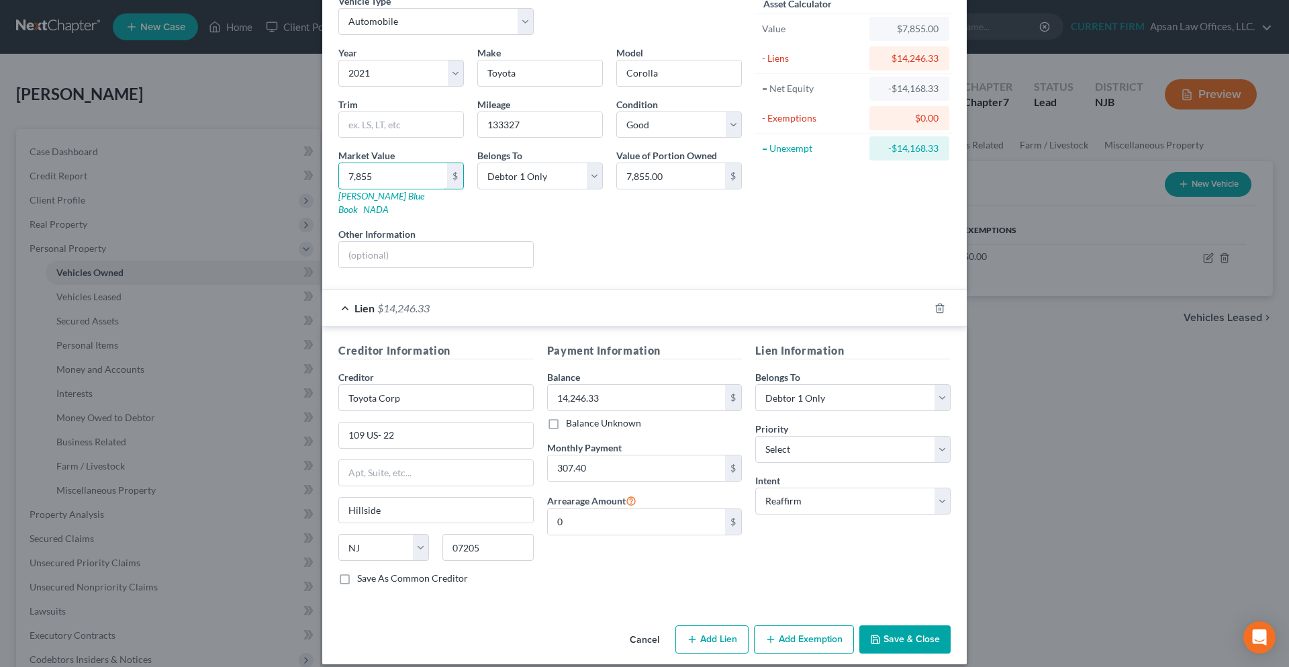
type input "7,855"
click at [894, 625] on button "Save & Close" at bounding box center [905, 639] width 91 height 28
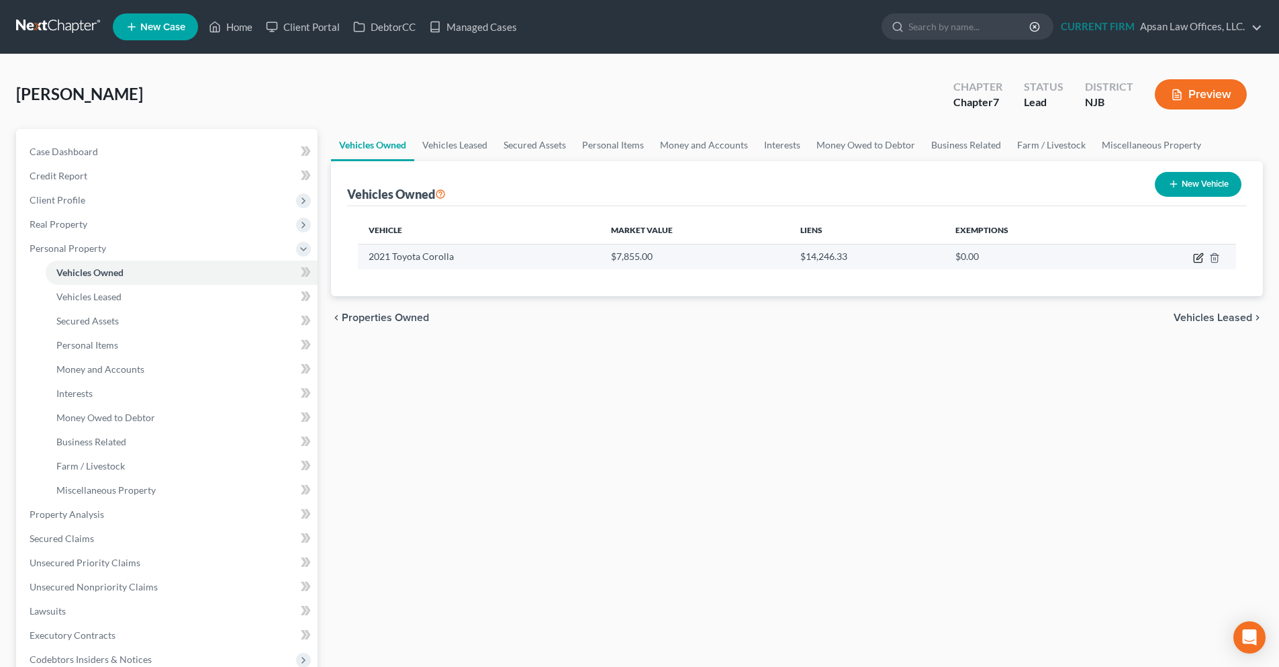
click at [1195, 259] on icon "button" at bounding box center [1198, 258] width 11 height 11
select select "0"
select select "5"
select select "2"
select select "0"
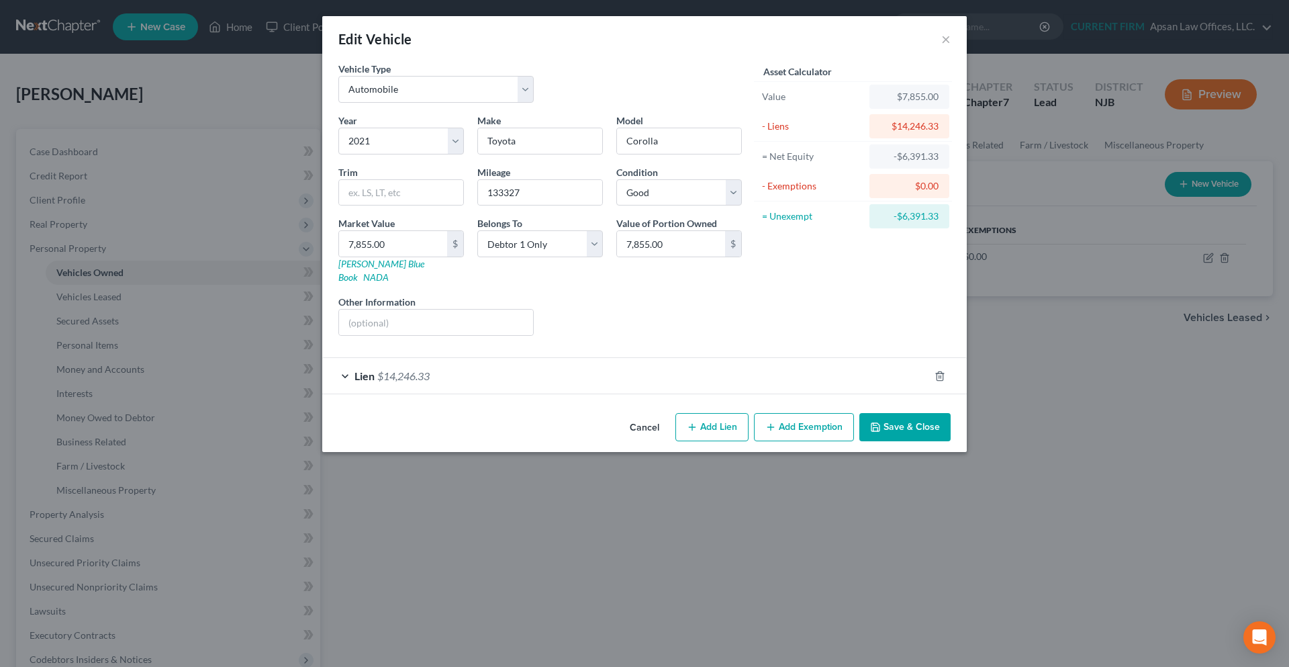
click at [800, 416] on button "Add Exemption" at bounding box center [804, 427] width 100 height 28
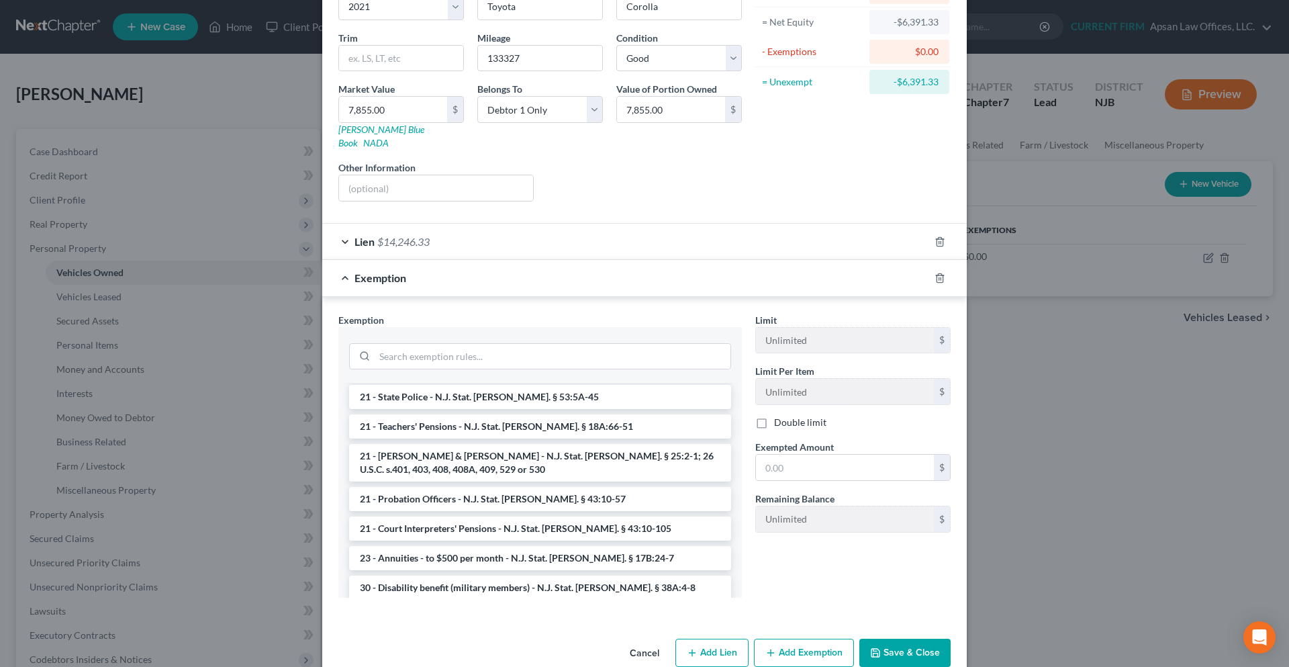
scroll to position [604, 0]
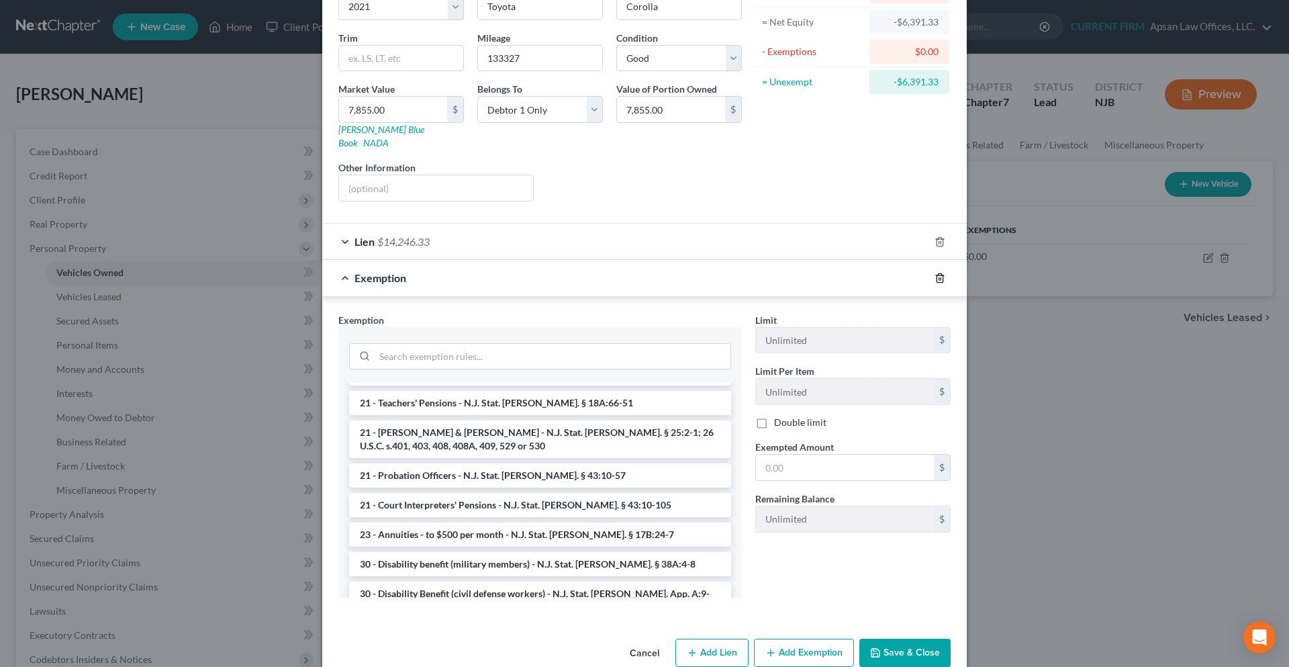
click at [939, 277] on line "button" at bounding box center [939, 278] width 0 height 3
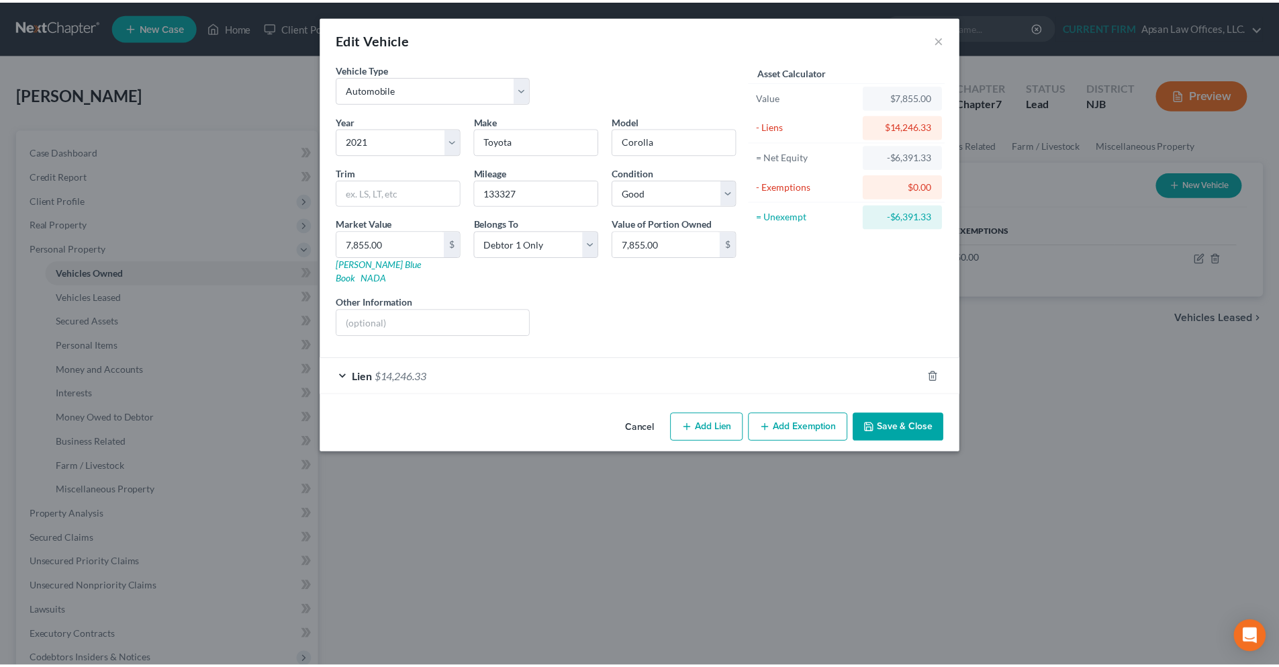
scroll to position [0, 0]
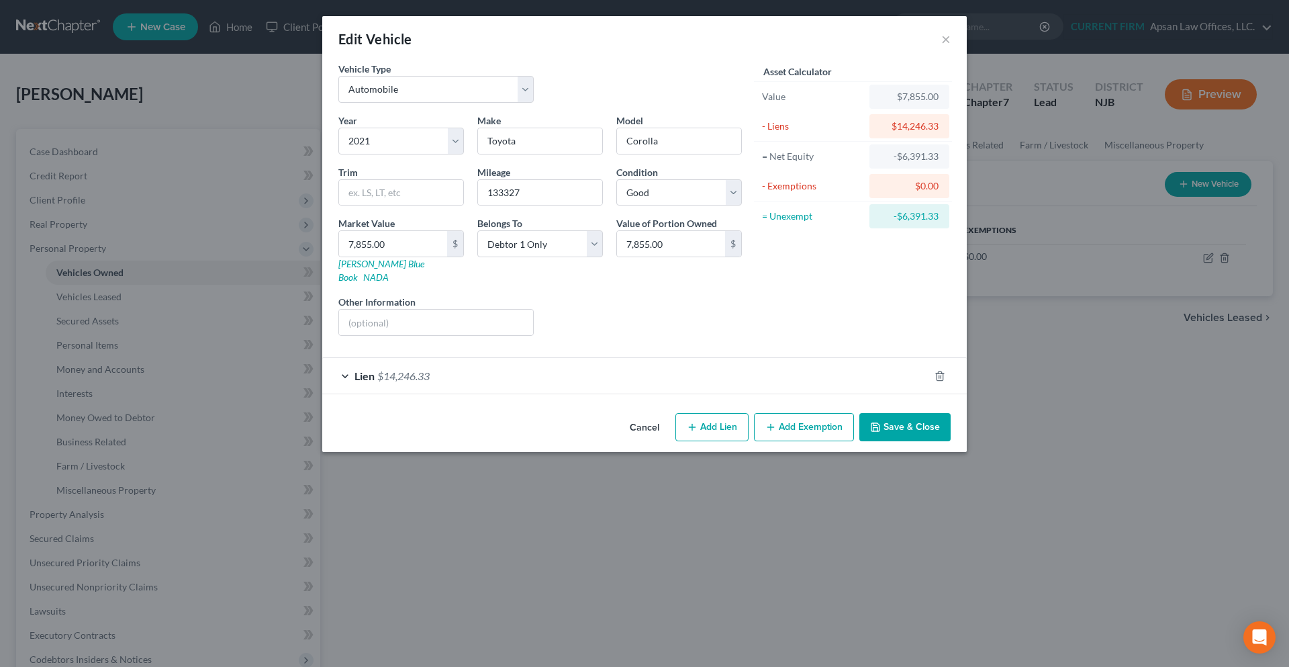
click at [887, 413] on button "Save & Close" at bounding box center [905, 427] width 91 height 28
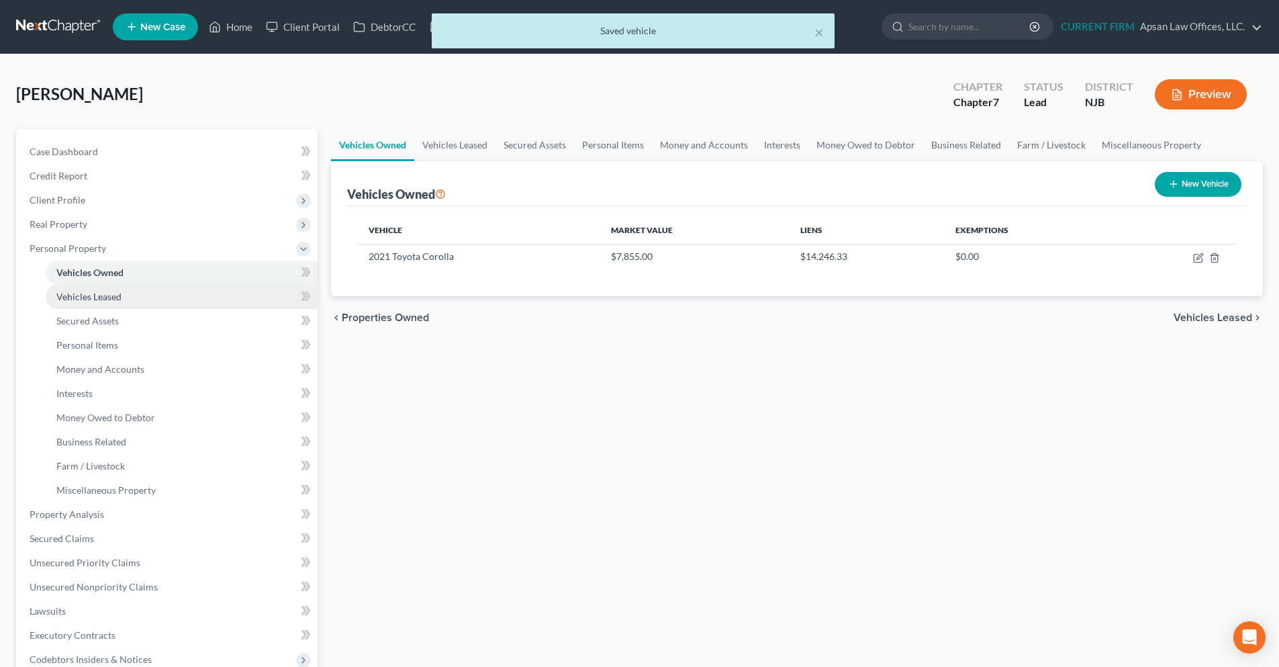
click at [109, 297] on span "Vehicles Leased" at bounding box center [88, 296] width 65 height 11
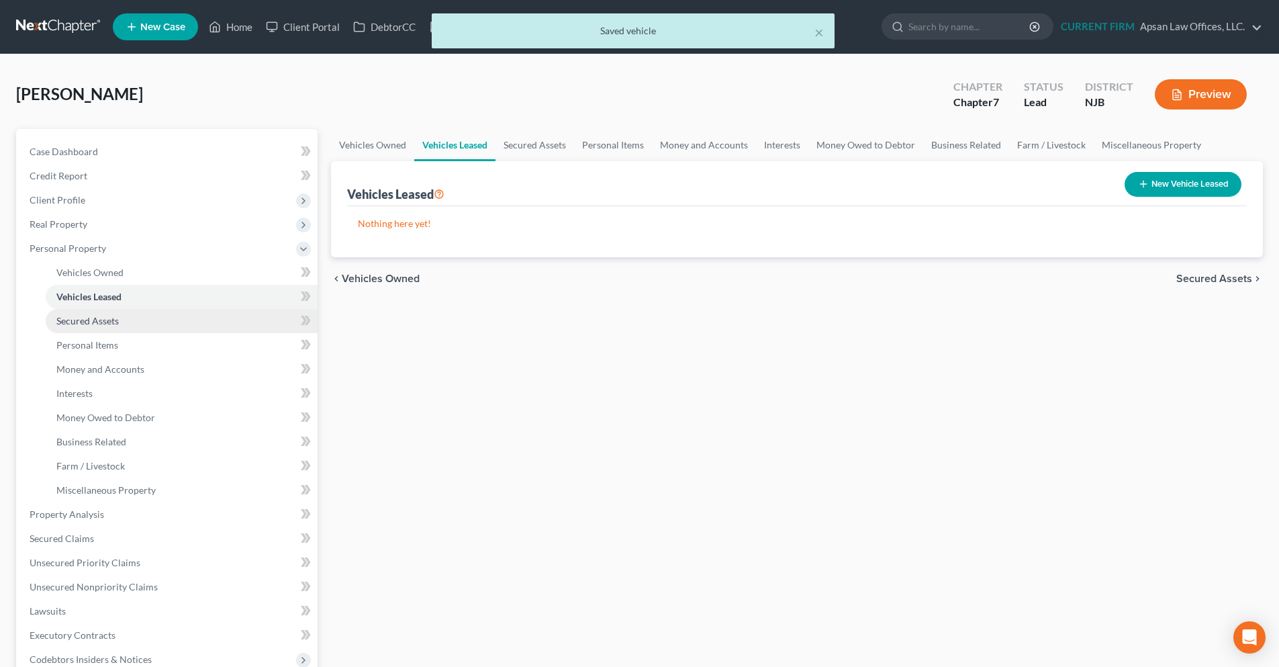
click at [107, 320] on span "Secured Assets" at bounding box center [87, 320] width 62 height 11
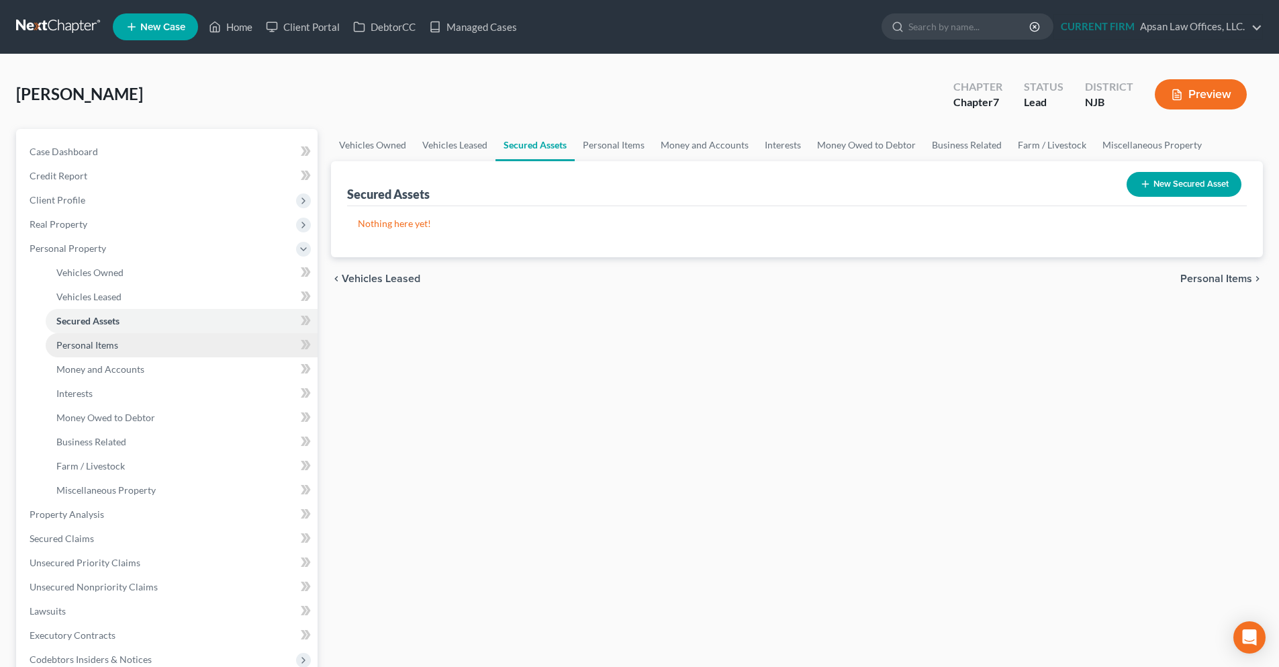
click at [105, 351] on link "Personal Items" at bounding box center [182, 345] width 272 height 24
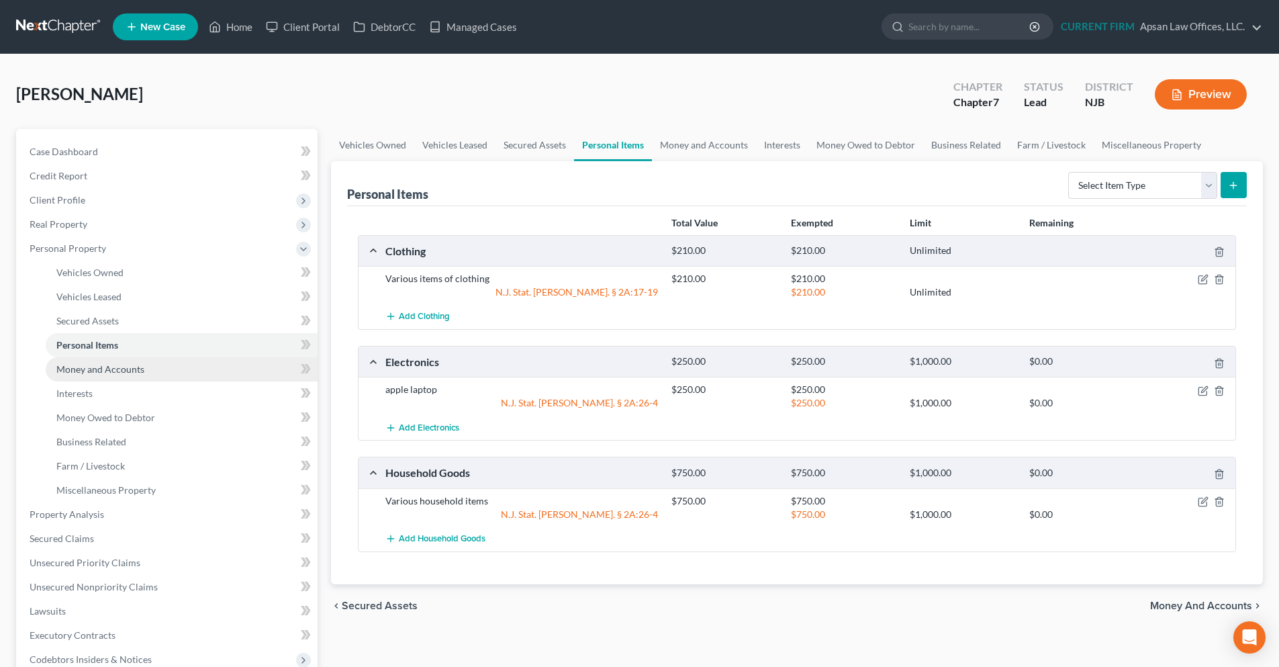
click at [111, 367] on span "Money and Accounts" at bounding box center [100, 368] width 88 height 11
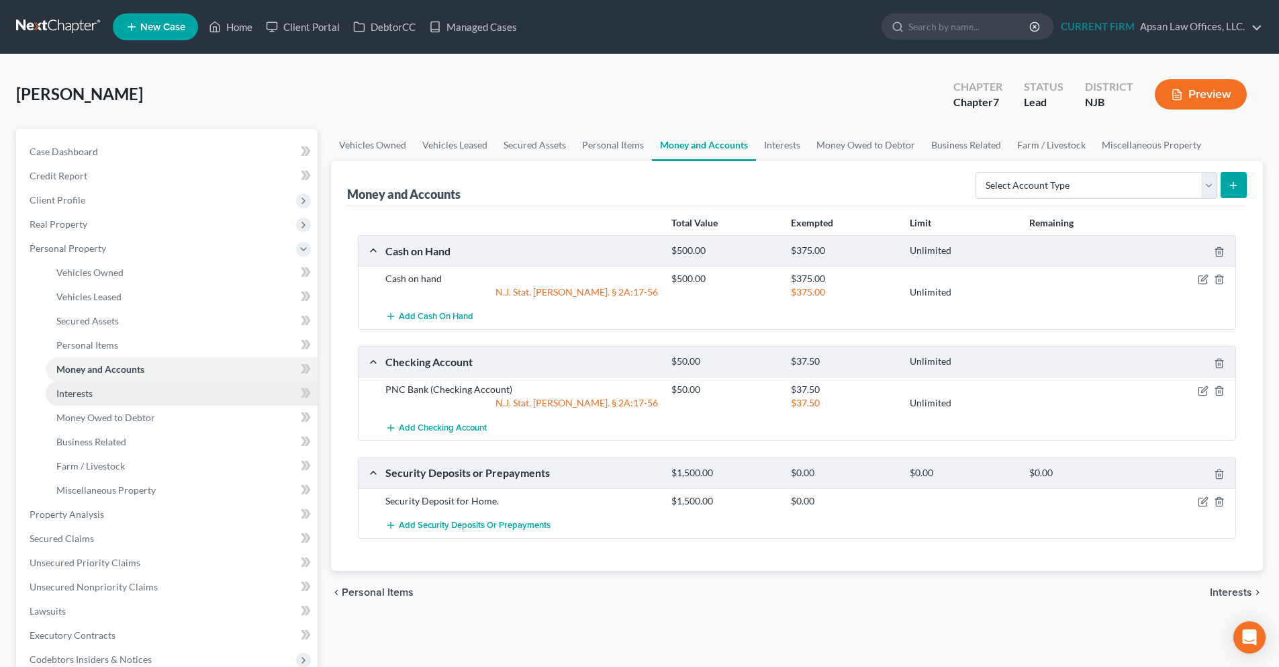
click at [77, 391] on span "Interests" at bounding box center [74, 392] width 36 height 11
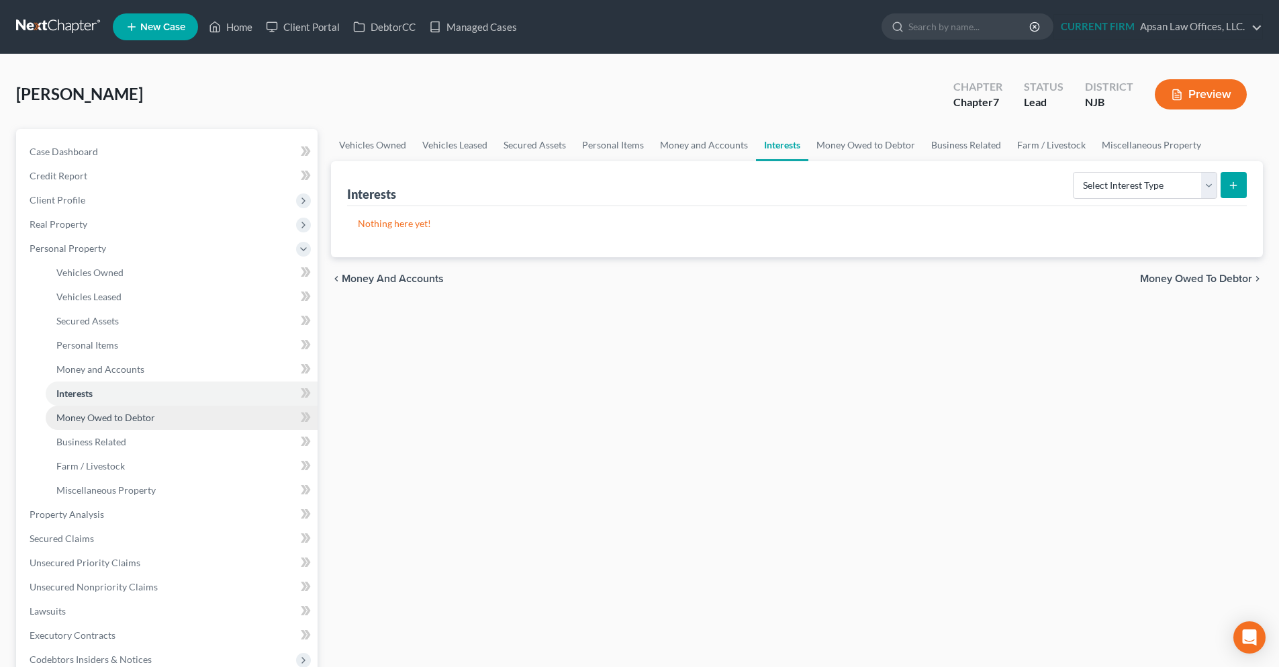
click at [81, 414] on span "Money Owed to Debtor" at bounding box center [105, 417] width 99 height 11
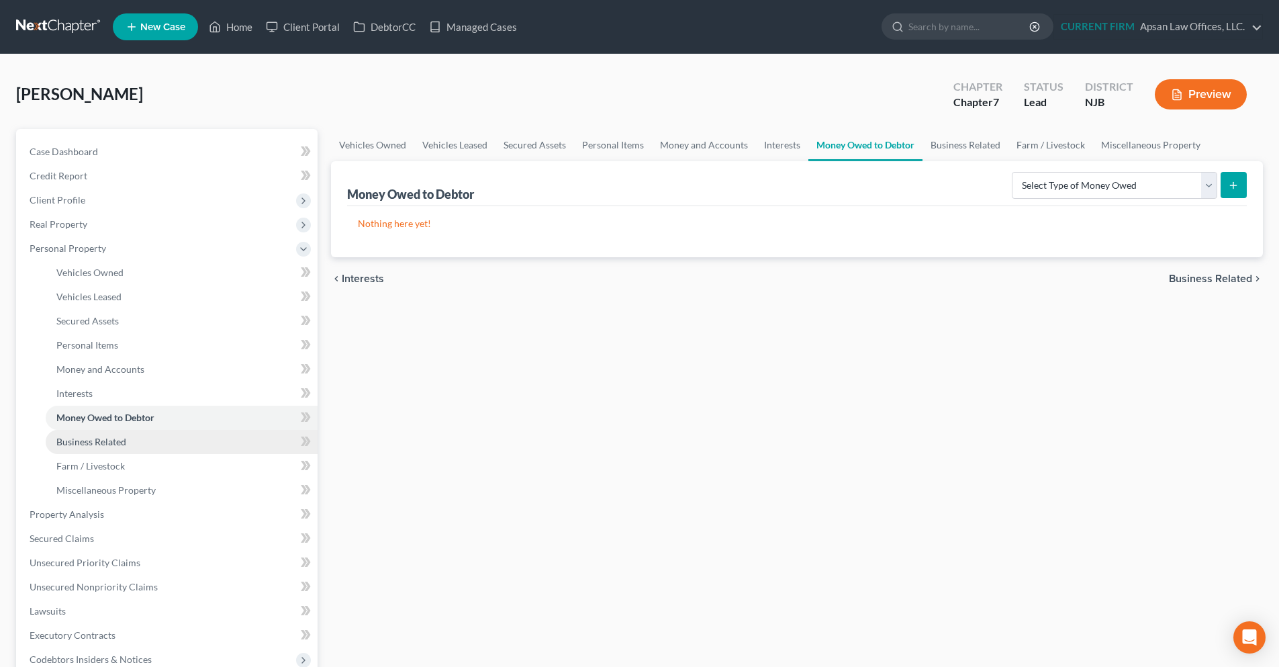
click at [83, 441] on span "Business Related" at bounding box center [91, 441] width 70 height 11
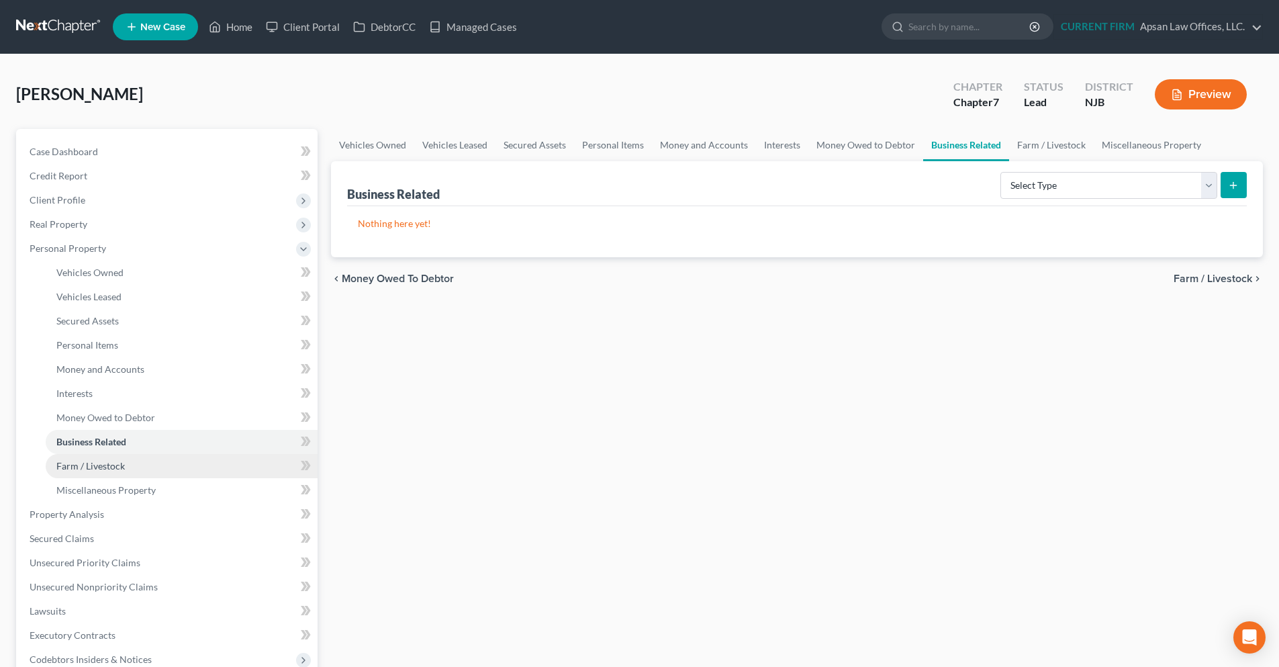
click at [92, 467] on span "Farm / Livestock" at bounding box center [90, 465] width 68 height 11
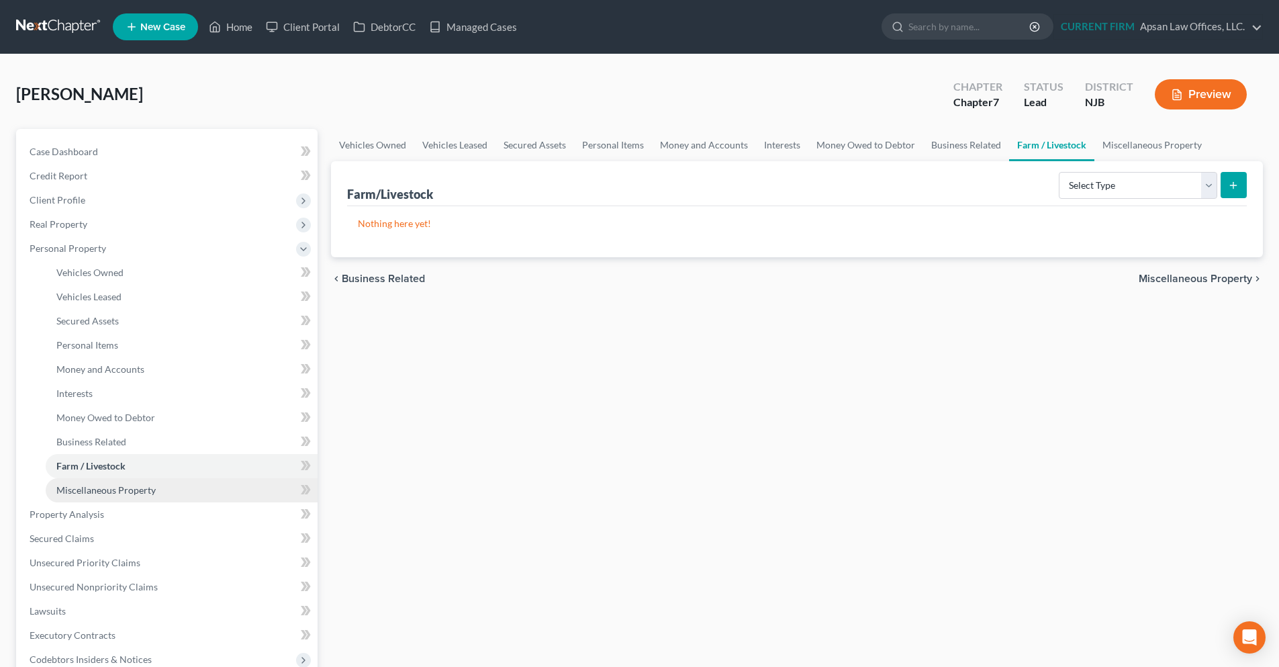
click at [93, 488] on span "Miscellaneous Property" at bounding box center [105, 489] width 99 height 11
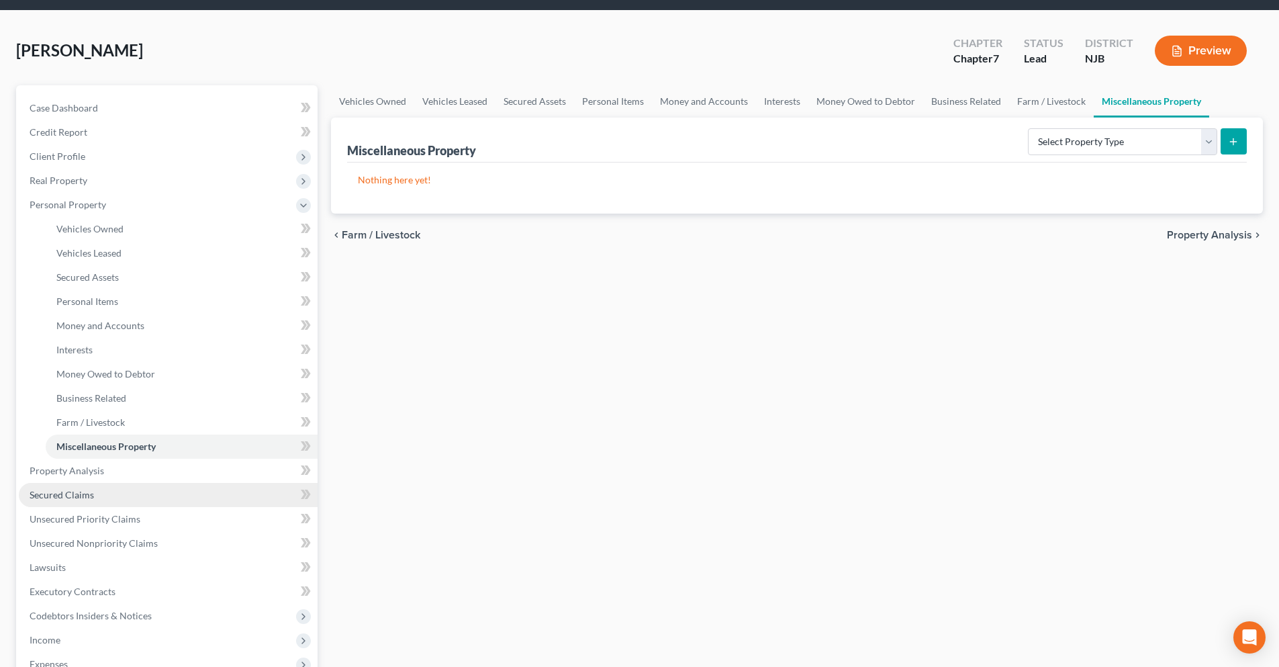
scroll to position [67, 0]
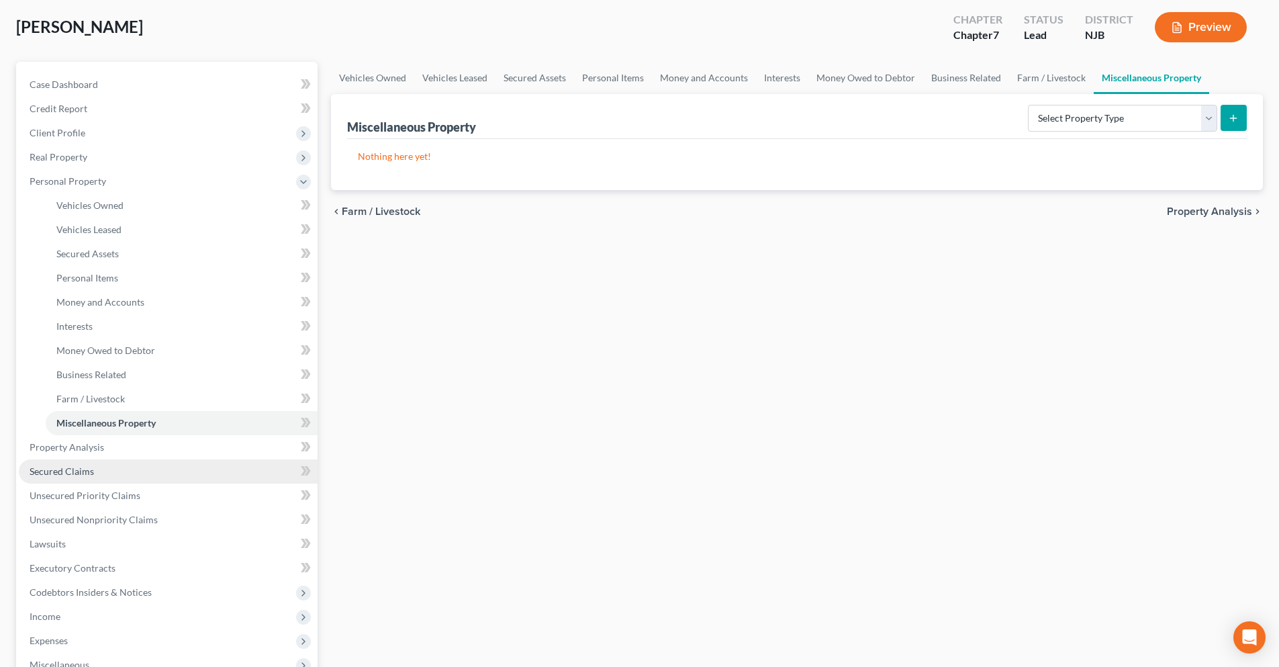
click at [59, 472] on span "Secured Claims" at bounding box center [62, 470] width 64 height 11
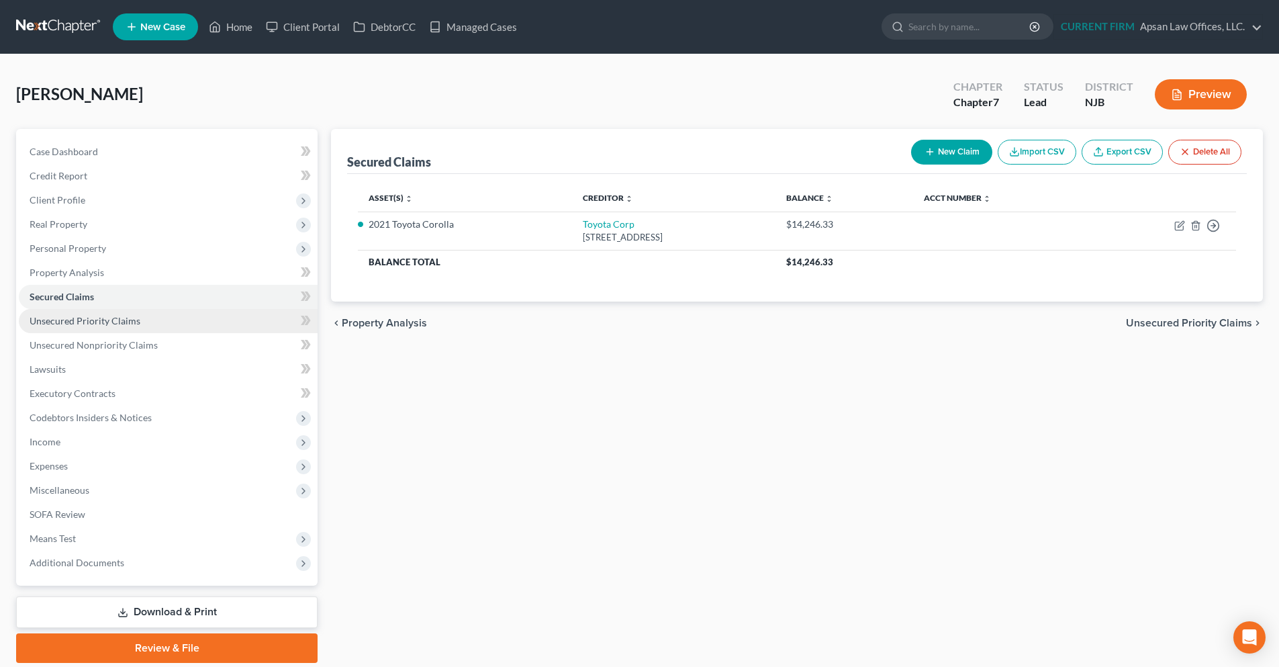
click at [80, 322] on span "Unsecured Priority Claims" at bounding box center [85, 320] width 111 height 11
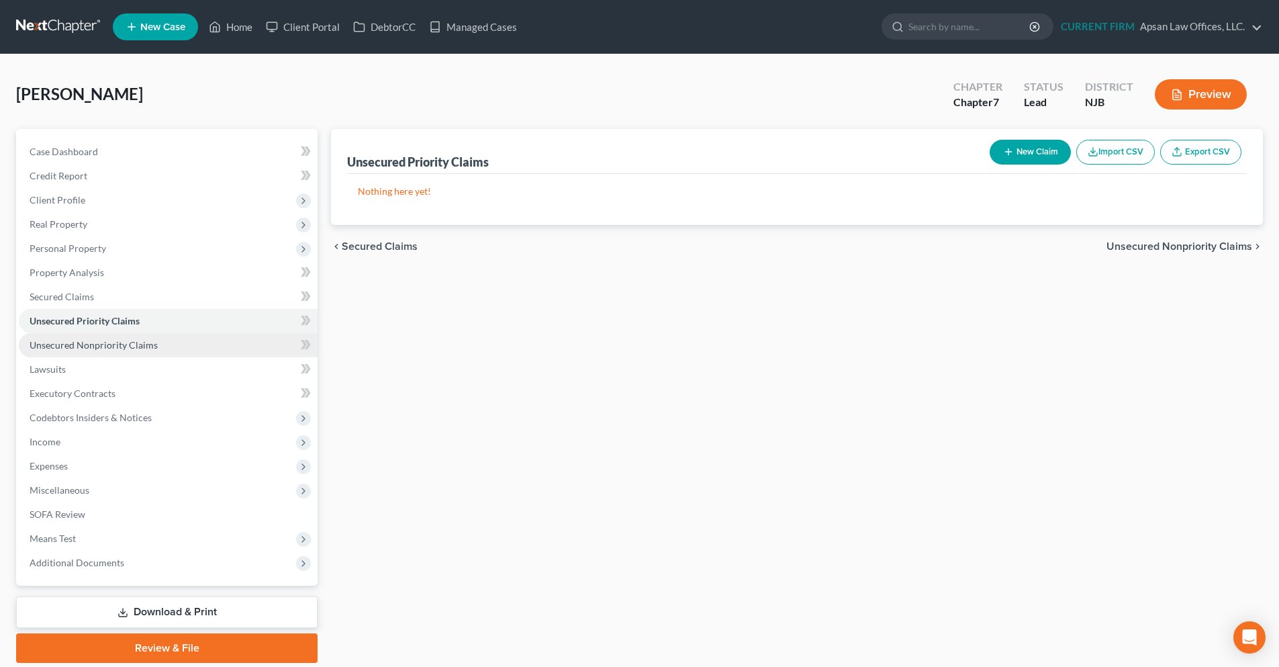
click at [85, 345] on span "Unsecured Nonpriority Claims" at bounding box center [94, 344] width 128 height 11
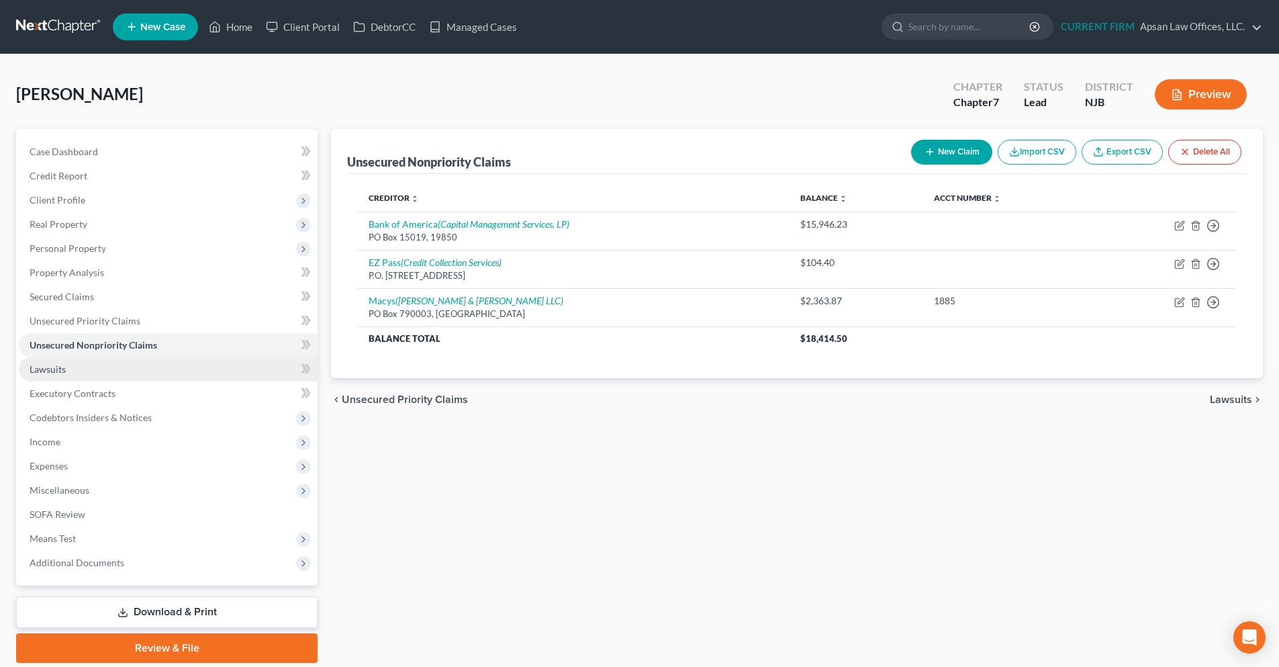
click at [59, 377] on link "Lawsuits" at bounding box center [168, 369] width 299 height 24
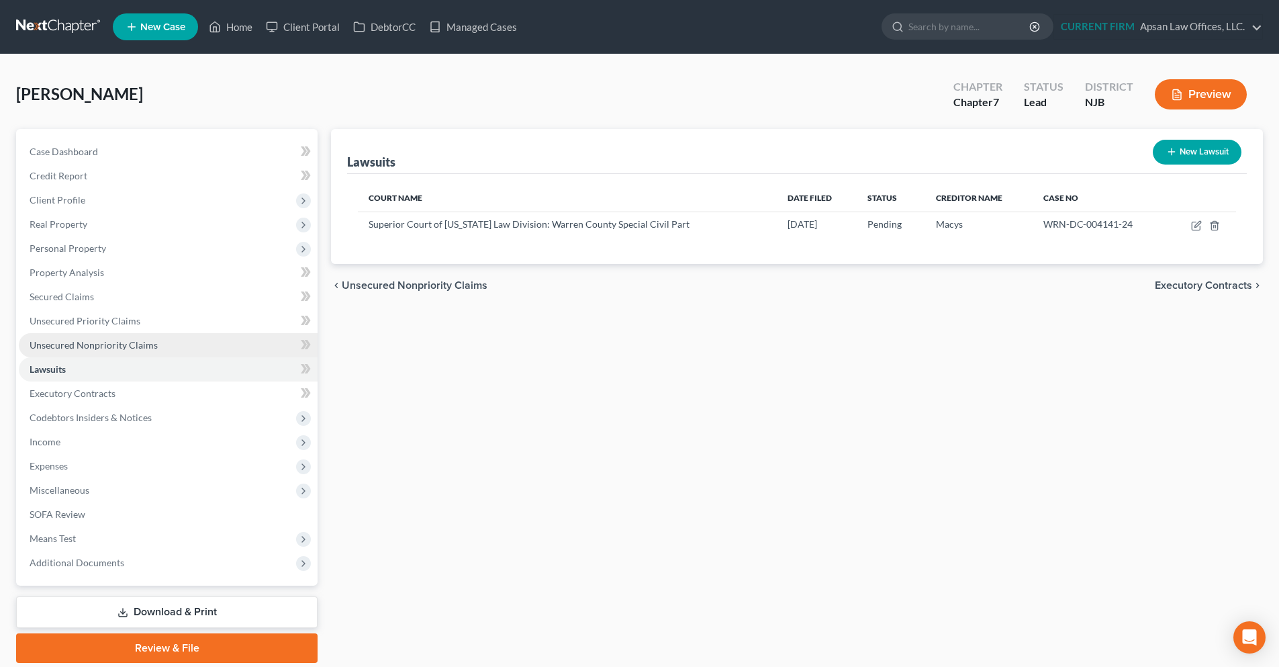
click at [74, 341] on span "Unsecured Nonpriority Claims" at bounding box center [94, 344] width 128 height 11
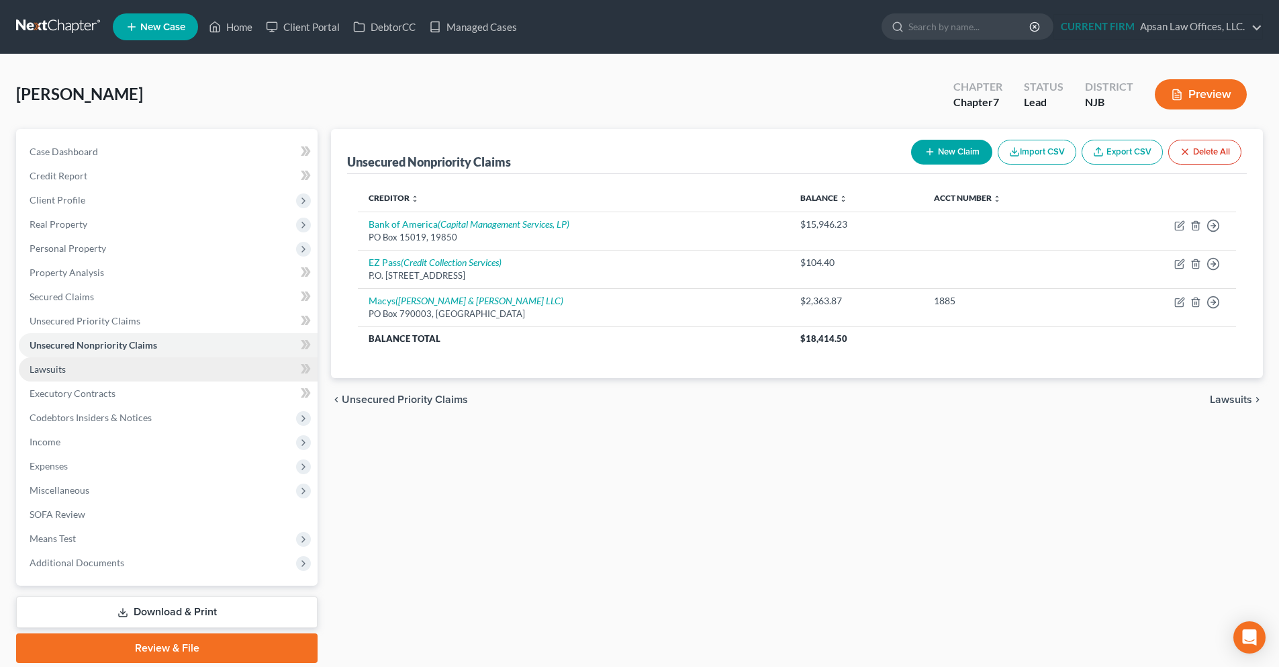
click at [33, 367] on span "Lawsuits" at bounding box center [48, 368] width 36 height 11
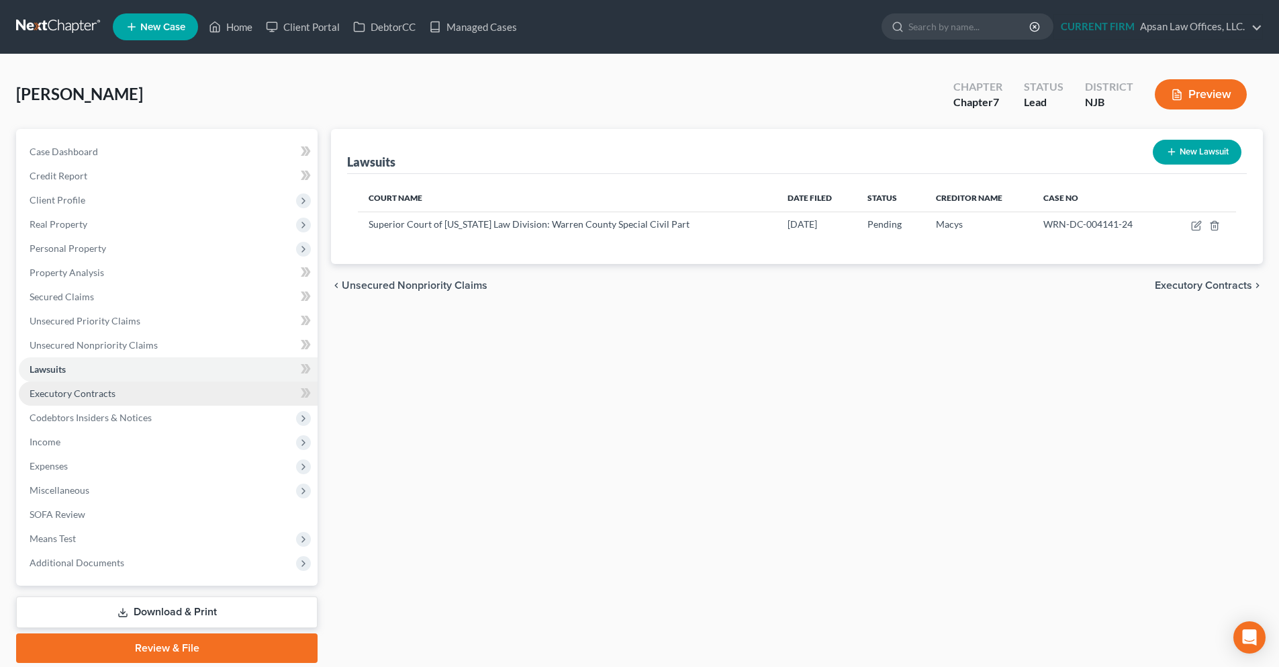
click at [52, 394] on span "Executory Contracts" at bounding box center [73, 392] width 86 height 11
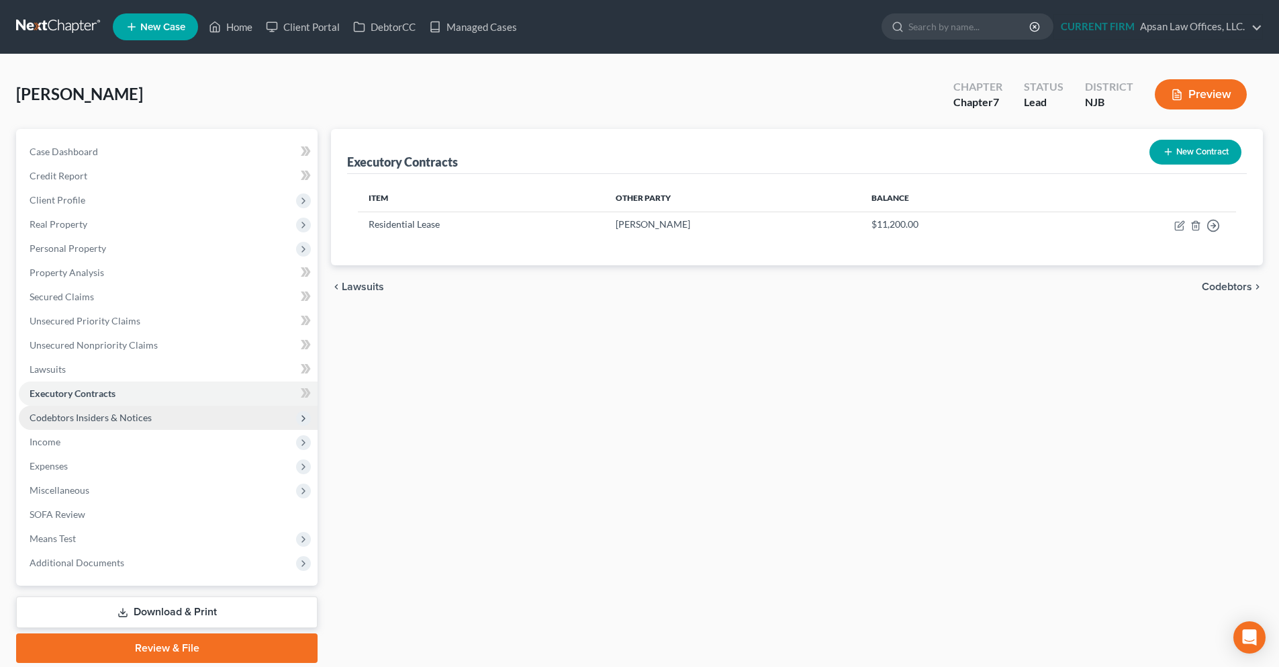
click at [64, 412] on span "Codebtors Insiders & Notices" at bounding box center [91, 417] width 122 height 11
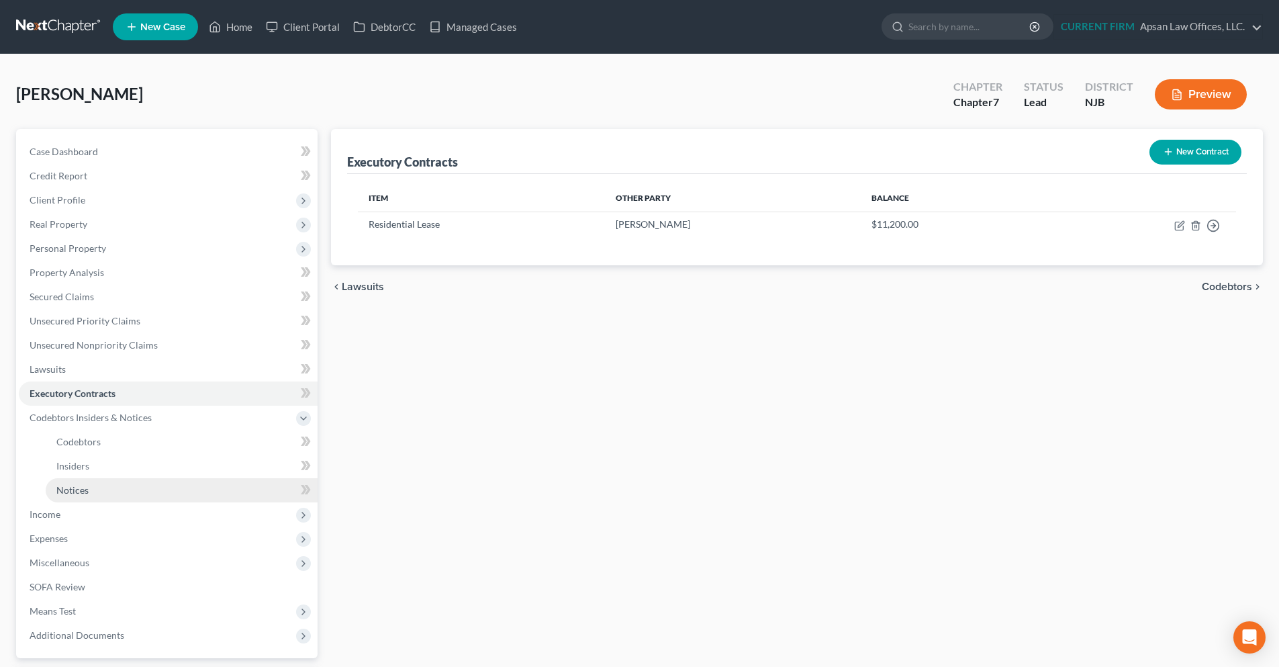
click at [75, 486] on span "Notices" at bounding box center [72, 489] width 32 height 11
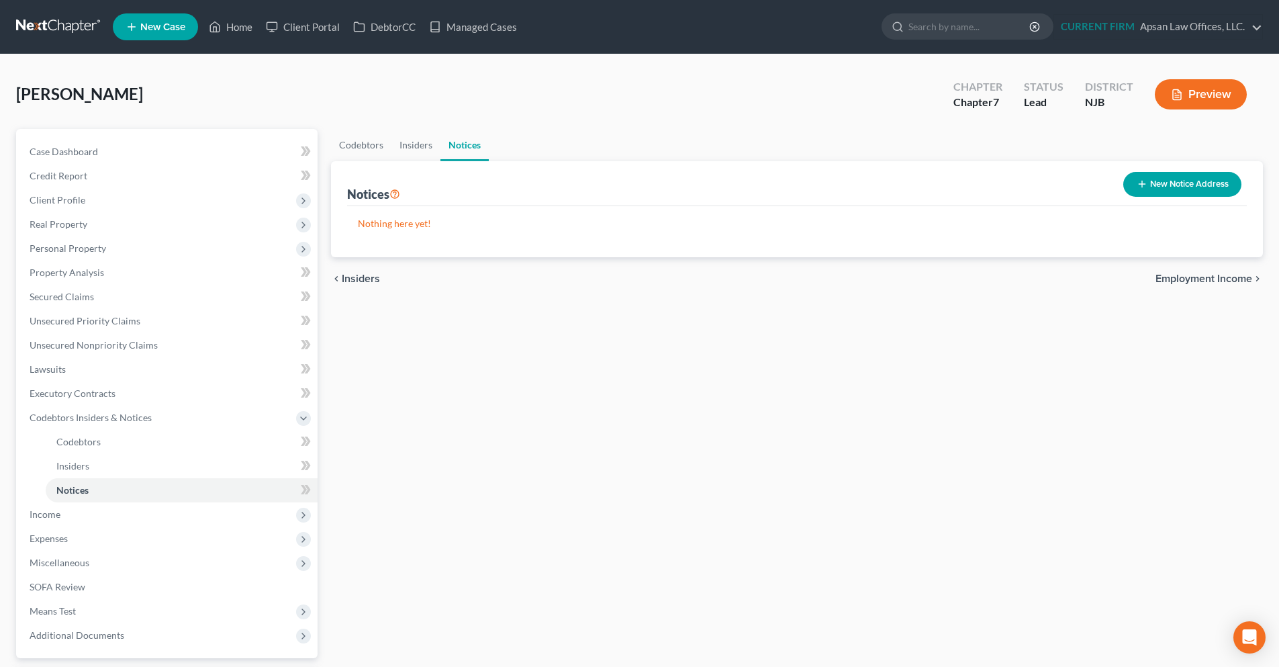
click at [1168, 183] on button "New Notice Address" at bounding box center [1182, 184] width 118 height 25
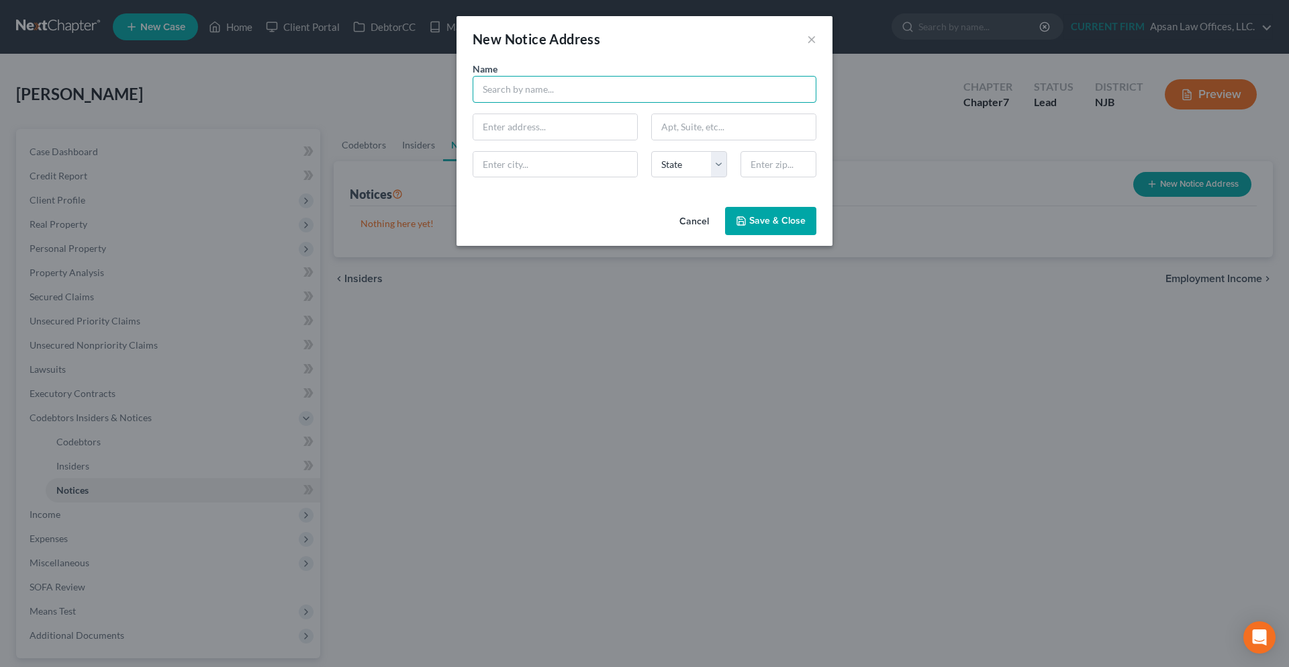
click at [565, 84] on input "text" at bounding box center [645, 89] width 344 height 27
type input "I"
type input "i"
click at [690, 225] on button "Cancel" at bounding box center [694, 221] width 51 height 27
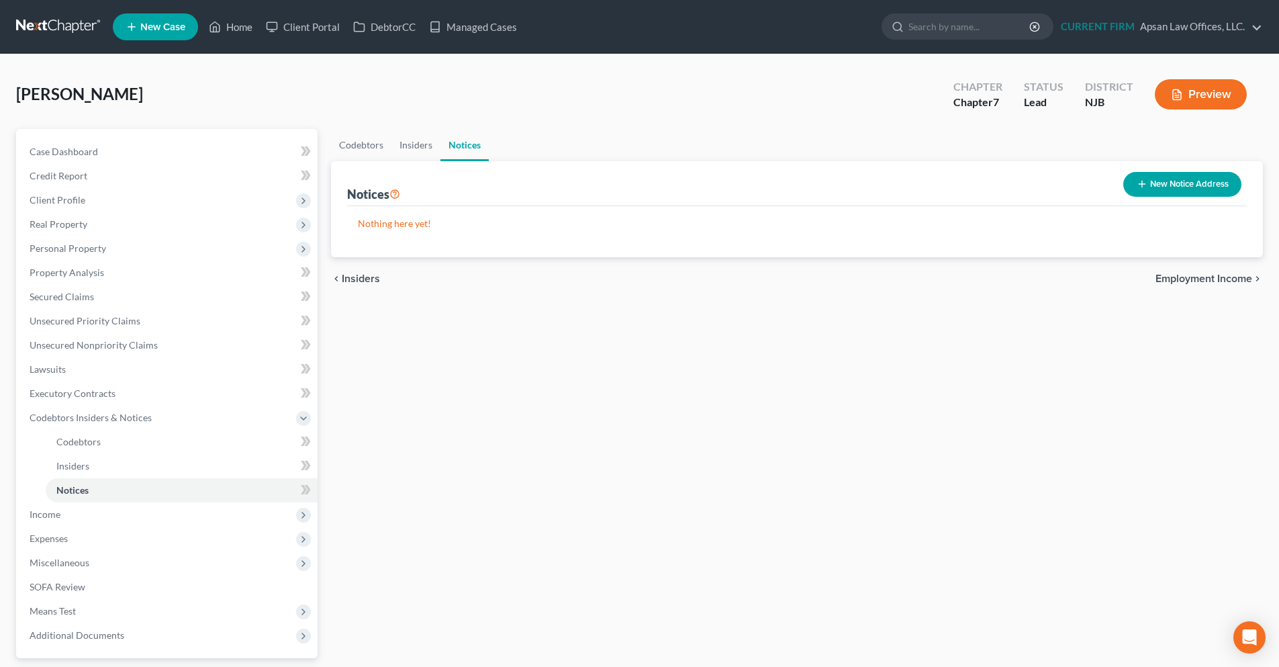
click at [1168, 275] on span "Employment Income" at bounding box center [1204, 278] width 97 height 11
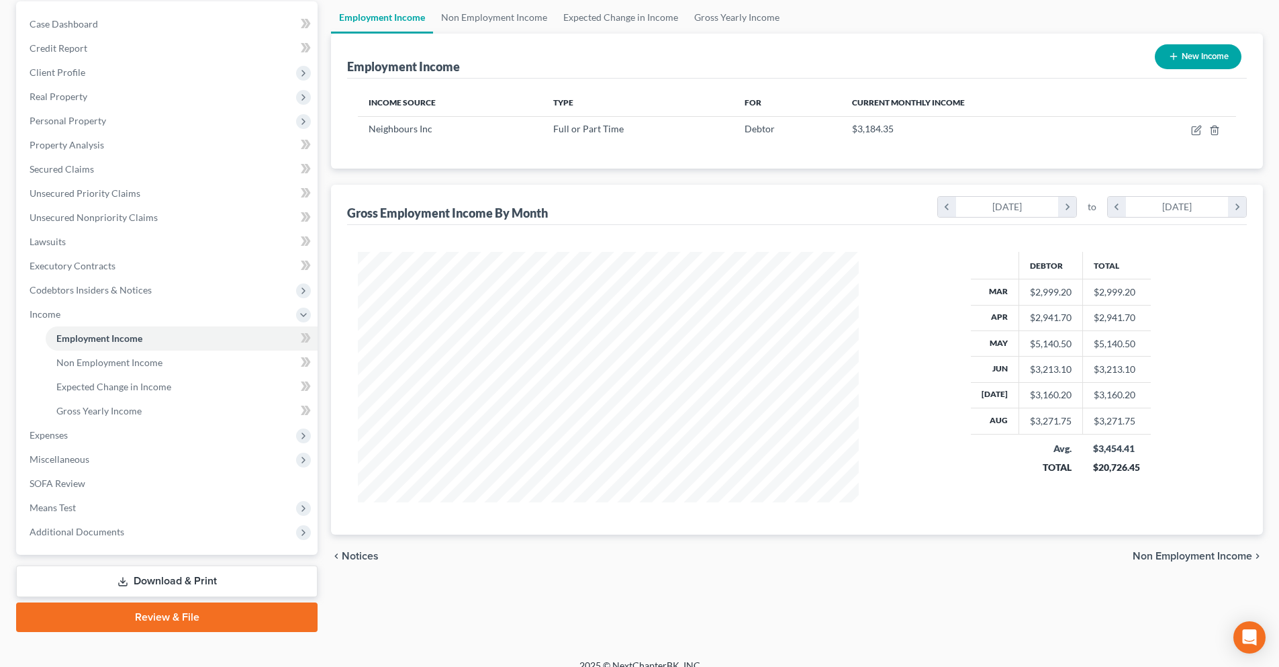
scroll to position [134, 0]
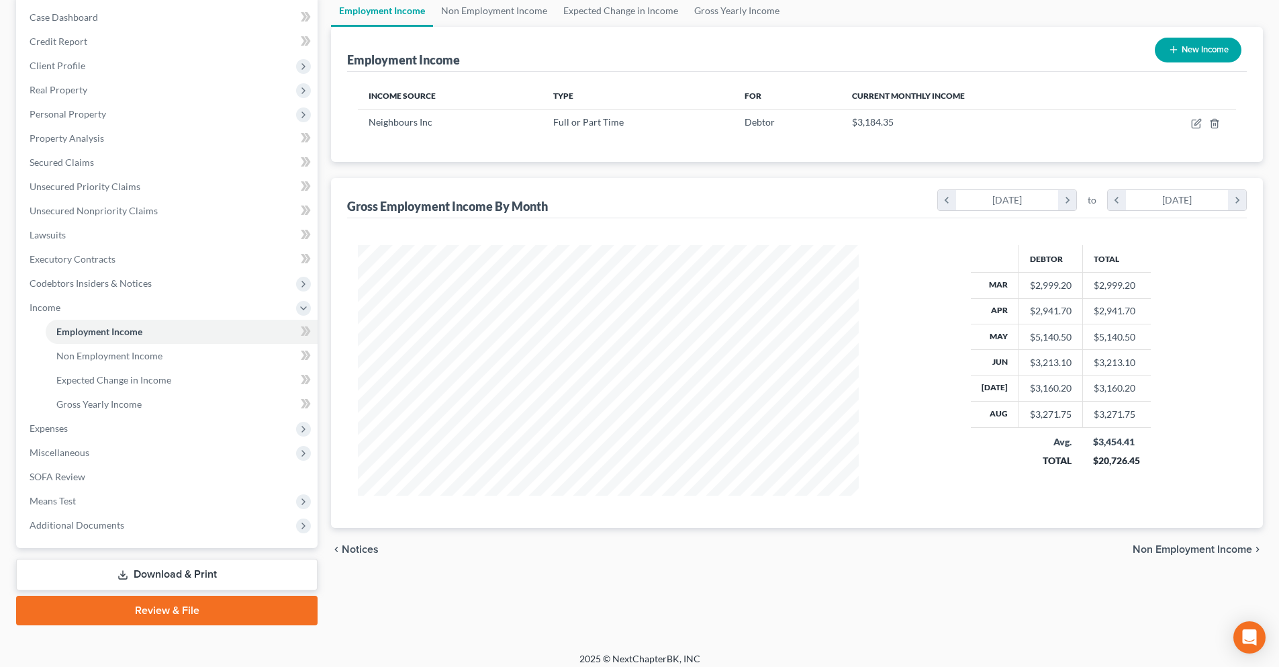
click at [1179, 554] on span "Non Employment Income" at bounding box center [1193, 549] width 120 height 11
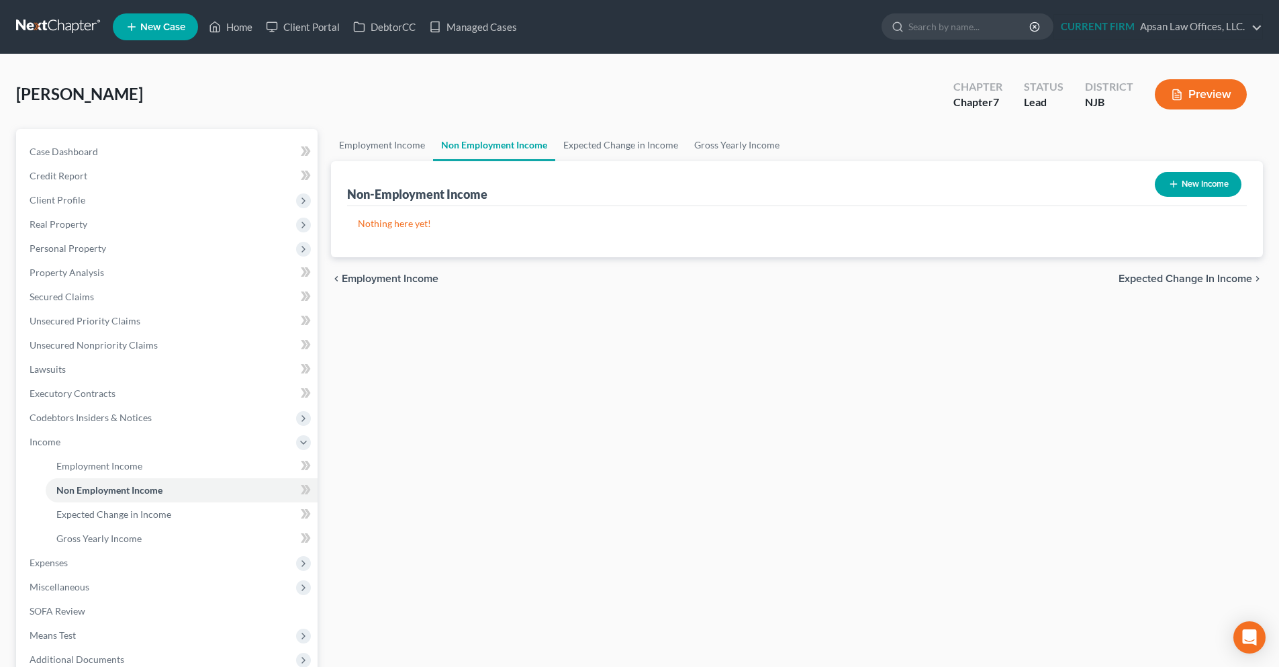
click at [1200, 275] on span "Expected Change in Income" at bounding box center [1186, 278] width 134 height 11
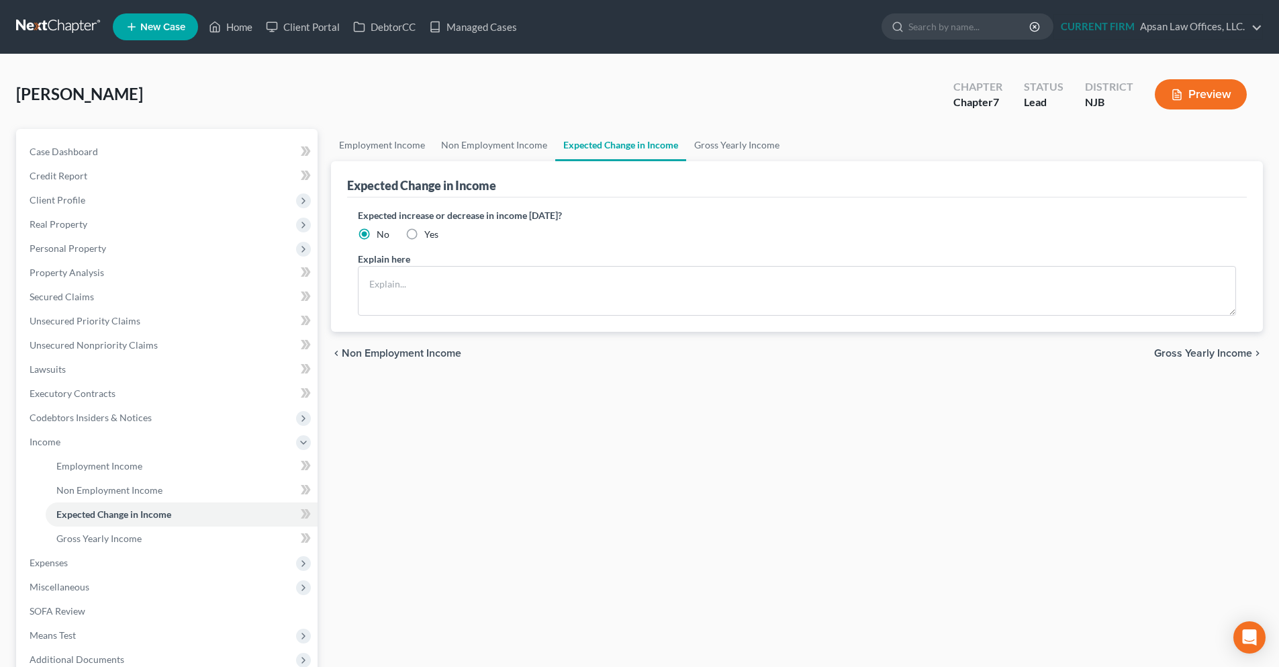
click at [1191, 356] on span "Gross Yearly Income" at bounding box center [1203, 353] width 98 height 11
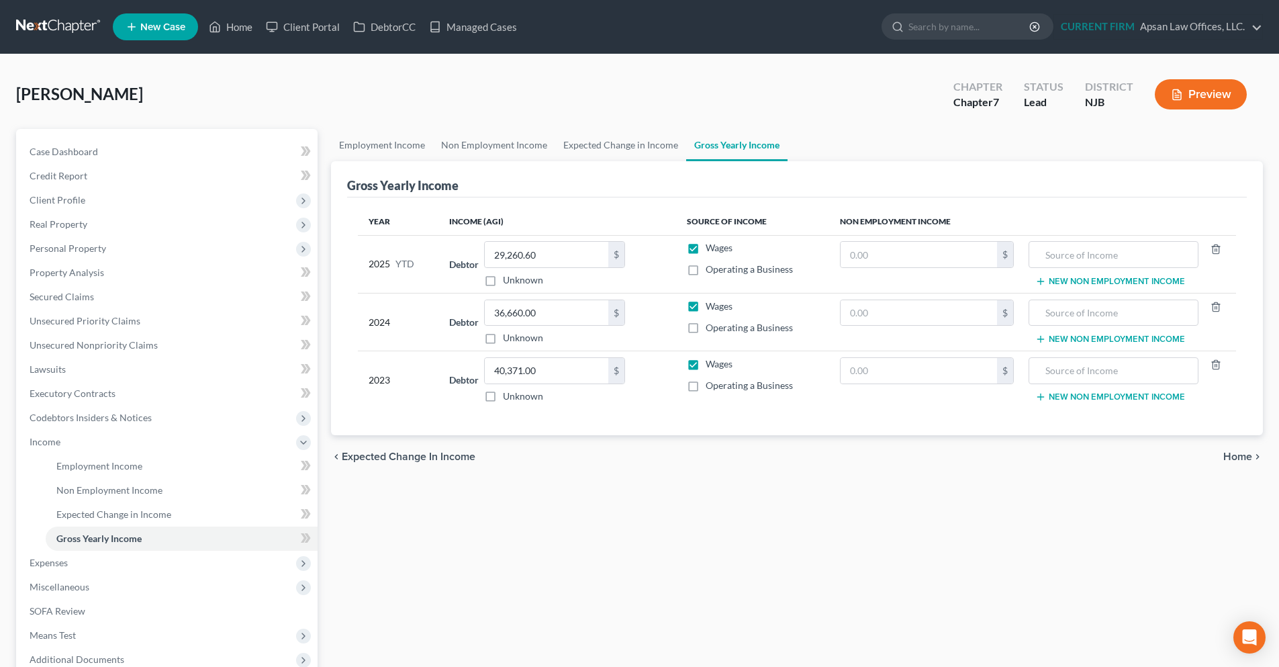
click at [1230, 455] on span "Home" at bounding box center [1238, 456] width 29 height 11
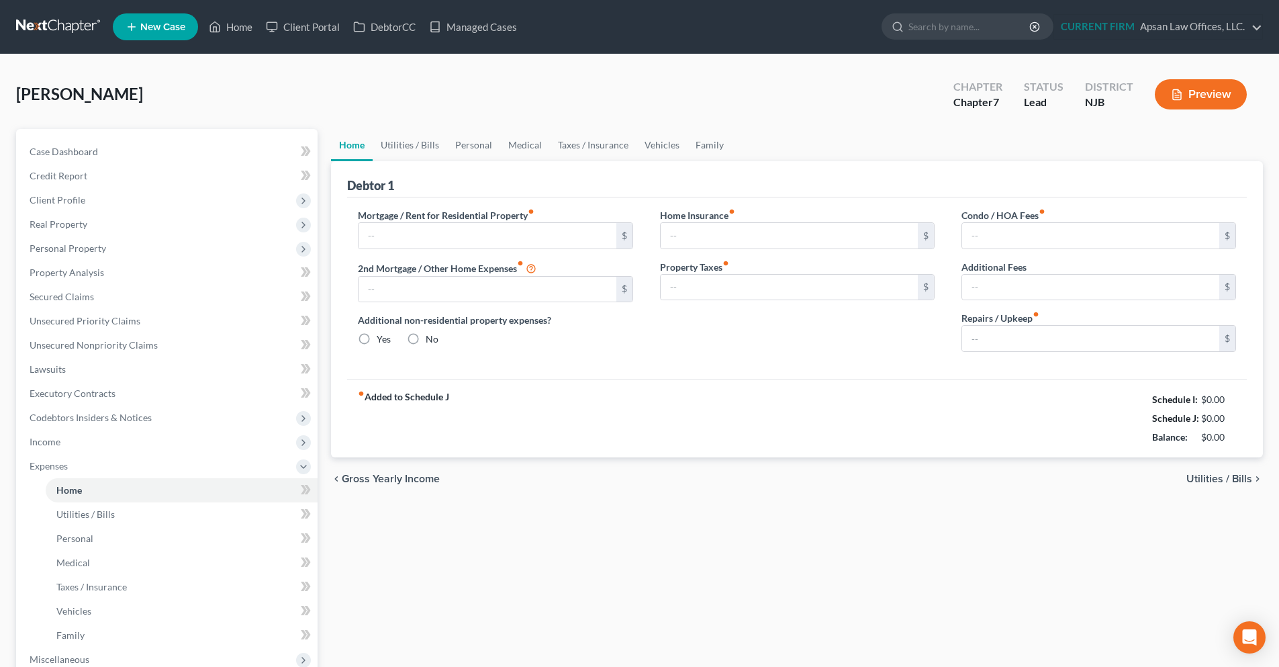
type input "1,600.00"
type input "0.00"
radio input "true"
type input "0.00"
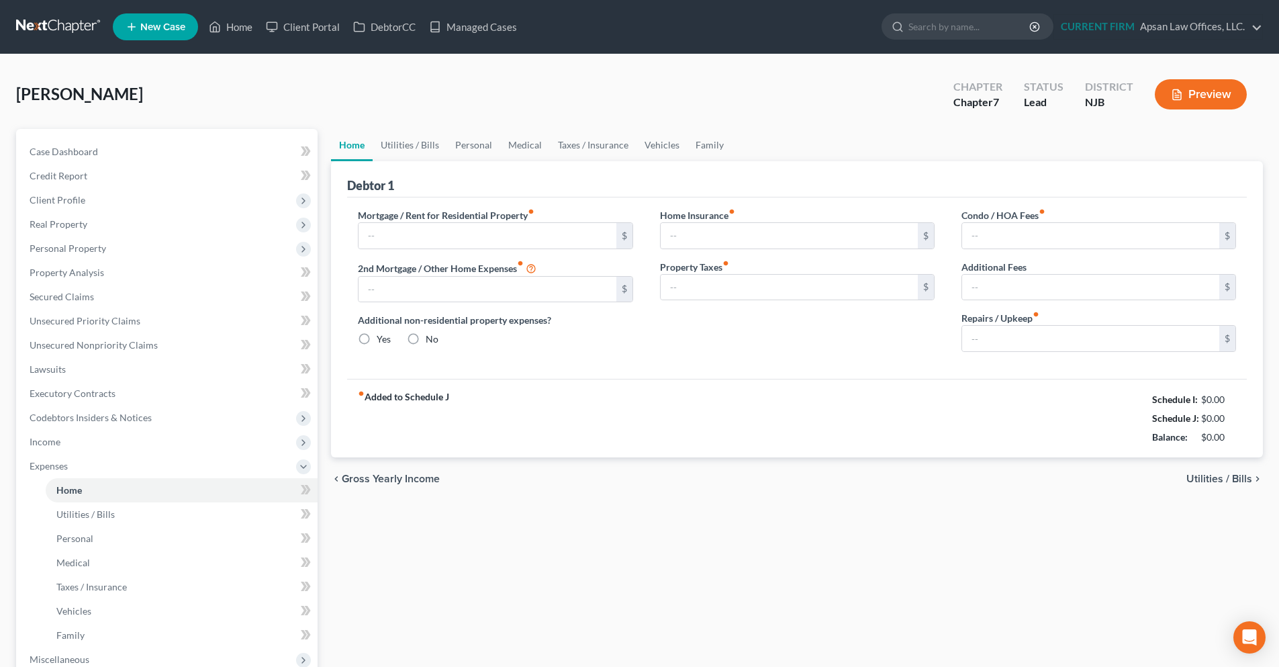
type input "0.00"
click at [1229, 477] on span "Utilities / Bills" at bounding box center [1220, 478] width 66 height 11
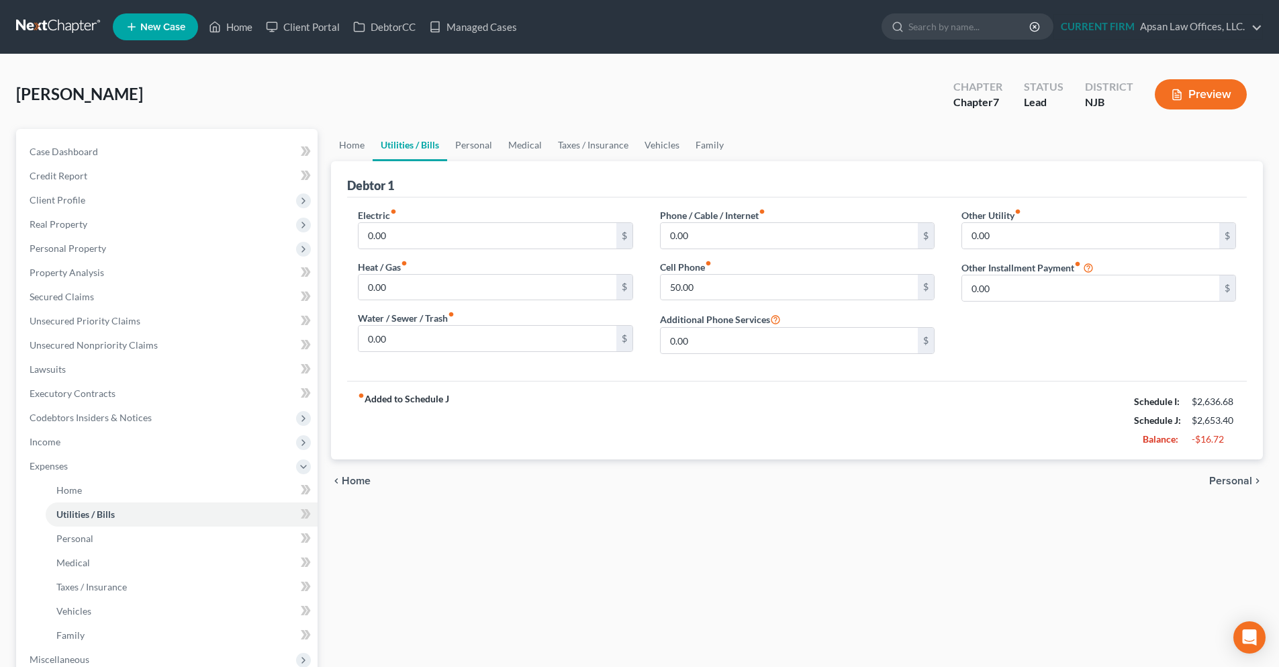
click at [1229, 477] on span "Personal" at bounding box center [1230, 480] width 43 height 11
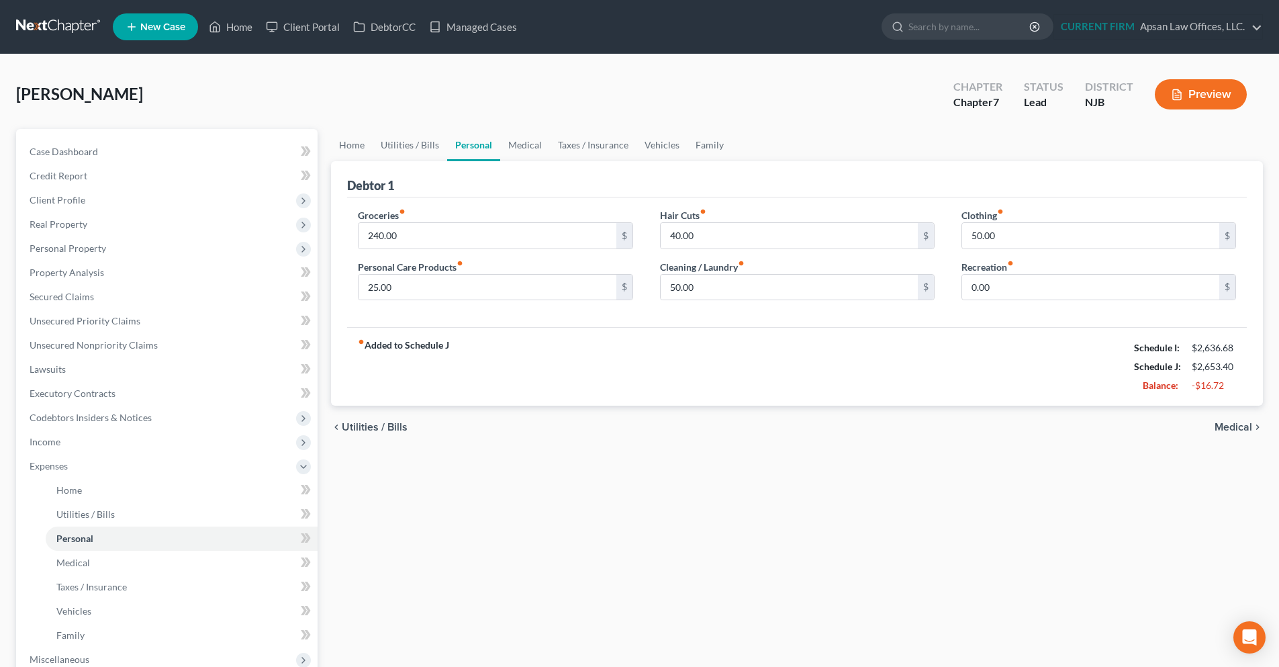
click at [1231, 432] on span "Medical" at bounding box center [1234, 427] width 38 height 11
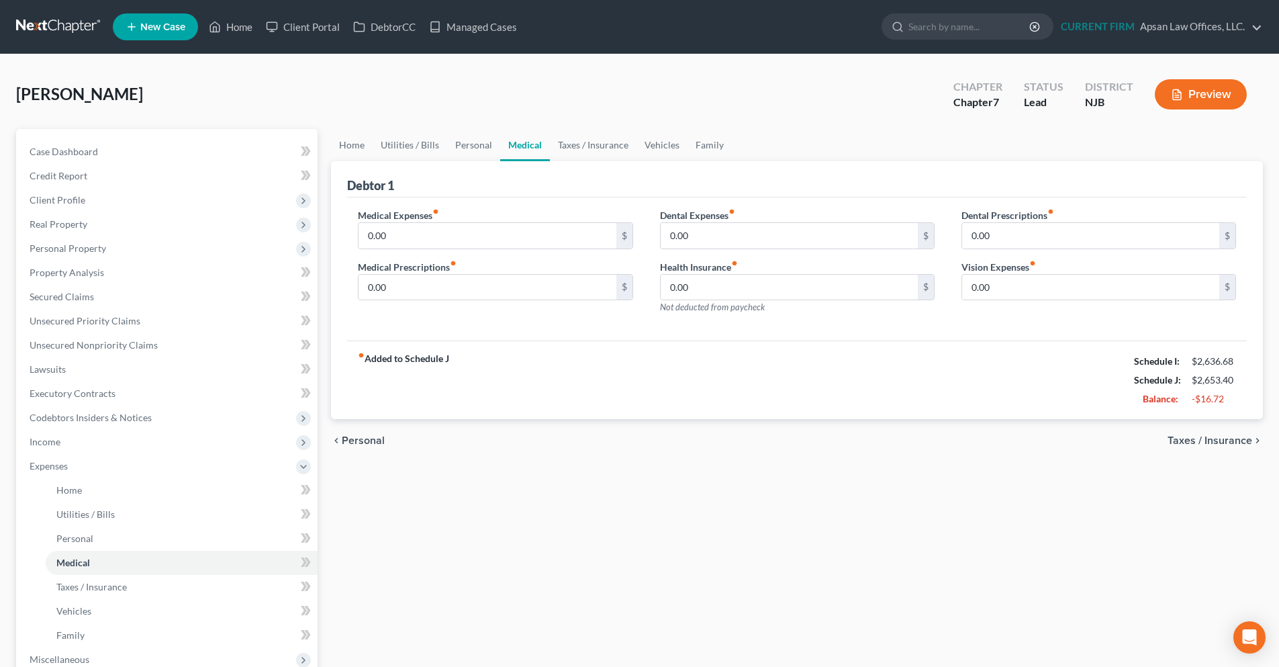
click at [1229, 439] on span "Taxes / Insurance" at bounding box center [1210, 440] width 85 height 11
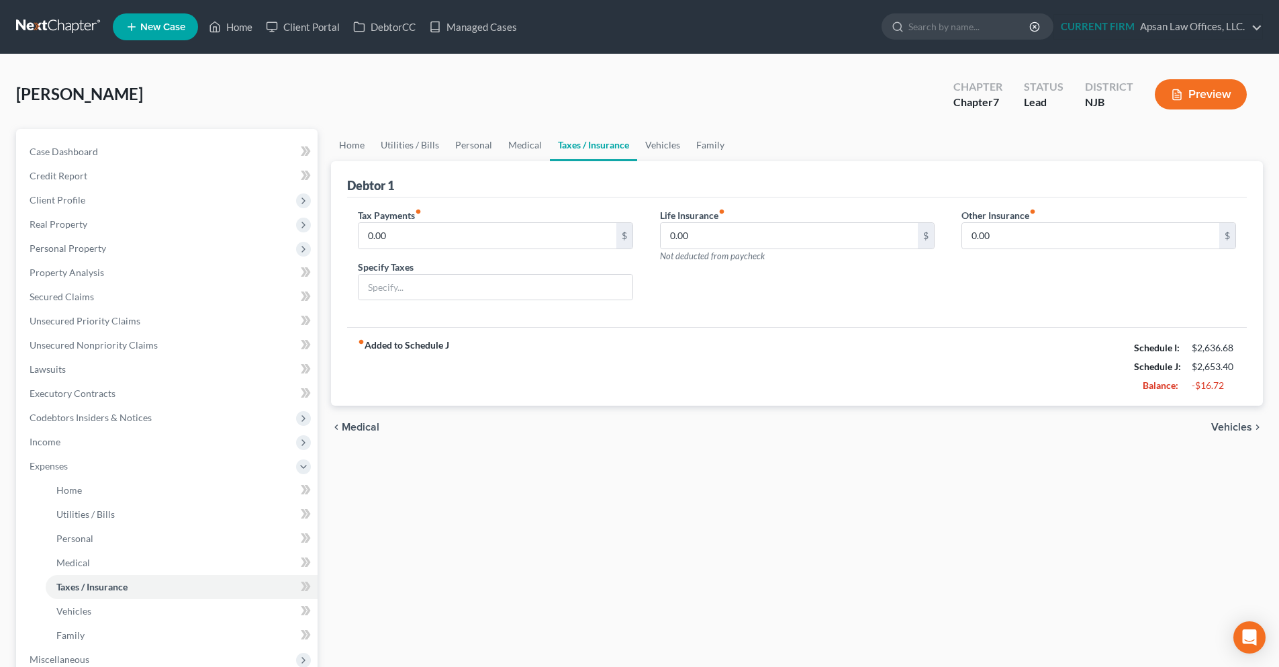
click at [1229, 429] on span "Vehicles" at bounding box center [1231, 427] width 41 height 11
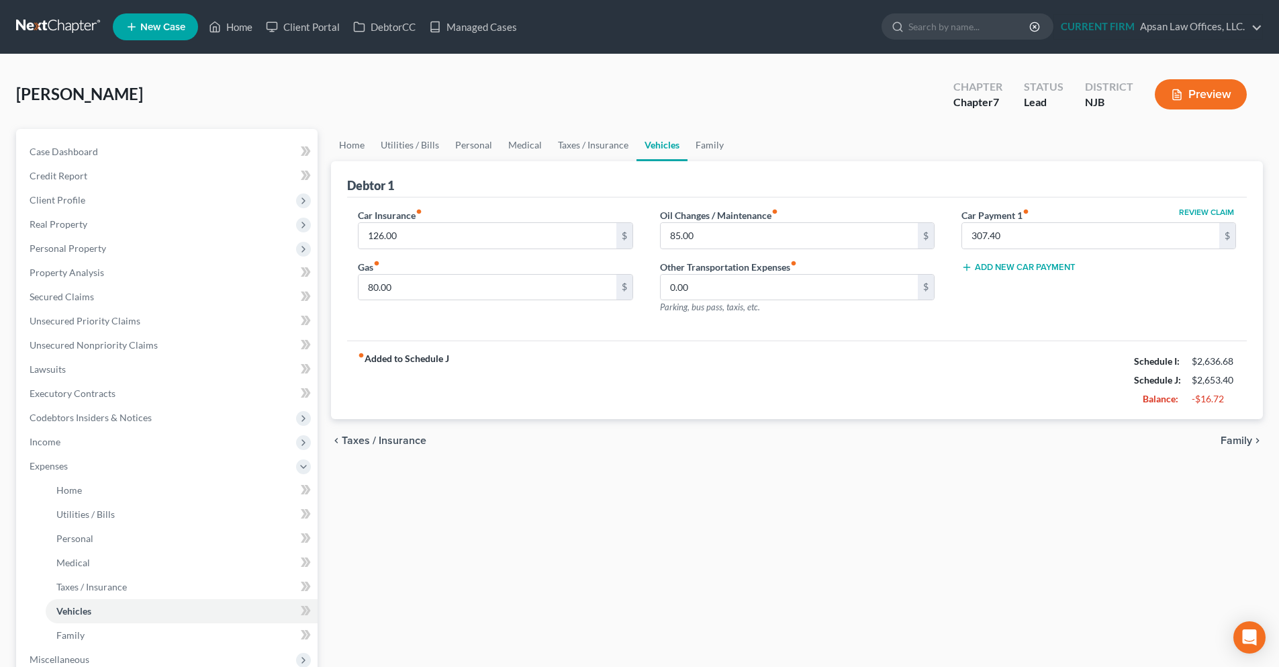
click at [1230, 441] on span "Family" at bounding box center [1237, 440] width 32 height 11
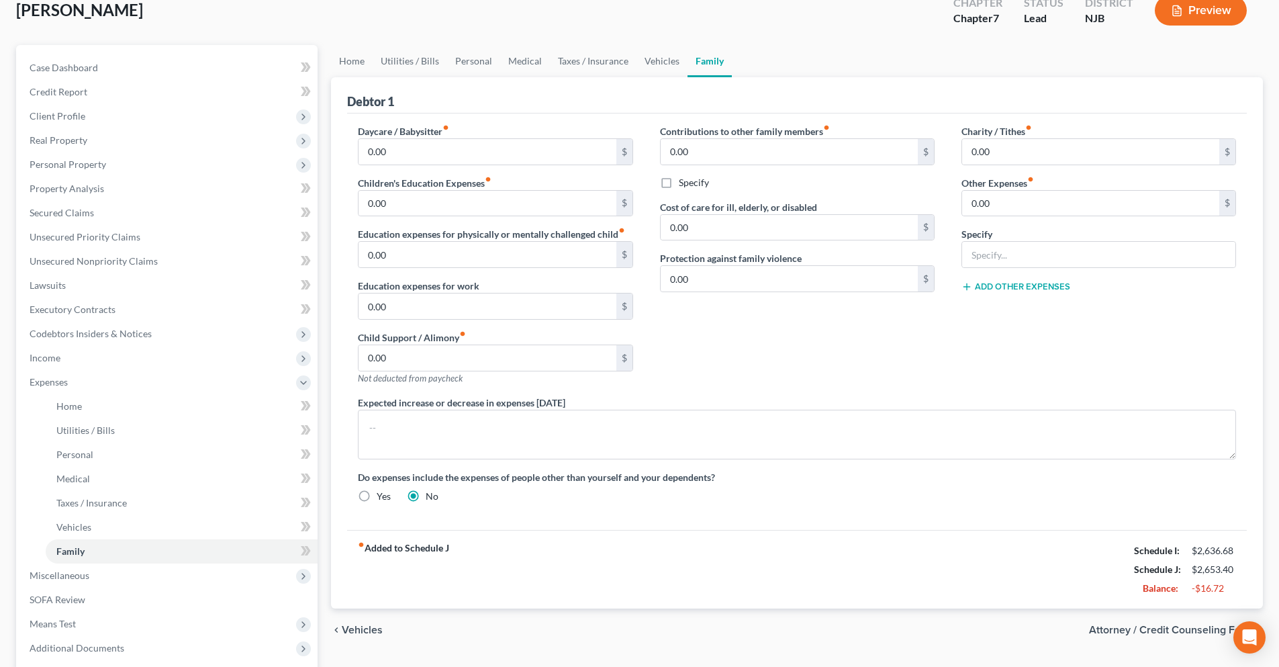
scroll to position [134, 0]
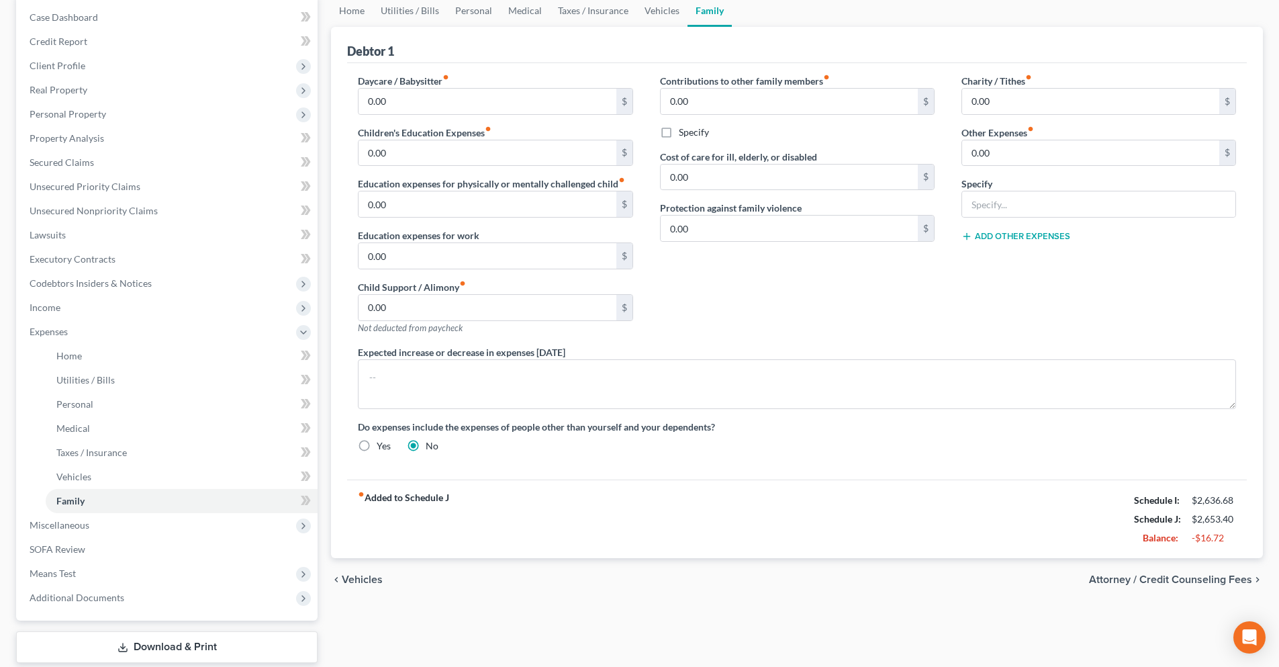
click at [1194, 578] on span "Attorney / Credit Counseling Fees" at bounding box center [1170, 579] width 163 height 11
select select "0"
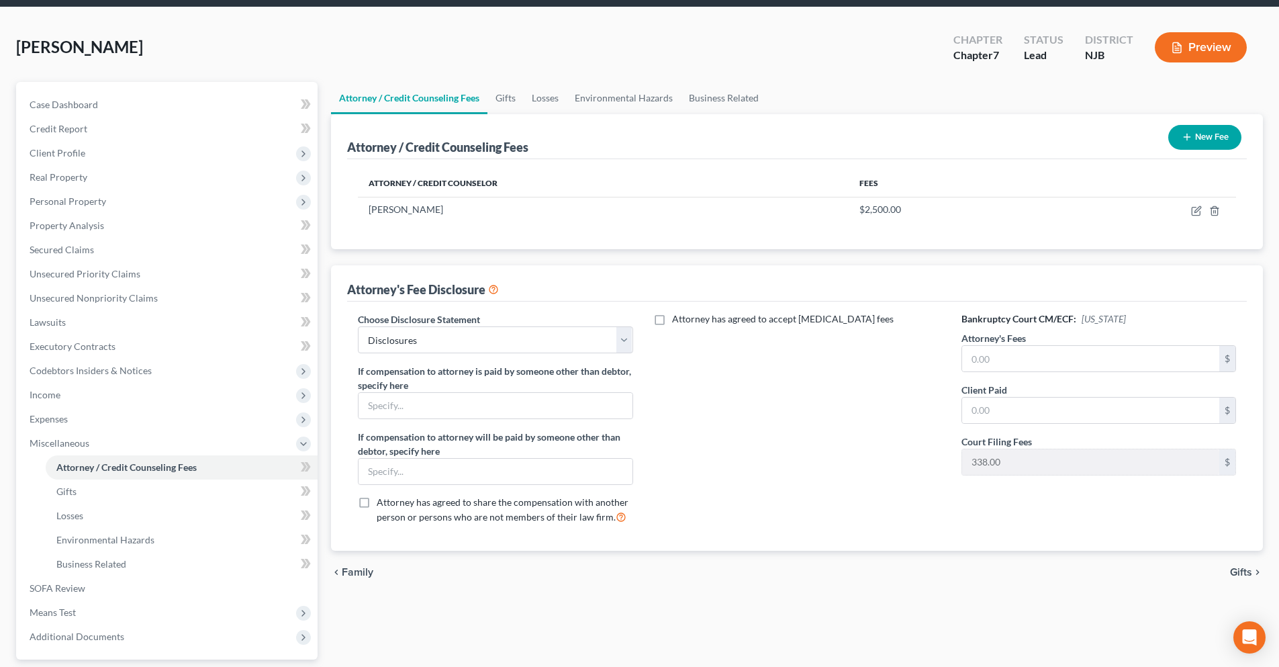
scroll to position [134, 0]
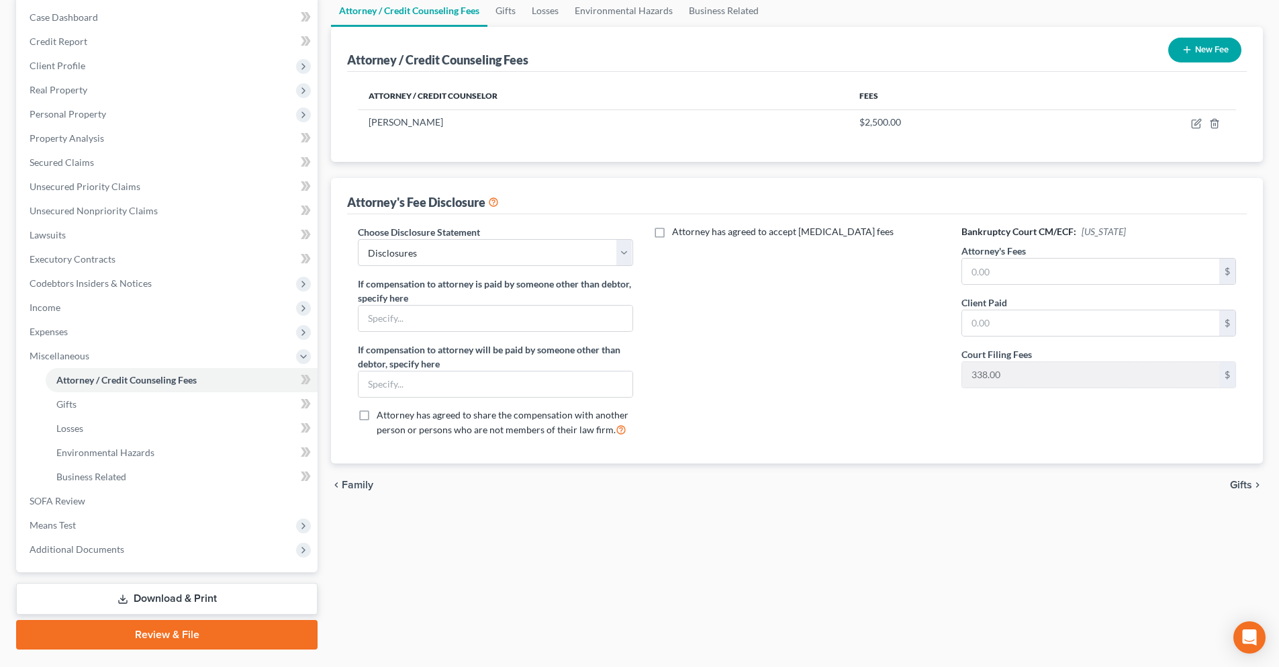
click at [1235, 485] on span "Gifts" at bounding box center [1241, 484] width 22 height 11
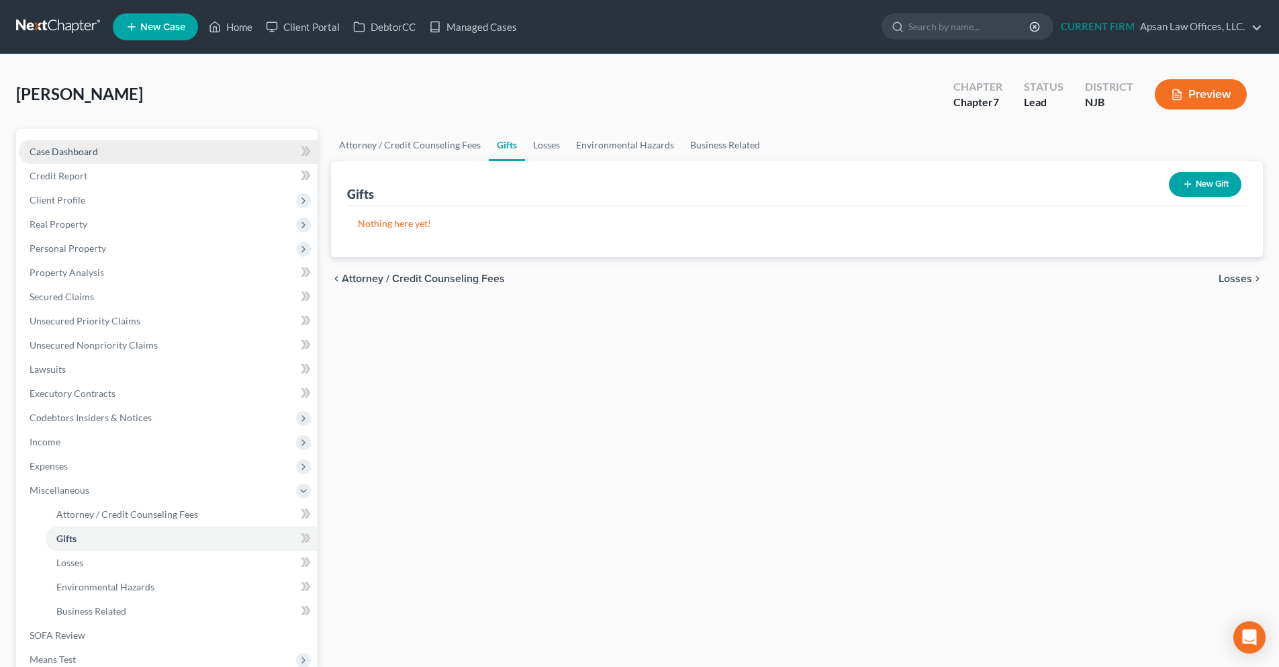
drag, startPoint x: 64, startPoint y: 150, endPoint x: 74, endPoint y: 160, distance: 13.8
click at [64, 150] on span "Case Dashboard" at bounding box center [64, 151] width 68 height 11
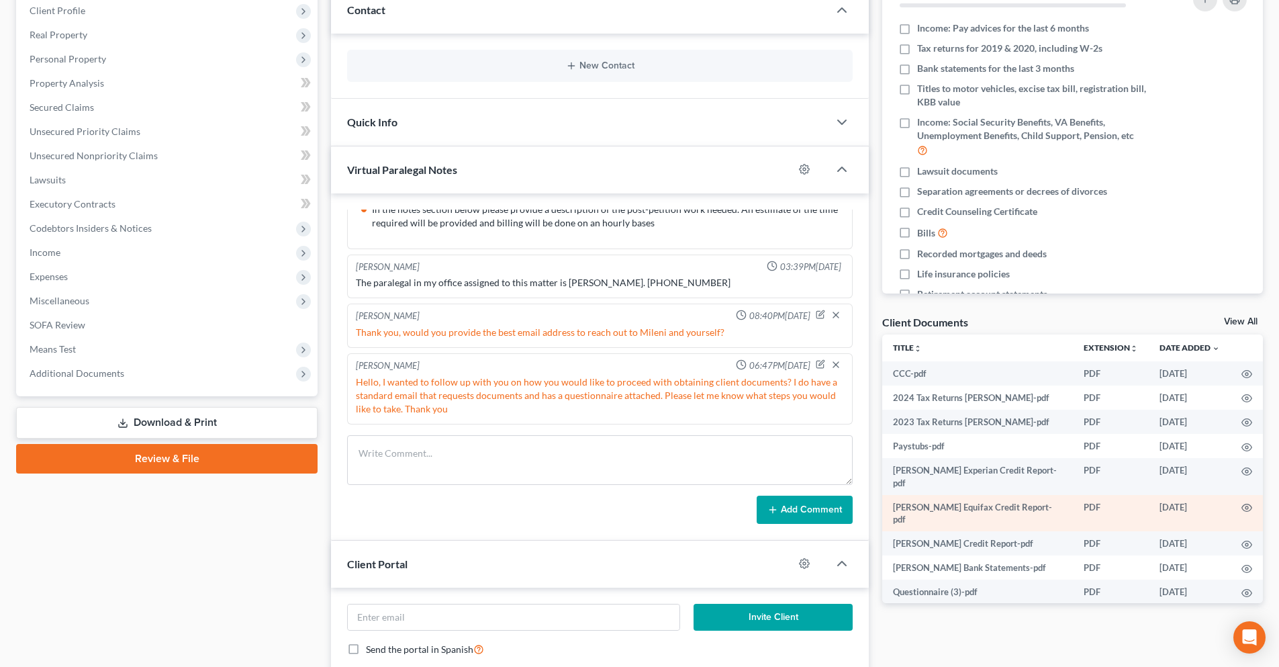
scroll to position [201, 0]
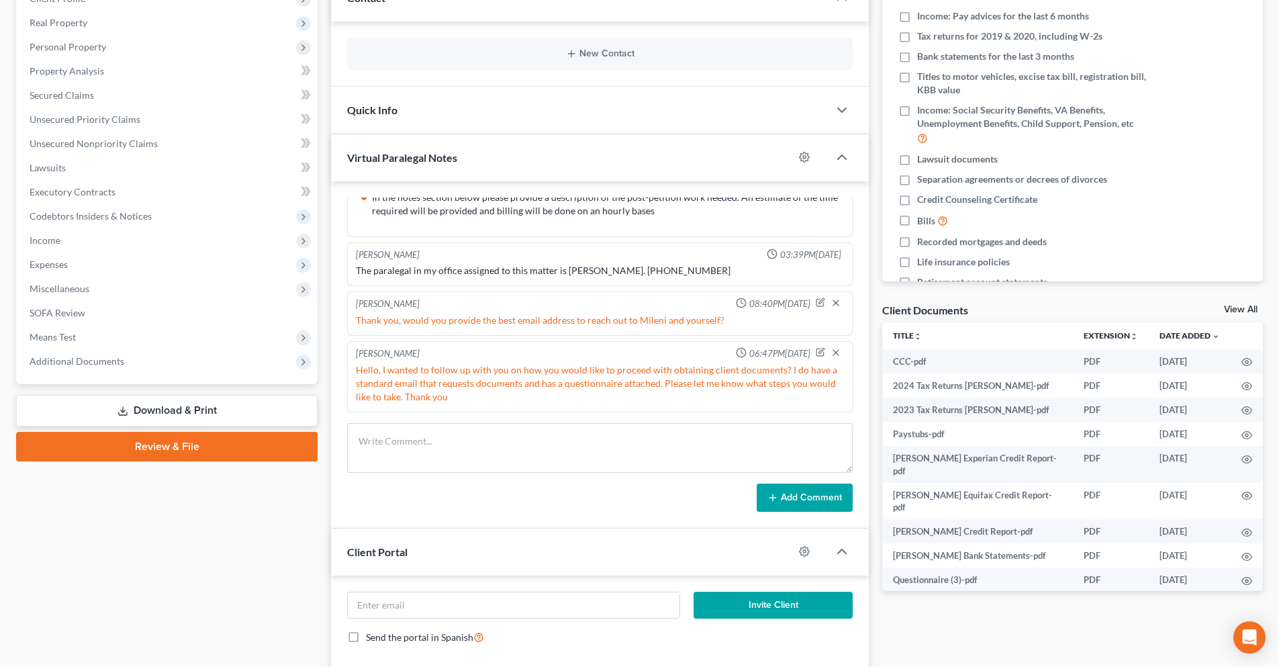
click at [1251, 309] on link "View All" at bounding box center [1241, 309] width 34 height 9
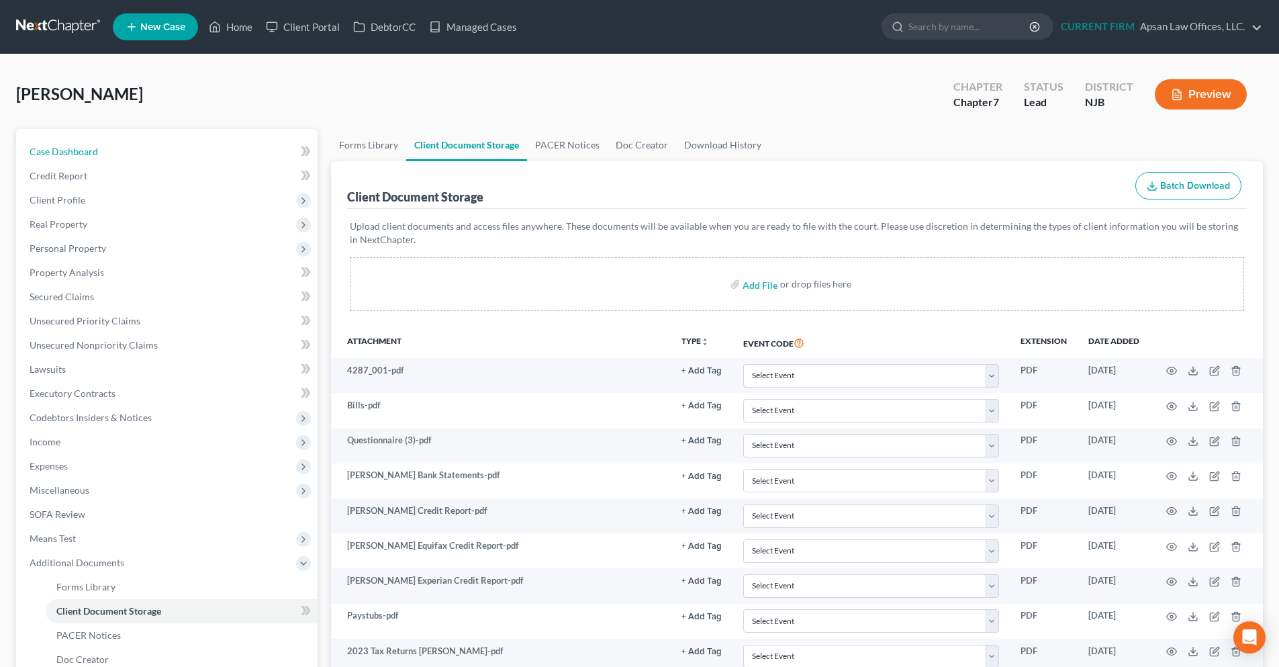
drag, startPoint x: 54, startPoint y: 151, endPoint x: 1, endPoint y: 199, distance: 71.3
click at [54, 151] on span "Case Dashboard" at bounding box center [64, 151] width 68 height 11
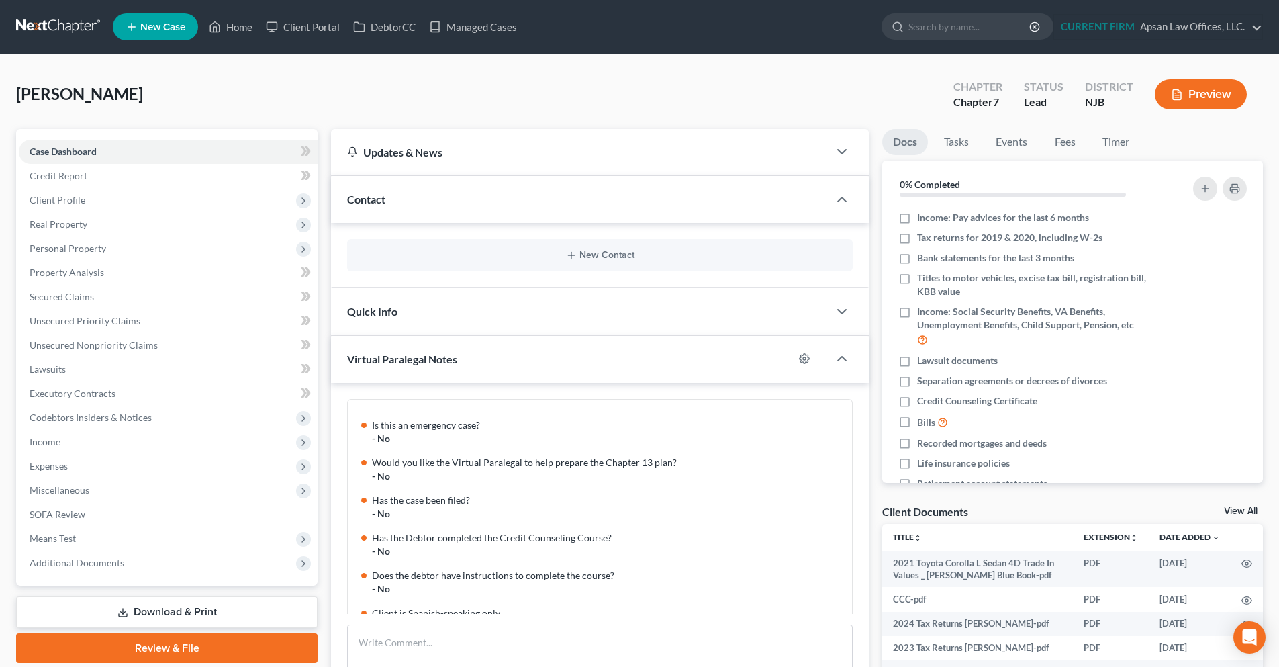
scroll to position [303, 0]
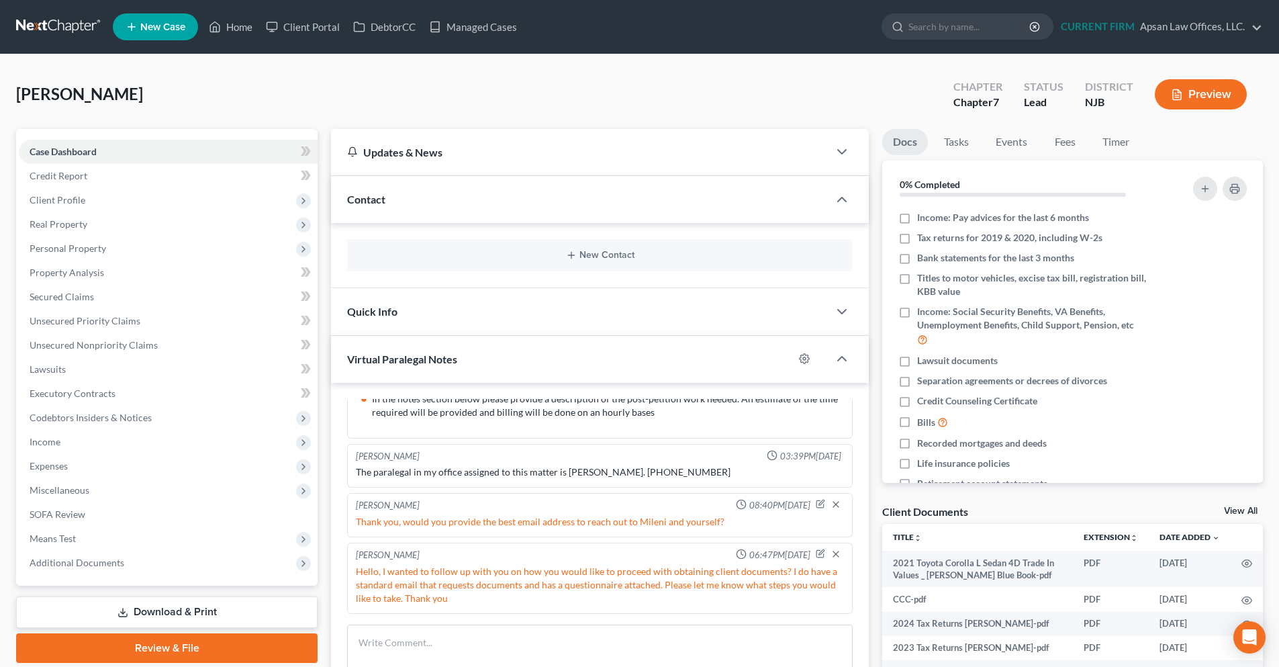
drag, startPoint x: 77, startPoint y: 32, endPoint x: 201, endPoint y: 138, distance: 163.5
click at [77, 32] on link at bounding box center [59, 27] width 86 height 24
